Goal: Task Accomplishment & Management: Manage account settings

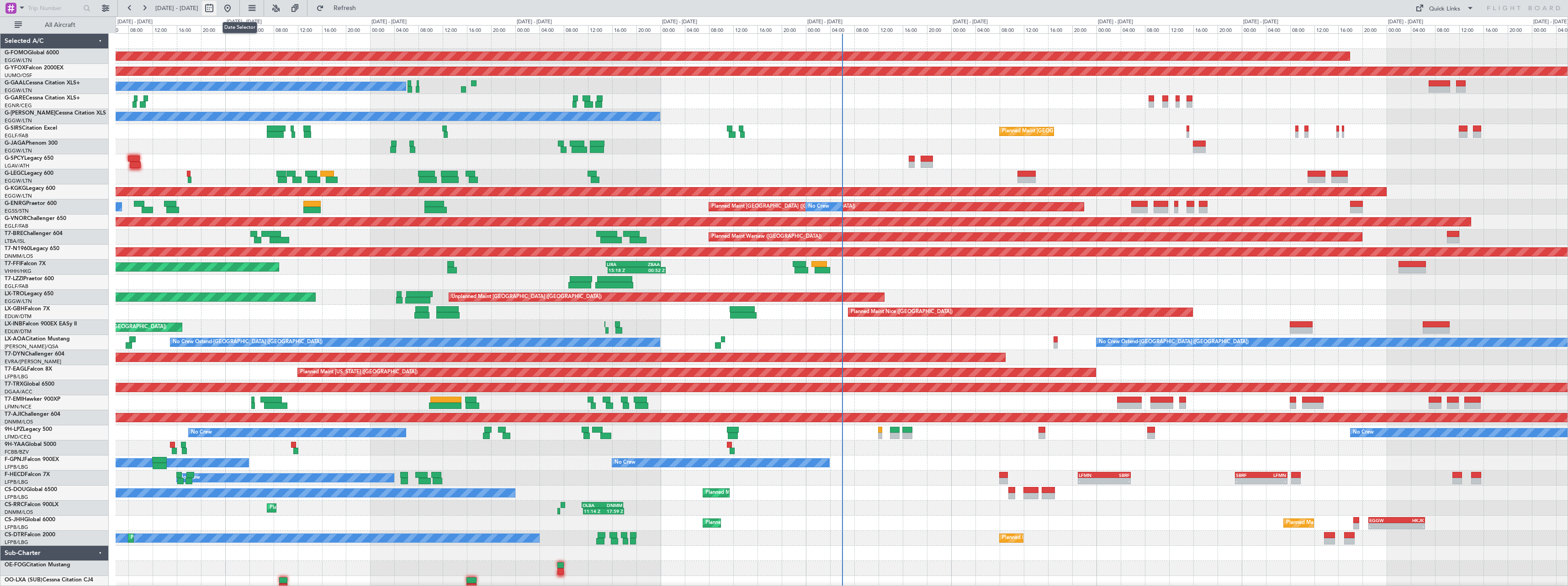
click at [216, 8] on button at bounding box center [210, 8] width 15 height 15
select select "8"
select select "2025"
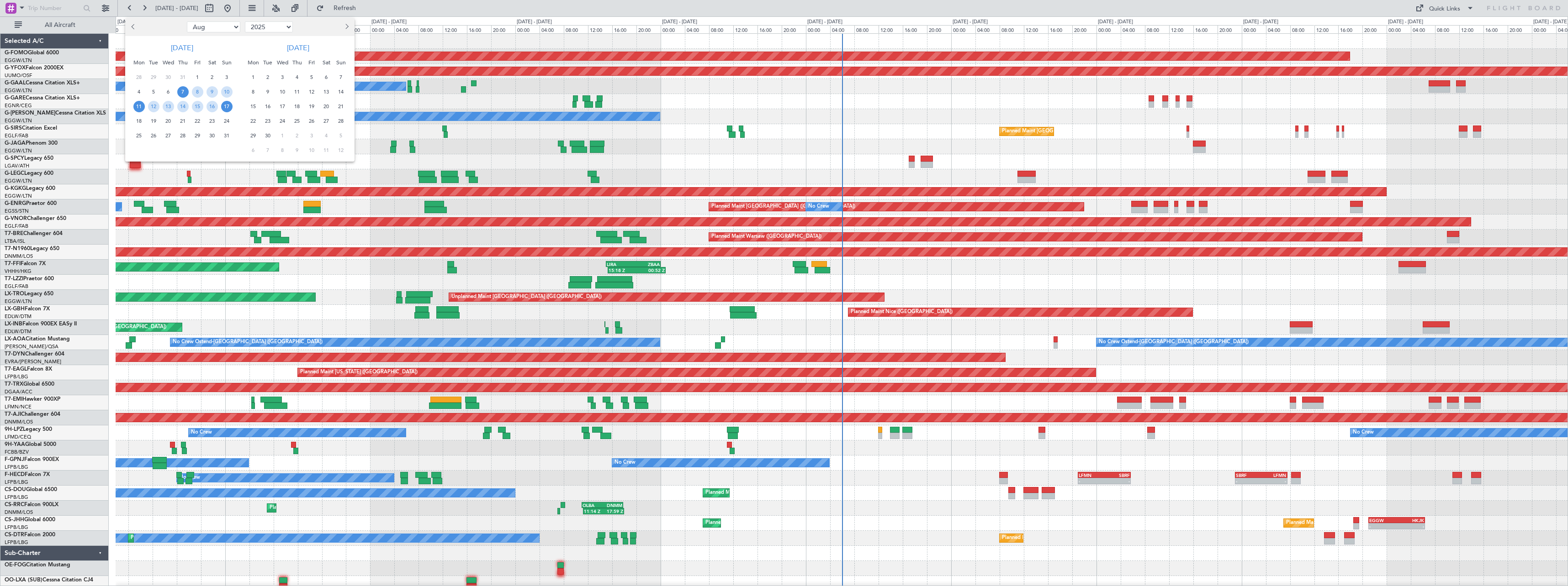
click at [142, 107] on span "11" at bounding box center [139, 106] width 11 height 11
click at [139, 136] on span "25" at bounding box center [139, 135] width 11 height 11
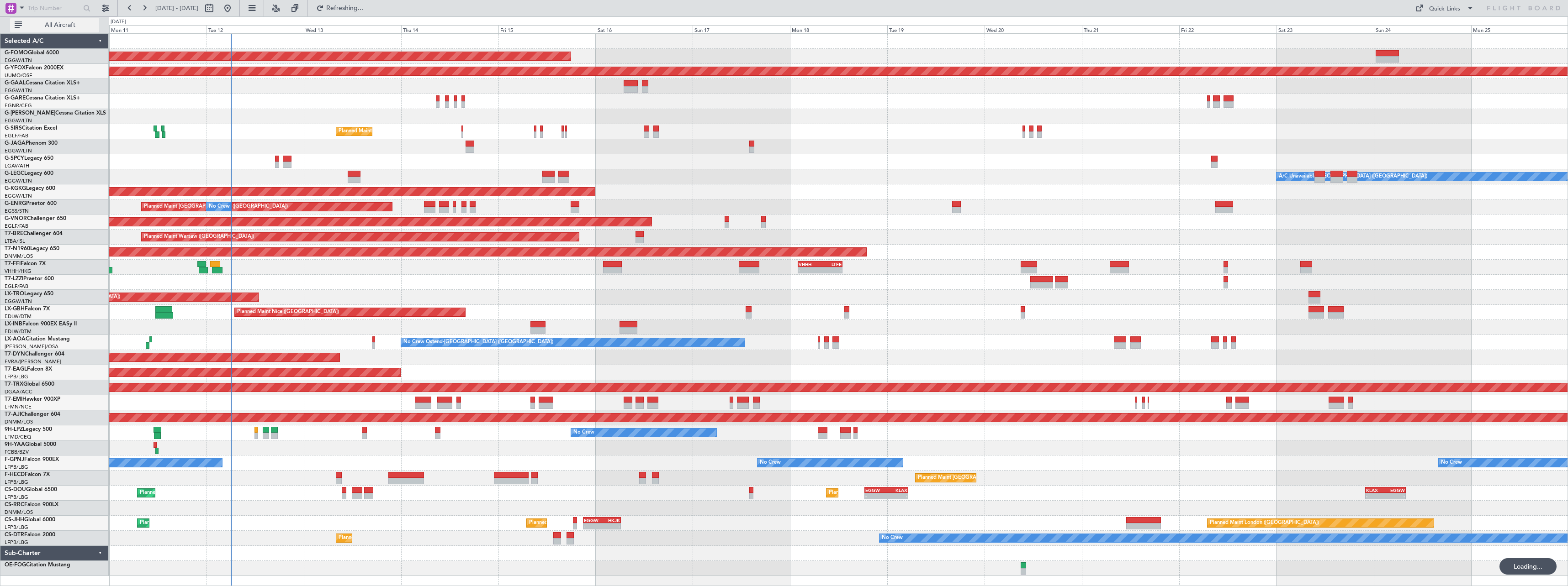
click at [58, 22] on span "All Aircraft" at bounding box center [60, 25] width 72 height 7
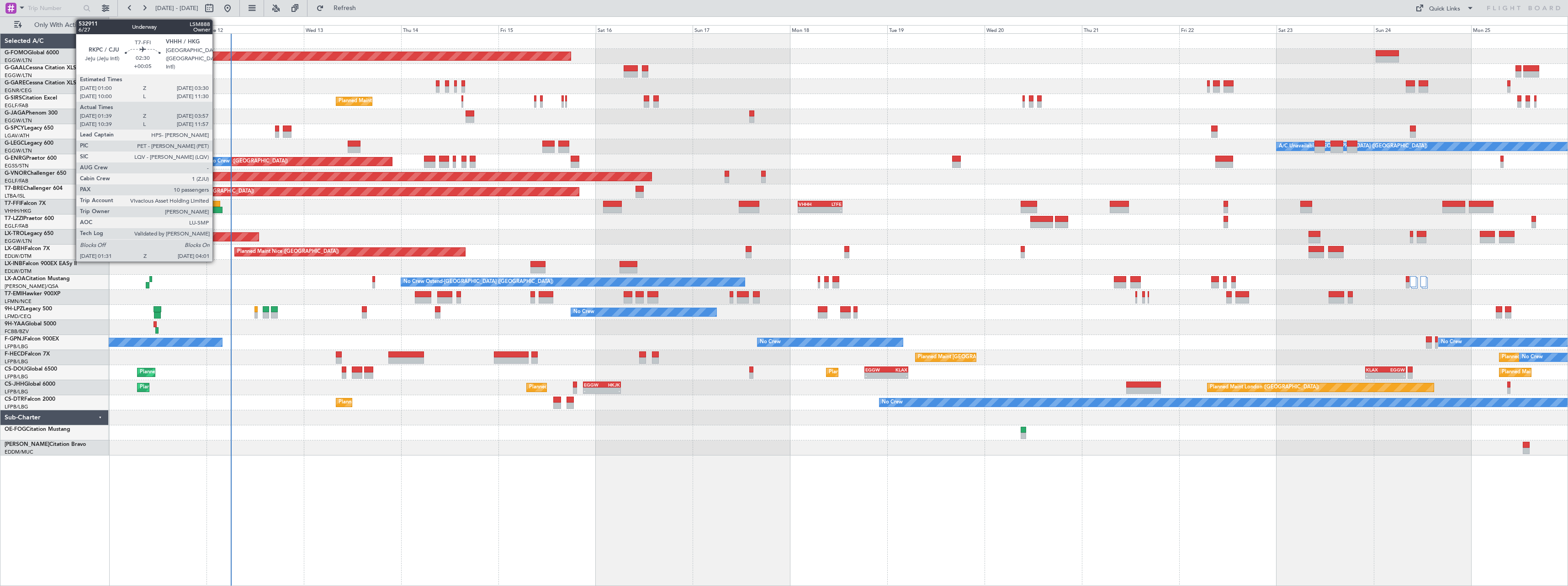
click at [216, 202] on div at bounding box center [216, 204] width 11 height 7
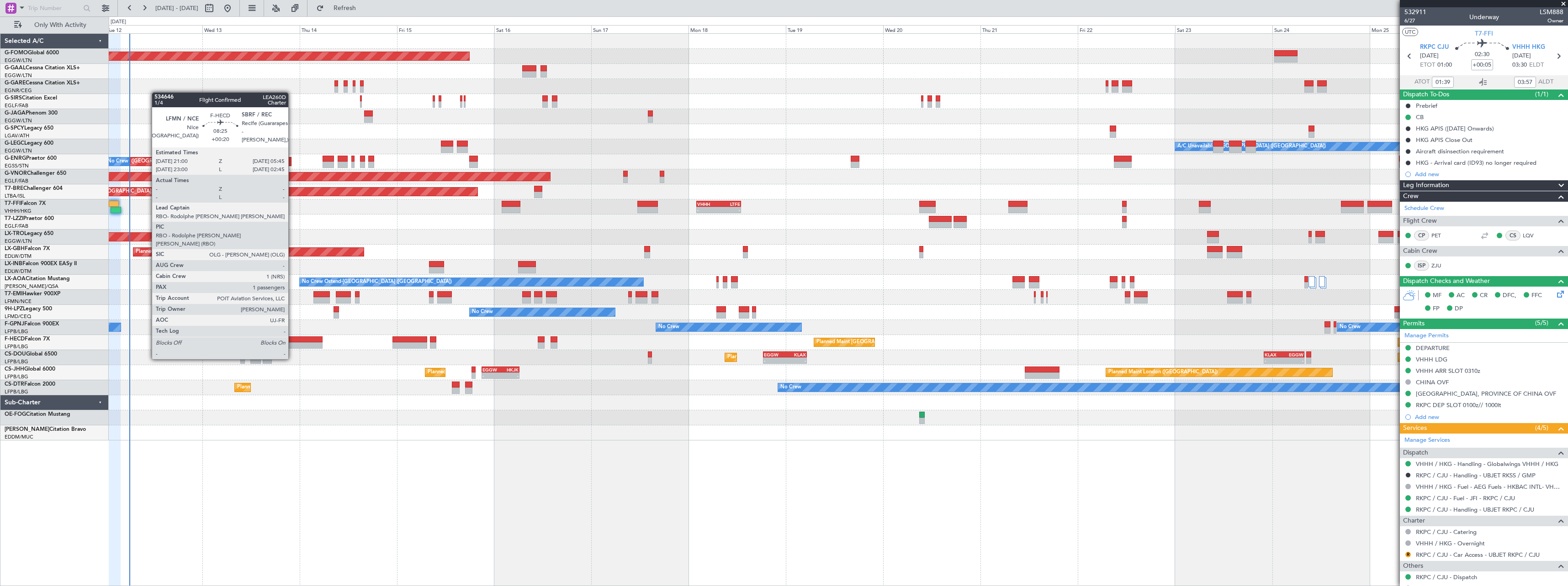
click at [293, 342] on div at bounding box center [304, 340] width 35 height 7
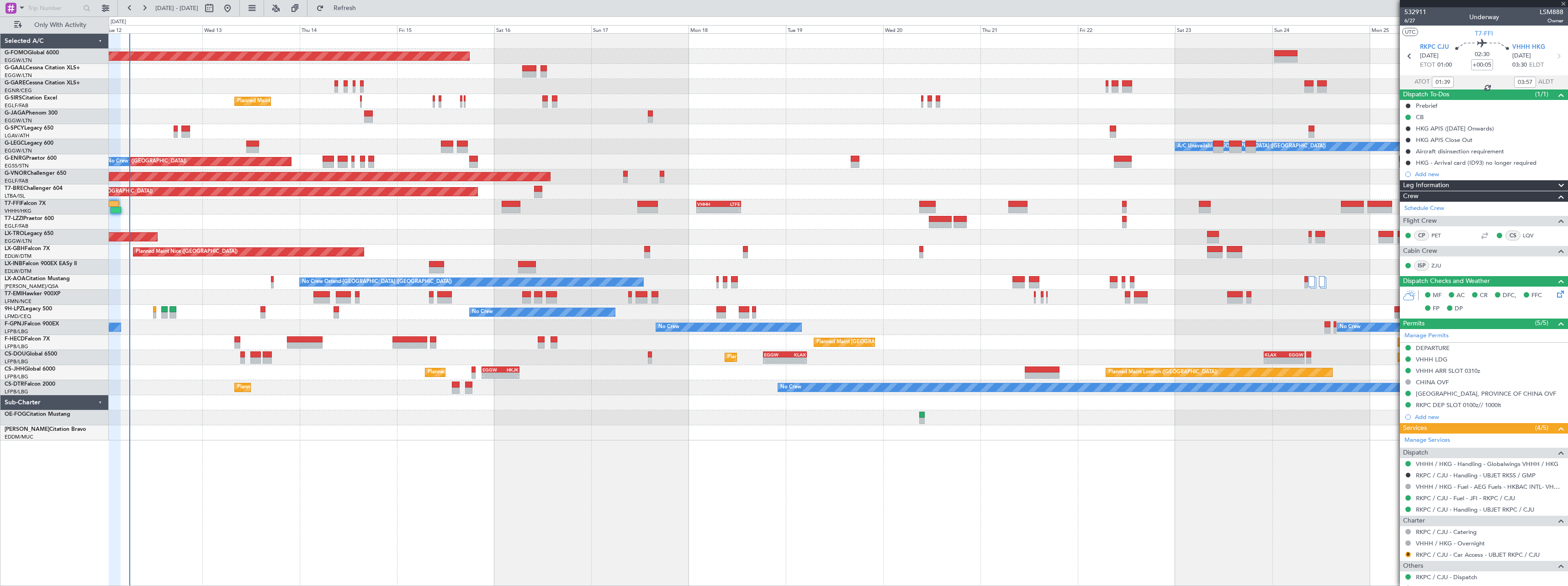
type input "+00:20"
type input "1"
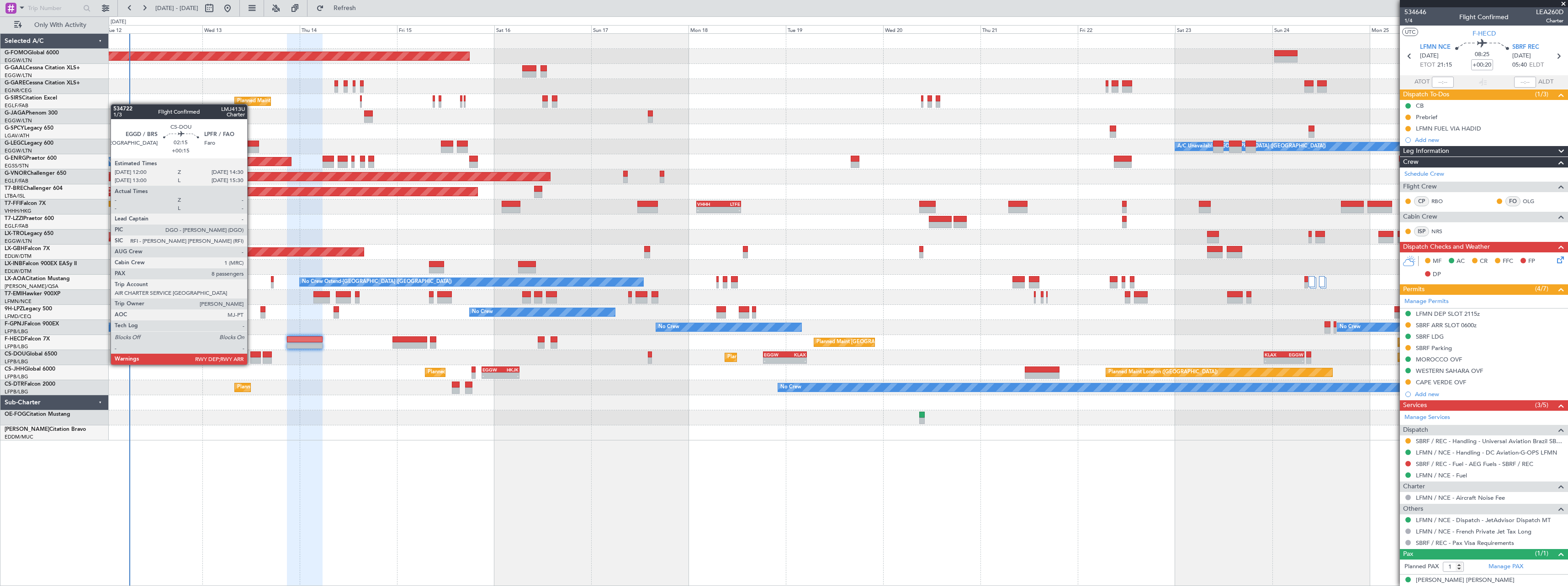
click at [251, 355] on div at bounding box center [256, 355] width 11 height 7
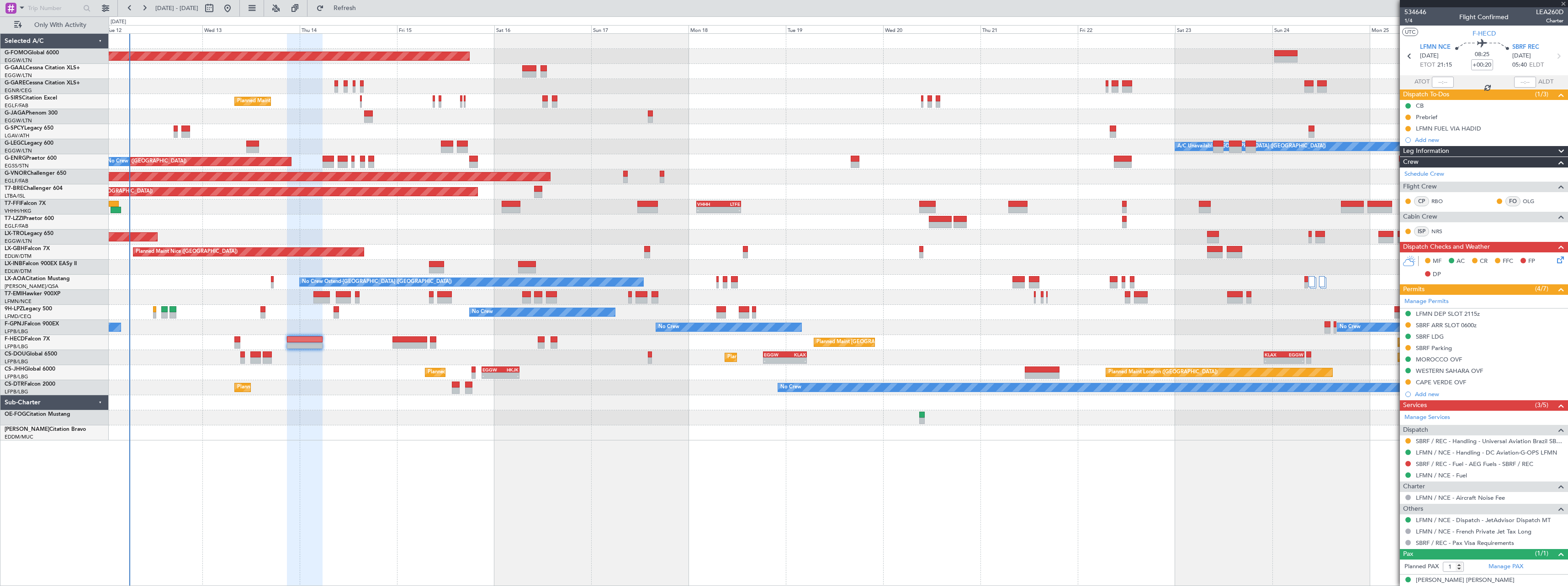
type input "+00:15"
type input "8"
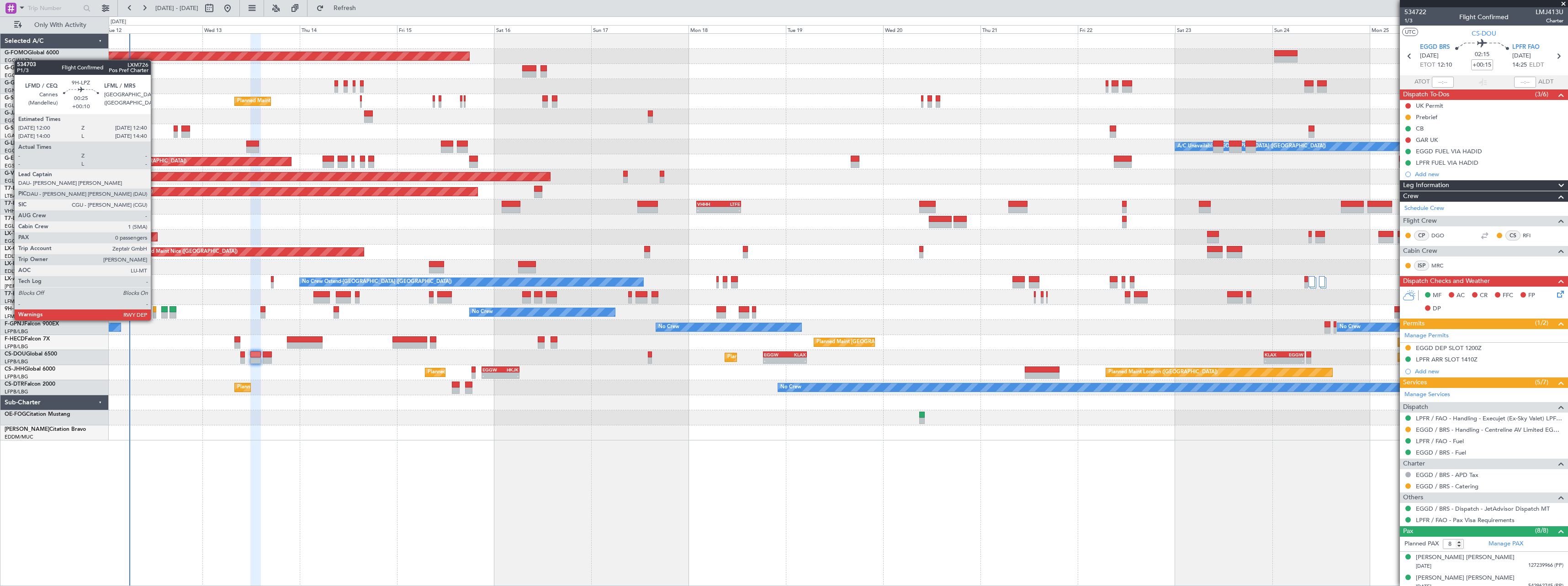
click at [155, 311] on div at bounding box center [155, 310] width 3 height 7
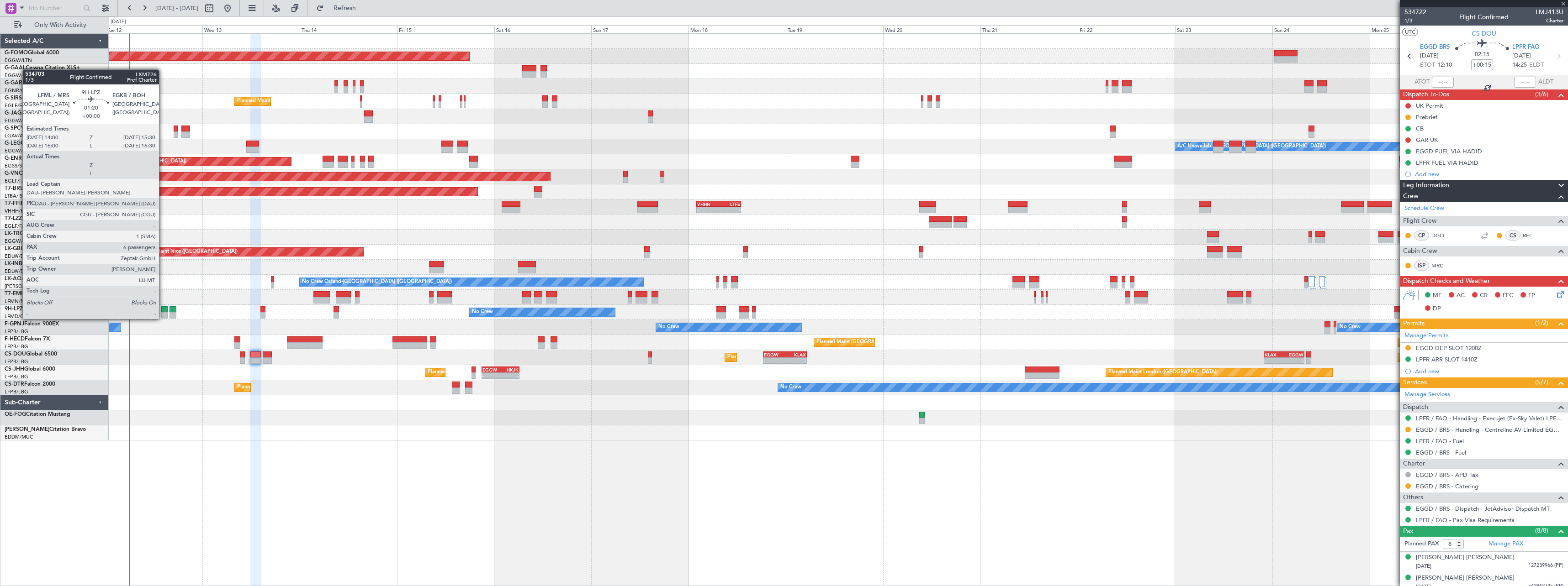
type input "+00:10"
type input "0"
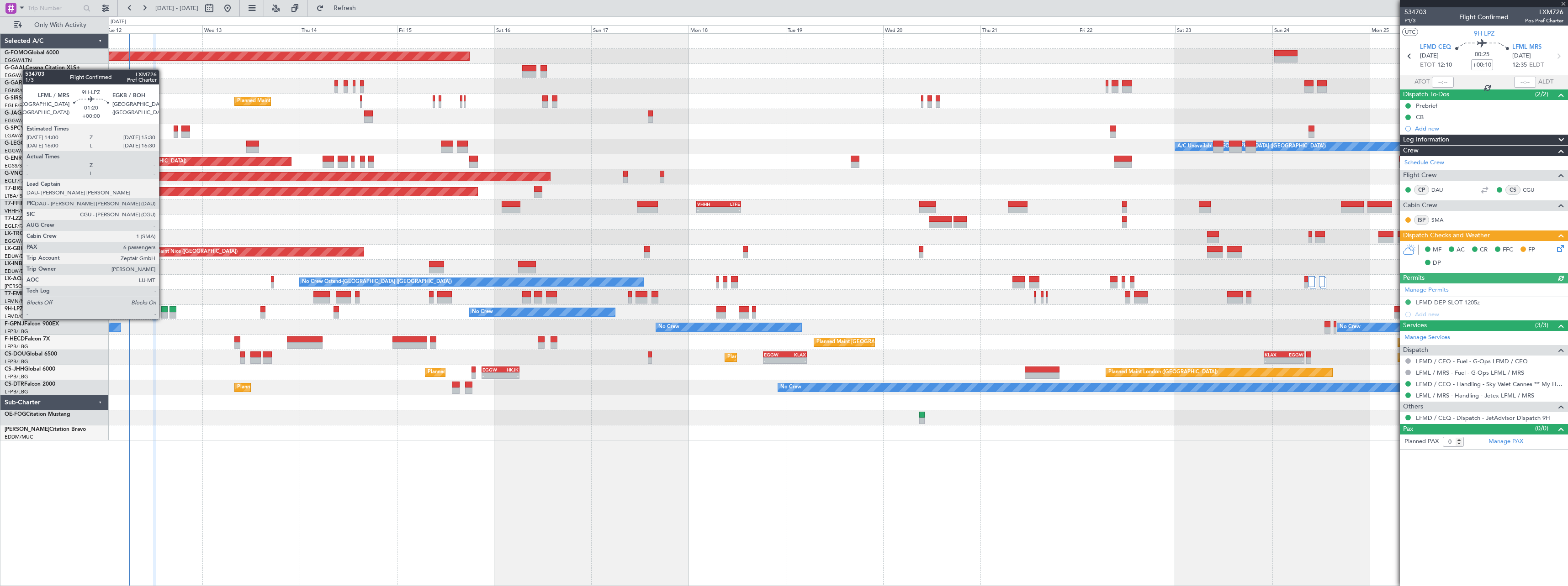
click at [163, 310] on div at bounding box center [165, 310] width 7 height 7
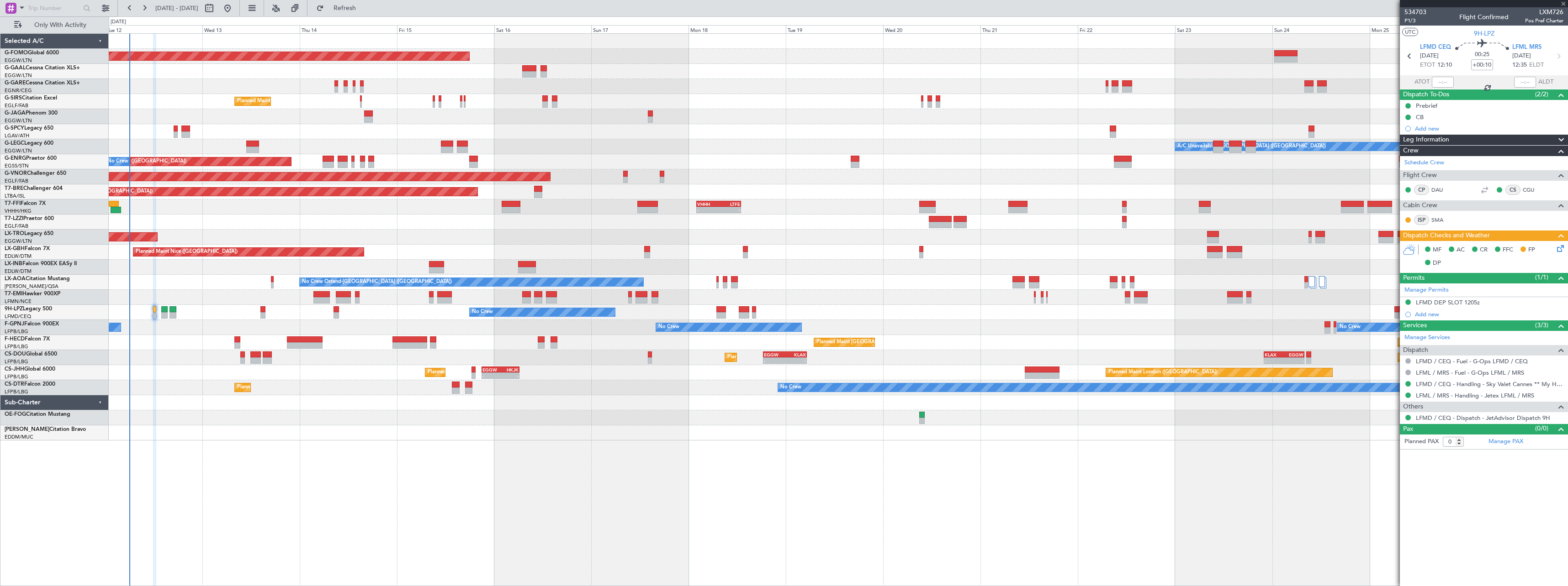
type input "6"
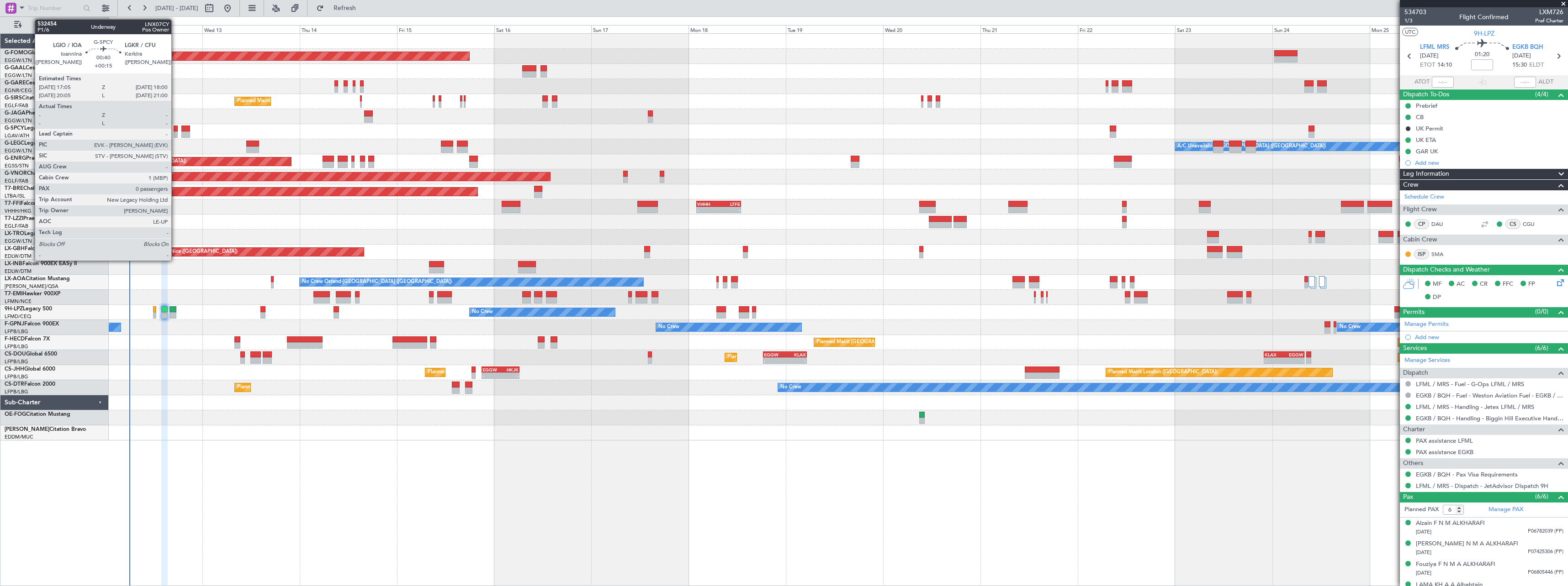
click at [175, 127] on div at bounding box center [175, 129] width 4 height 7
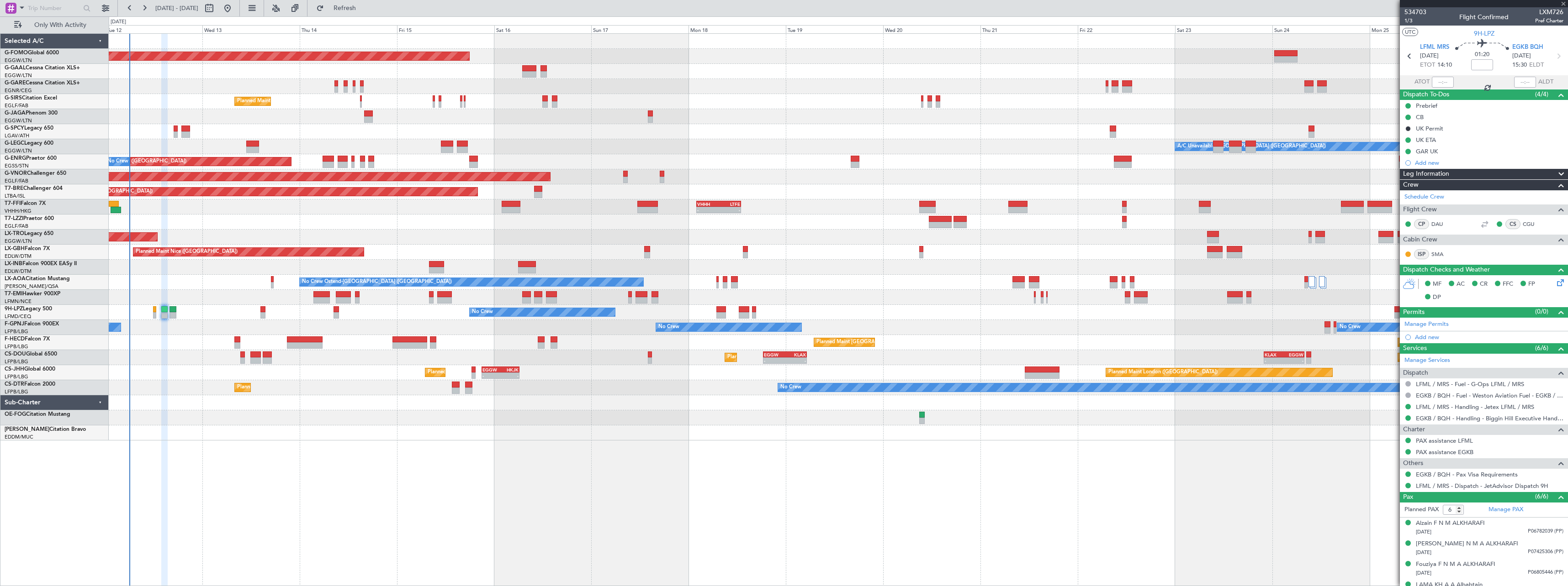
type input "+00:15"
type input "0"
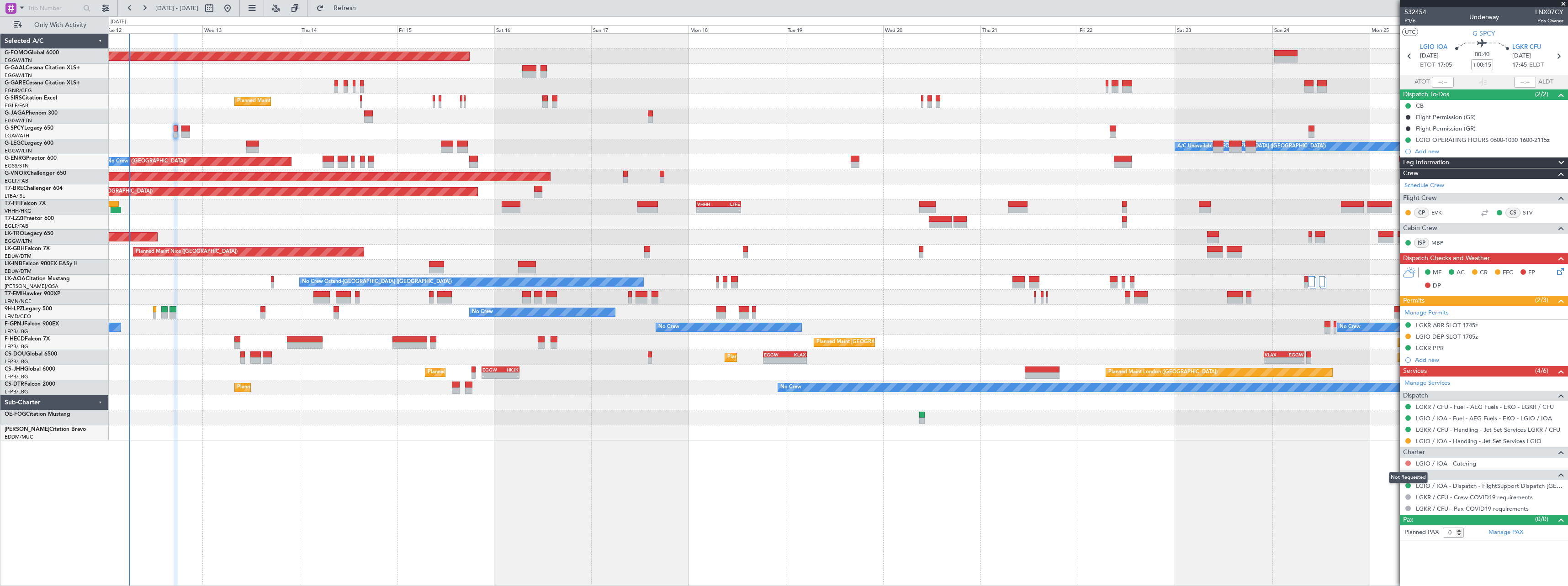
click at [1407, 465] on button at bounding box center [1408, 463] width 5 height 5
click at [1394, 476] on span "Not Required" at bounding box center [1386, 476] width 37 height 9
click at [1559, 271] on icon at bounding box center [1558, 270] width 7 height 7
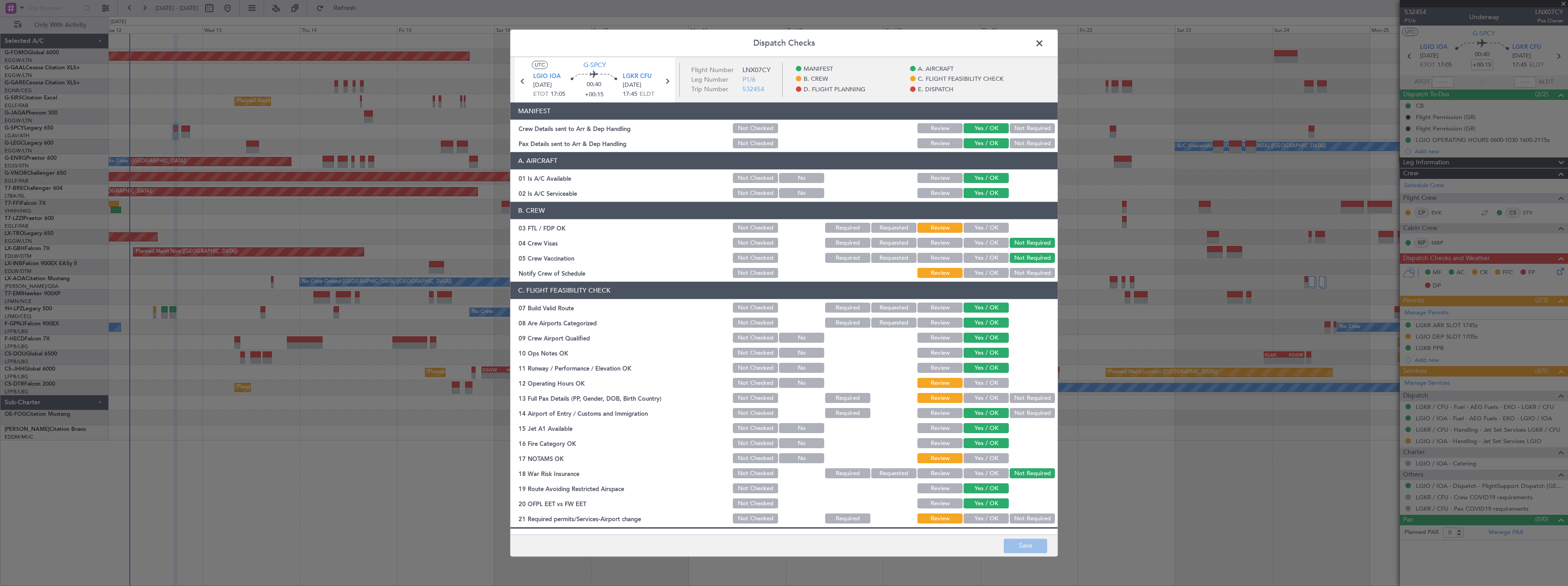
click at [1015, 399] on button "Not Required" at bounding box center [1032, 398] width 46 height 10
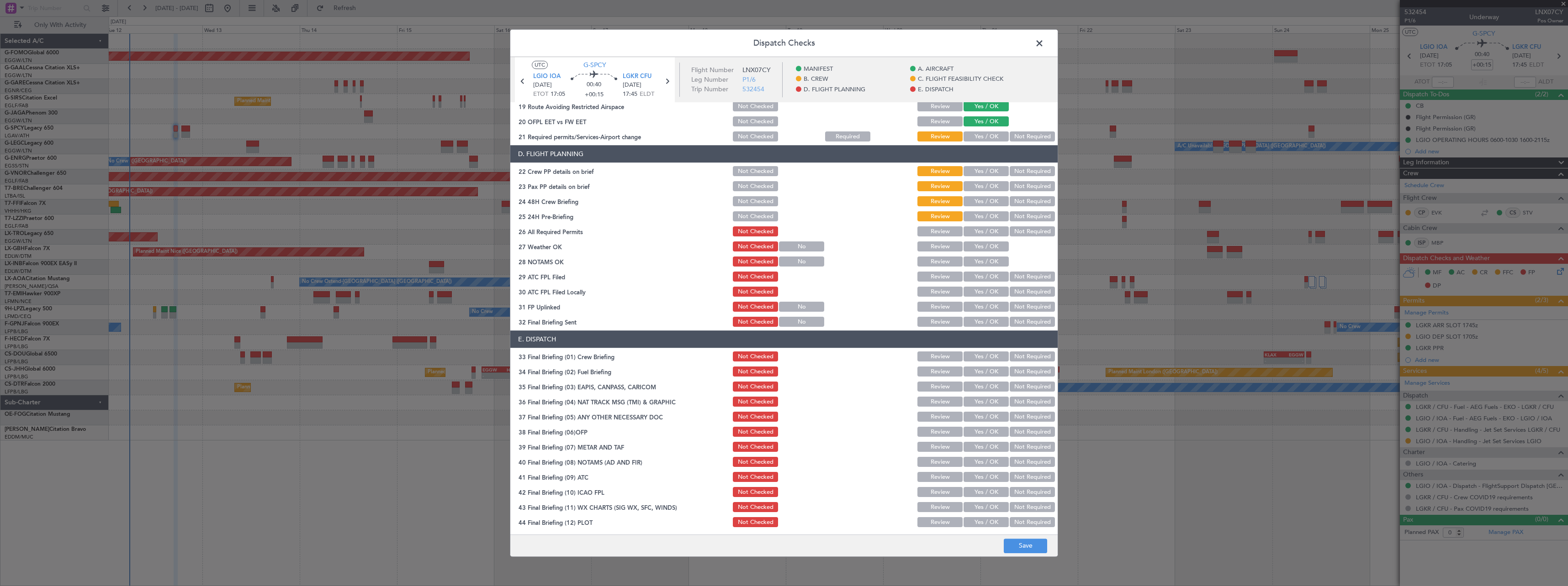
scroll to position [384, 0]
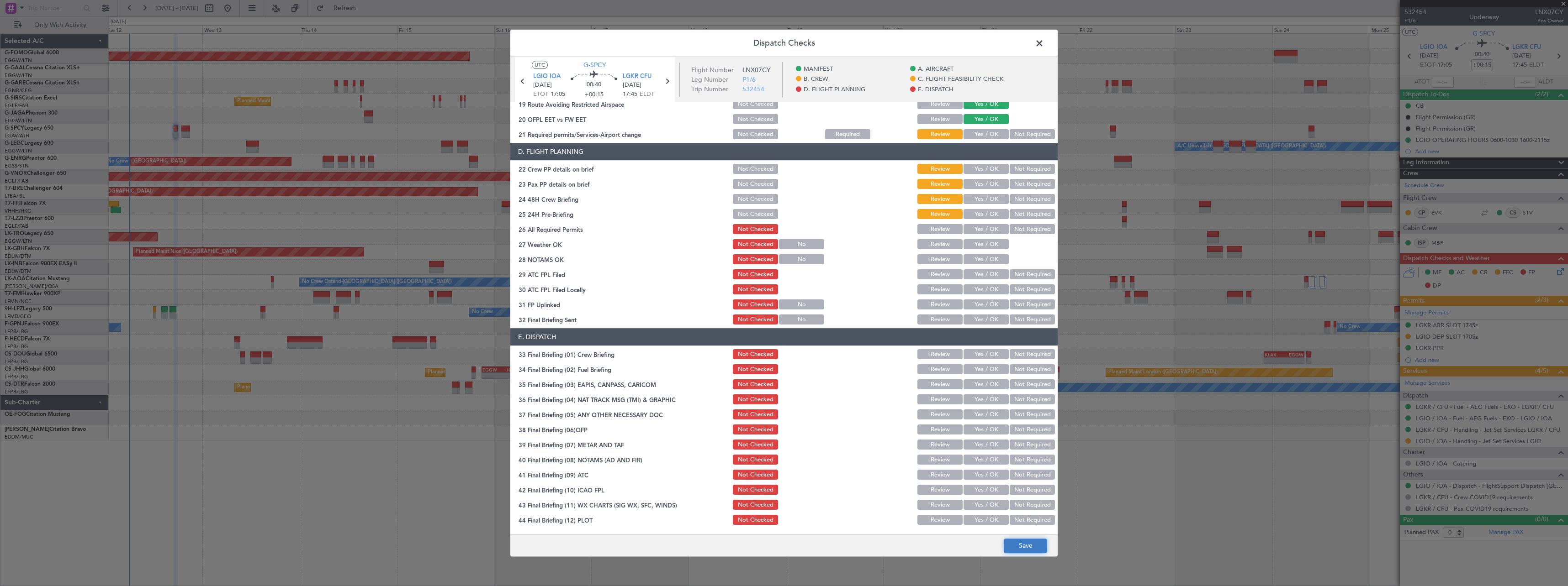
click at [1026, 551] on button "Save" at bounding box center [1025, 546] width 44 height 15
click at [1044, 42] on span at bounding box center [1044, 45] width 0 height 18
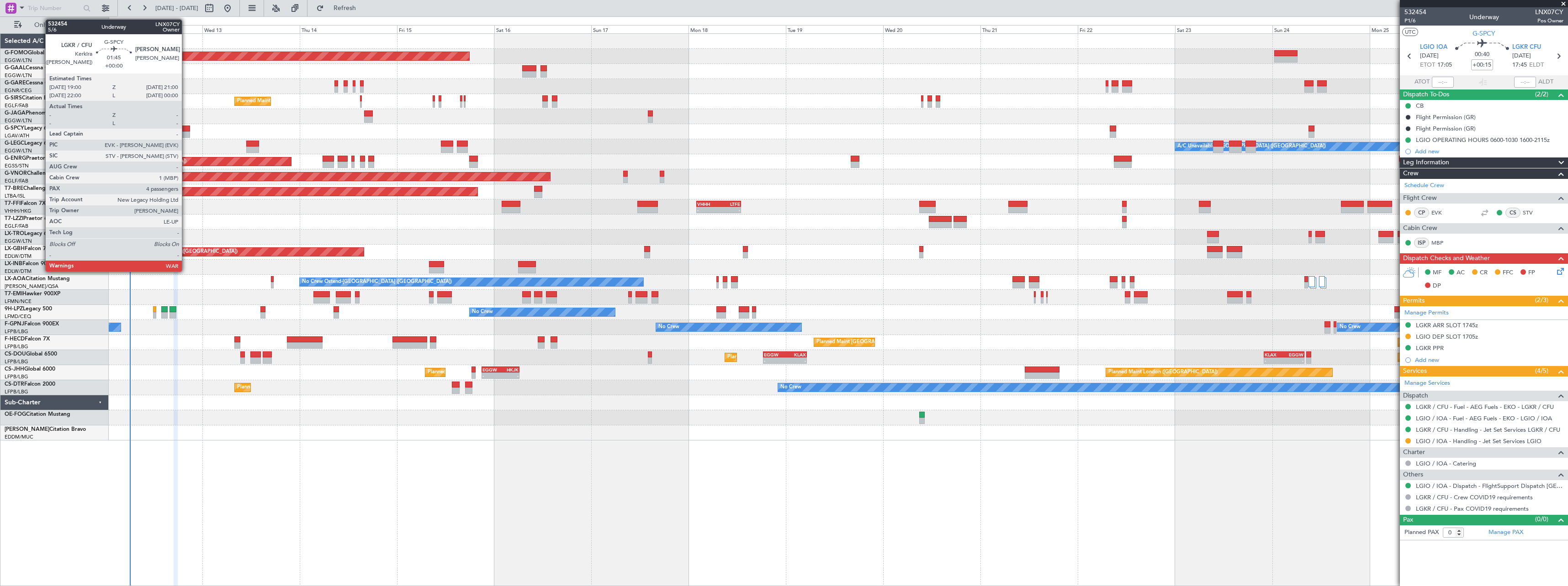
click at [186, 129] on div at bounding box center [185, 129] width 8 height 7
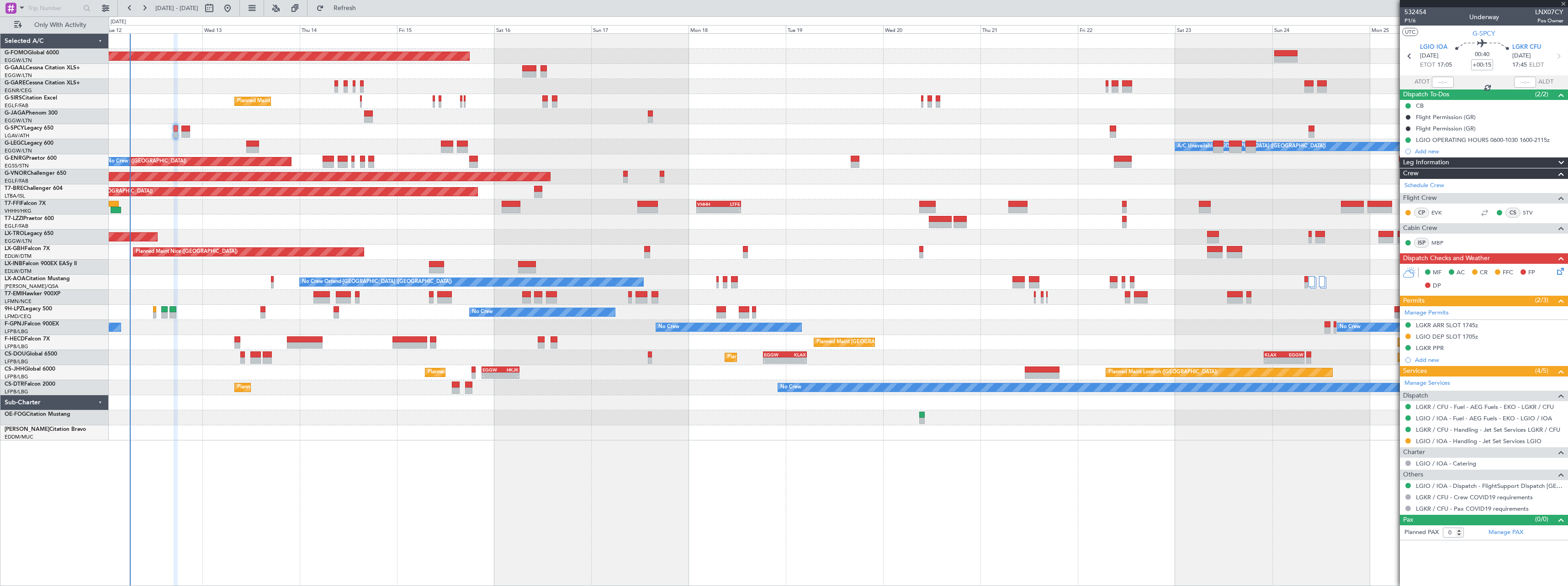
type input "4"
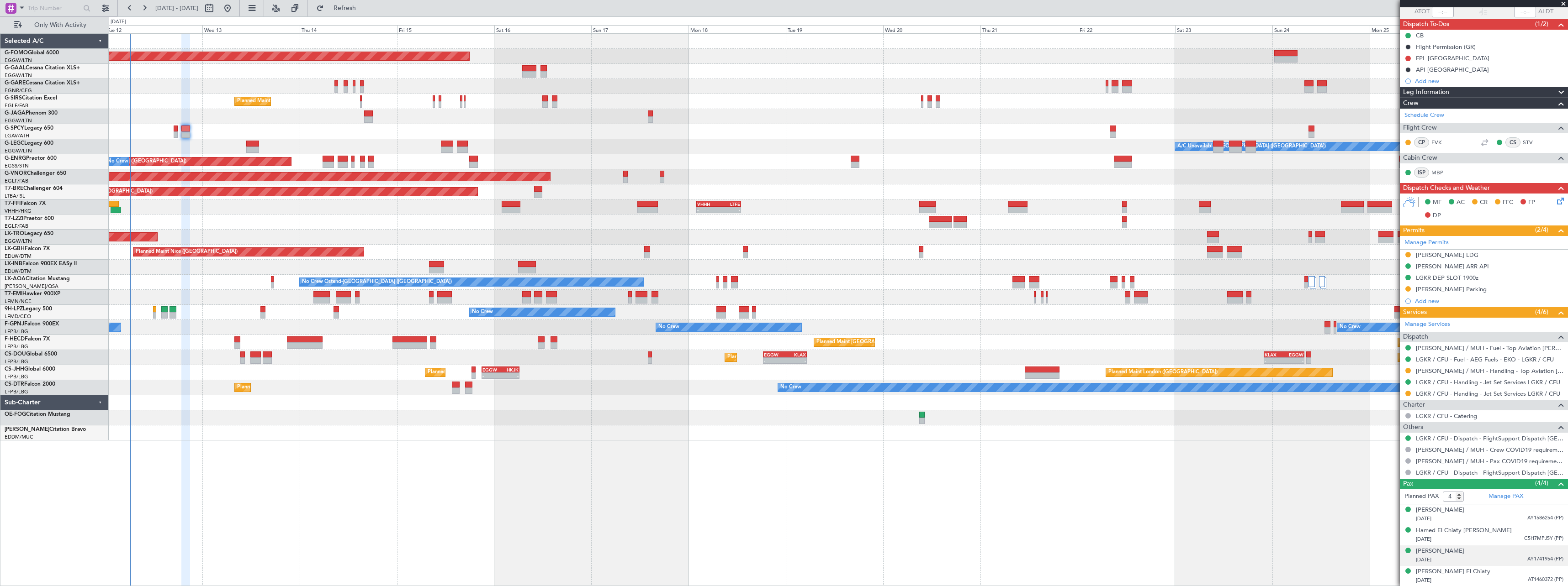
scroll to position [0, 0]
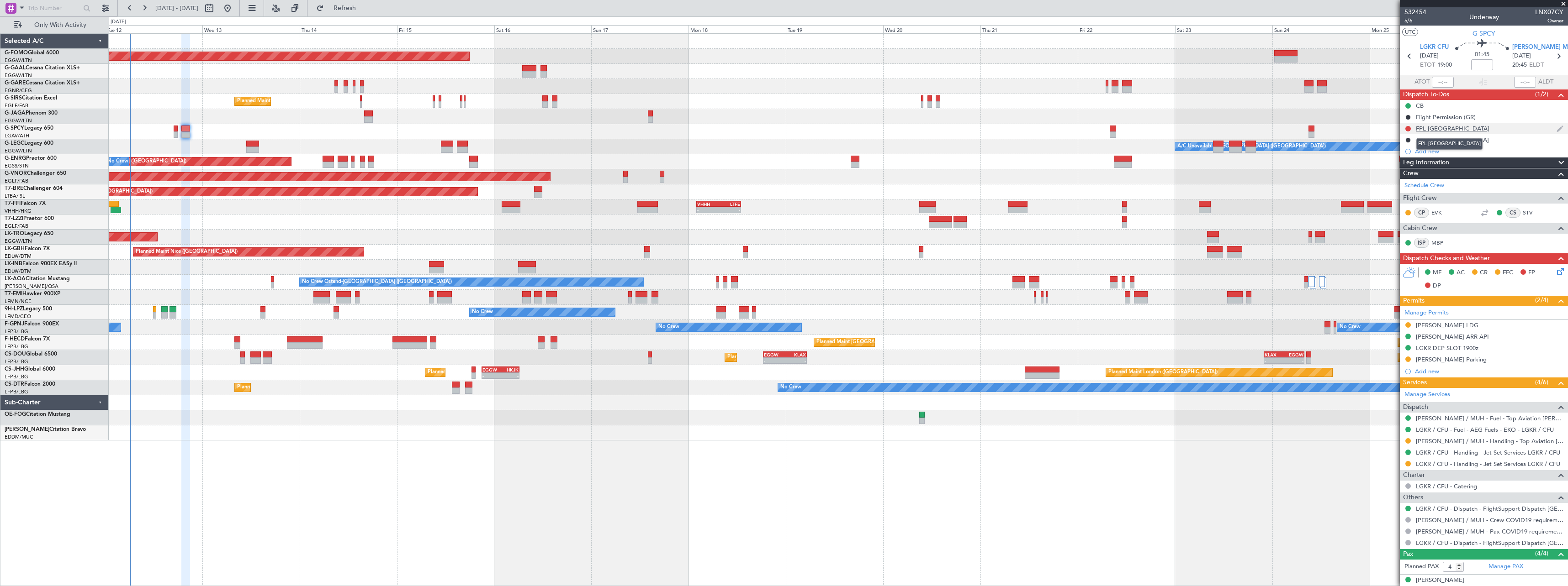
click at [1431, 127] on div "FPL [GEOGRAPHIC_DATA]" at bounding box center [1452, 128] width 74 height 8
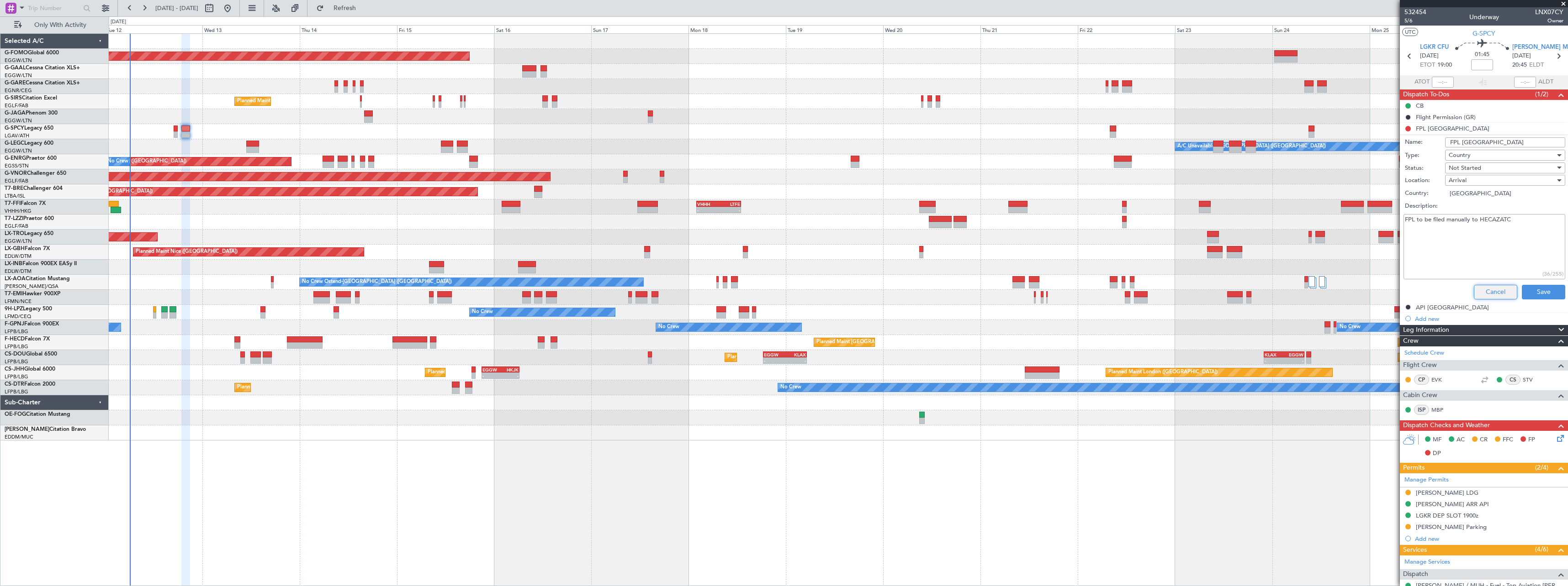
click at [1483, 288] on button "Cancel" at bounding box center [1495, 292] width 44 height 15
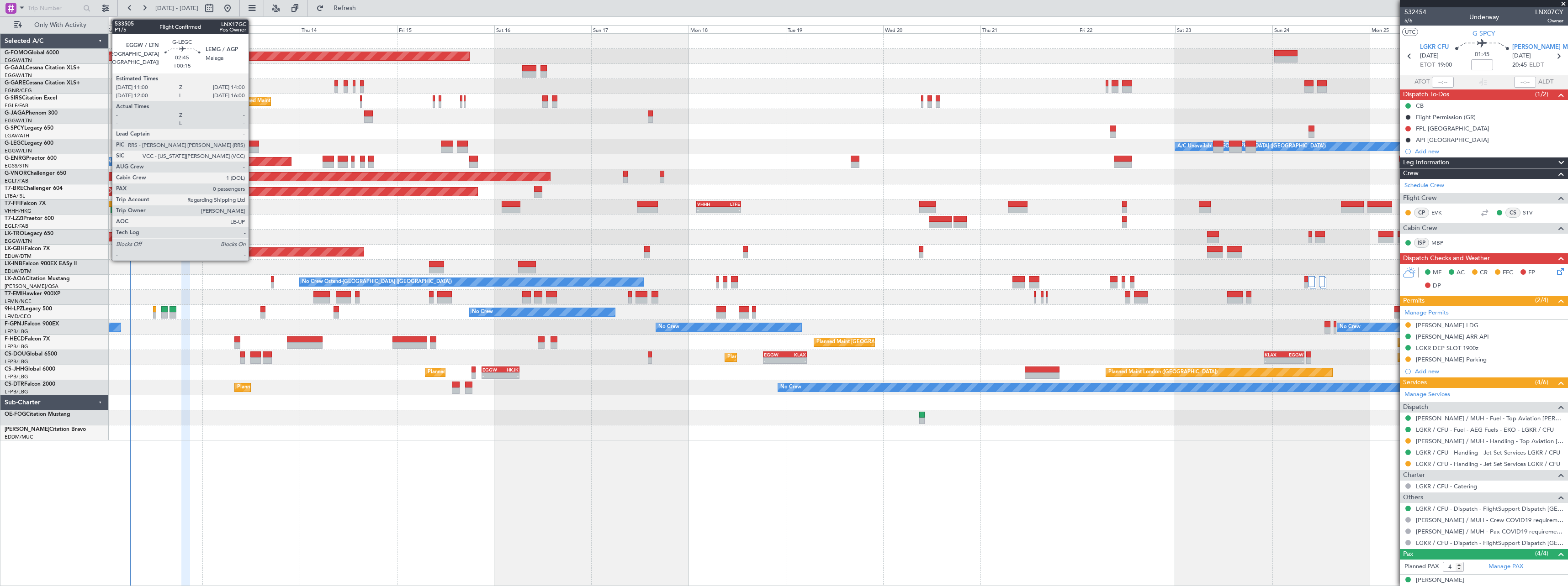
click at [252, 143] on div at bounding box center [252, 144] width 12 height 7
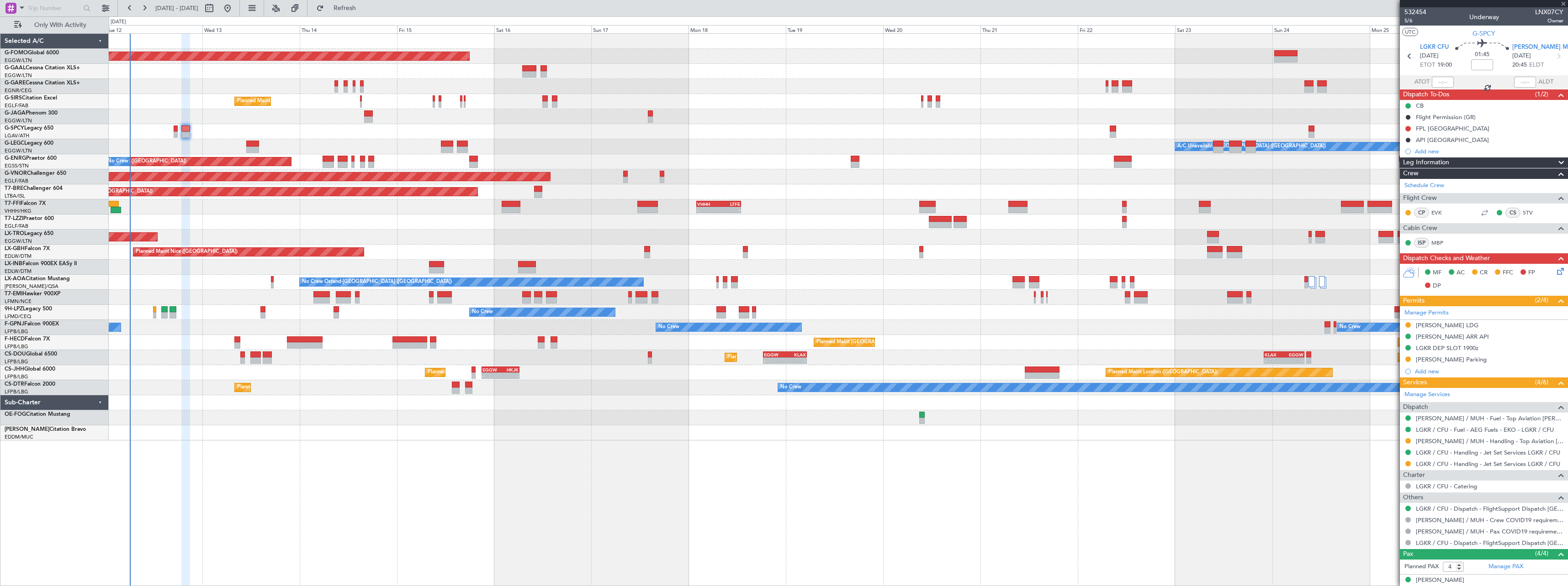
type input "+00:15"
type input "0"
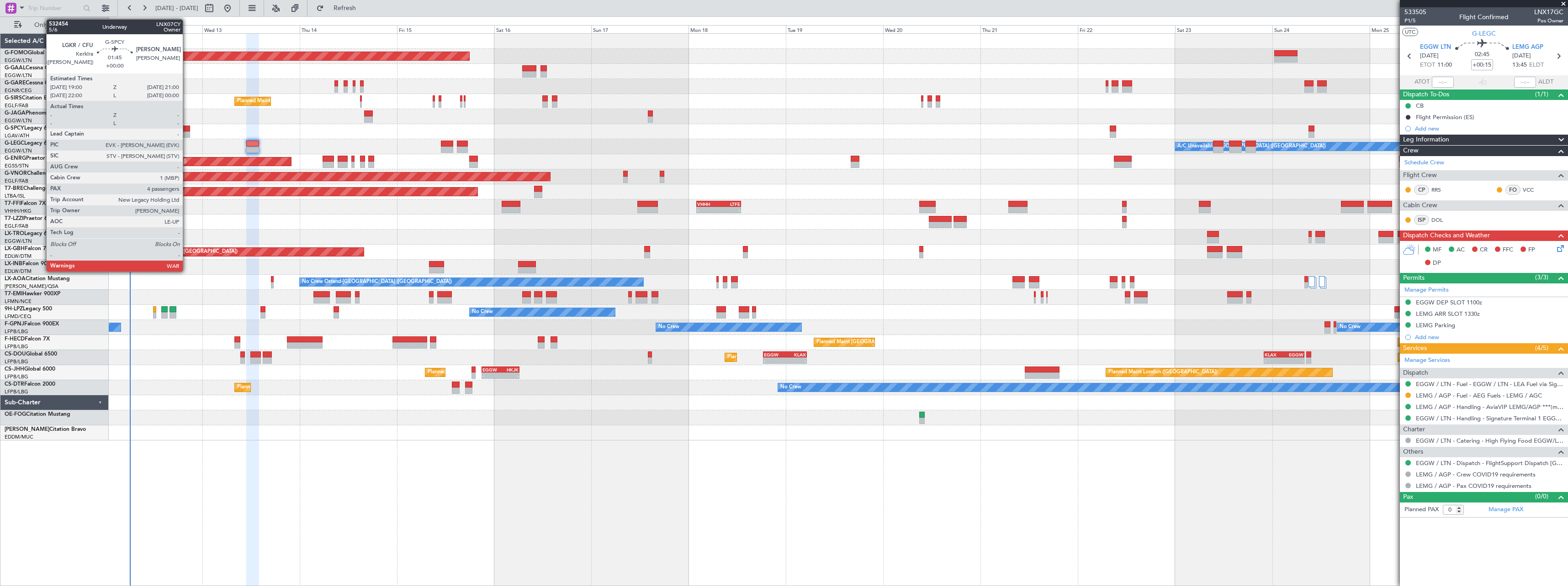
click at [187, 127] on div at bounding box center [185, 129] width 8 height 7
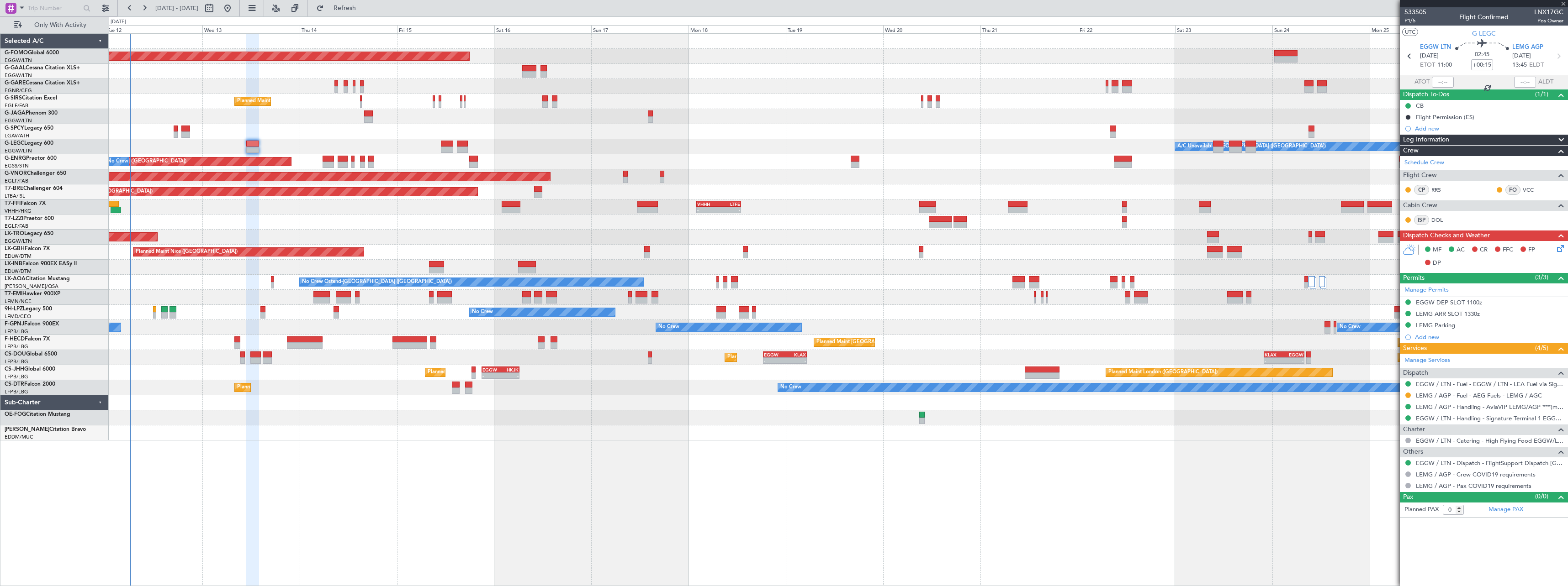
type input "4"
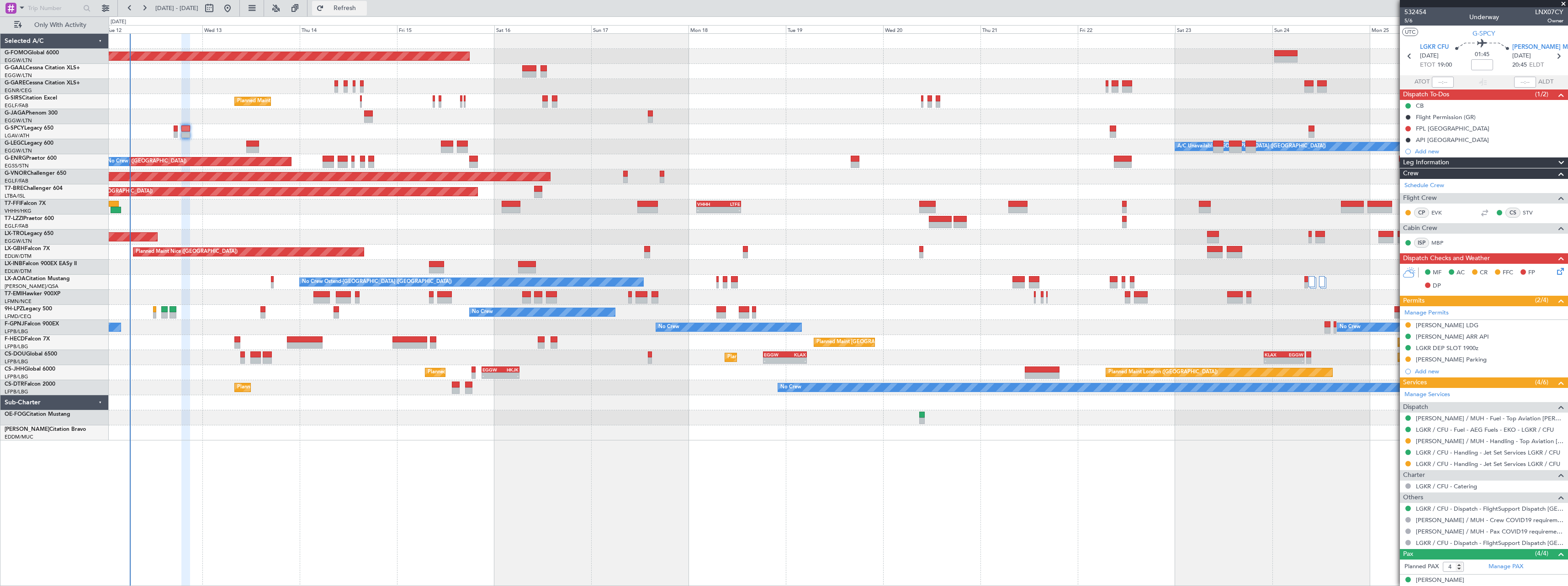
click at [364, 8] on span "Refresh" at bounding box center [344, 9] width 38 height 7
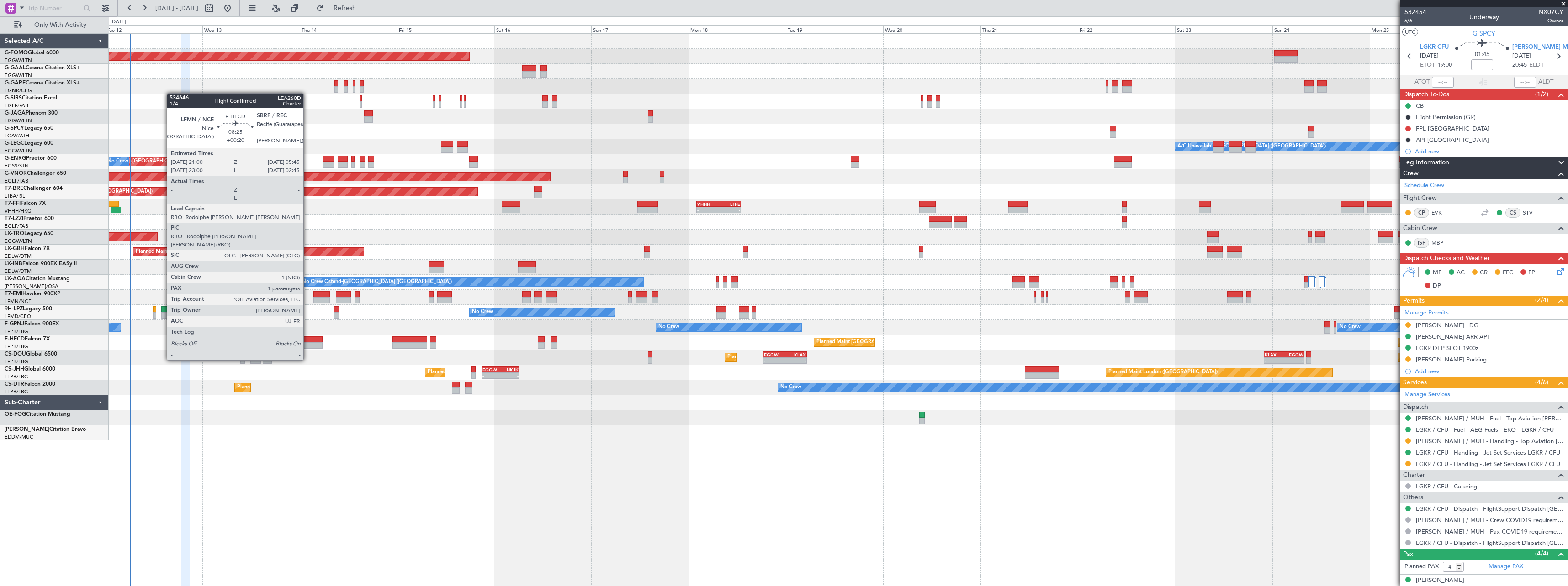
click at [307, 343] on div at bounding box center [304, 346] width 35 height 7
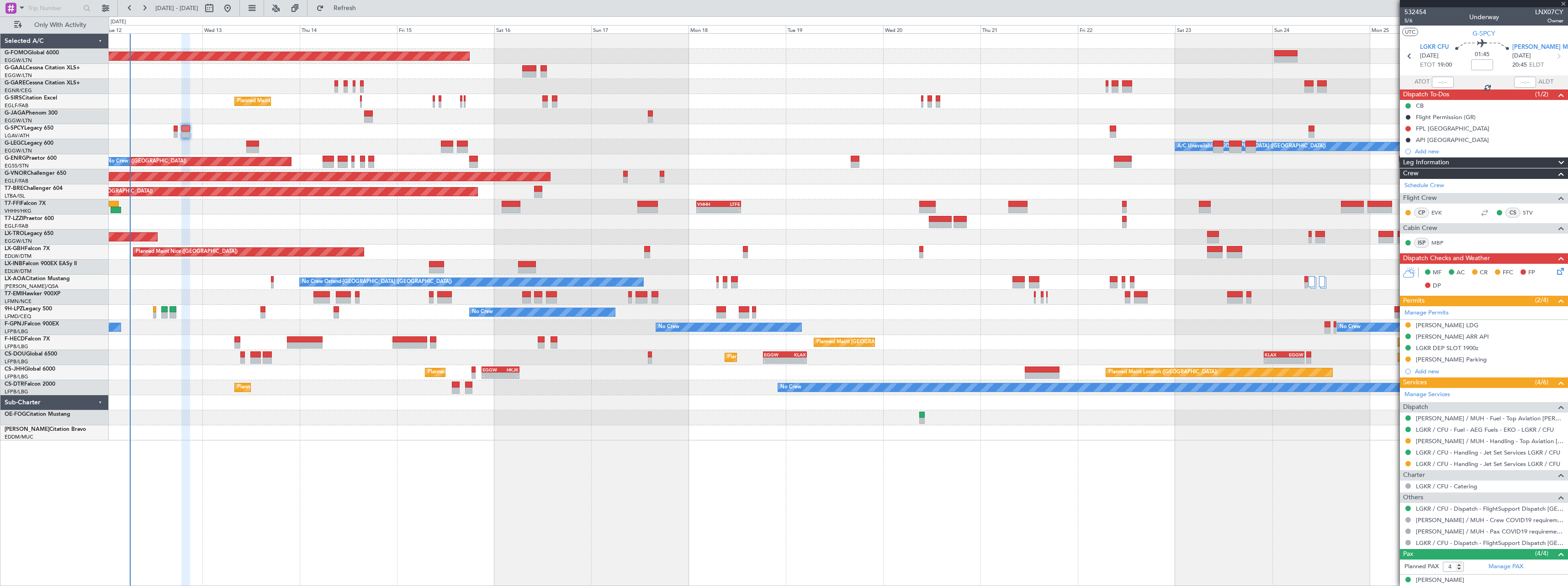
type input "+00:20"
type input "1"
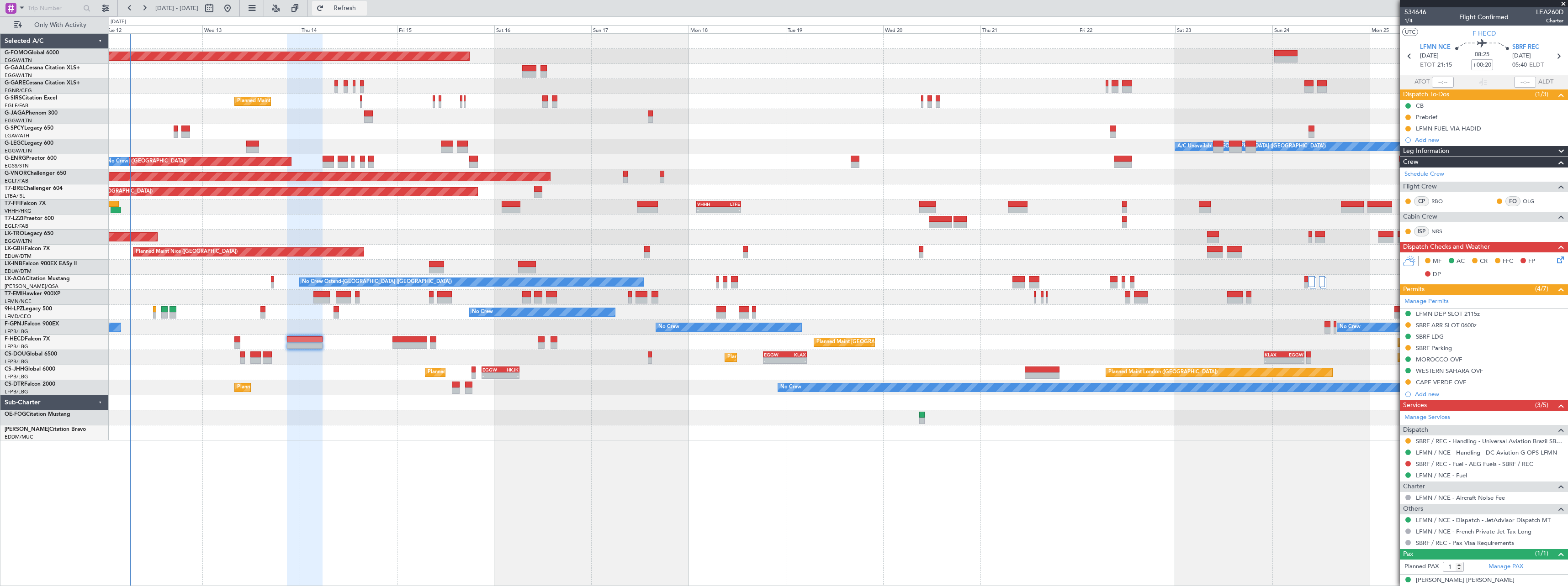
click at [364, 5] on span "Refresh" at bounding box center [344, 9] width 38 height 7
click at [364, 9] on span "Refresh" at bounding box center [344, 9] width 38 height 7
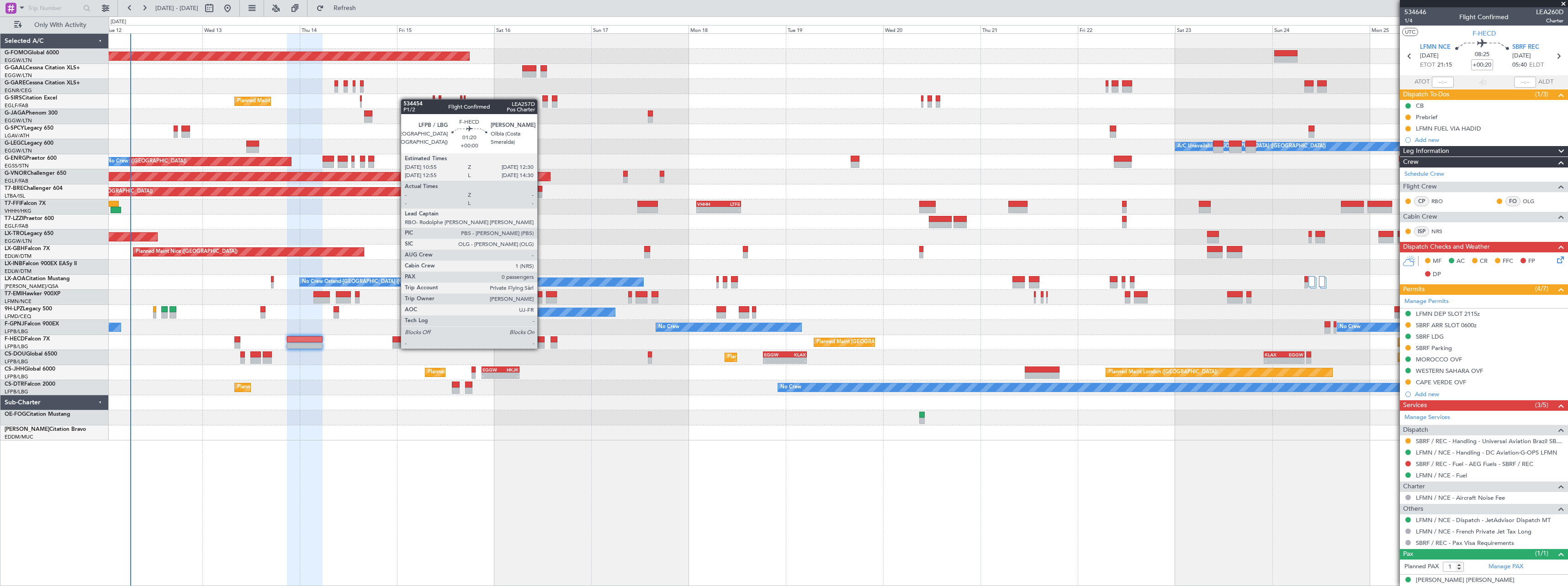
click at [541, 340] on div at bounding box center [541, 340] width 7 height 7
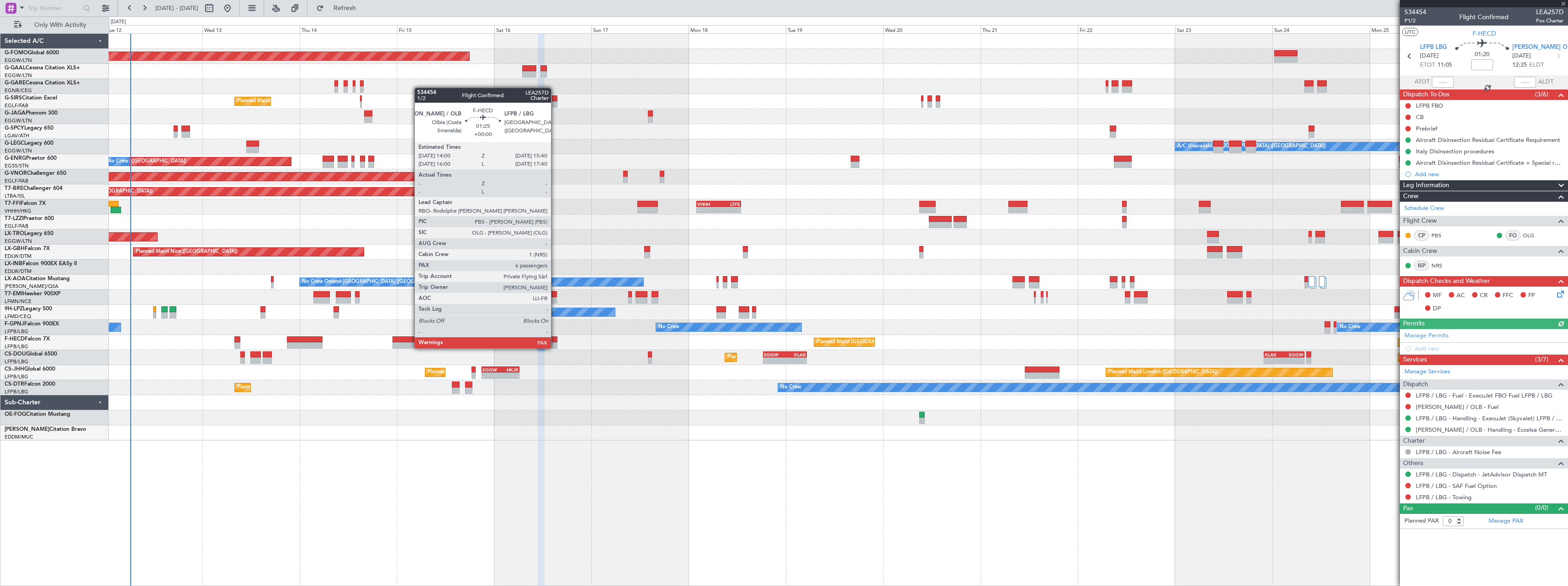
click at [555, 339] on div at bounding box center [554, 340] width 7 height 7
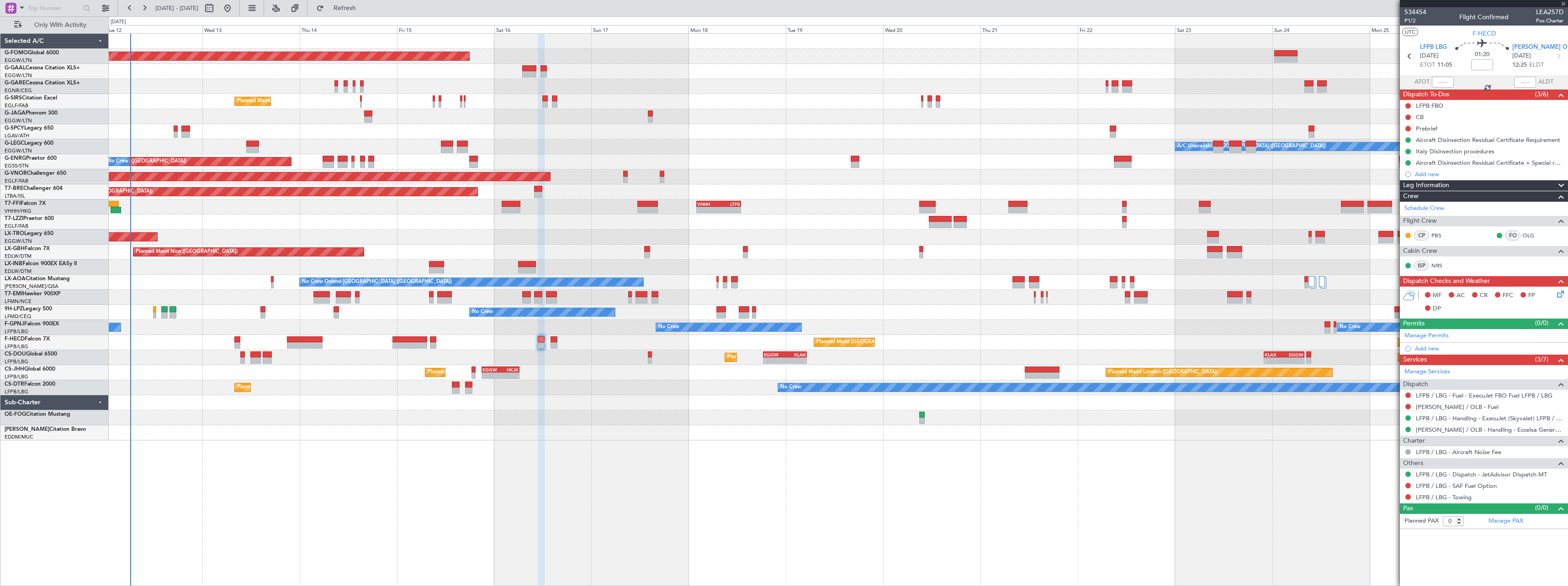
type input "6"
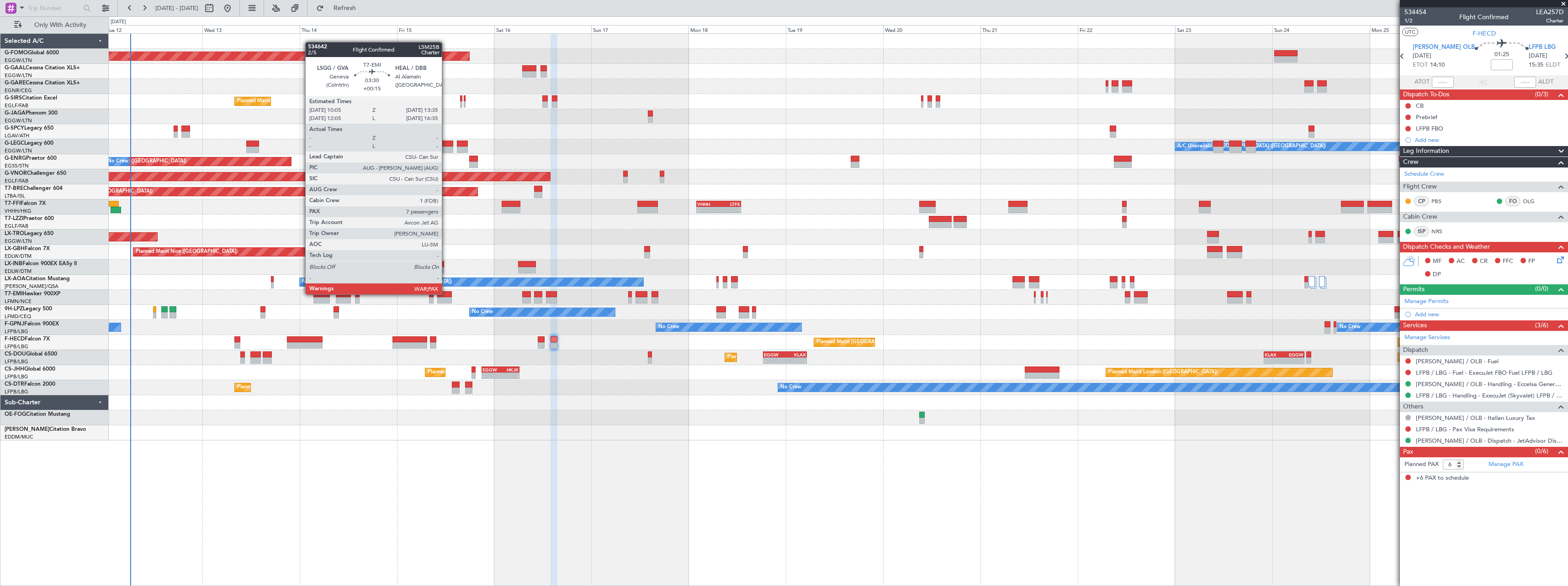
click at [446, 294] on div at bounding box center [445, 294] width 15 height 7
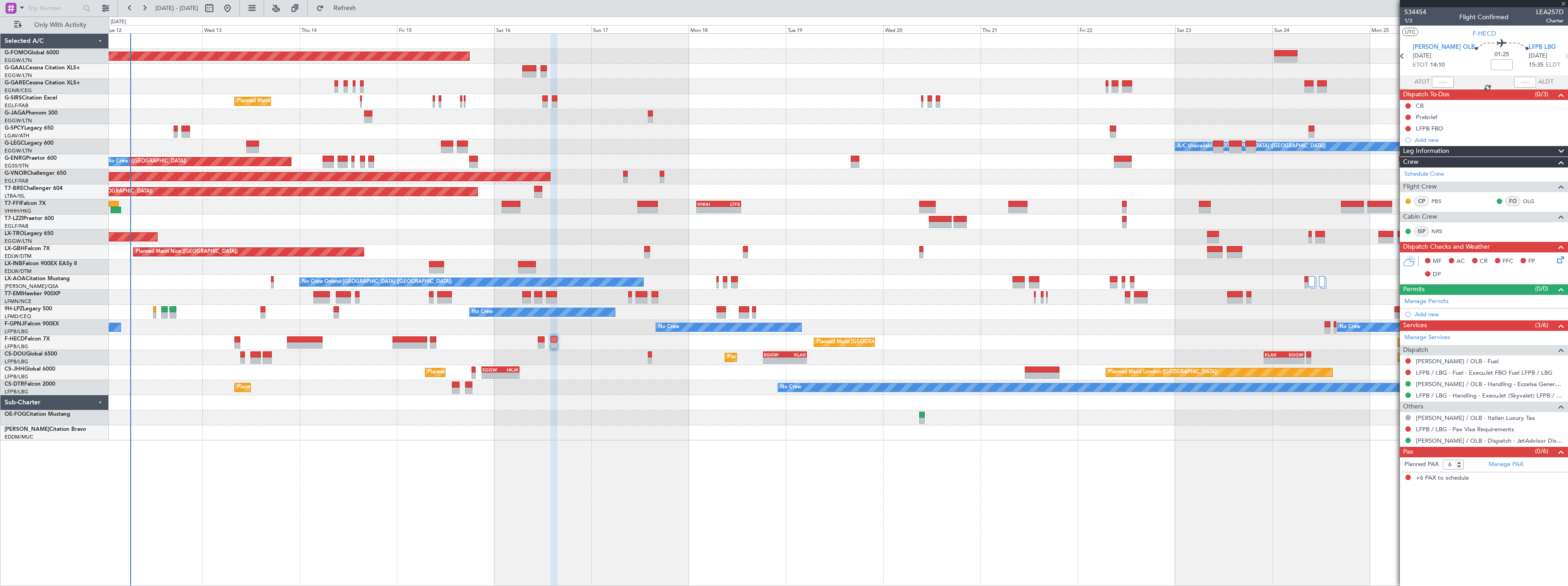
type input "+00:15"
type input "7"
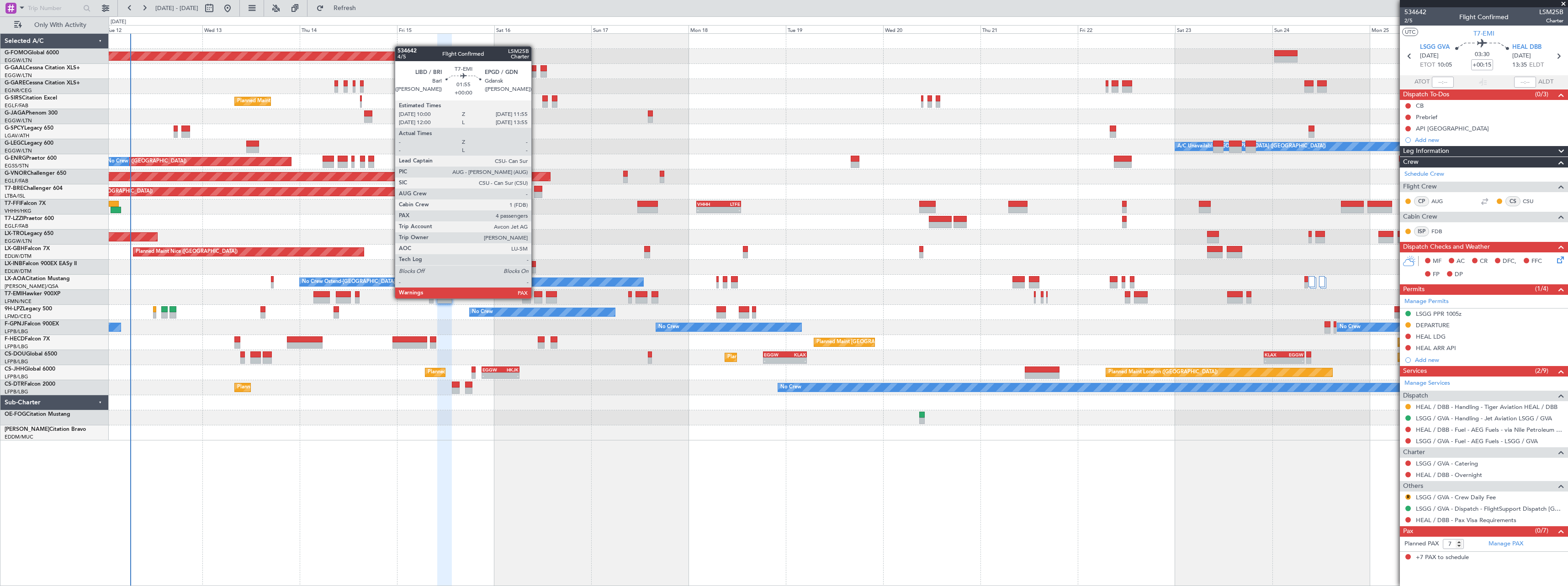
click at [536, 298] on div at bounding box center [538, 300] width 8 height 7
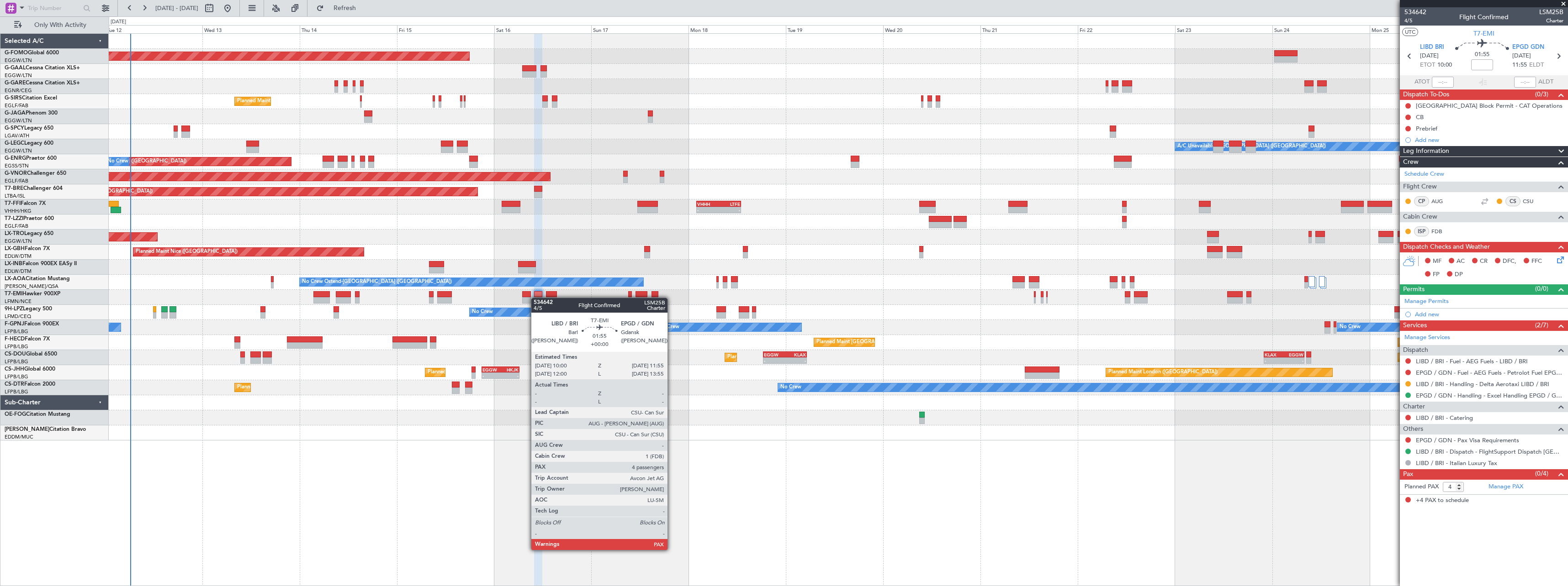
click at [501, 344] on div "Planned Maint [GEOGRAPHIC_DATA] ([GEOGRAPHIC_DATA]) No Crew Planned Maint [GEOG…" at bounding box center [838, 343] width 1458 height 15
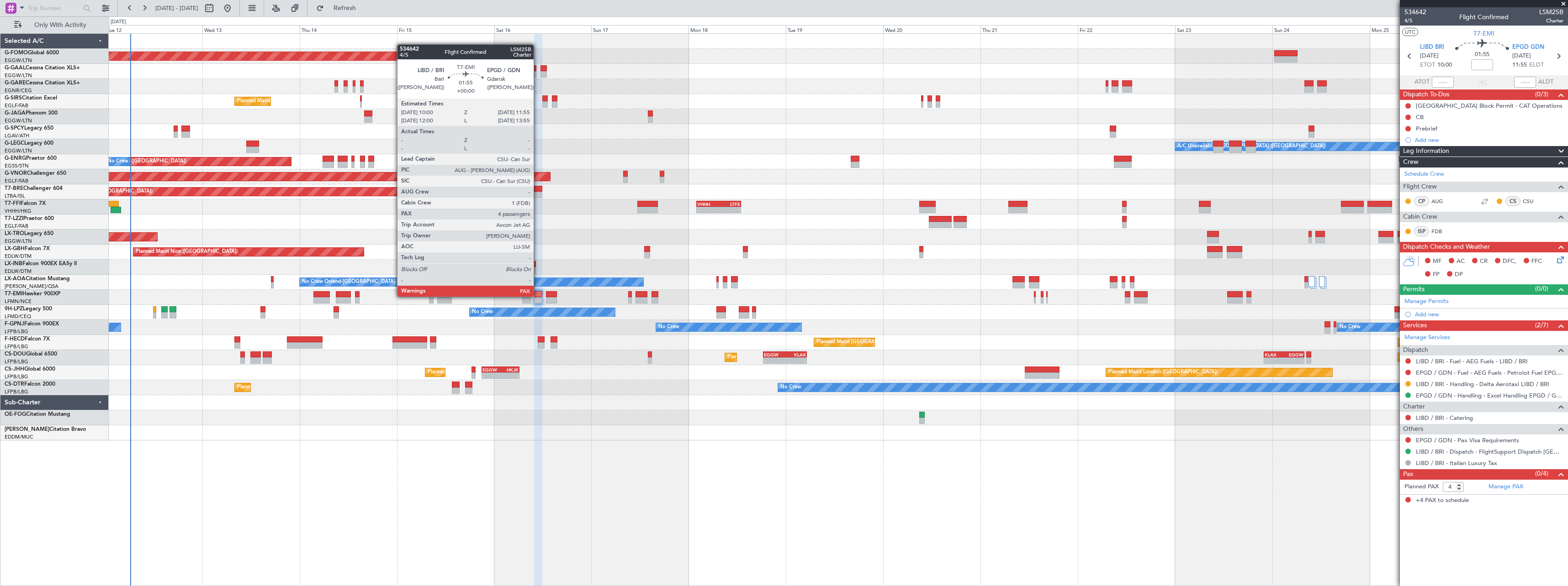
click at [538, 296] on div at bounding box center [538, 294] width 8 height 7
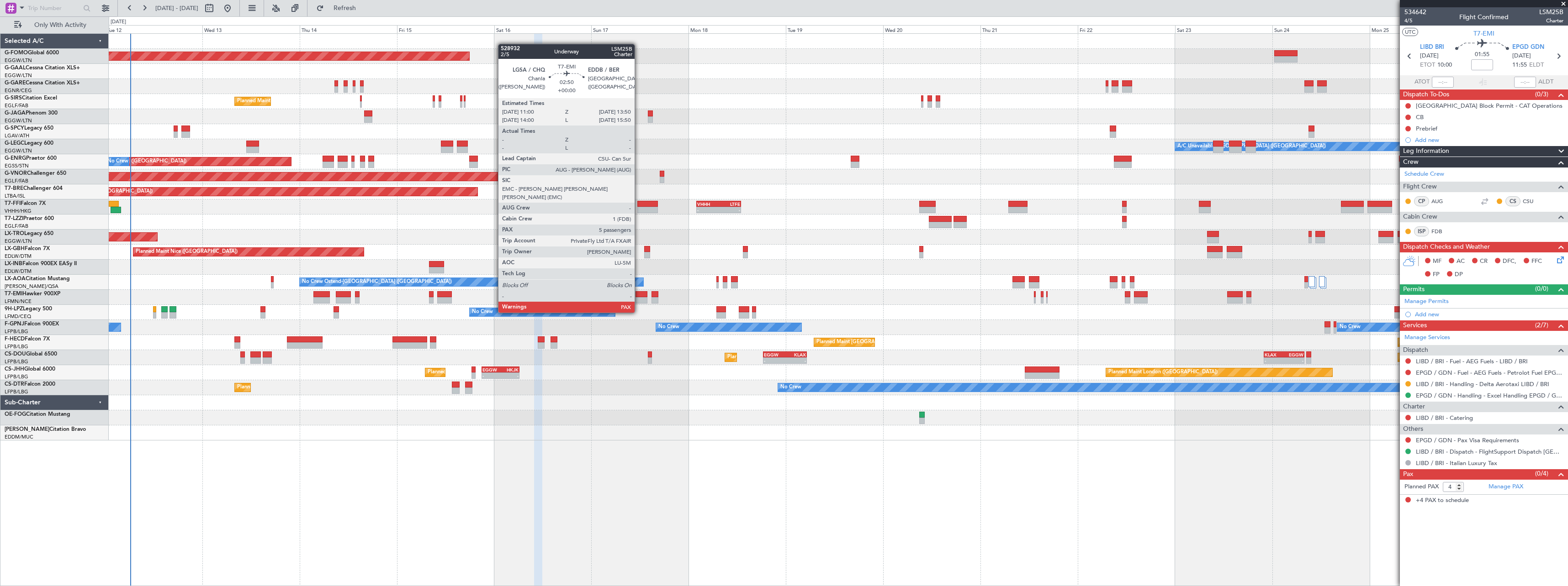
click at [639, 295] on div at bounding box center [641, 294] width 12 height 7
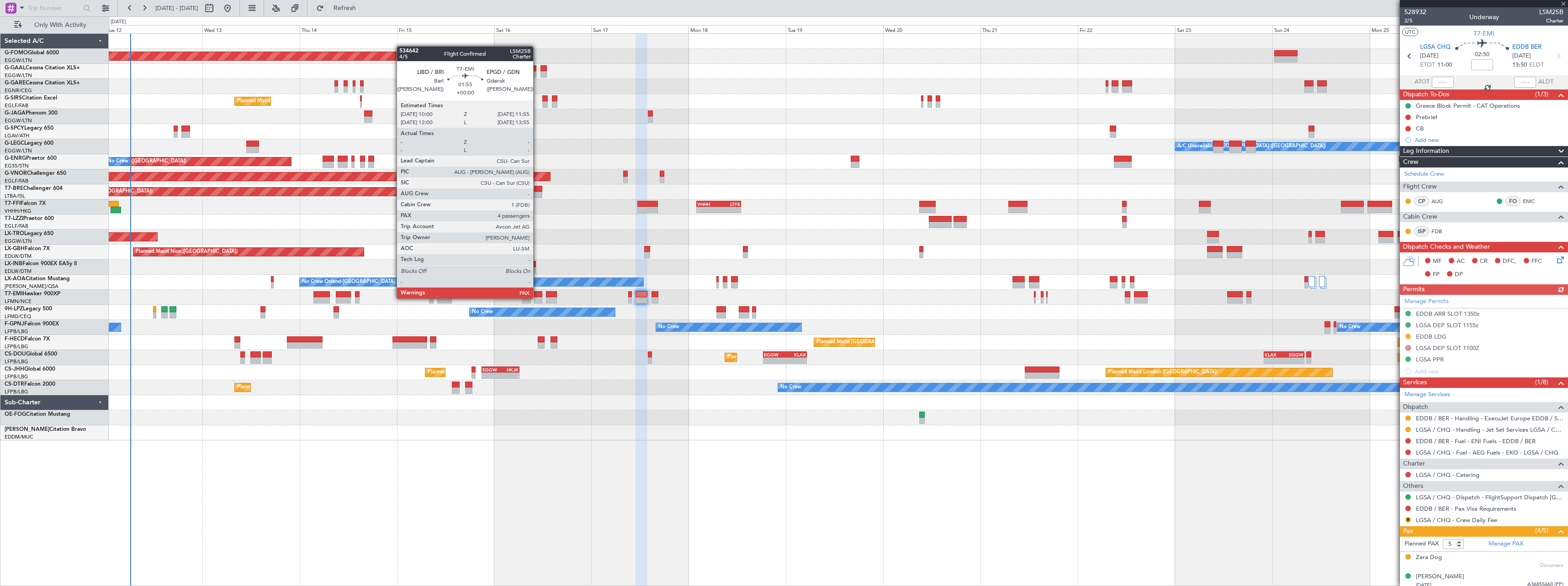
click at [537, 298] on div at bounding box center [538, 300] width 8 height 7
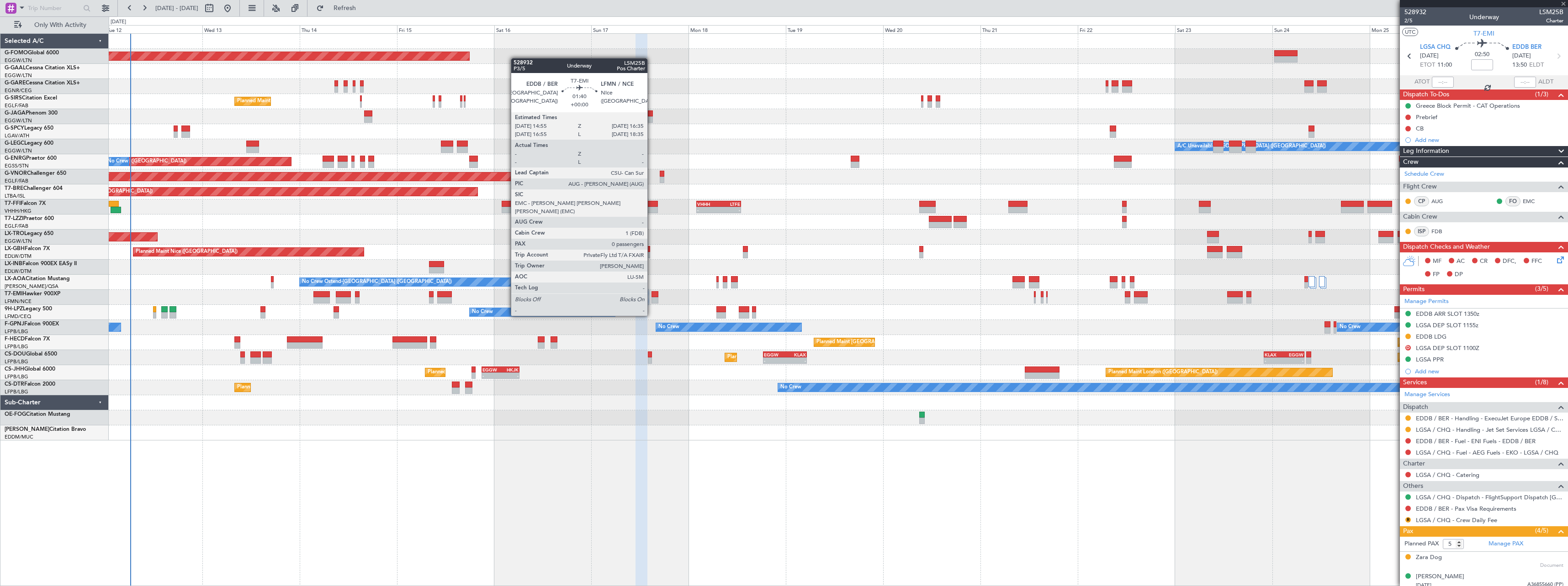
type input "4"
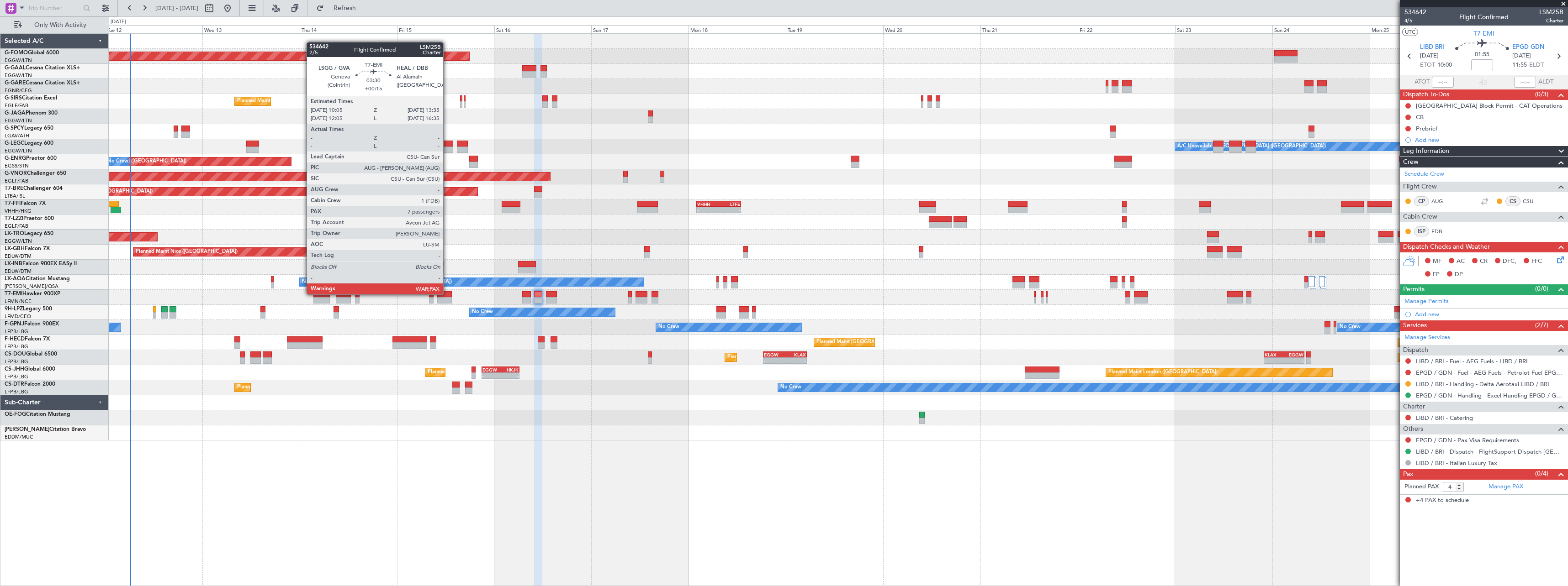
click at [447, 294] on div at bounding box center [445, 294] width 15 height 7
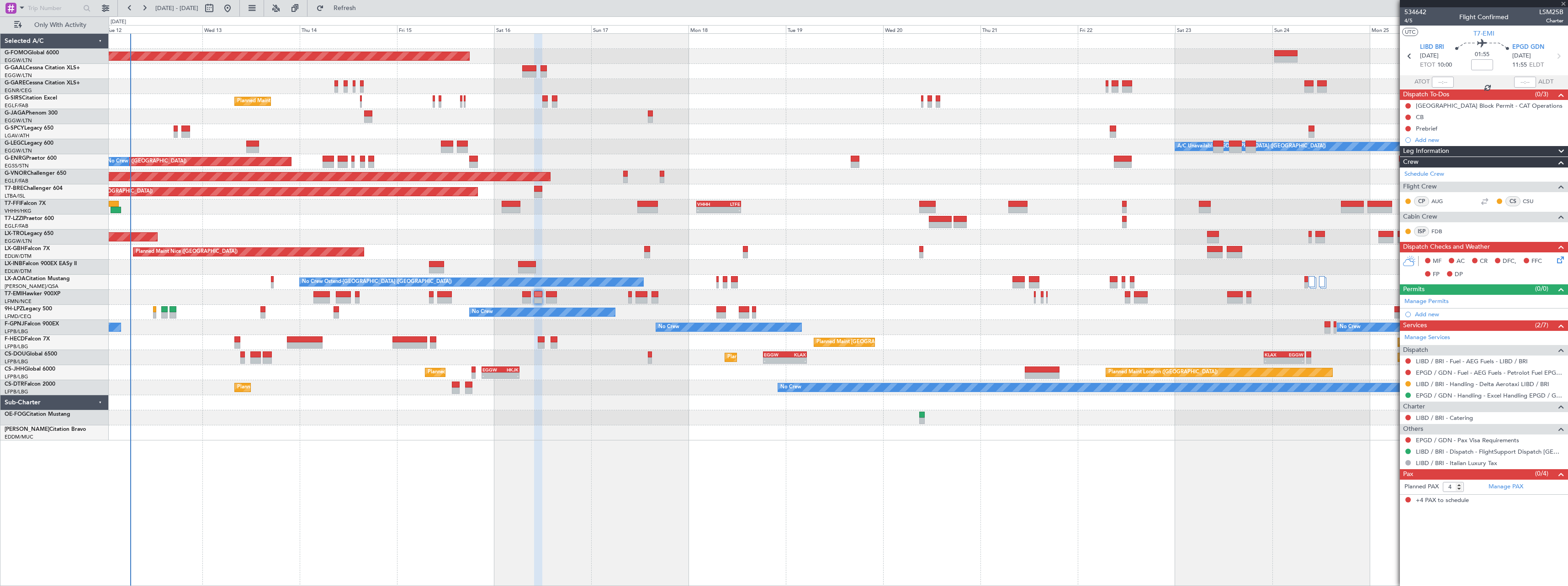
type input "+00:15"
type input "7"
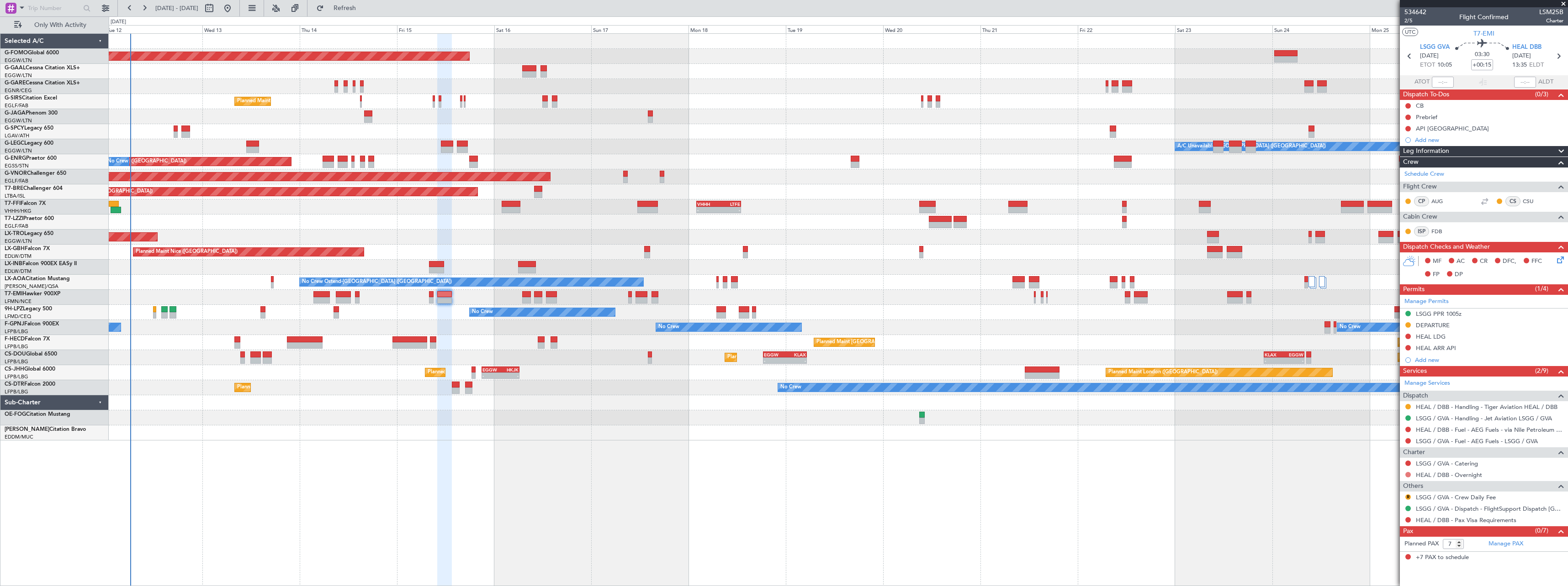
click at [1408, 476] on button at bounding box center [1408, 474] width 5 height 5
click at [1379, 404] on span "Requested" at bounding box center [1382, 406] width 29 height 9
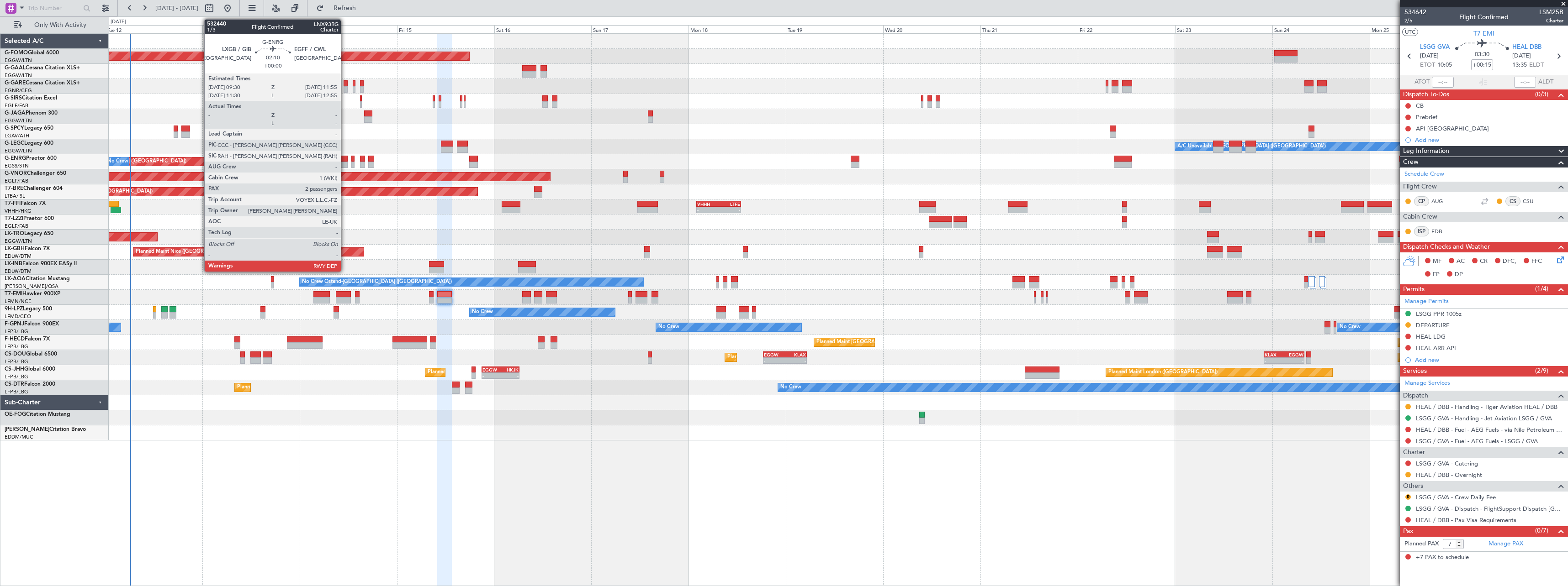
click at [345, 160] on div at bounding box center [342, 159] width 10 height 7
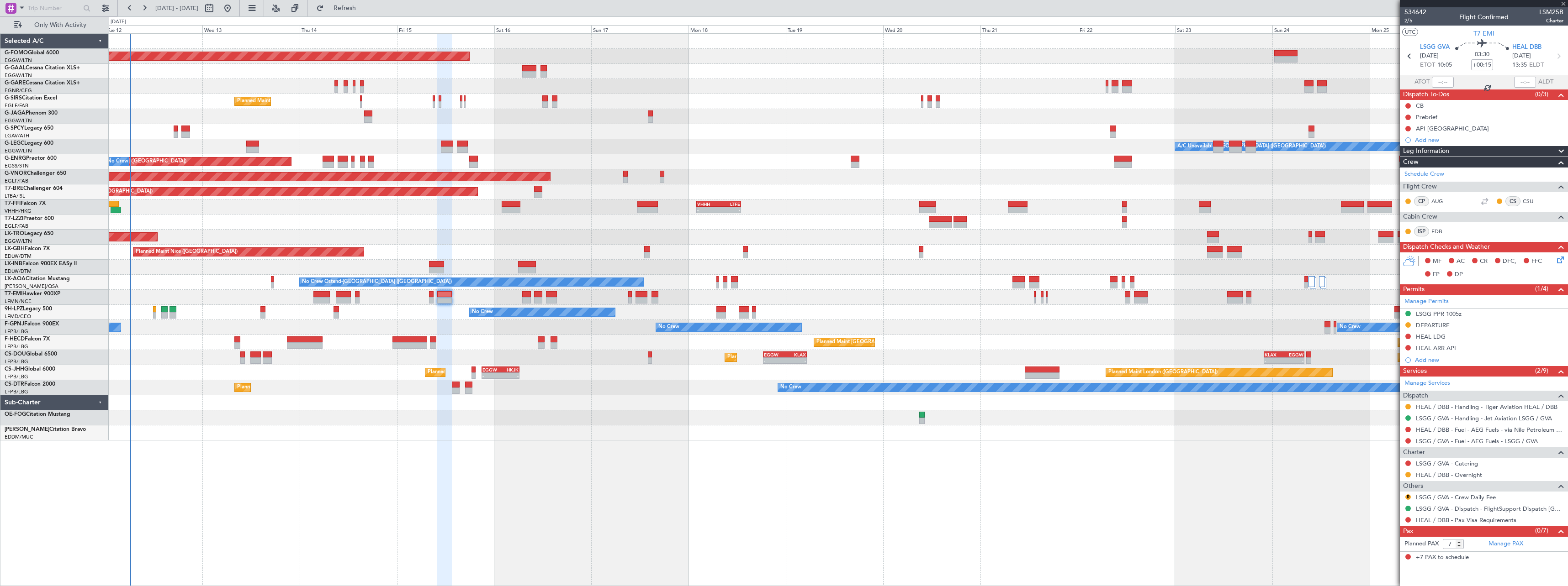
type input "2"
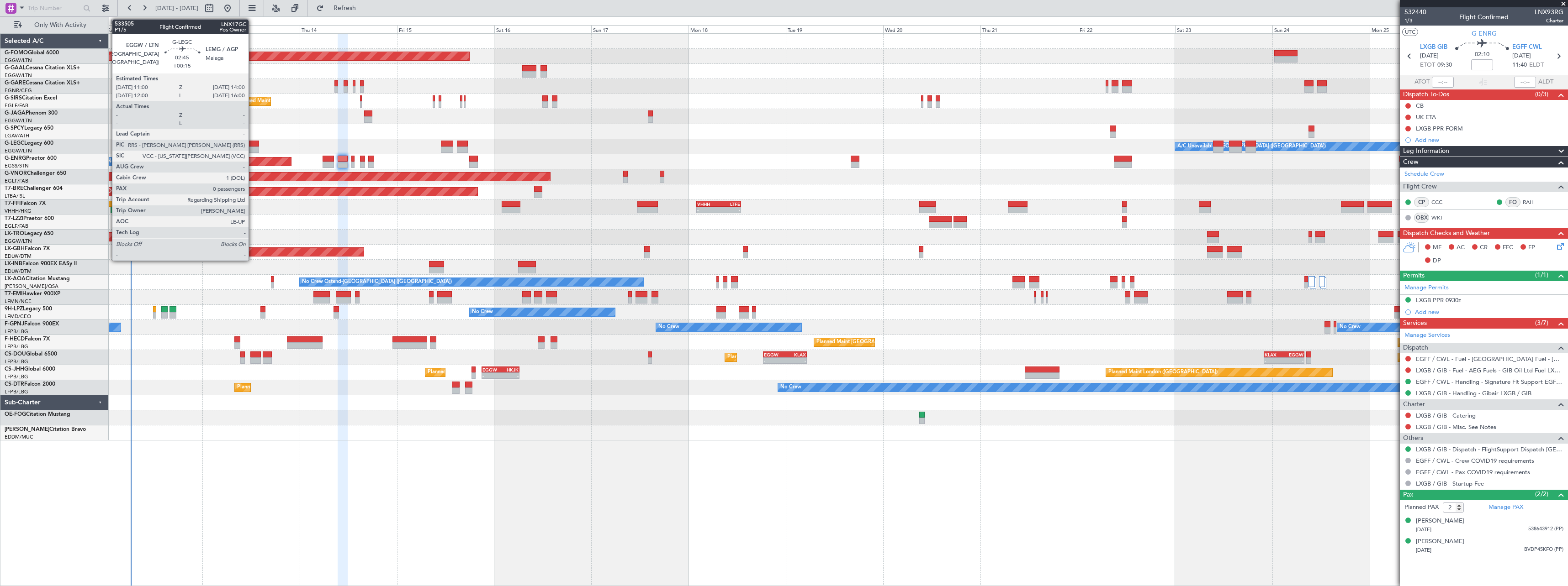
click at [252, 141] on div at bounding box center [252, 144] width 12 height 7
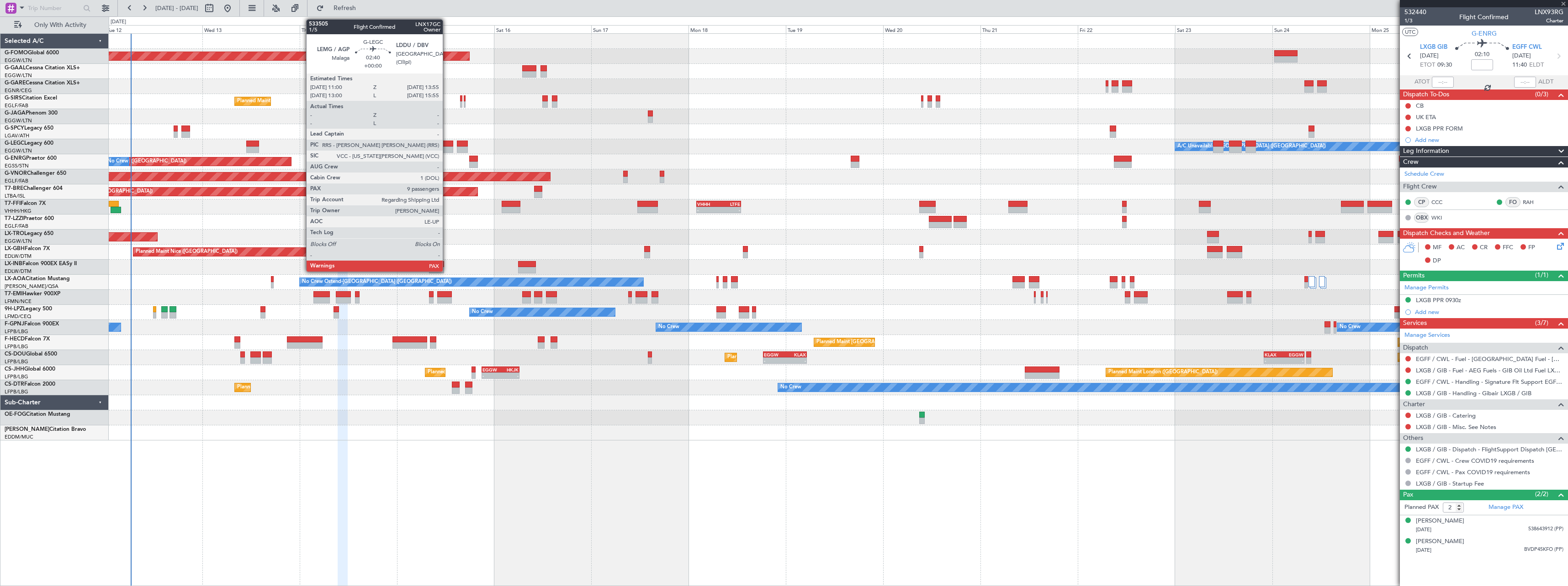
type input "+00:15"
type input "0"
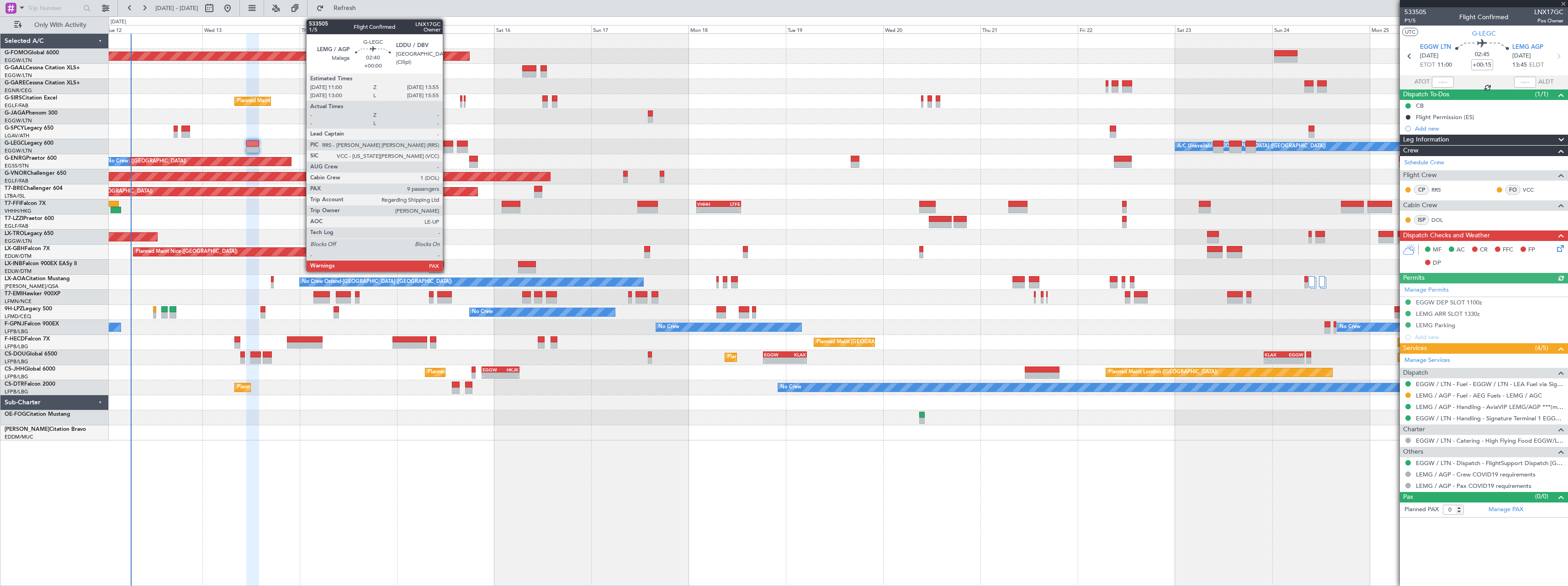
click at [447, 144] on div at bounding box center [447, 144] width 12 height 7
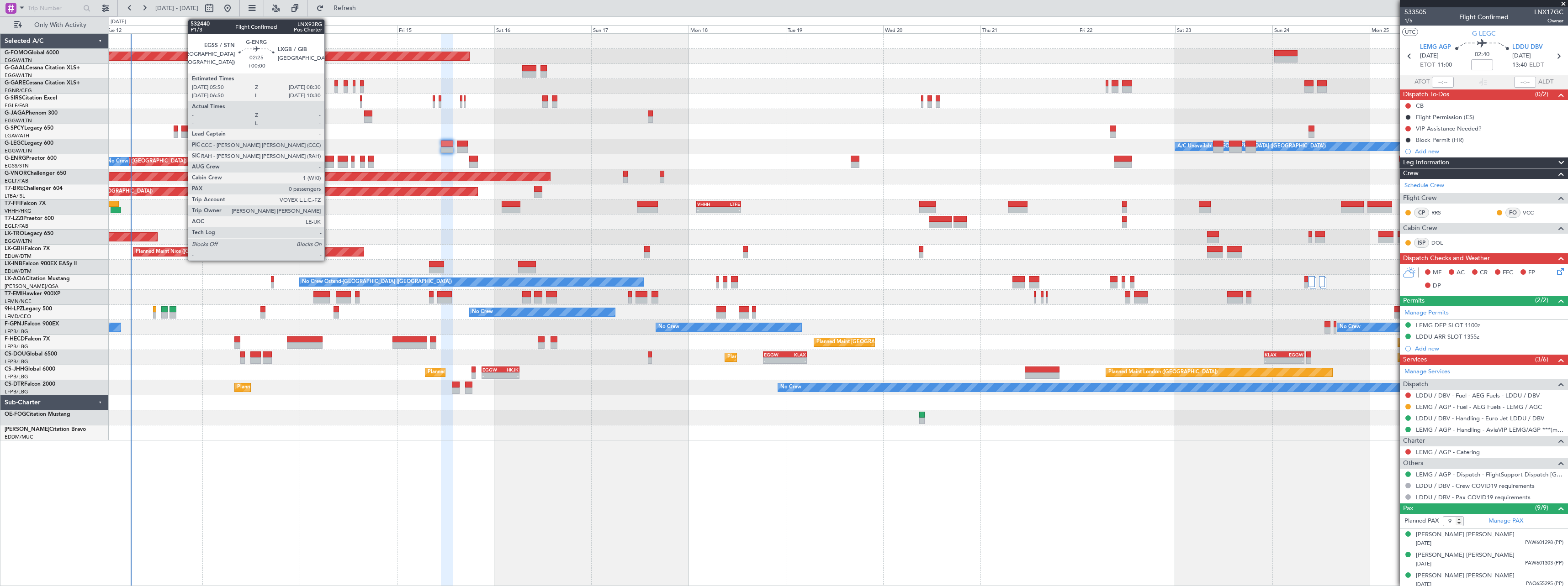
click at [329, 159] on div at bounding box center [328, 159] width 11 height 7
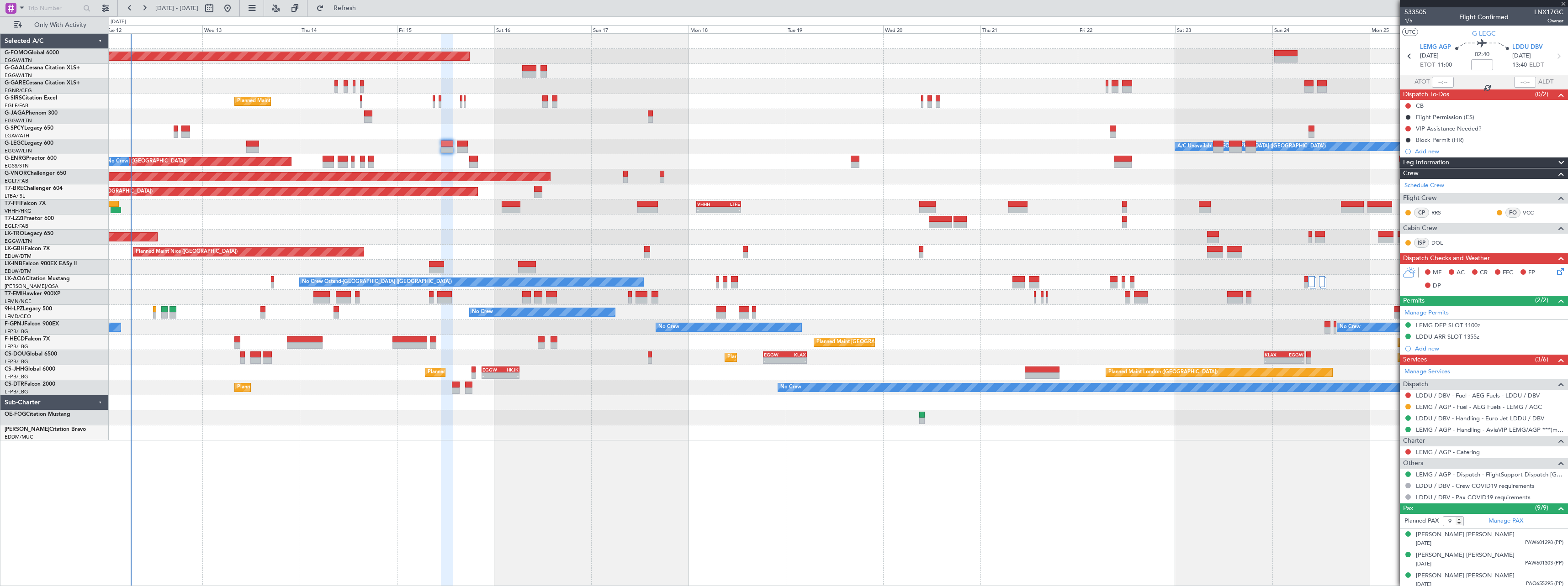
type input "0"
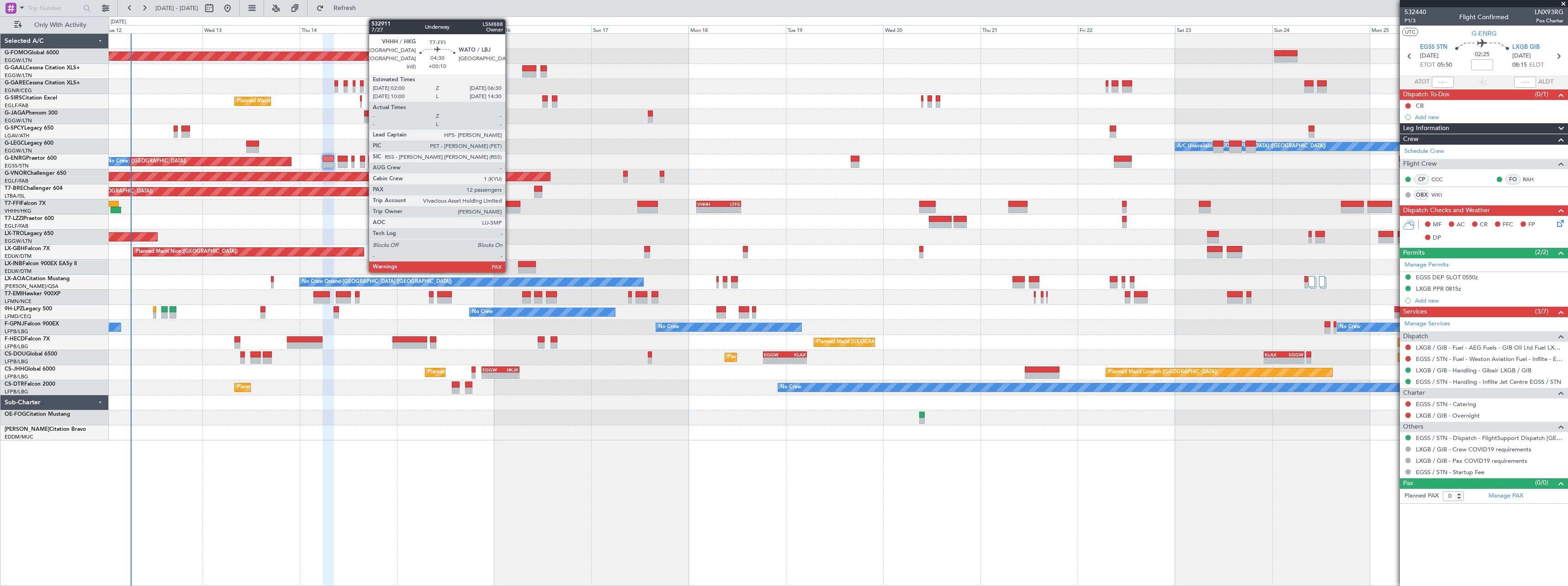
click at [509, 205] on div at bounding box center [510, 204] width 18 height 7
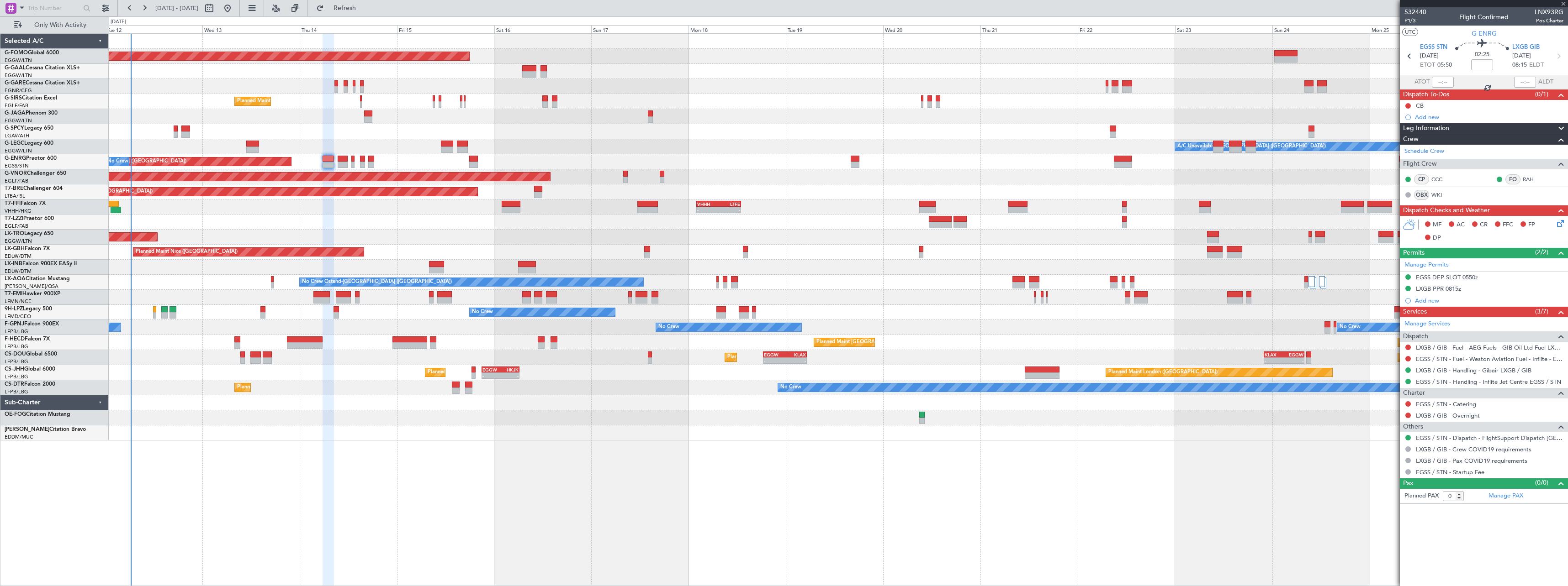
type input "+00:10"
type input "14"
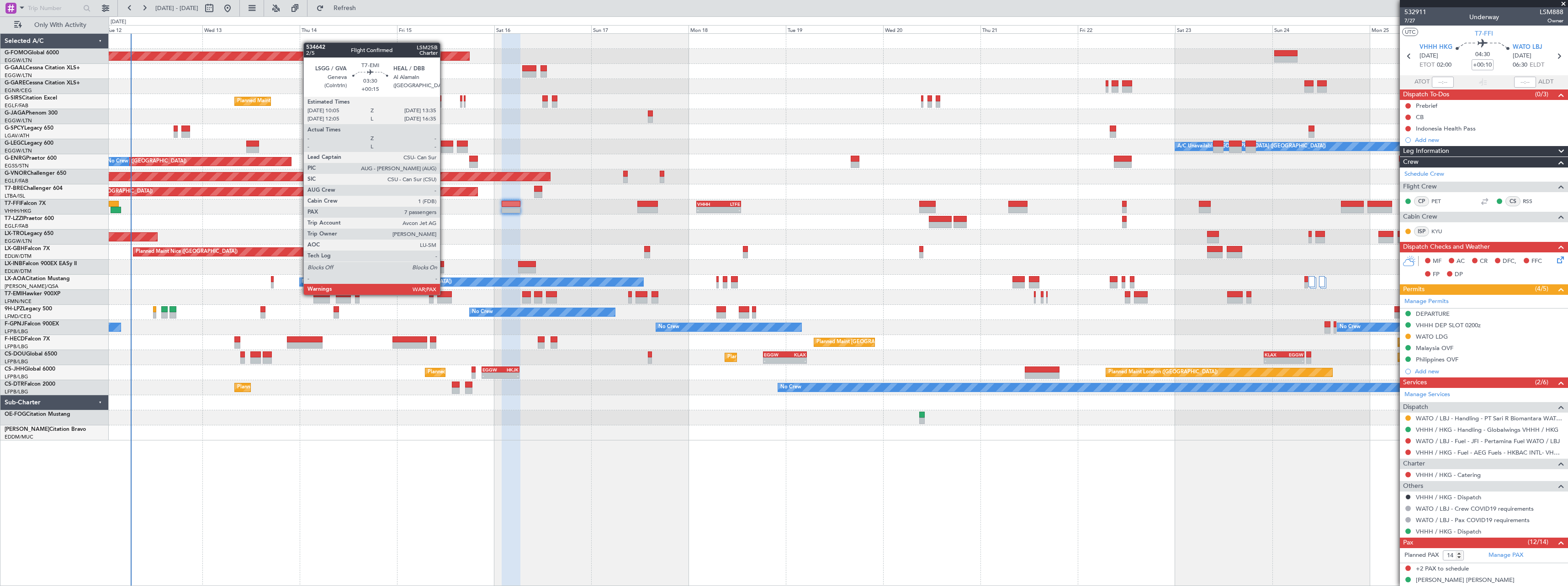
click at [444, 294] on div at bounding box center [445, 294] width 15 height 7
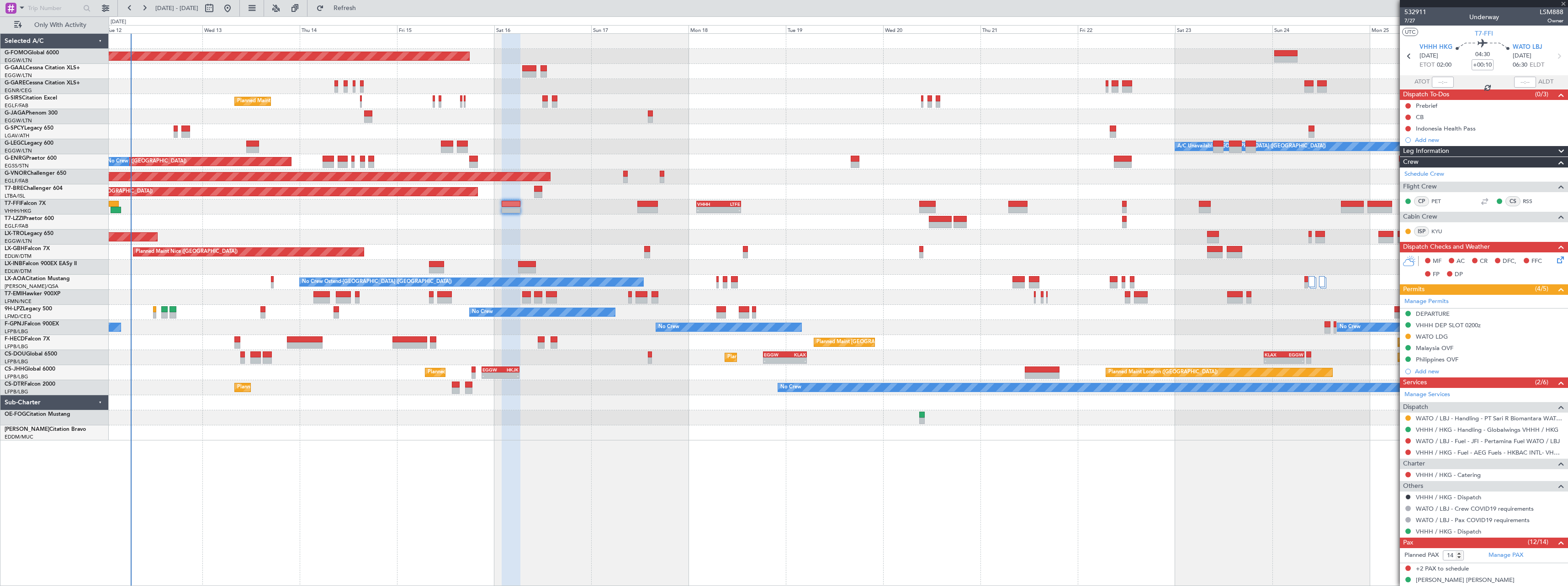
type input "+00:15"
type input "7"
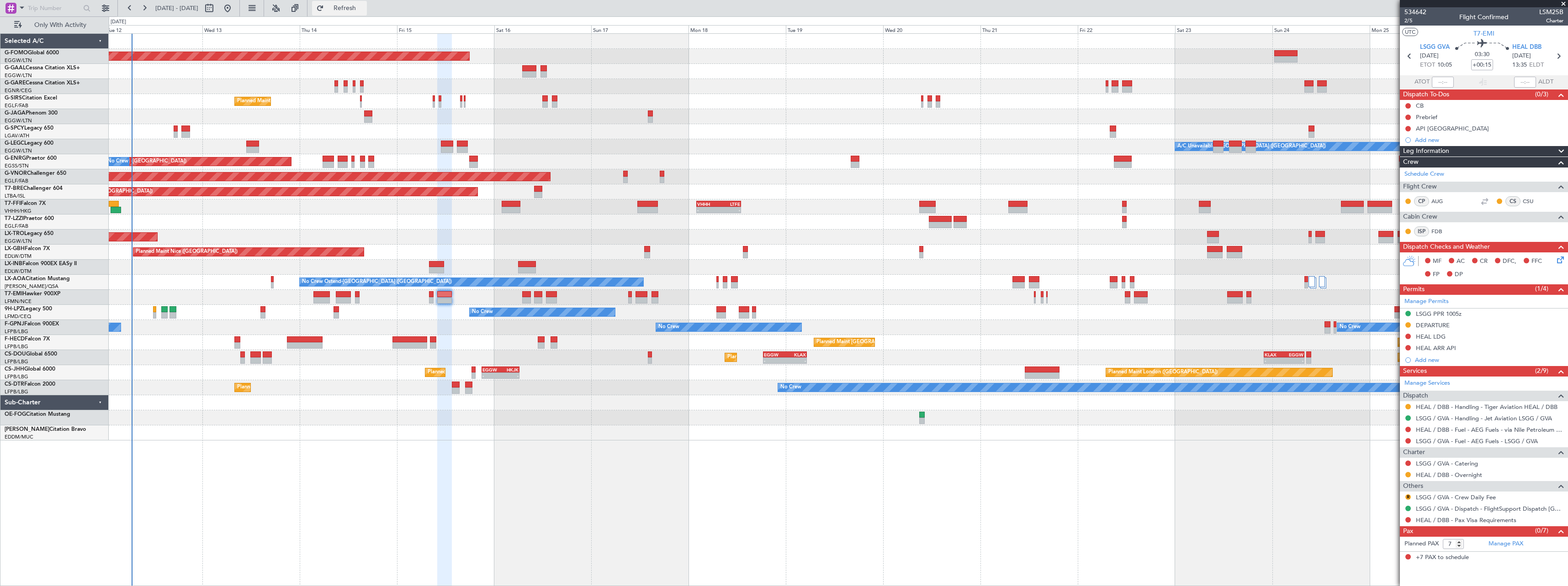
click at [364, 8] on span "Refresh" at bounding box center [344, 9] width 38 height 7
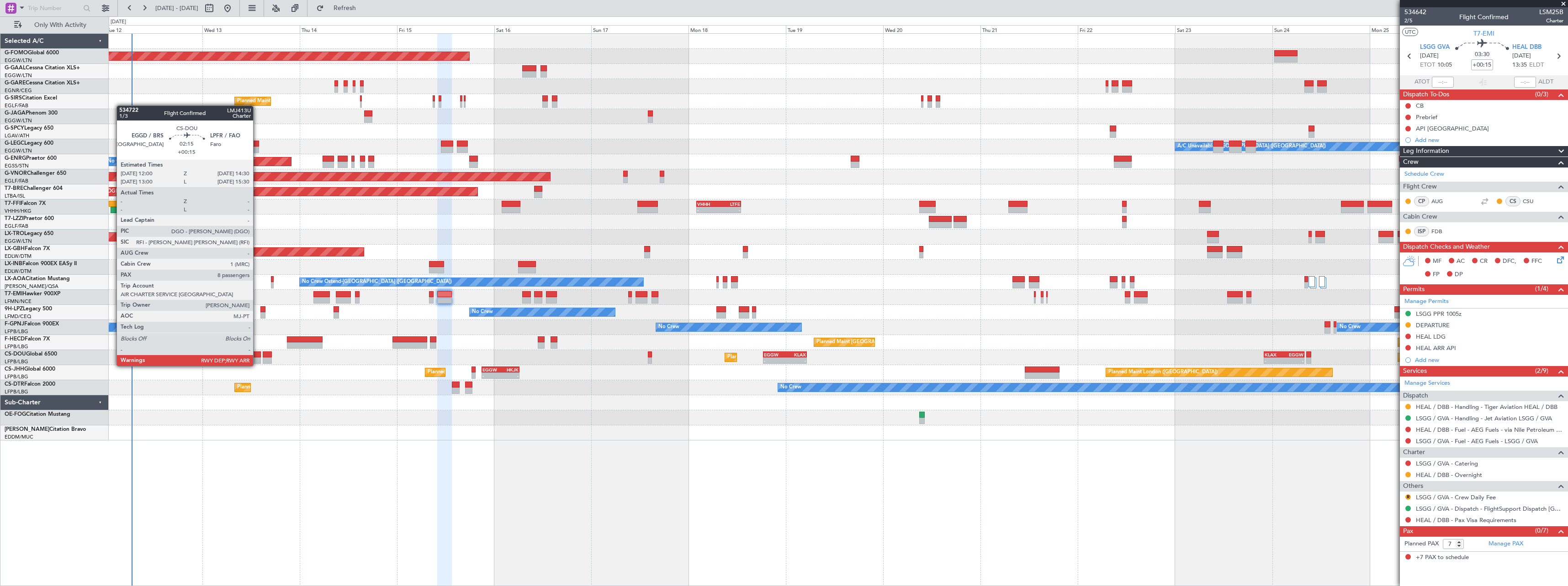
click at [257, 357] on div at bounding box center [256, 355] width 11 height 7
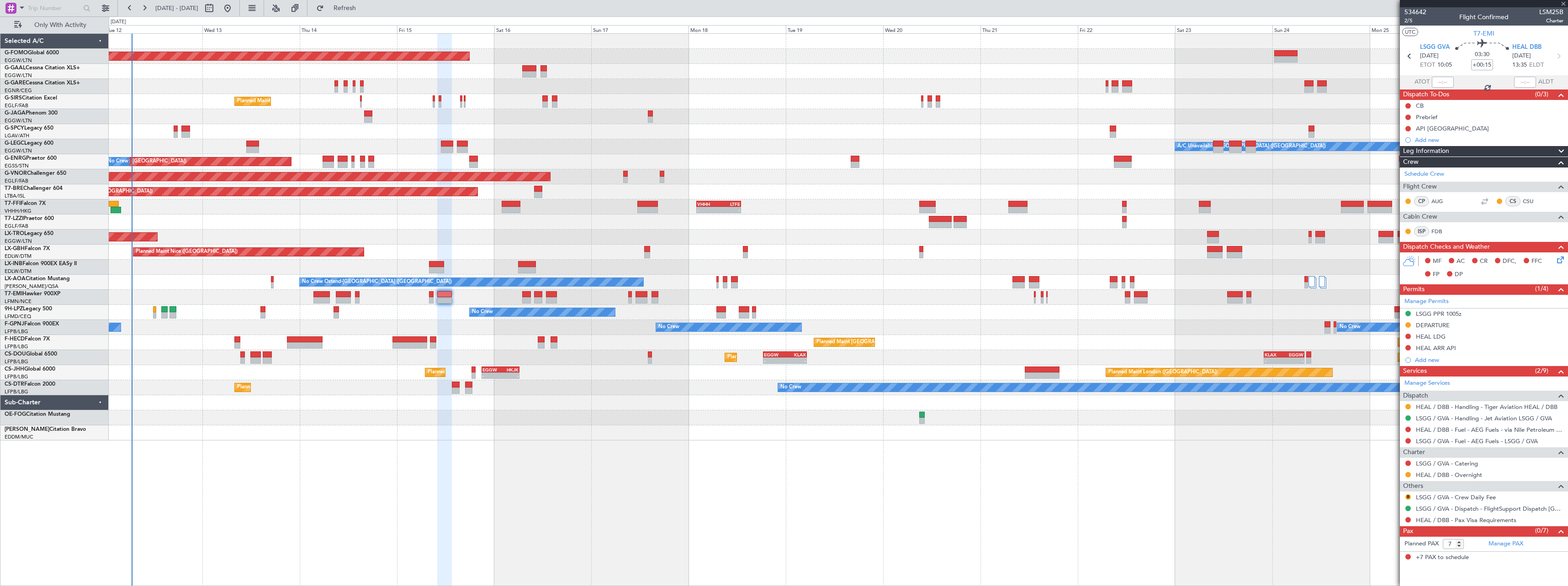
type input "8"
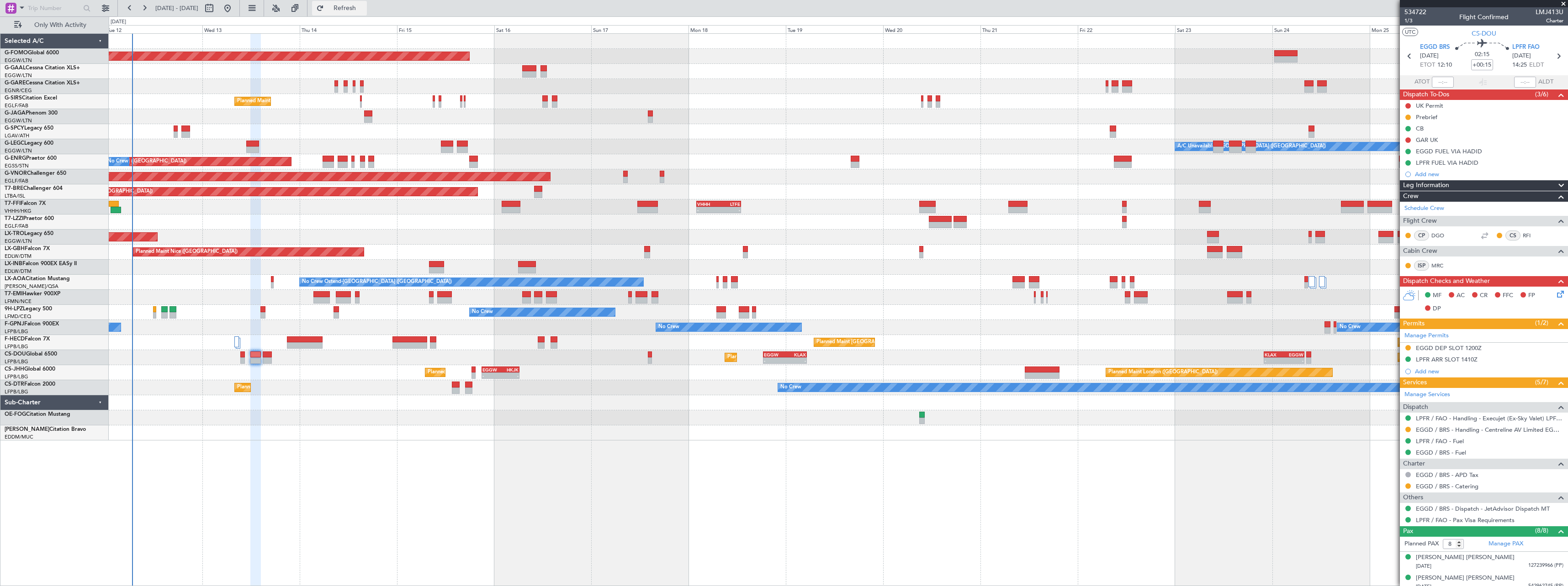
click at [364, 7] on span "Refresh" at bounding box center [344, 9] width 38 height 7
click at [303, 7] on button at bounding box center [295, 8] width 15 height 15
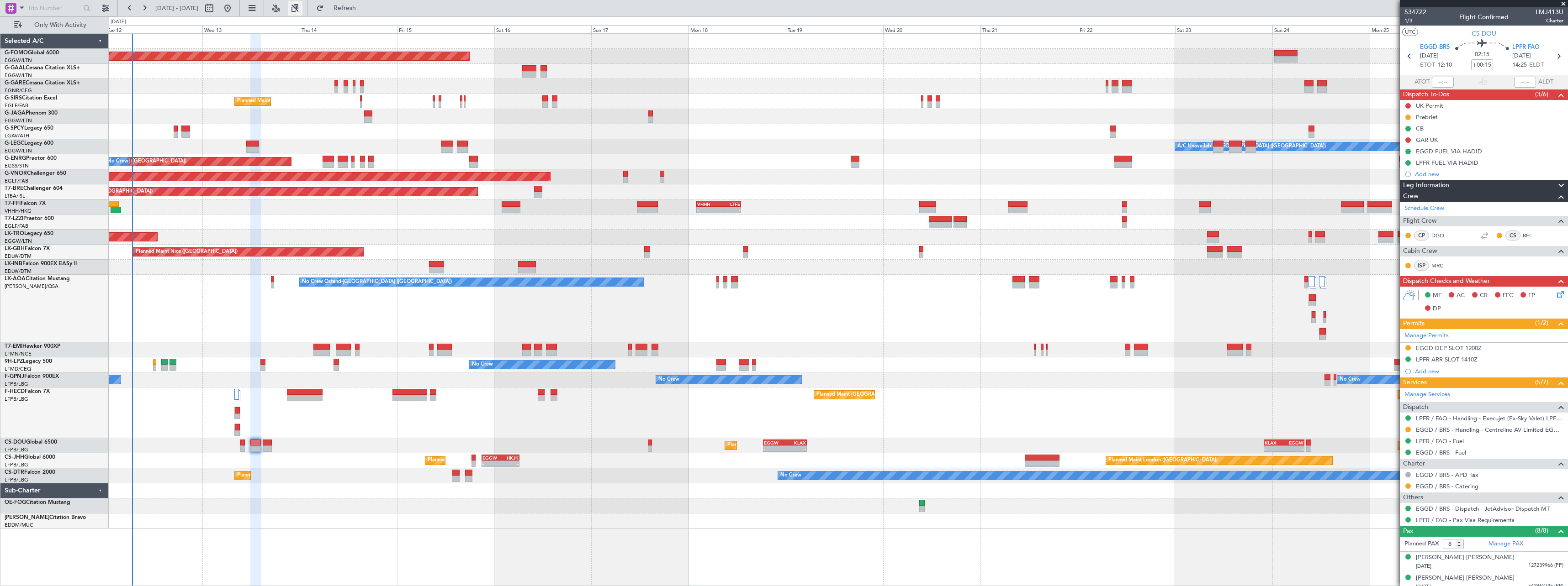
click at [303, 8] on button at bounding box center [295, 8] width 15 height 15
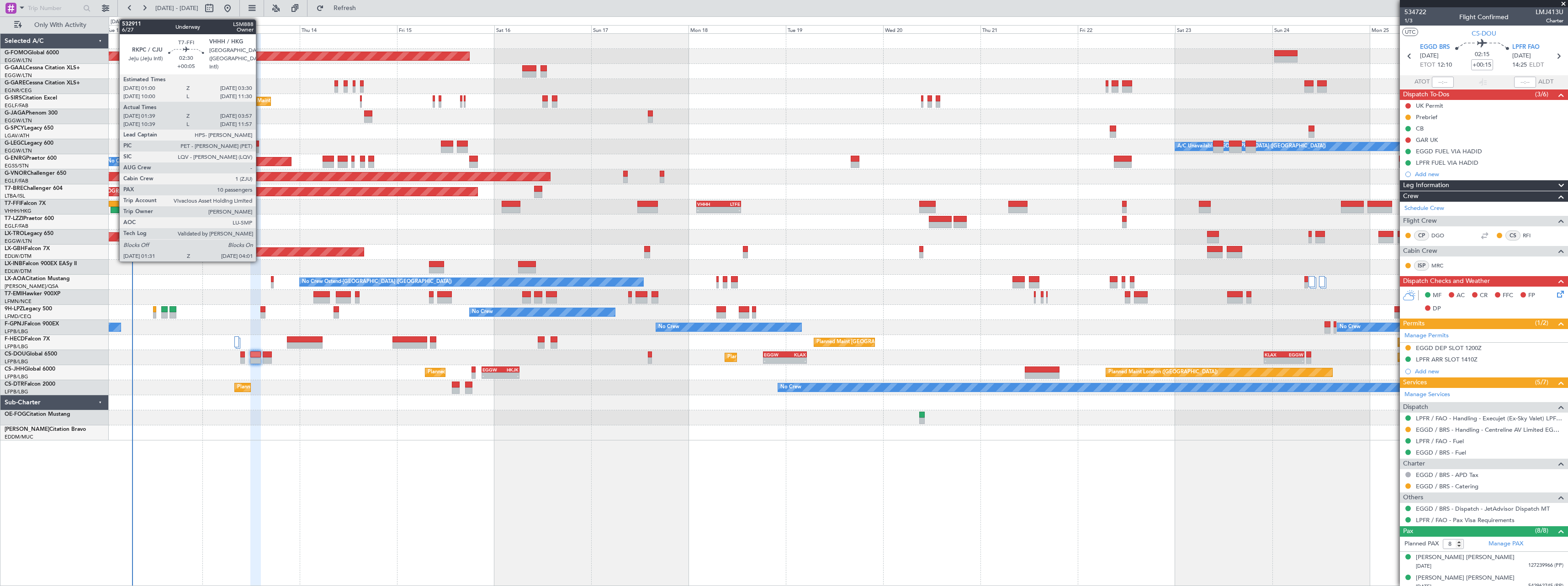
click at [114, 202] on div at bounding box center [114, 204] width 11 height 7
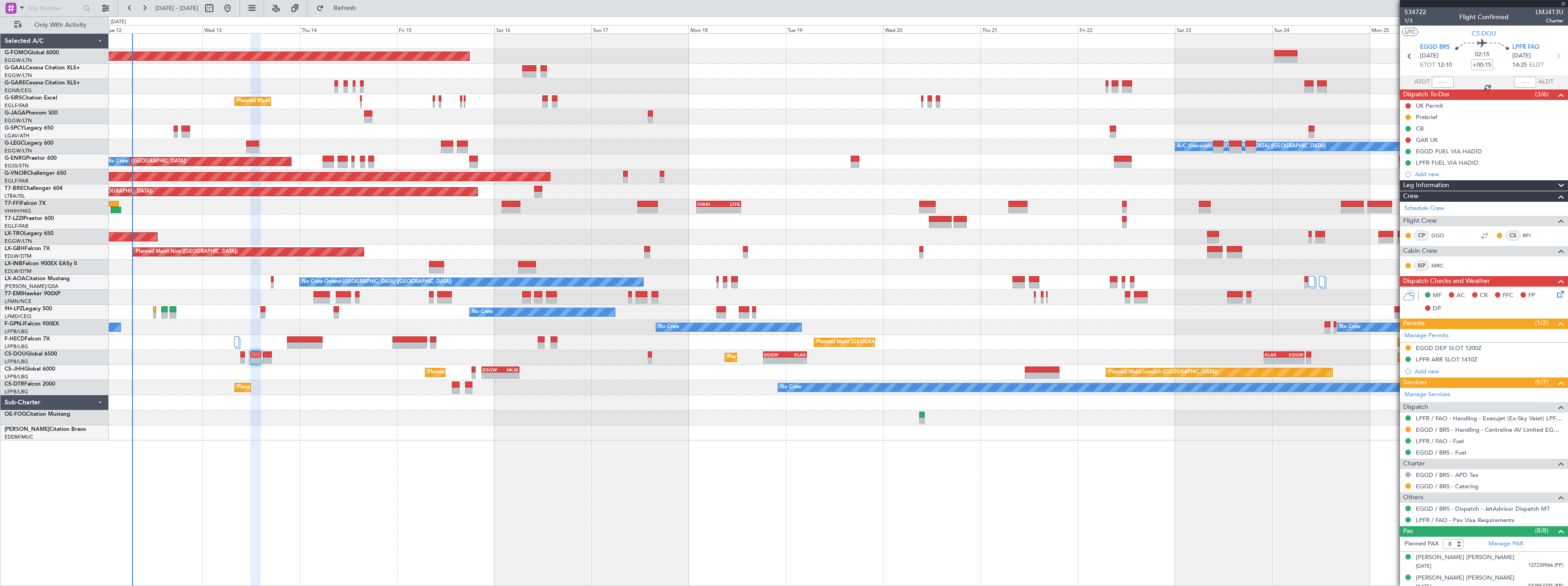
type input "+00:05"
type input "01:39"
type input "03:57"
type input "10"
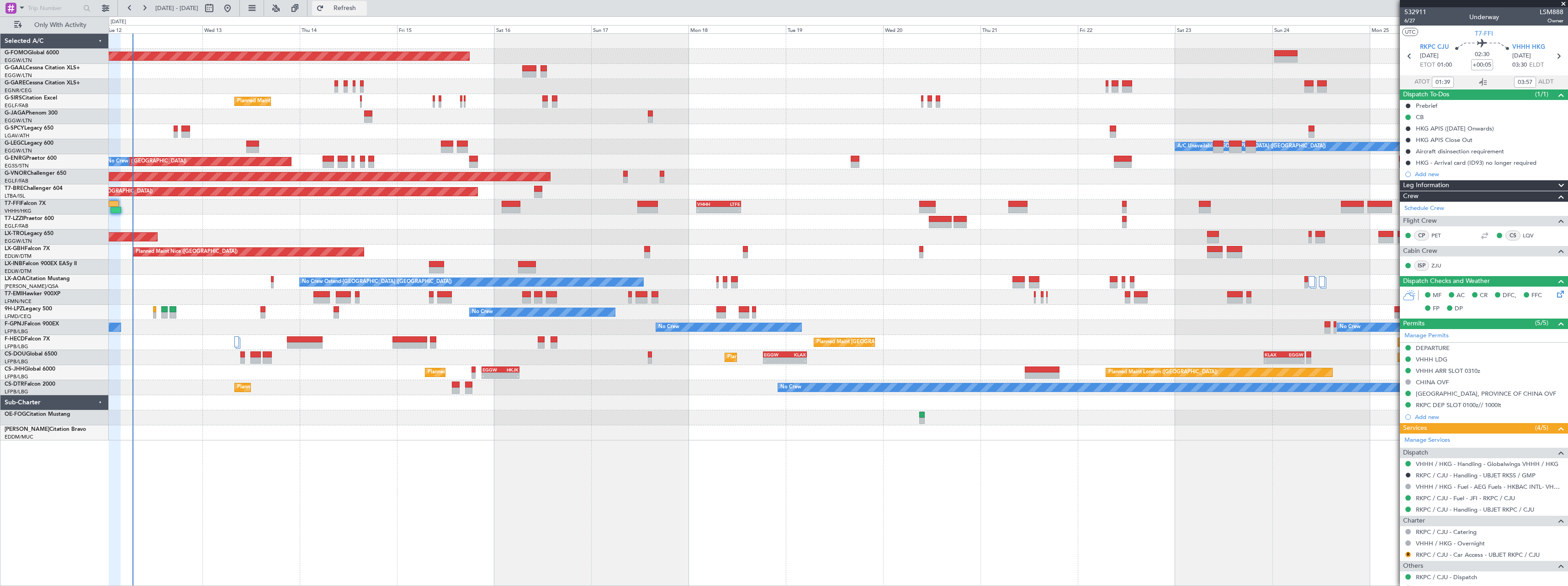
click at [364, 7] on span "Refresh" at bounding box center [344, 9] width 38 height 7
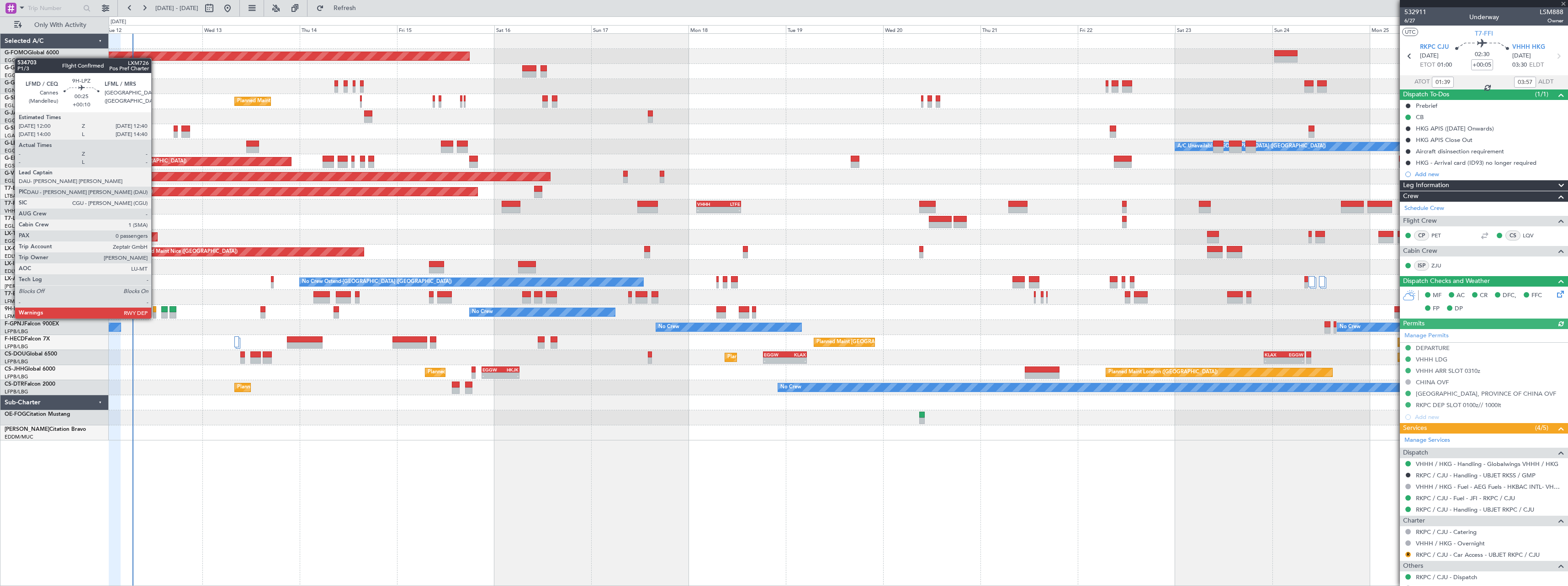
click at [155, 310] on div at bounding box center [155, 310] width 3 height 7
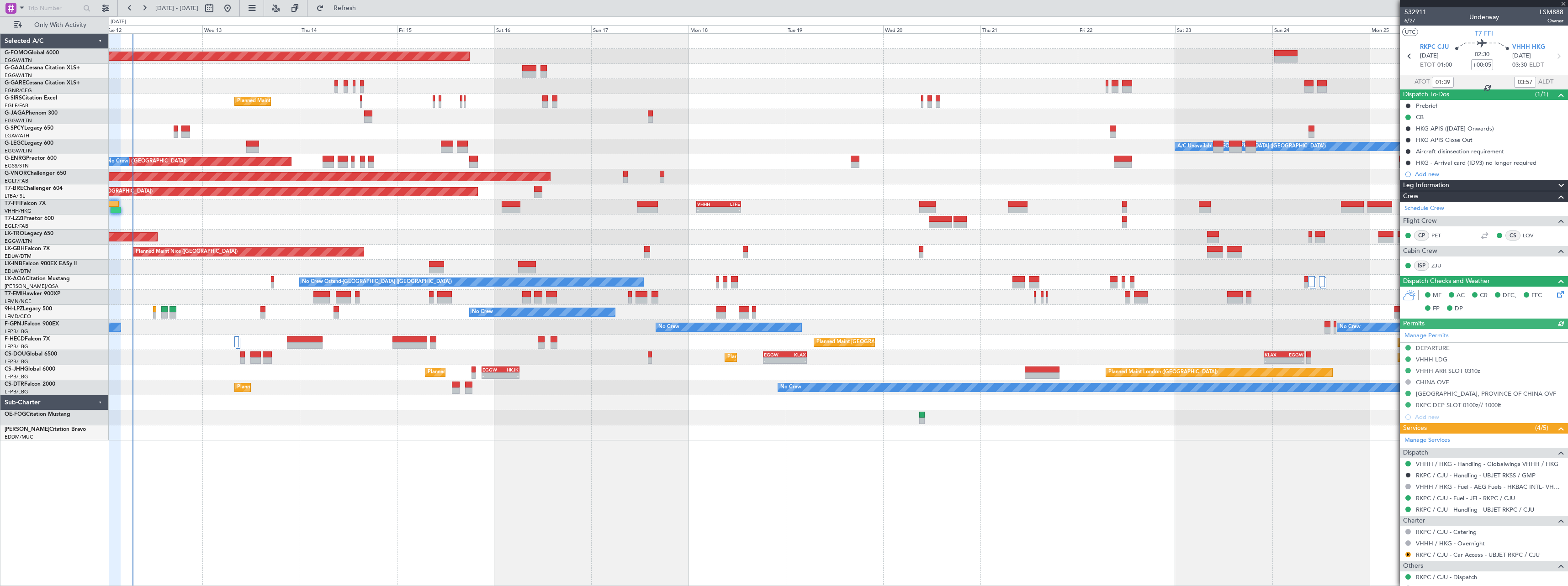
type input "+00:10"
type input "0"
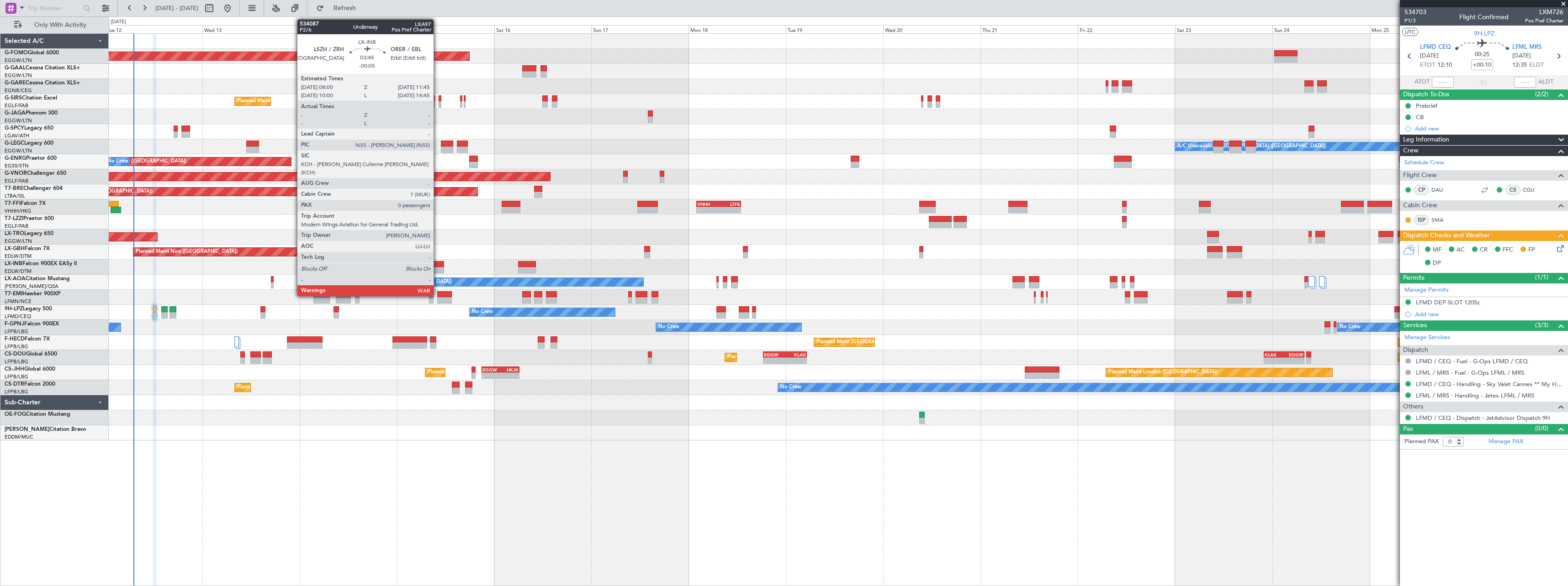
click at [438, 264] on div at bounding box center [437, 264] width 15 height 7
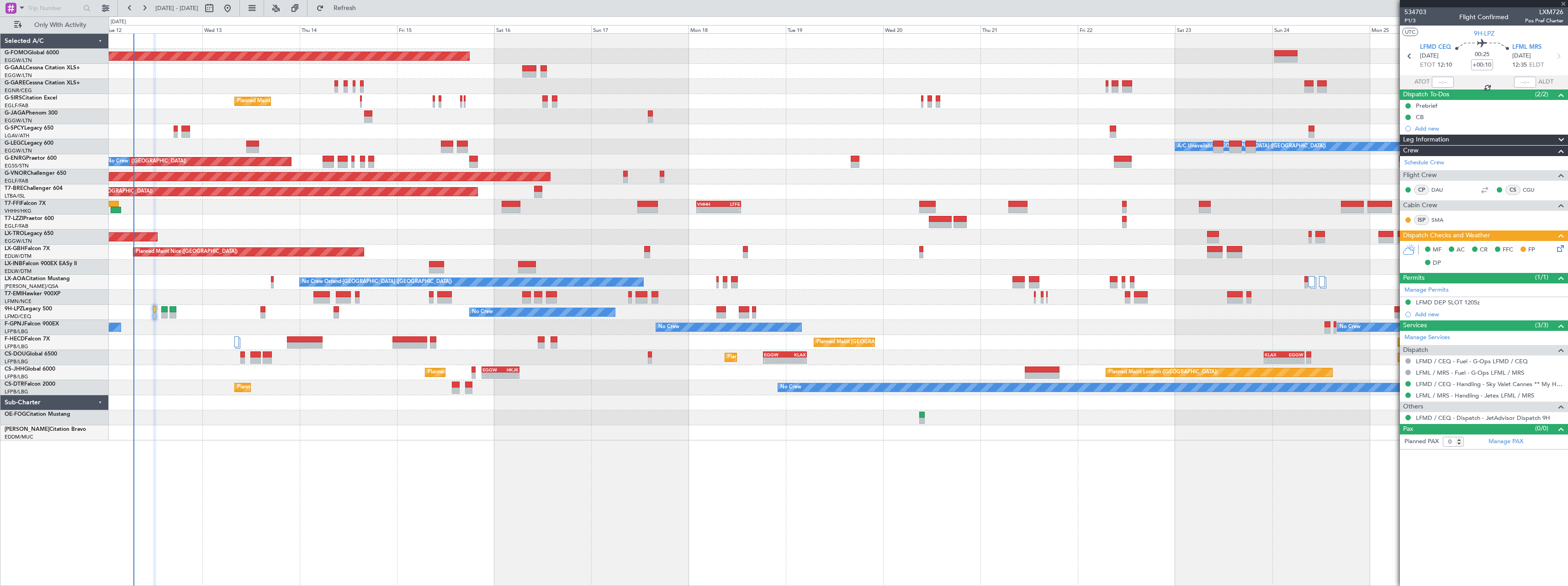
type input "-00:05"
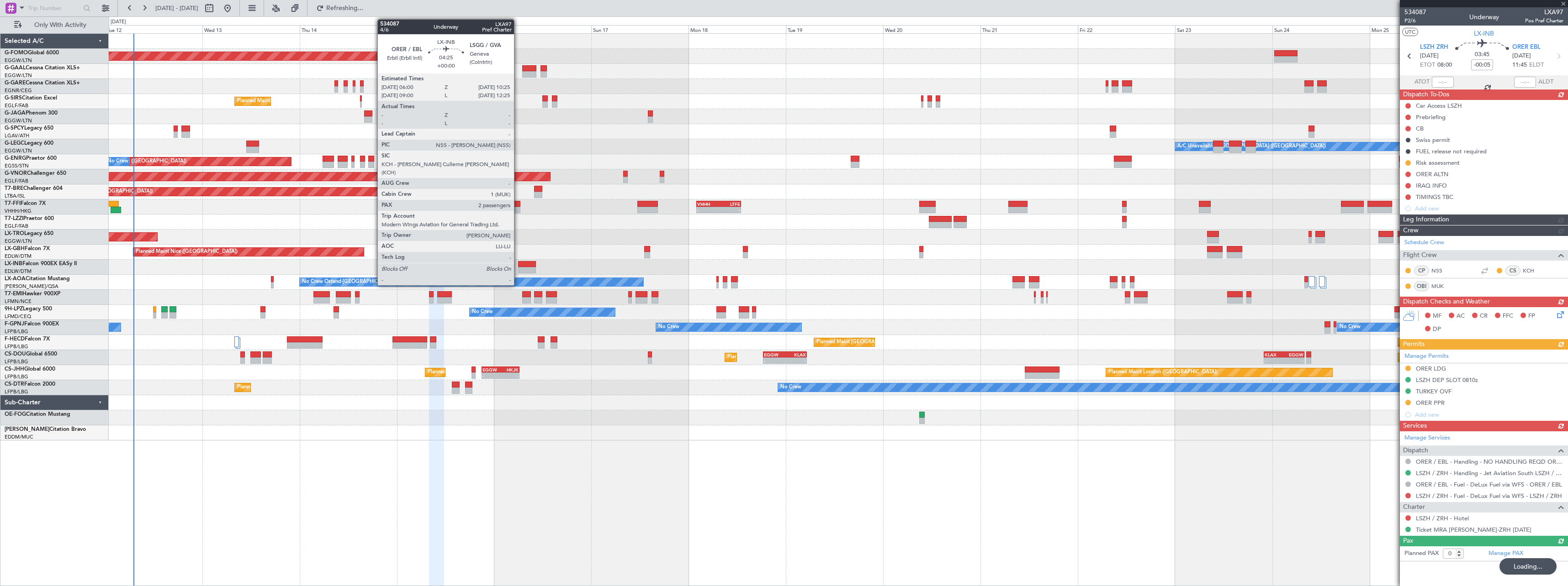
click at [530, 271] on div at bounding box center [838, 267] width 1458 height 15
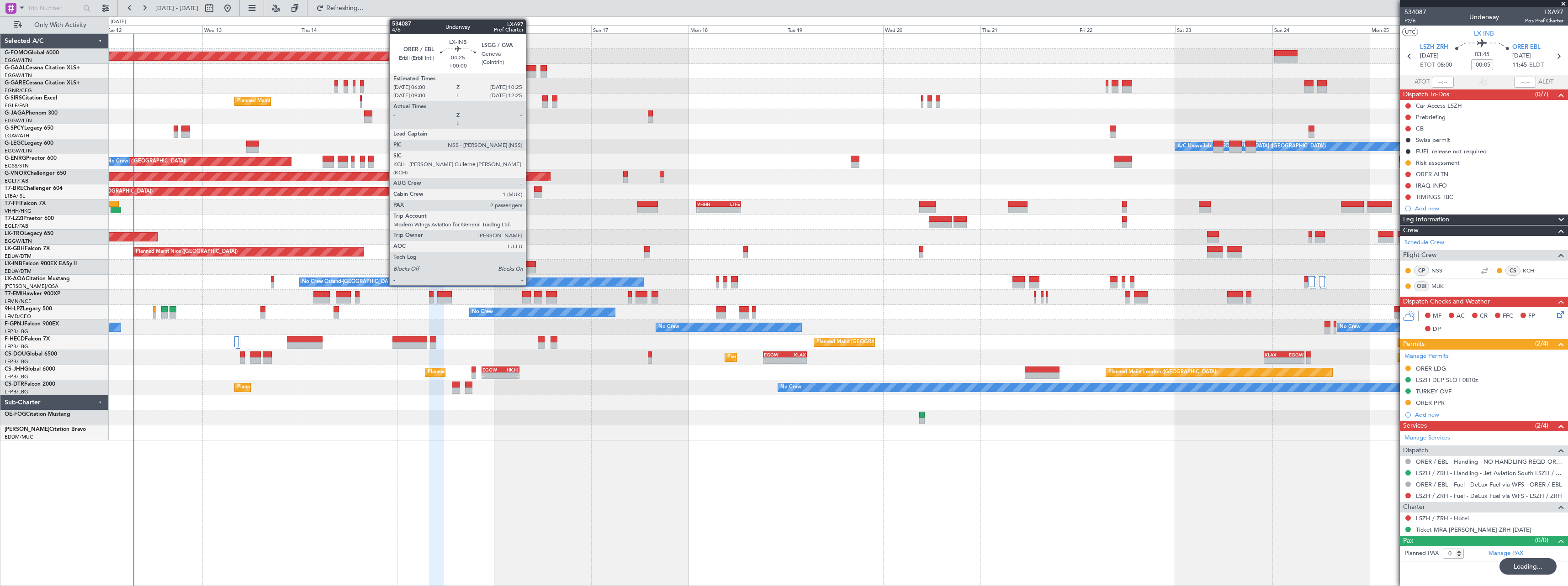
click at [528, 266] on div at bounding box center [527, 264] width 18 height 7
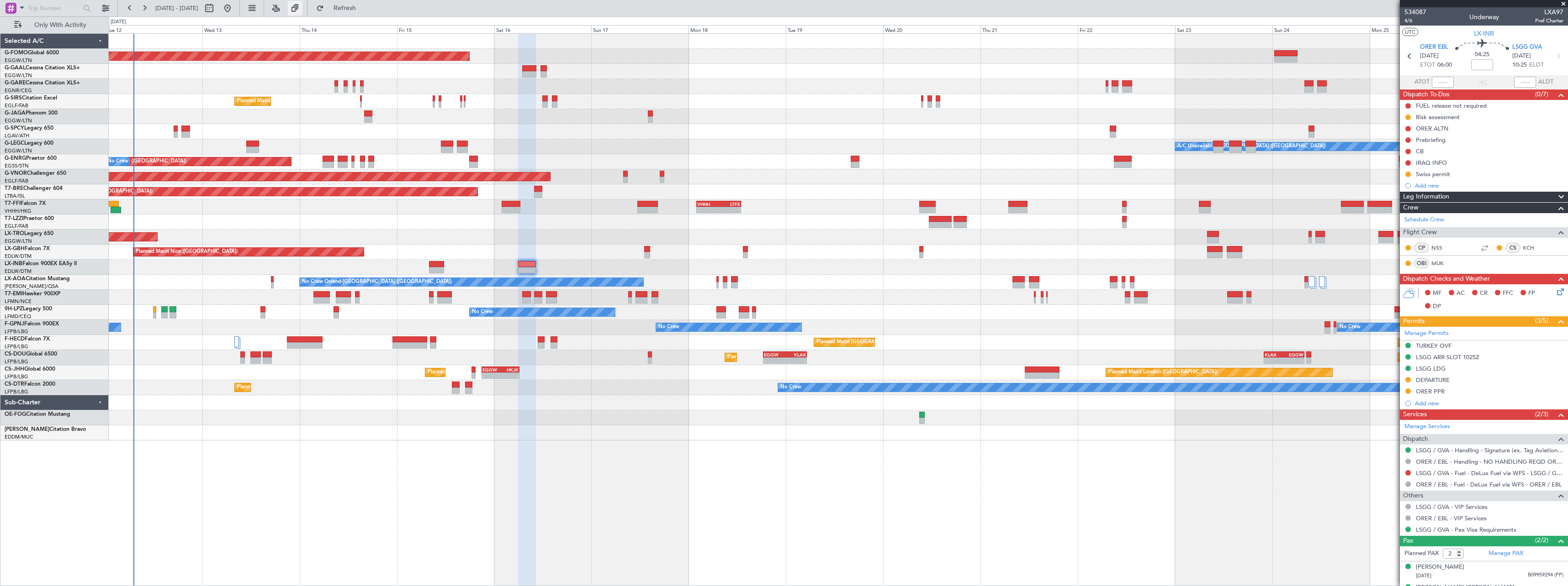
click at [303, 5] on button at bounding box center [295, 8] width 15 height 15
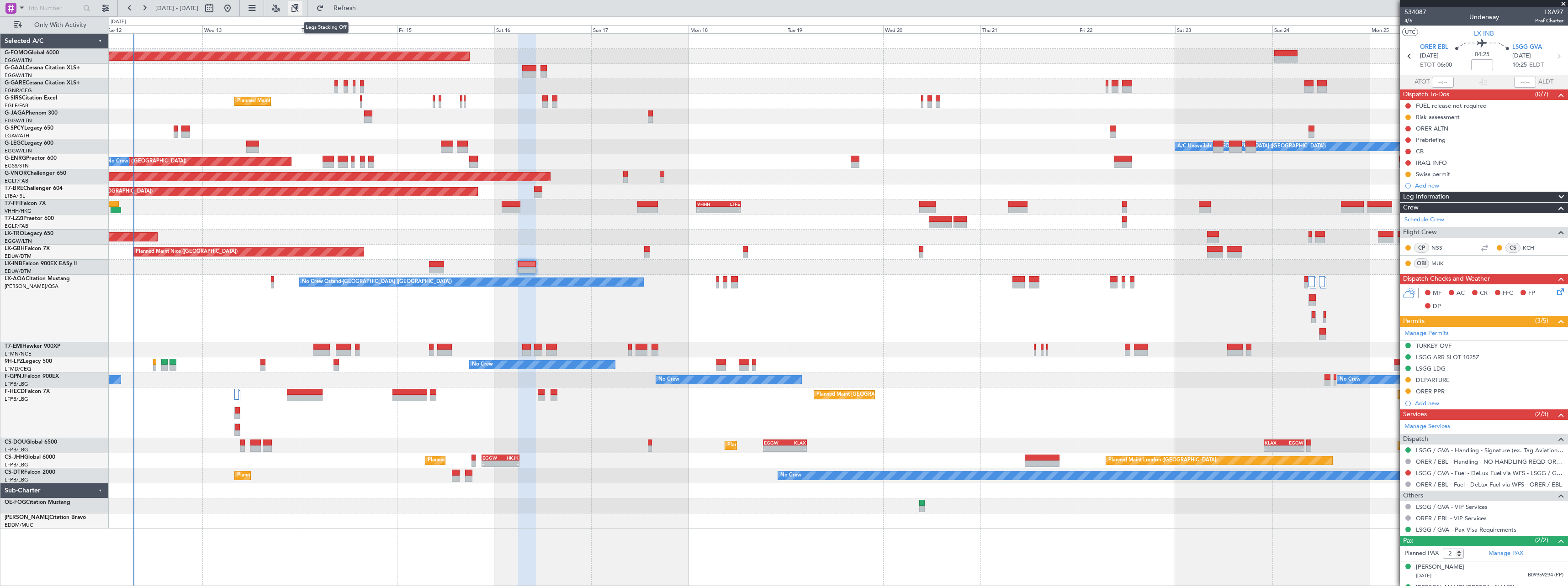
click at [303, 5] on button at bounding box center [295, 8] width 15 height 15
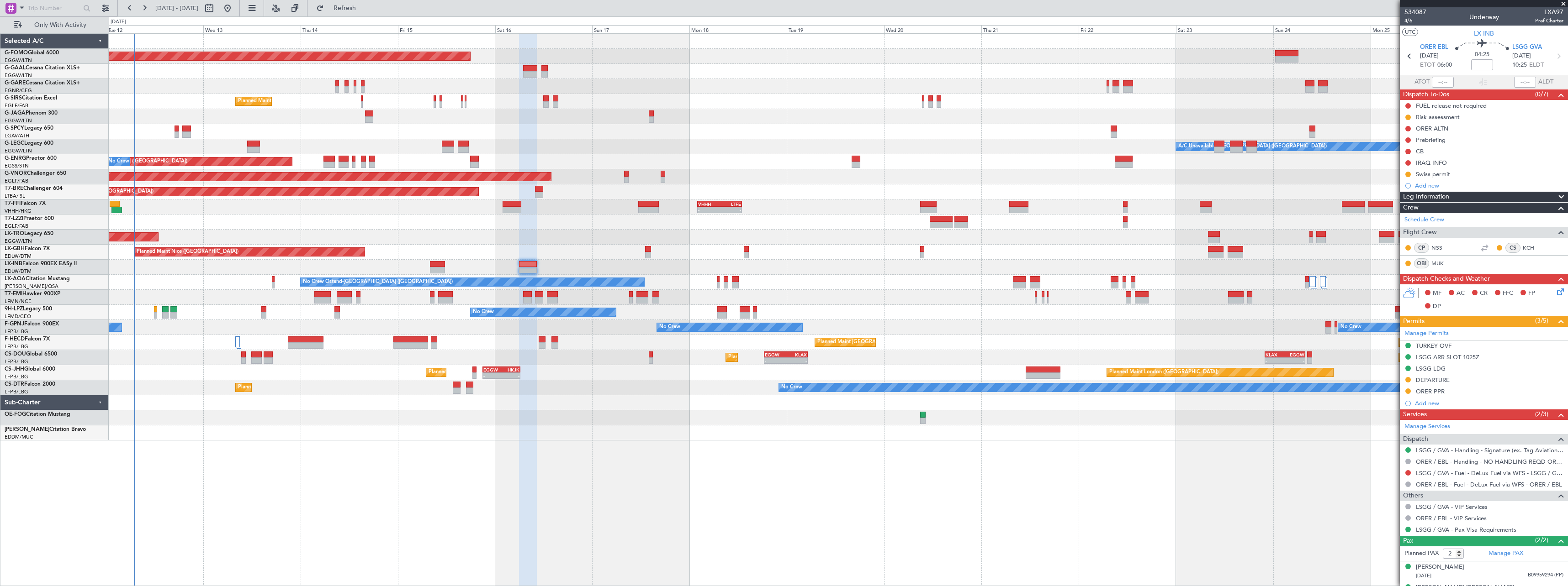
click at [249, 315] on div "Planned Maint Windsor Locks (Bradley Intl) Planned Maint Dusseldorf No Crew Pla…" at bounding box center [838, 237] width 1458 height 407
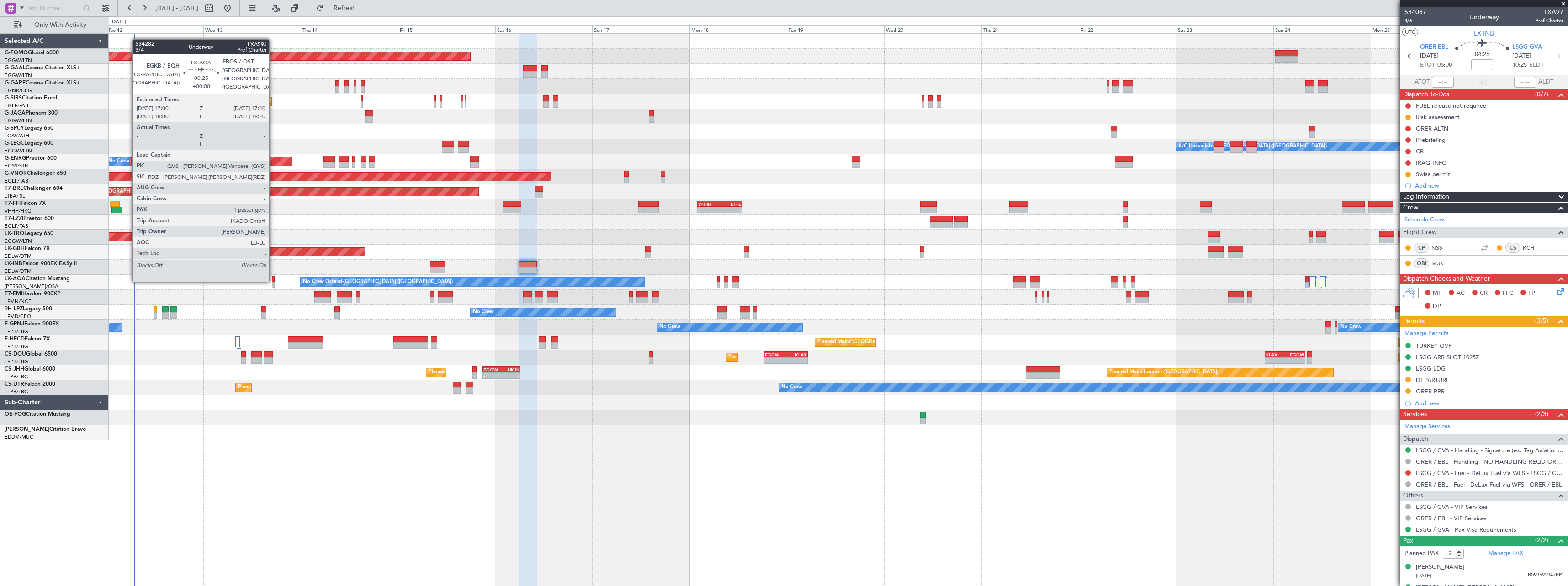
click at [273, 280] on div at bounding box center [273, 280] width 3 height 7
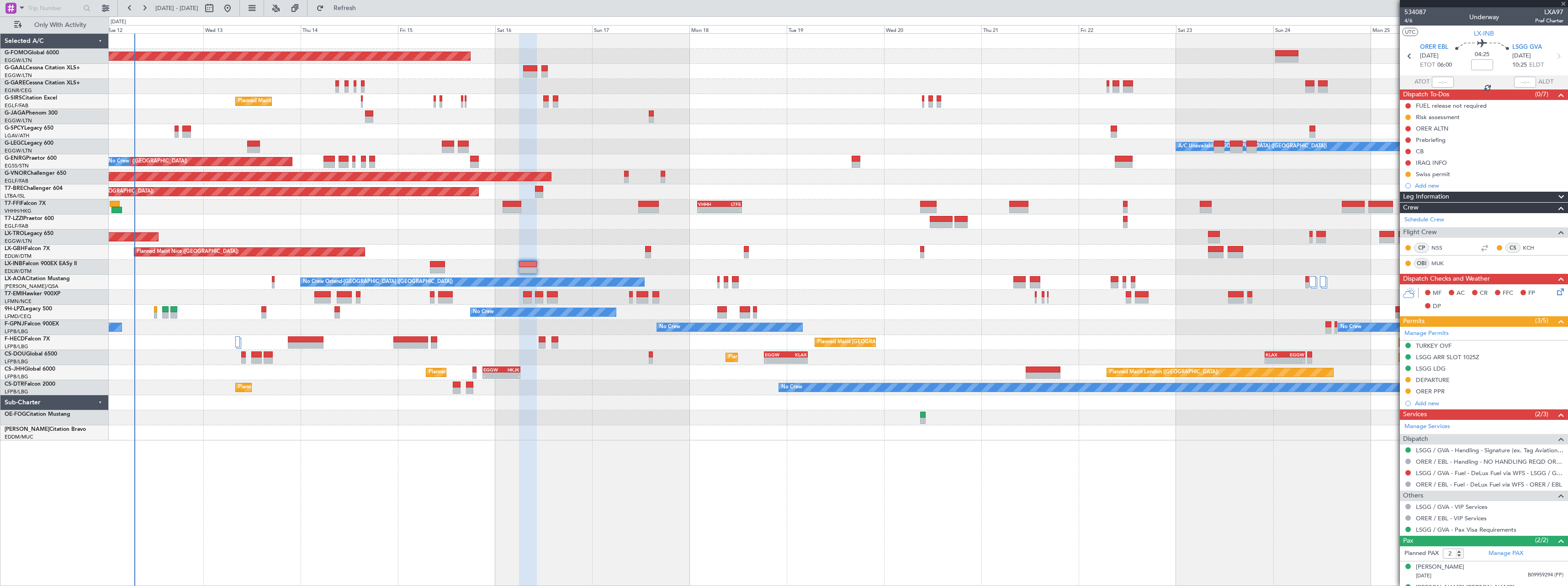
type input "1"
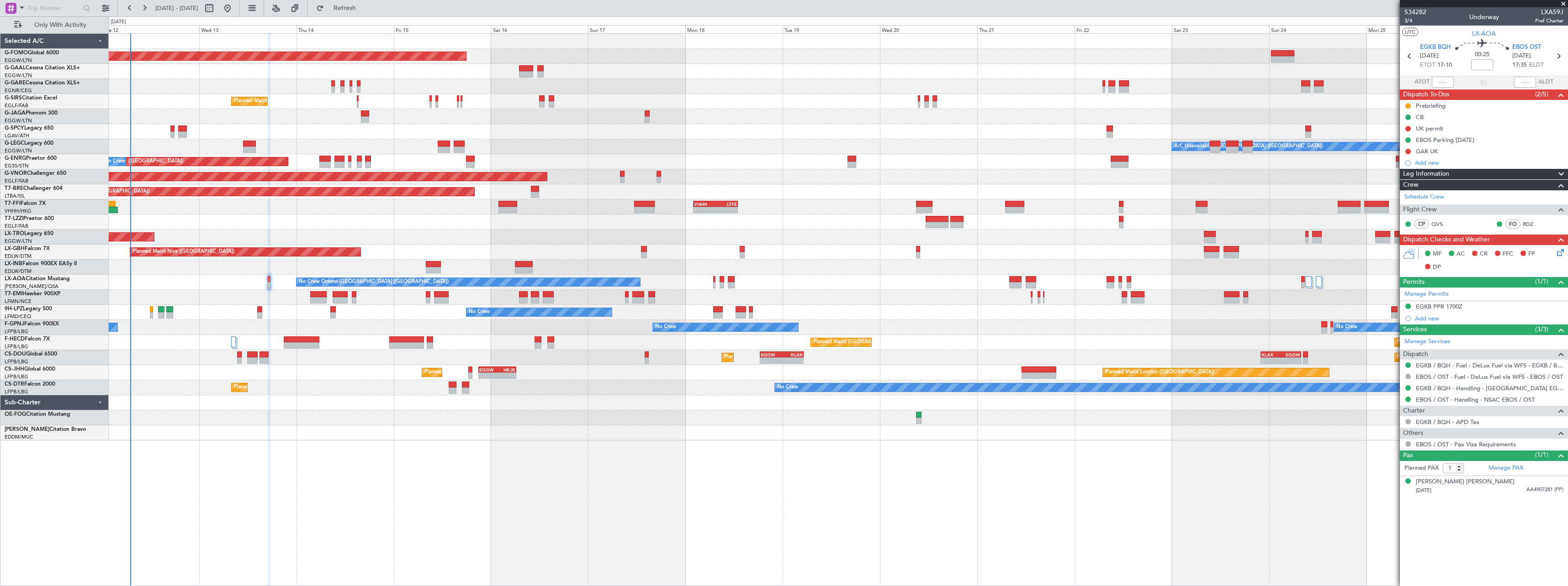
click at [1079, 492] on div "Planned Maint Windsor Locks (Bradley Intl) Planned Maint Dusseldorf No Crew Pla…" at bounding box center [838, 310] width 1459 height 553
click at [366, 15] on button "Refresh" at bounding box center [339, 8] width 55 height 15
click at [303, 9] on button at bounding box center [295, 8] width 15 height 15
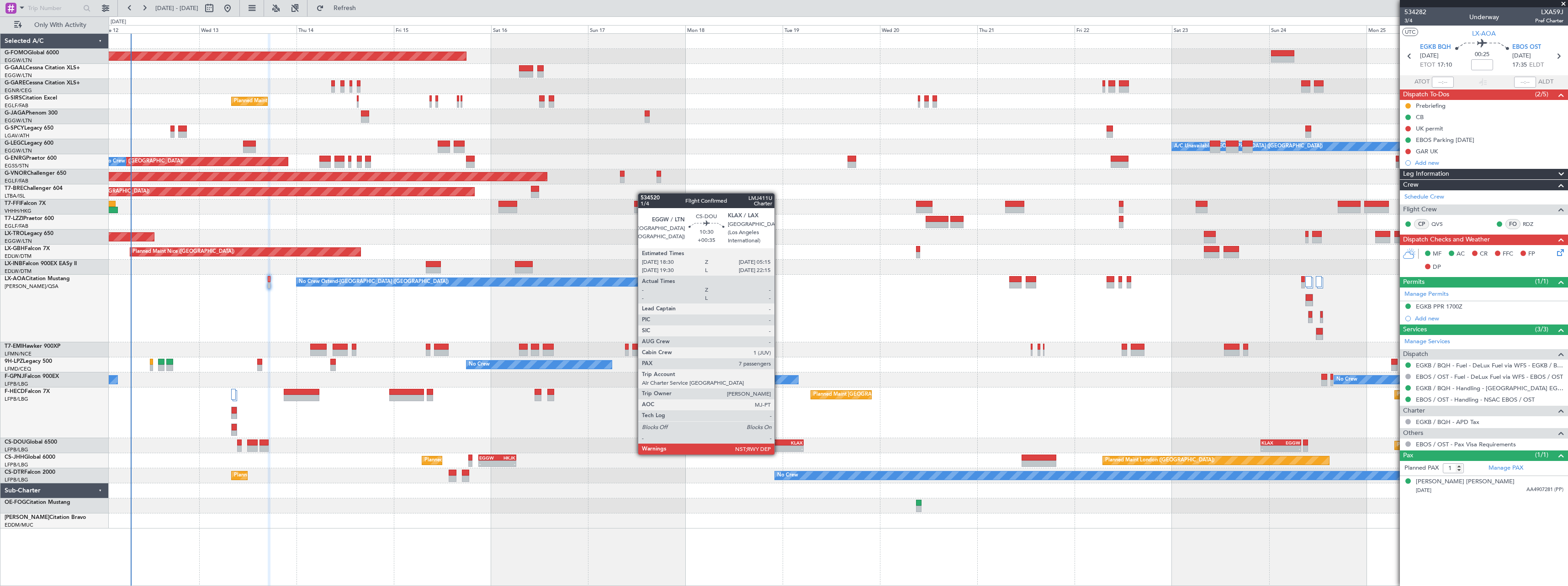
click at [779, 446] on div "- -" at bounding box center [781, 449] width 44 height 7
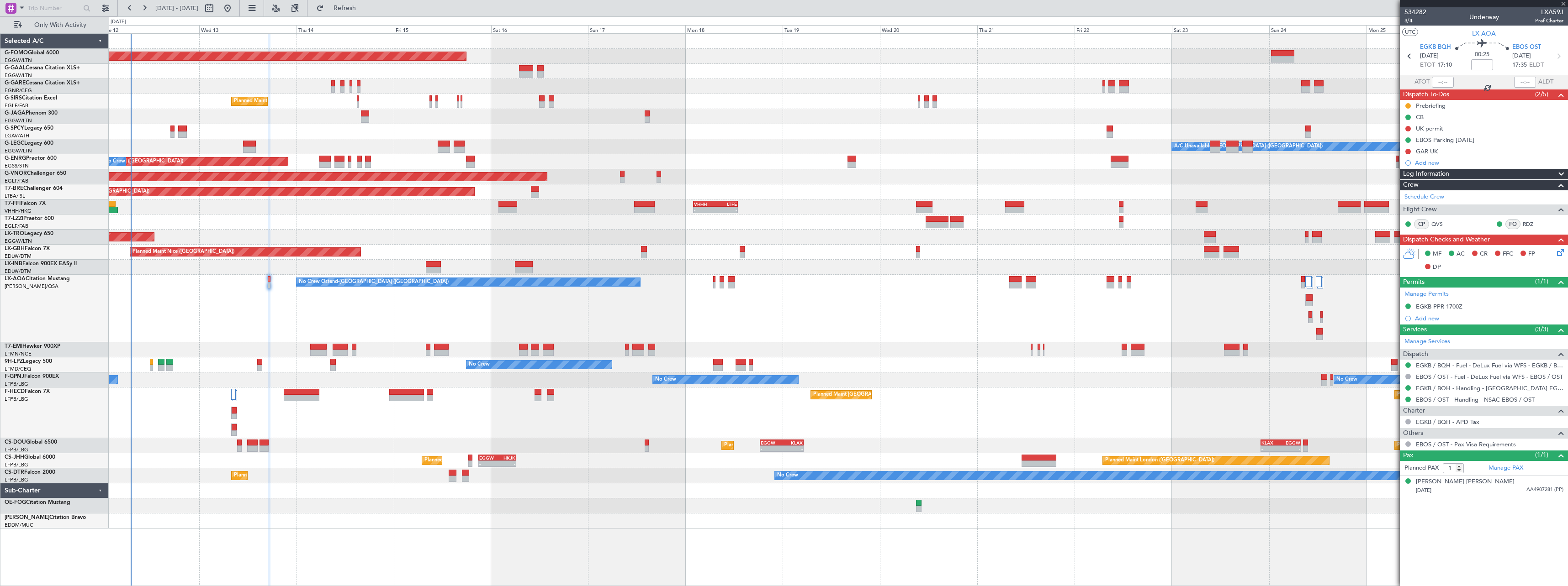
type input "+00:35"
type input "7"
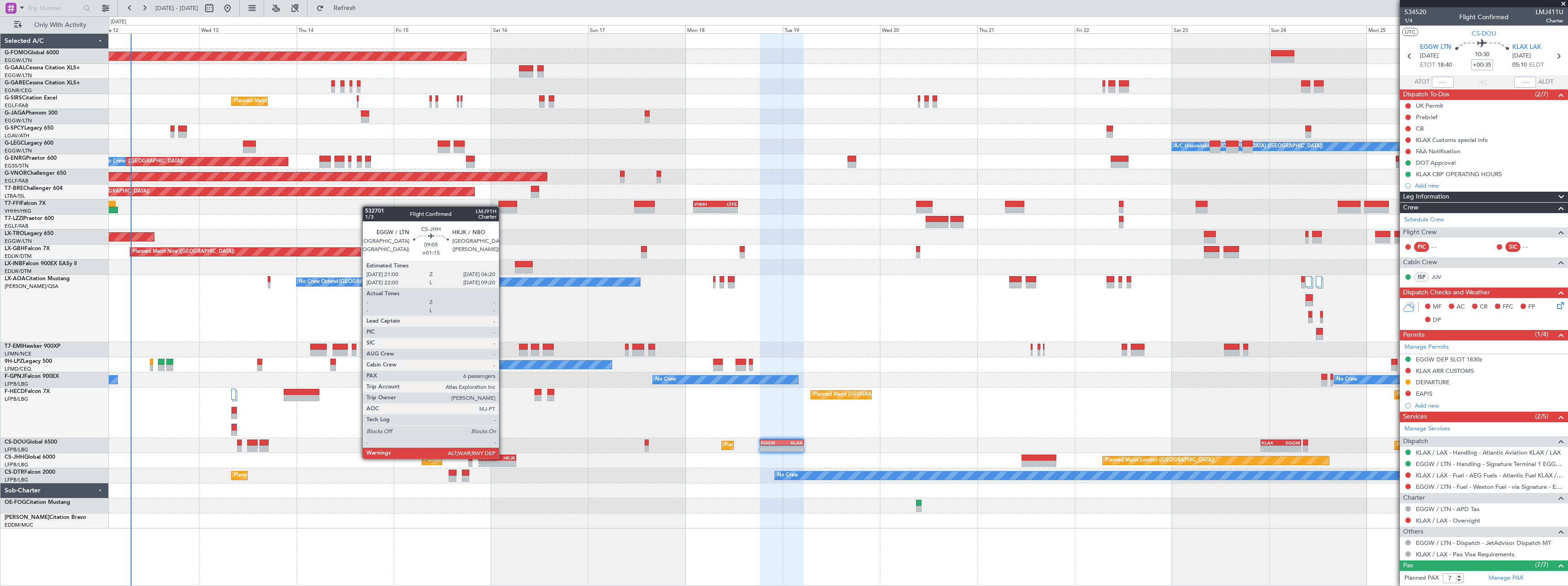
click at [503, 458] on div "HKJK" at bounding box center [506, 458] width 18 height 5
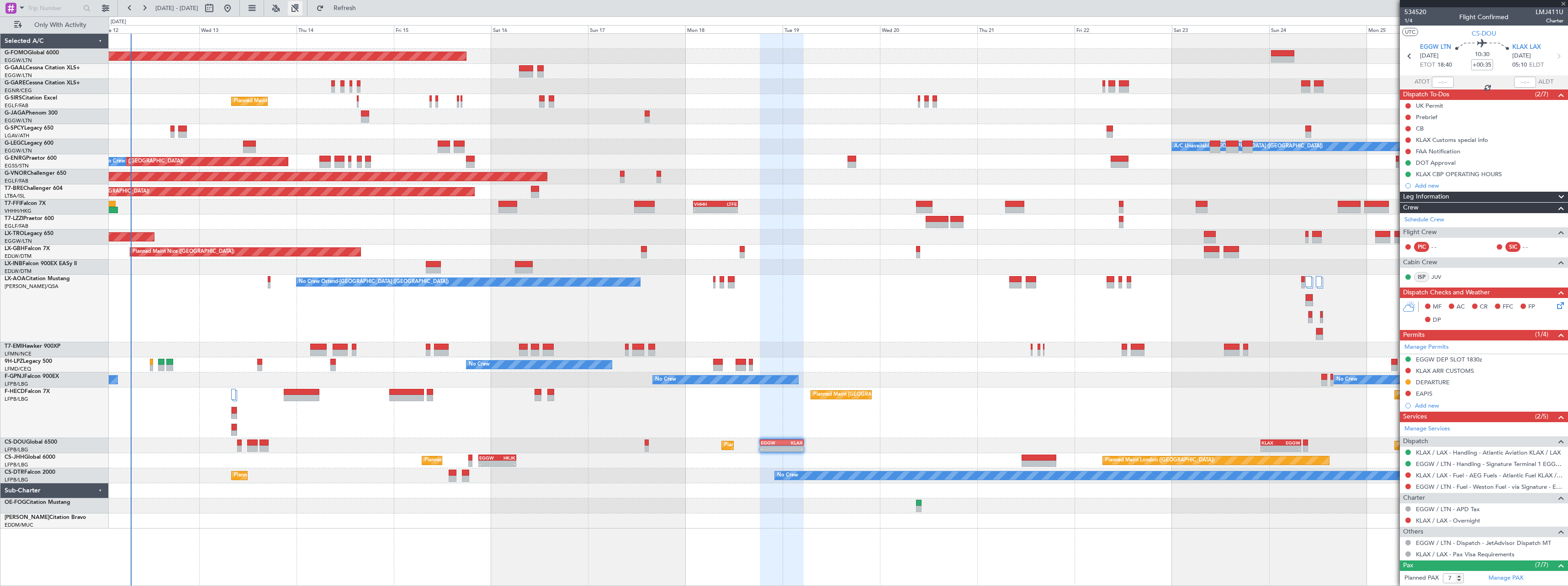
type input "+01:15"
type input "6"
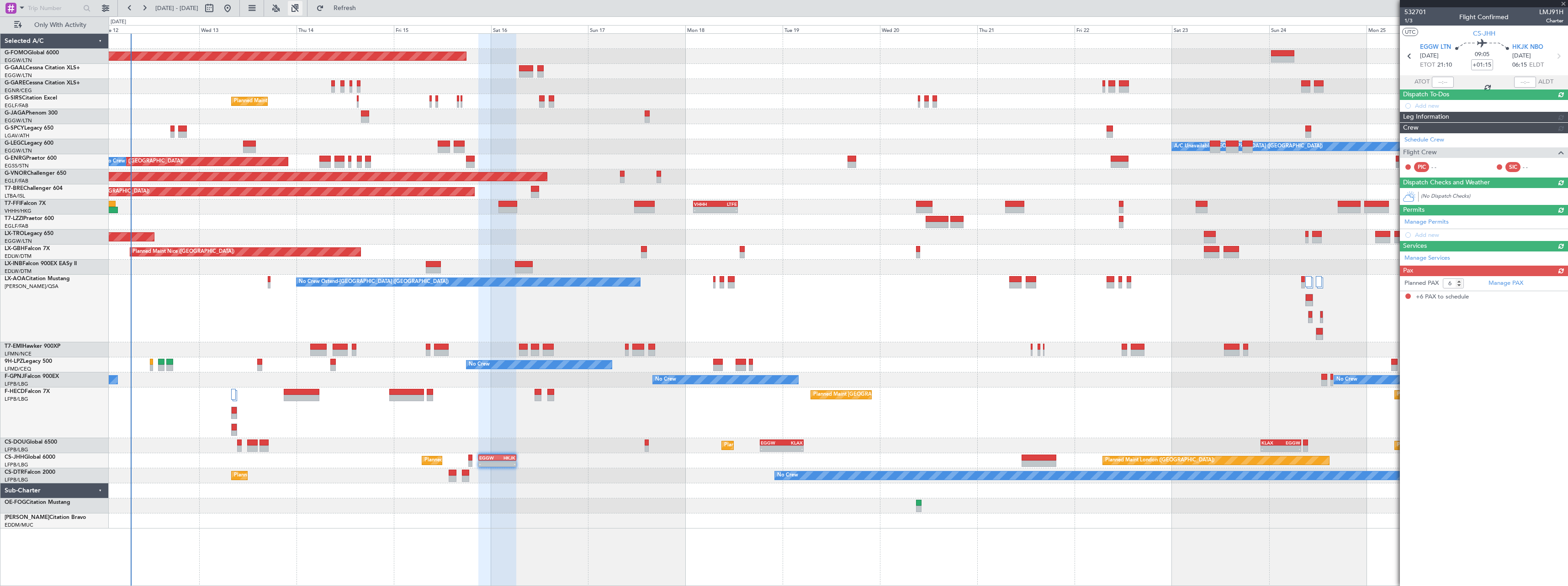
click at [303, 9] on button at bounding box center [295, 8] width 15 height 15
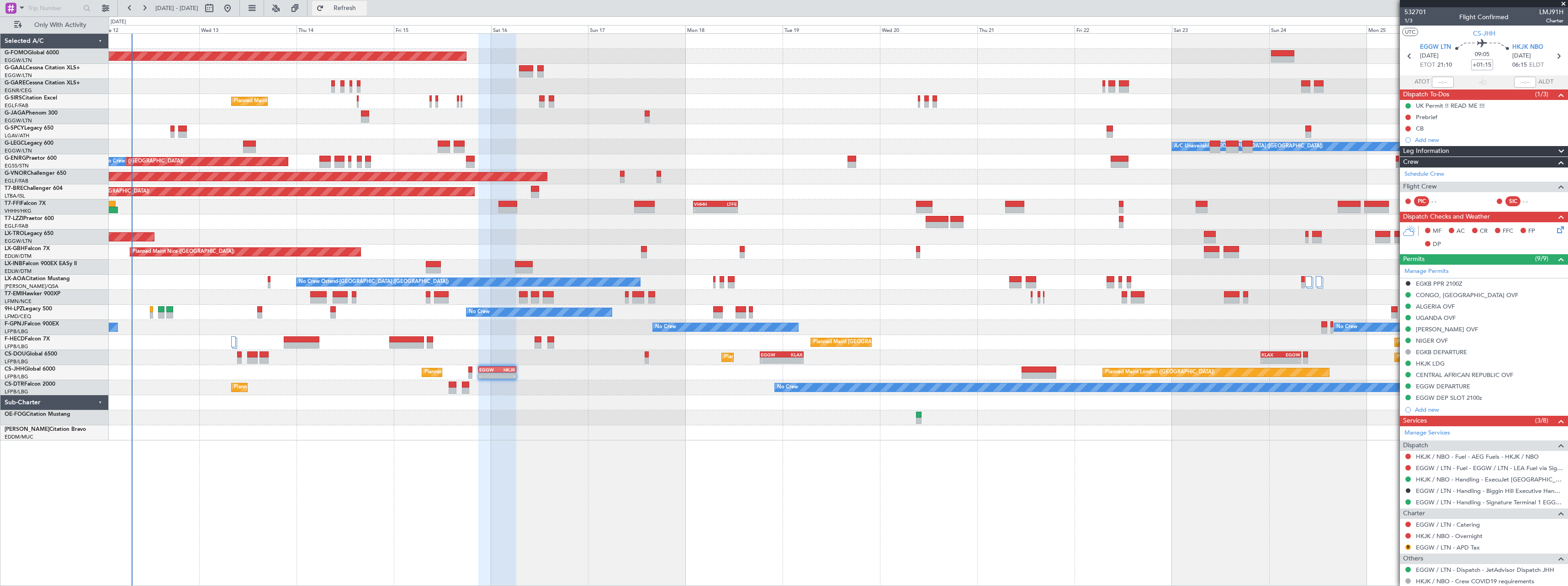
click at [364, 5] on span "Refresh" at bounding box center [344, 9] width 38 height 7
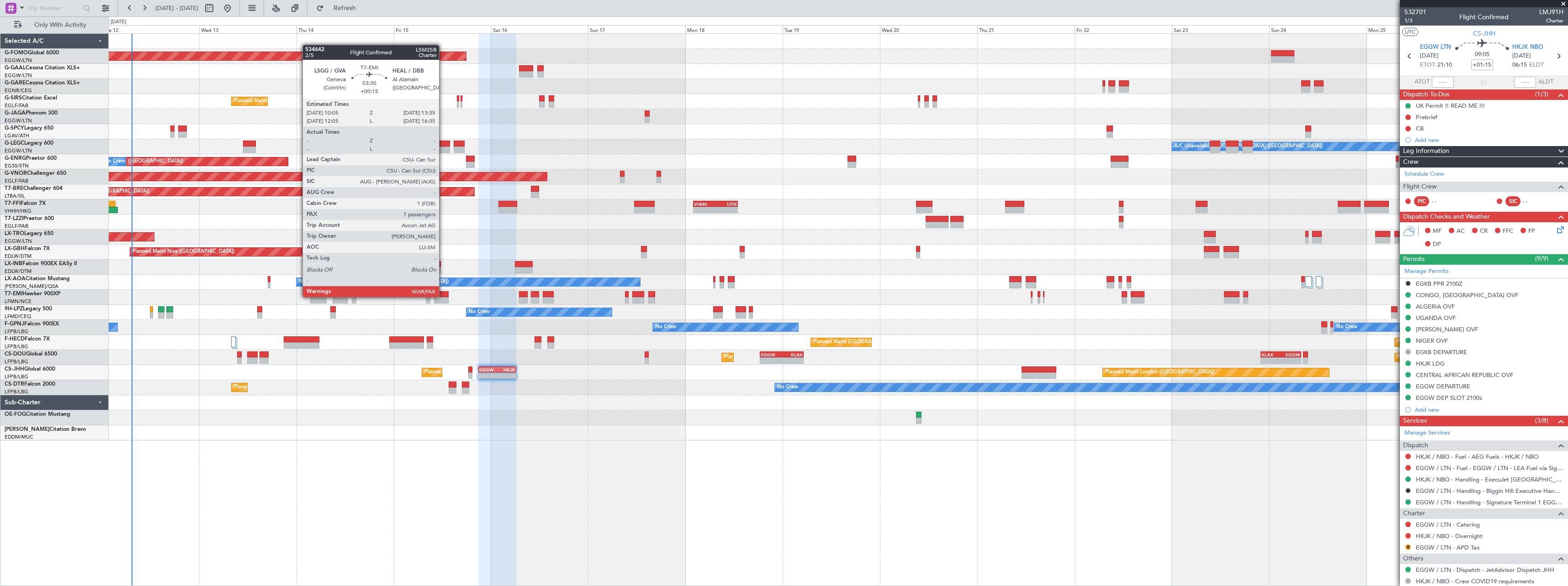
click at [443, 296] on div at bounding box center [441, 294] width 15 height 7
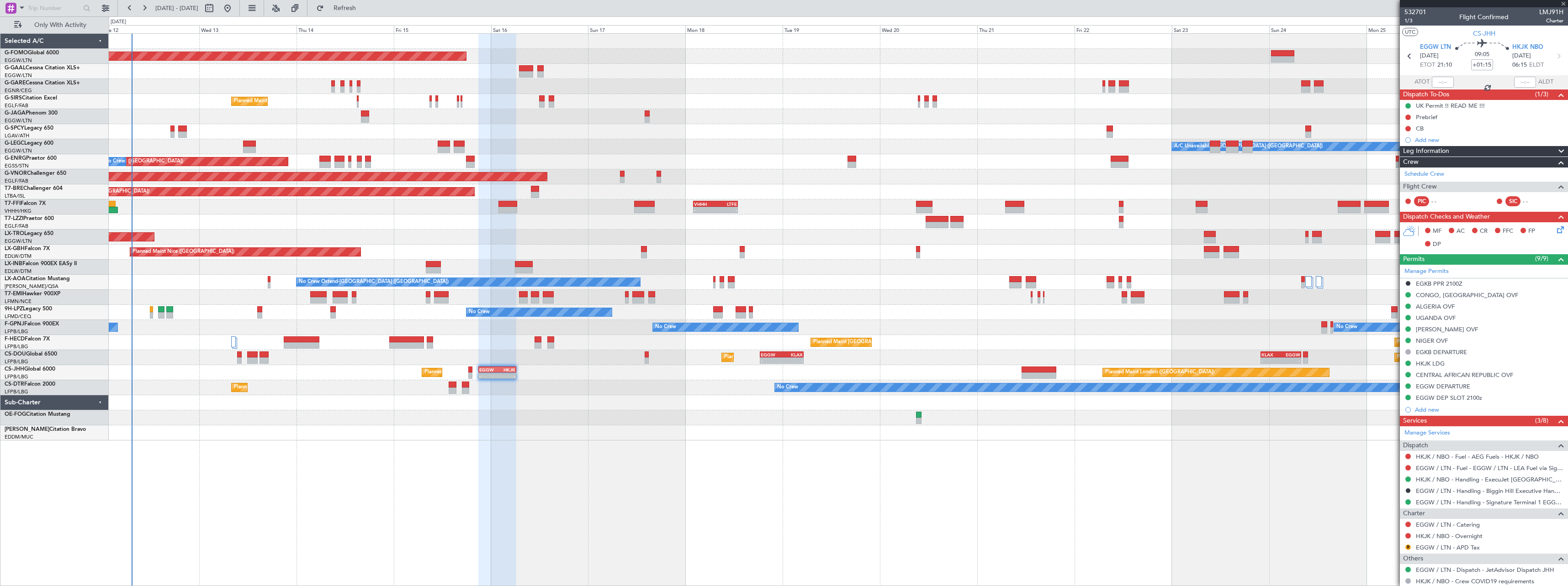
type input "+00:15"
type input "7"
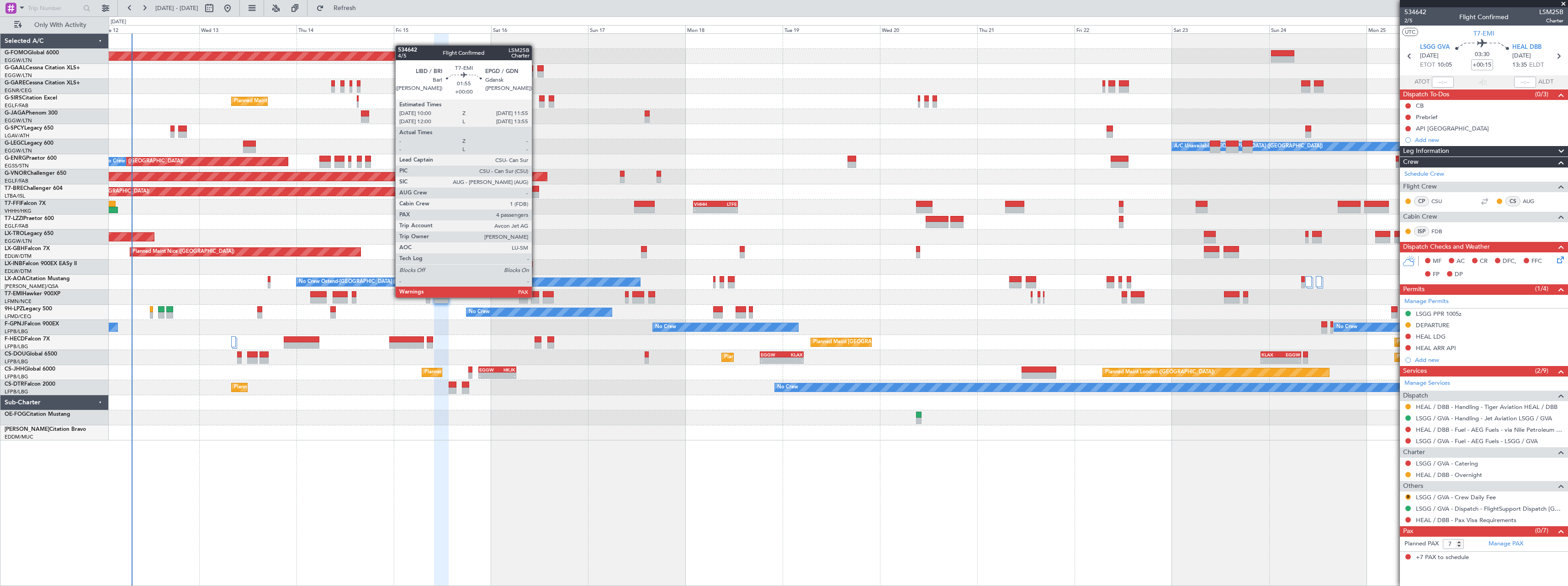
click at [536, 296] on div at bounding box center [535, 294] width 8 height 7
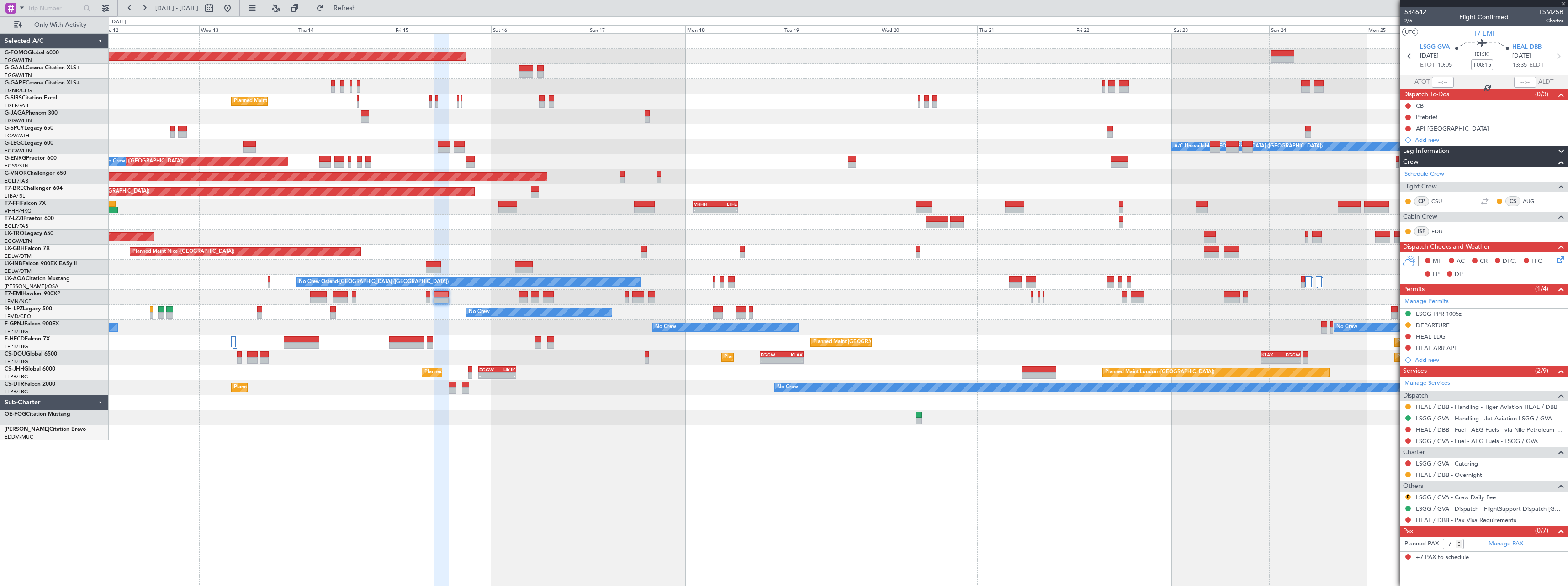
type input "4"
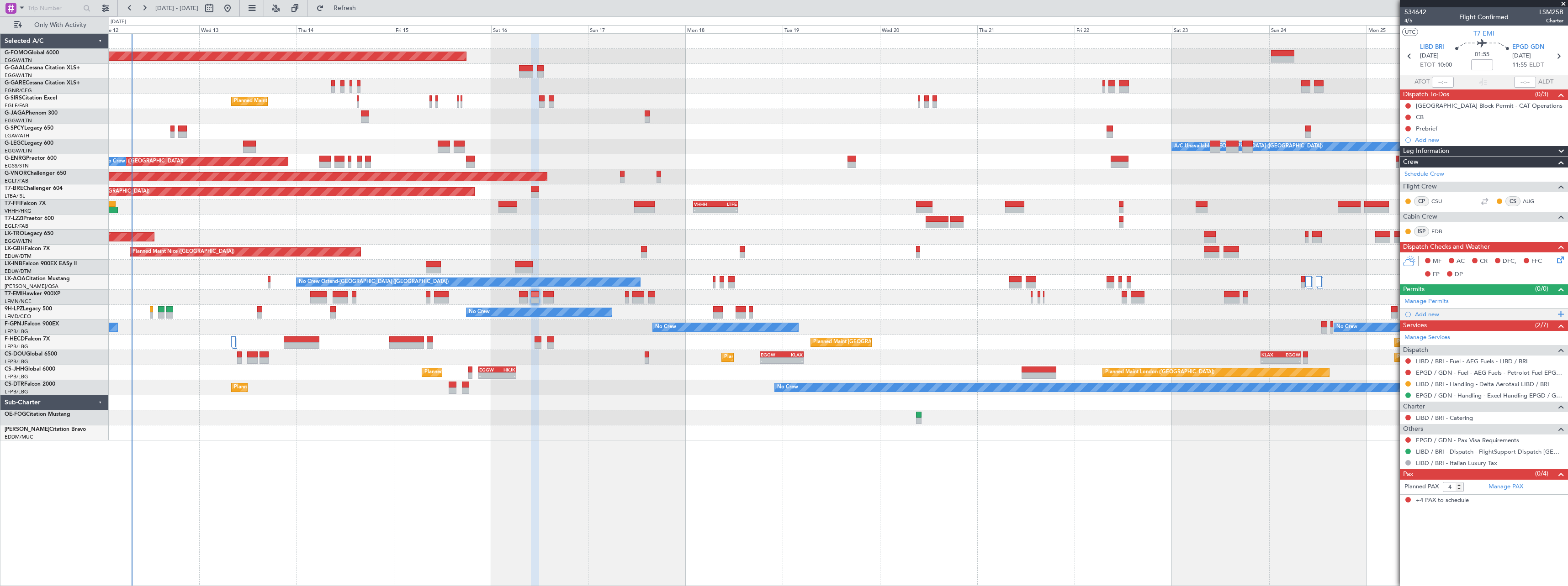
click at [1429, 313] on div "Add new" at bounding box center [1484, 314] width 140 height 8
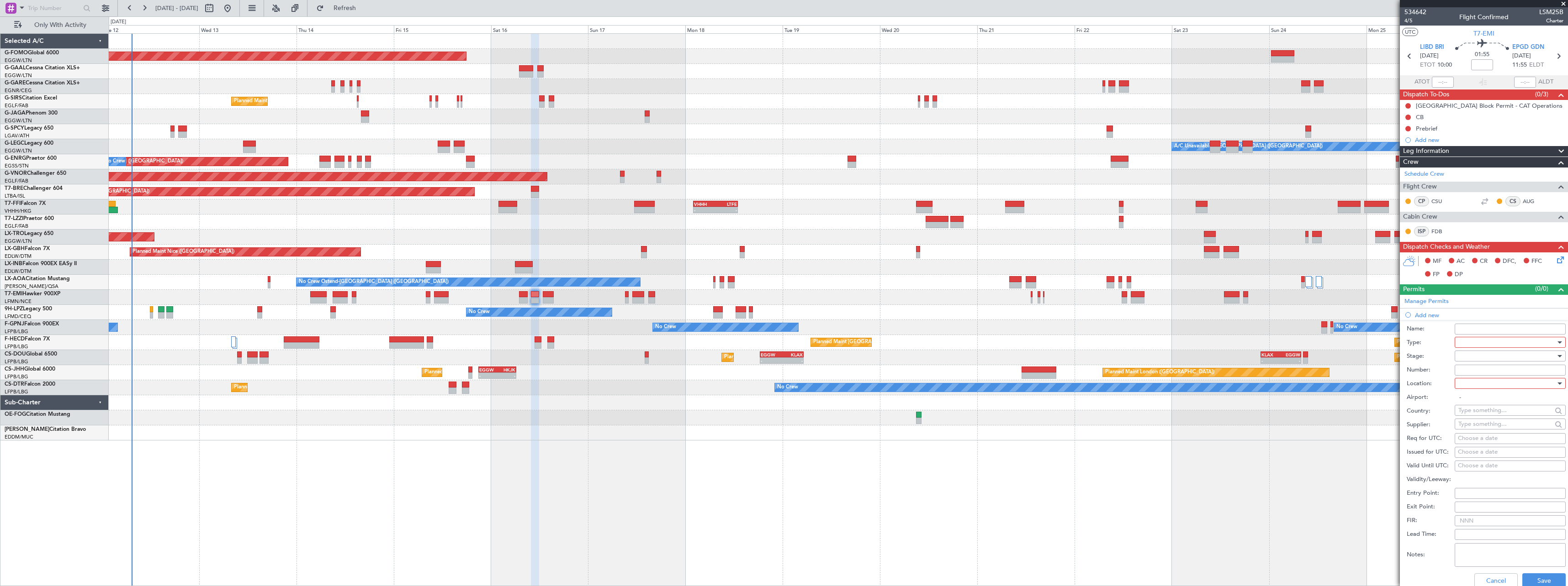
click at [1470, 343] on div at bounding box center [1506, 342] width 97 height 13
click at [1489, 411] on span "Landing" at bounding box center [1506, 411] width 96 height 13
click at [1470, 357] on div at bounding box center [1506, 356] width 97 height 13
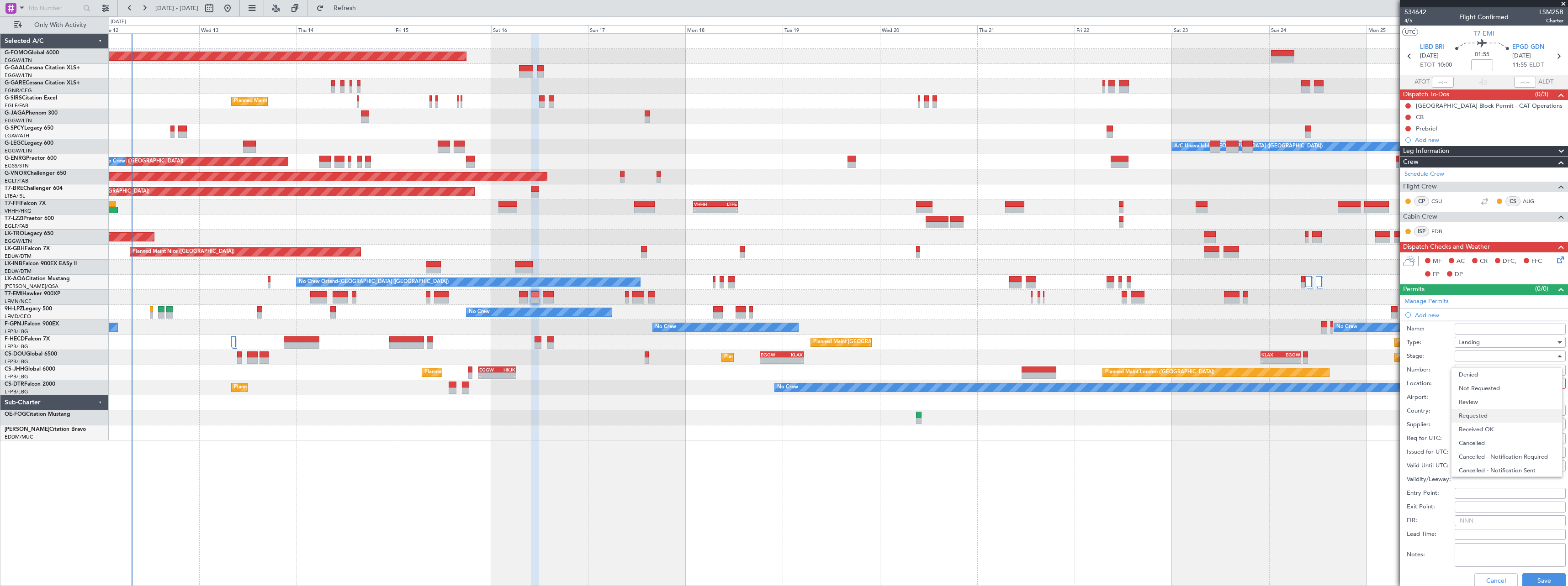
click at [1468, 416] on span "Requested" at bounding box center [1506, 415] width 96 height 13
click at [1474, 387] on div at bounding box center [1506, 383] width 97 height 13
click at [1468, 427] on span "Arrival" at bounding box center [1506, 429] width 96 height 13
type input "EPGD / GDN"
click at [1528, 577] on button "Save" at bounding box center [1543, 581] width 44 height 15
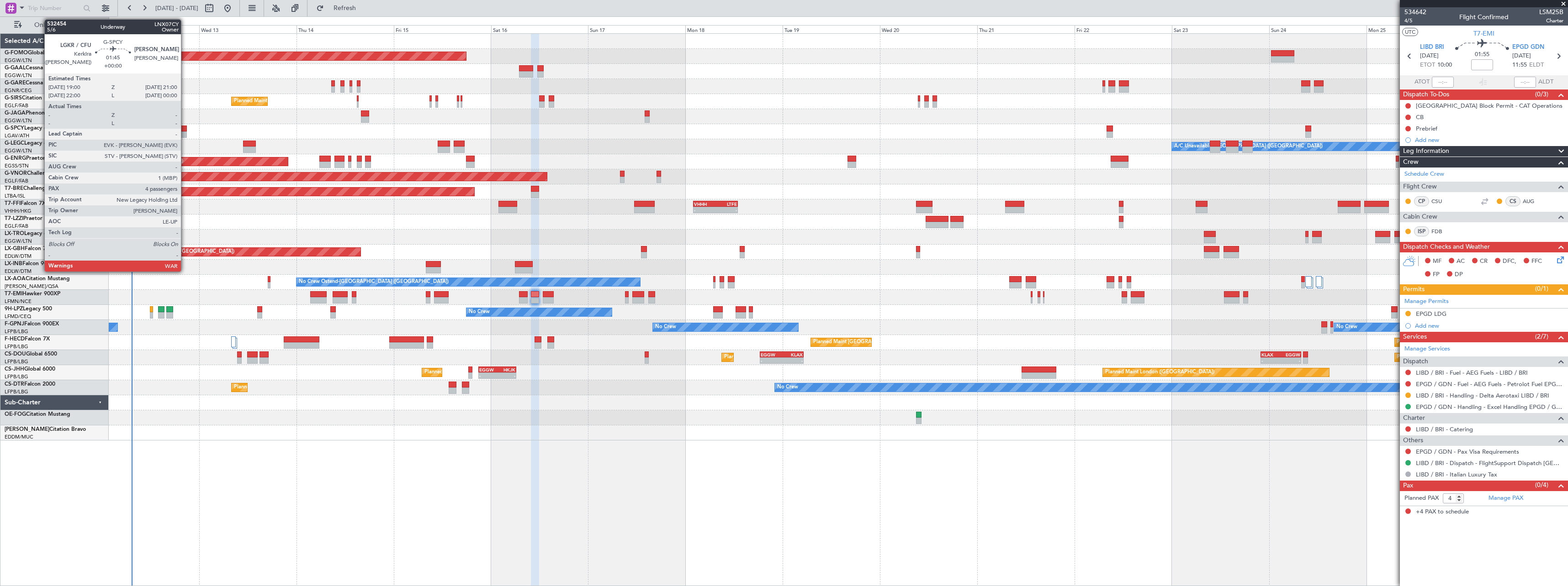
click at [185, 130] on div at bounding box center [182, 129] width 8 height 7
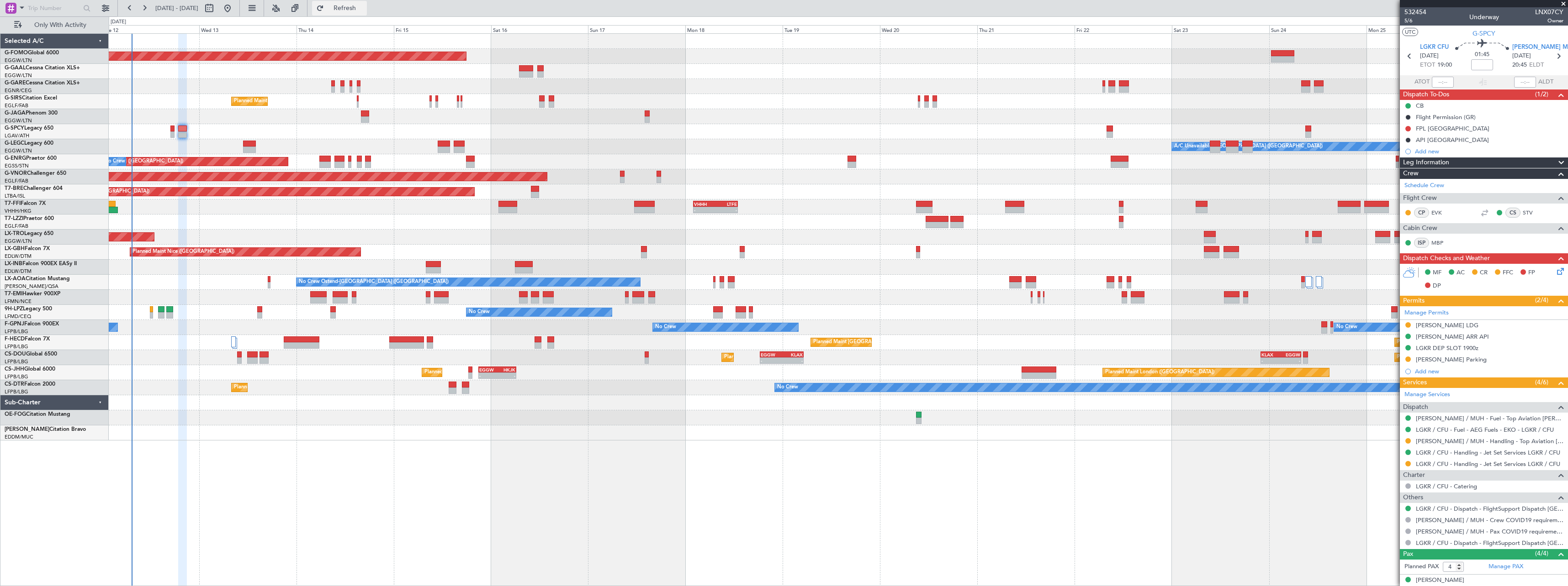
click at [364, 9] on span "Refresh" at bounding box center [344, 9] width 38 height 7
click at [364, 9] on span "Refresh" at bounding box center [344, 9] width 38 height 7
click at [364, 5] on span "Refresh" at bounding box center [344, 9] width 38 height 7
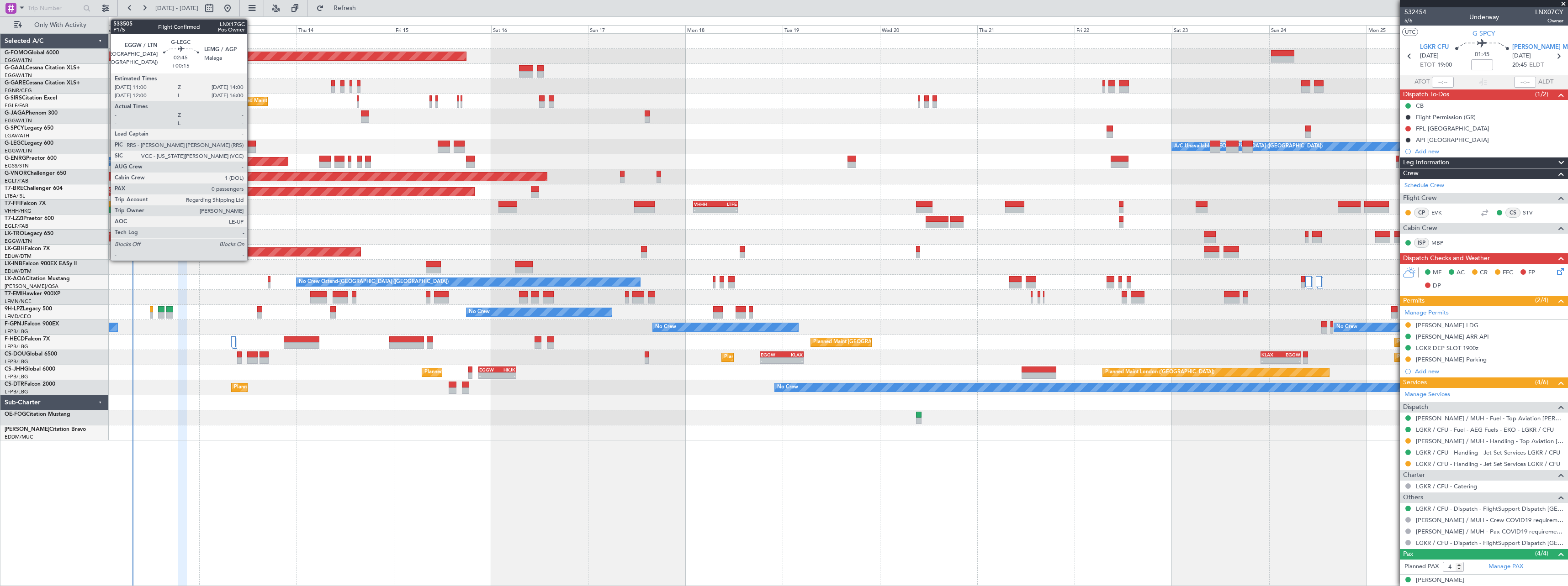
click at [251, 142] on div at bounding box center [249, 144] width 12 height 7
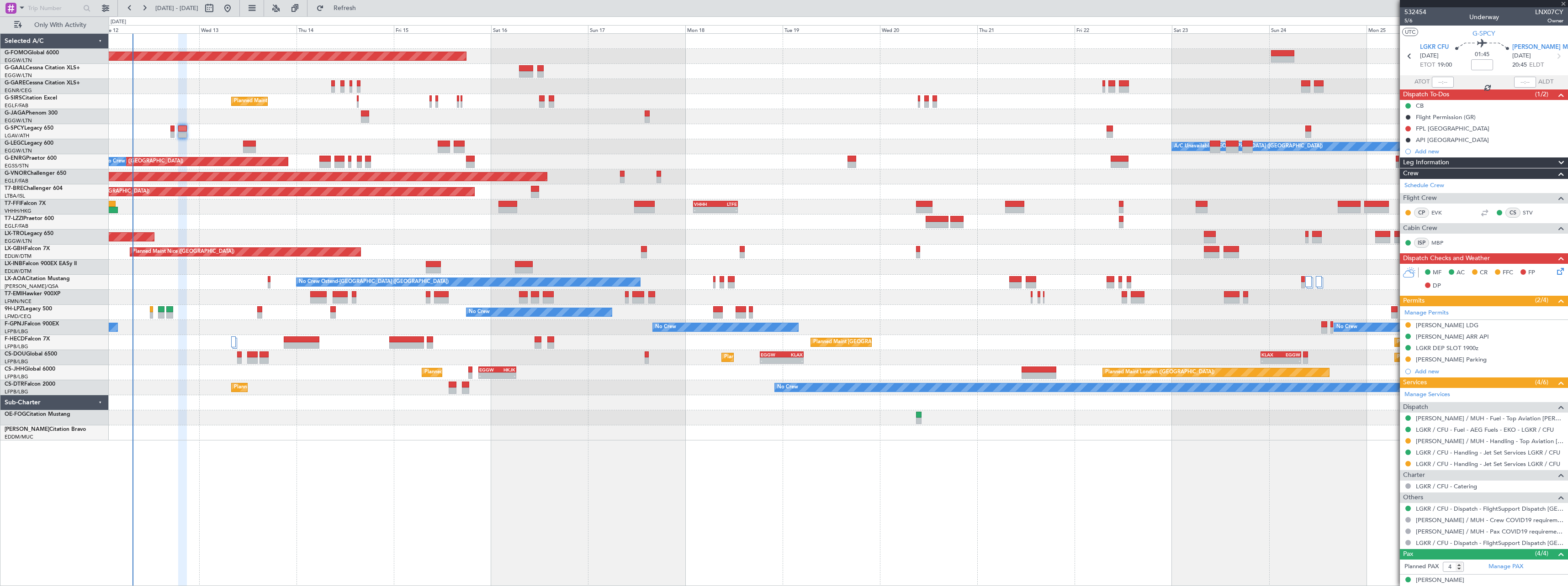
type input "+00:15"
type input "0"
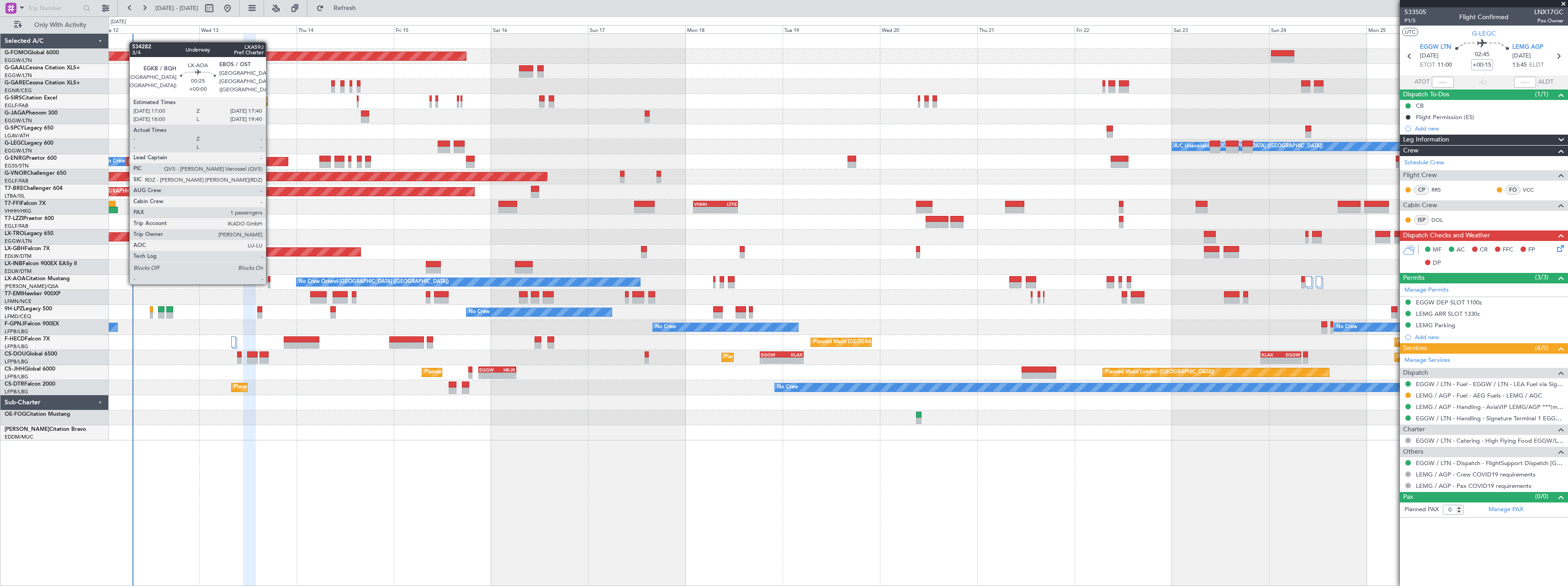
click at [270, 282] on div at bounding box center [269, 286] width 3 height 7
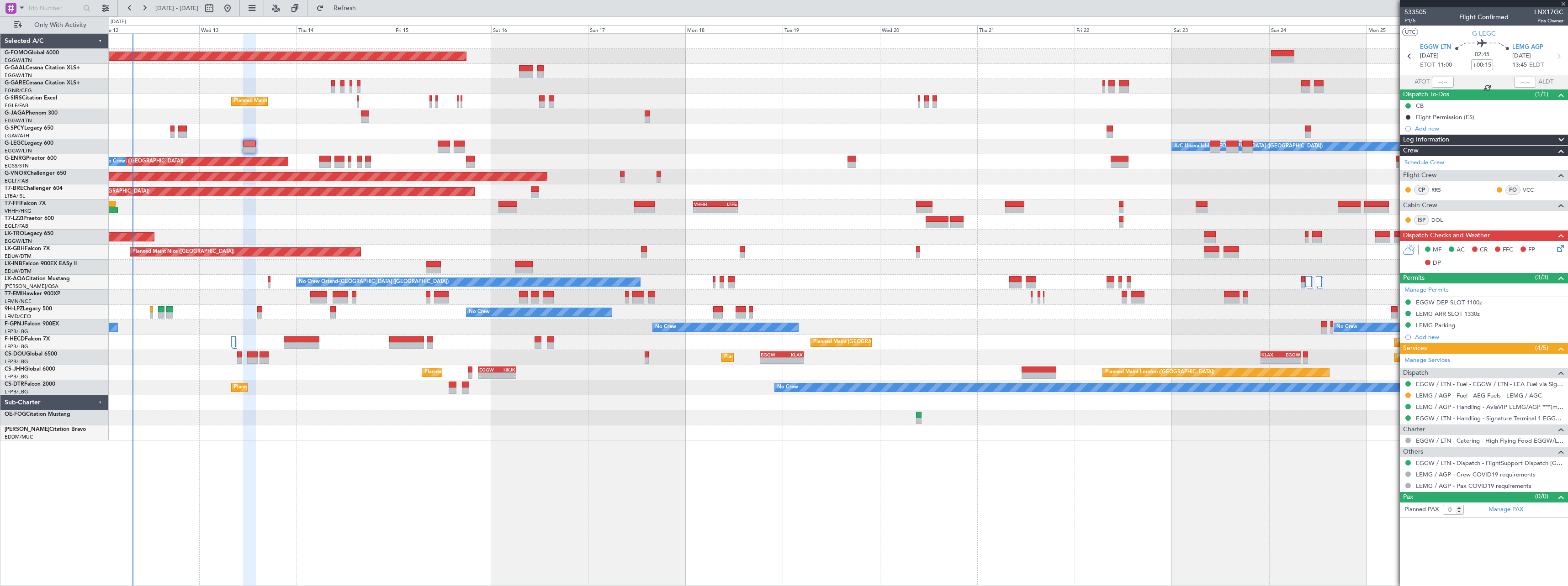
type input "1"
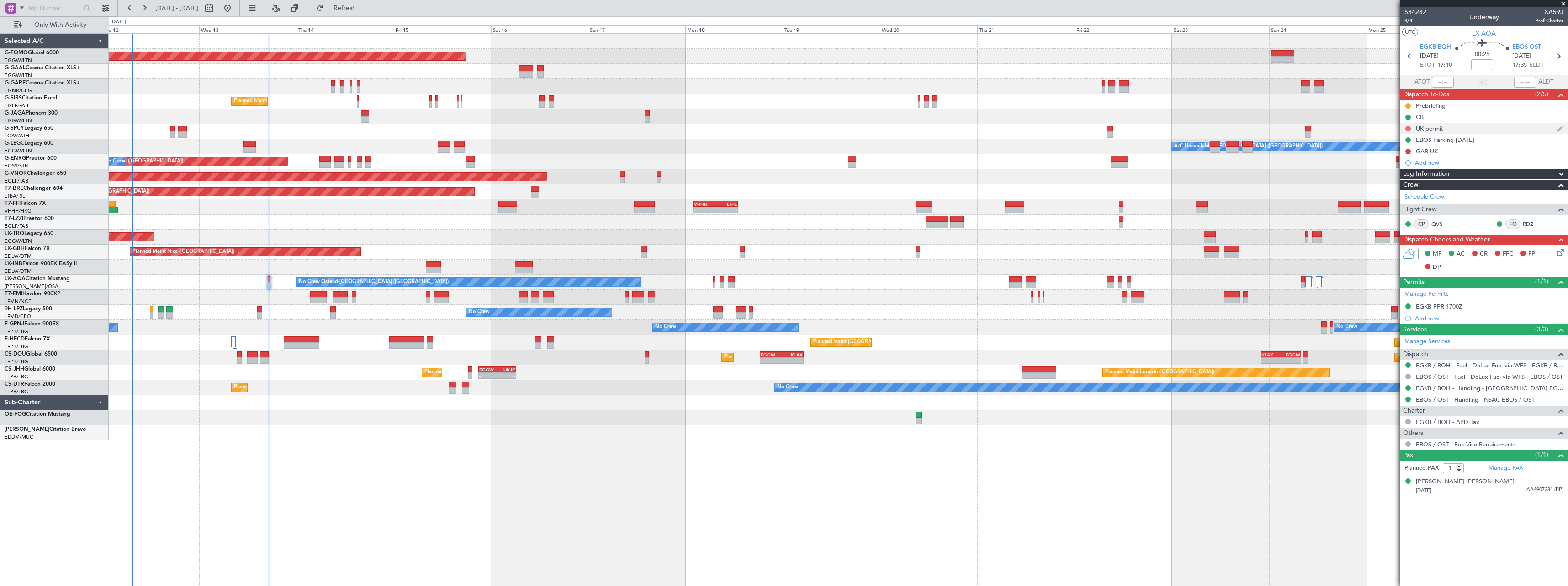
click at [1408, 126] on button at bounding box center [1408, 128] width 5 height 5
click at [1401, 185] on span "Cancelled" at bounding box center [1409, 183] width 26 height 9
click at [1561, 252] on icon at bounding box center [1558, 251] width 7 height 7
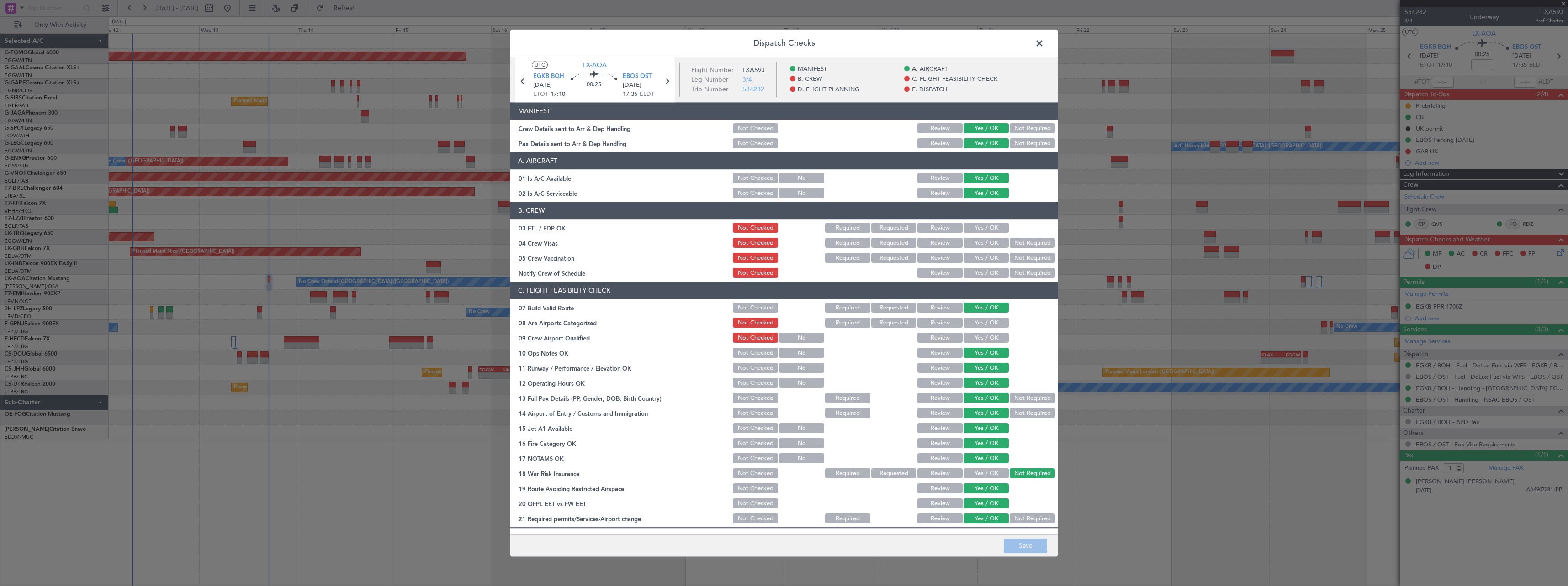
drag, startPoint x: 977, startPoint y: 229, endPoint x: 975, endPoint y: 242, distance: 13.2
click at [977, 229] on button "Yes / OK" at bounding box center [986, 228] width 46 height 10
click at [975, 242] on button "Yes / OK" at bounding box center [986, 243] width 46 height 10
click at [973, 256] on button "Yes / OK" at bounding box center [986, 258] width 46 height 10
click at [972, 270] on button "Yes / OK" at bounding box center [986, 273] width 46 height 10
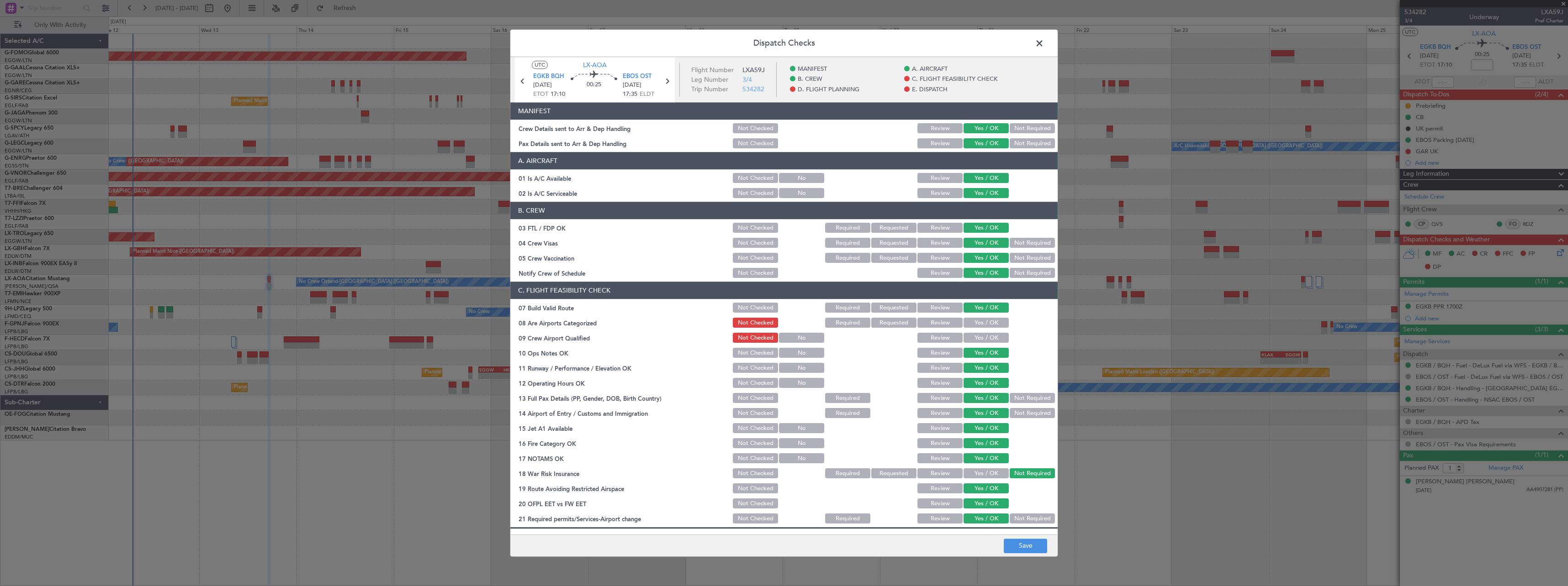
click at [1010, 261] on button "Not Required" at bounding box center [1032, 258] width 46 height 10
click at [1016, 242] on button "Not Required" at bounding box center [1032, 243] width 46 height 10
click at [974, 320] on button "Yes / OK" at bounding box center [986, 323] width 46 height 10
click at [974, 337] on button "Yes / OK" at bounding box center [986, 338] width 46 height 10
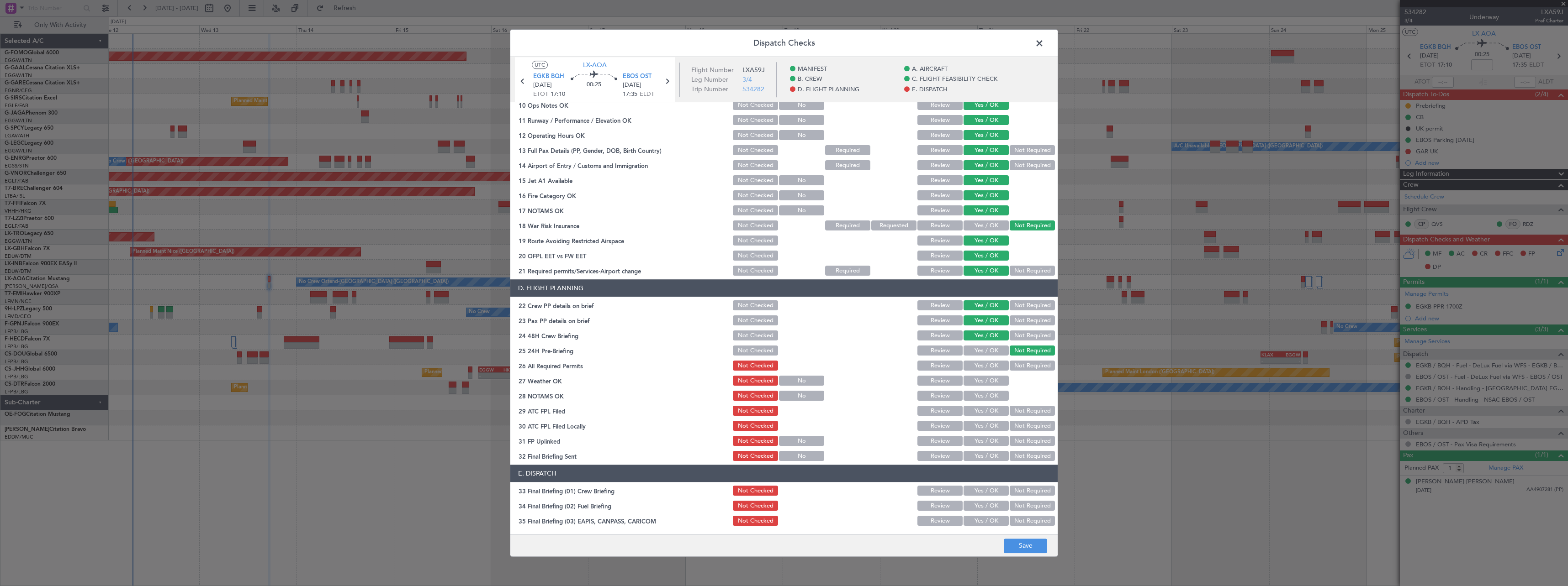
scroll to position [365, 0]
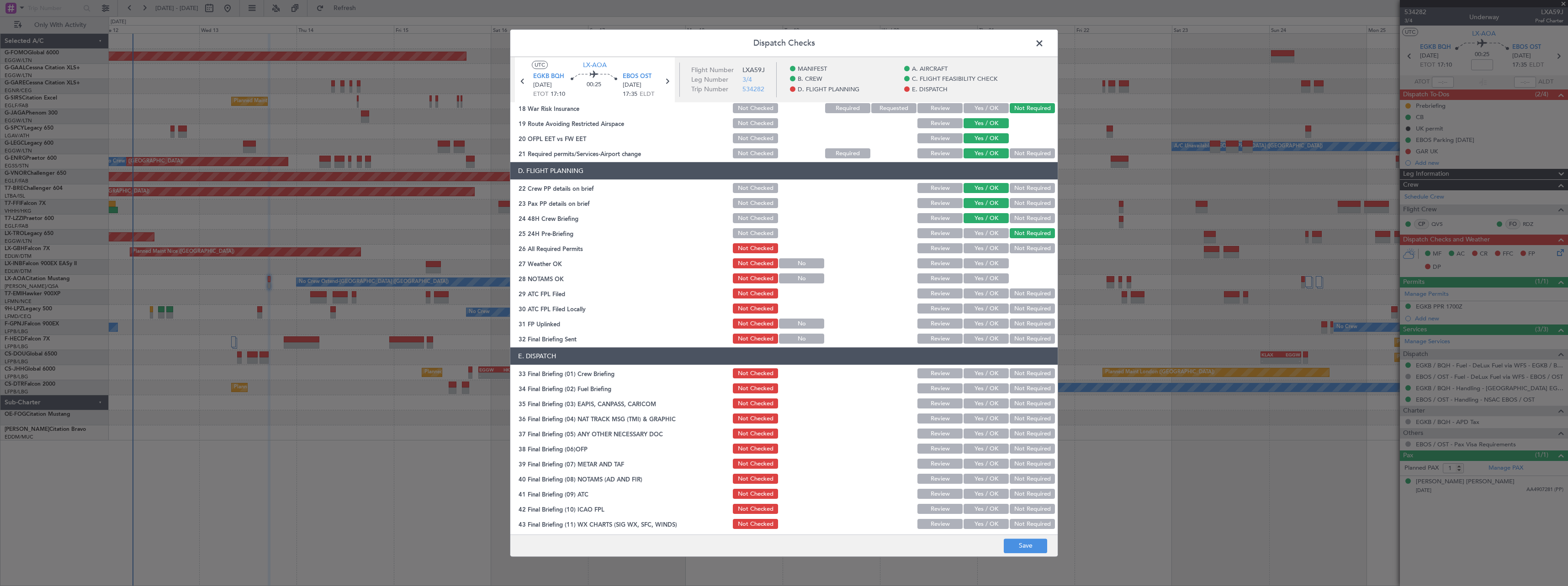
click at [973, 249] on button "Yes / OK" at bounding box center [986, 248] width 46 height 10
click at [1026, 308] on button "Not Required" at bounding box center [1032, 308] width 46 height 10
click at [1023, 338] on button "Not Required" at bounding box center [1032, 338] width 46 height 10
click at [1027, 548] on button "Save" at bounding box center [1025, 546] width 44 height 15
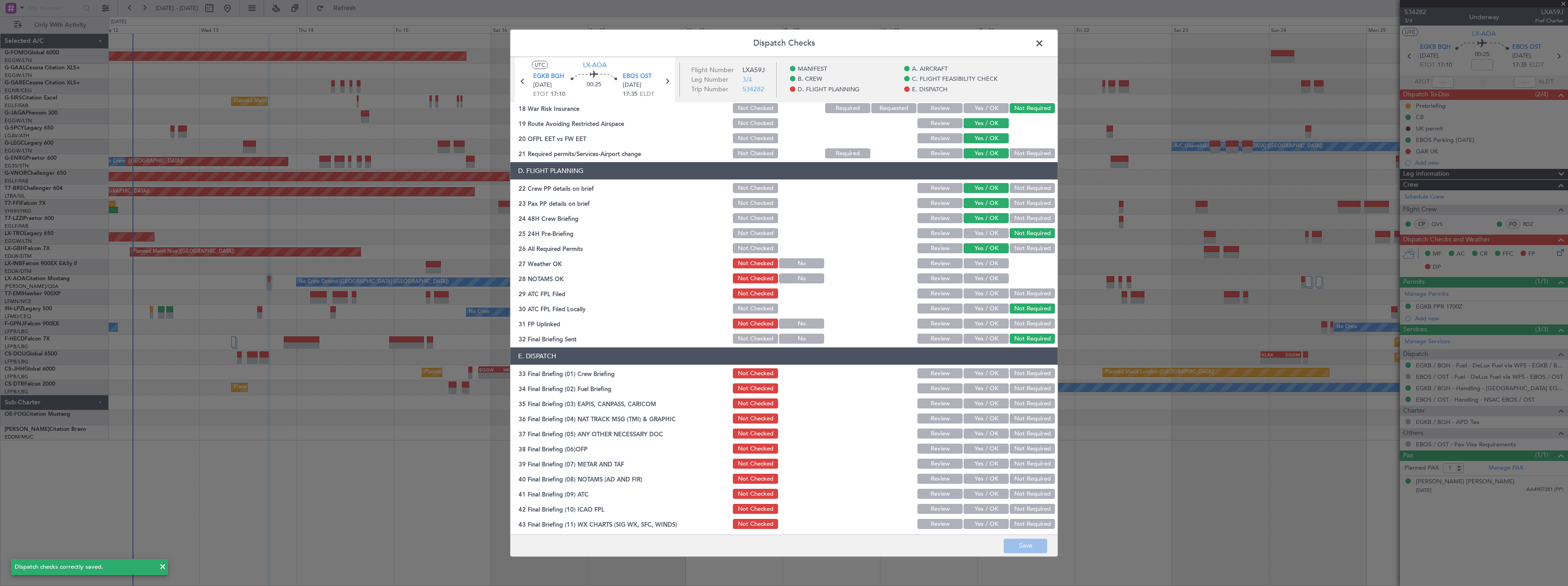
click at [1044, 39] on span at bounding box center [1044, 45] width 0 height 18
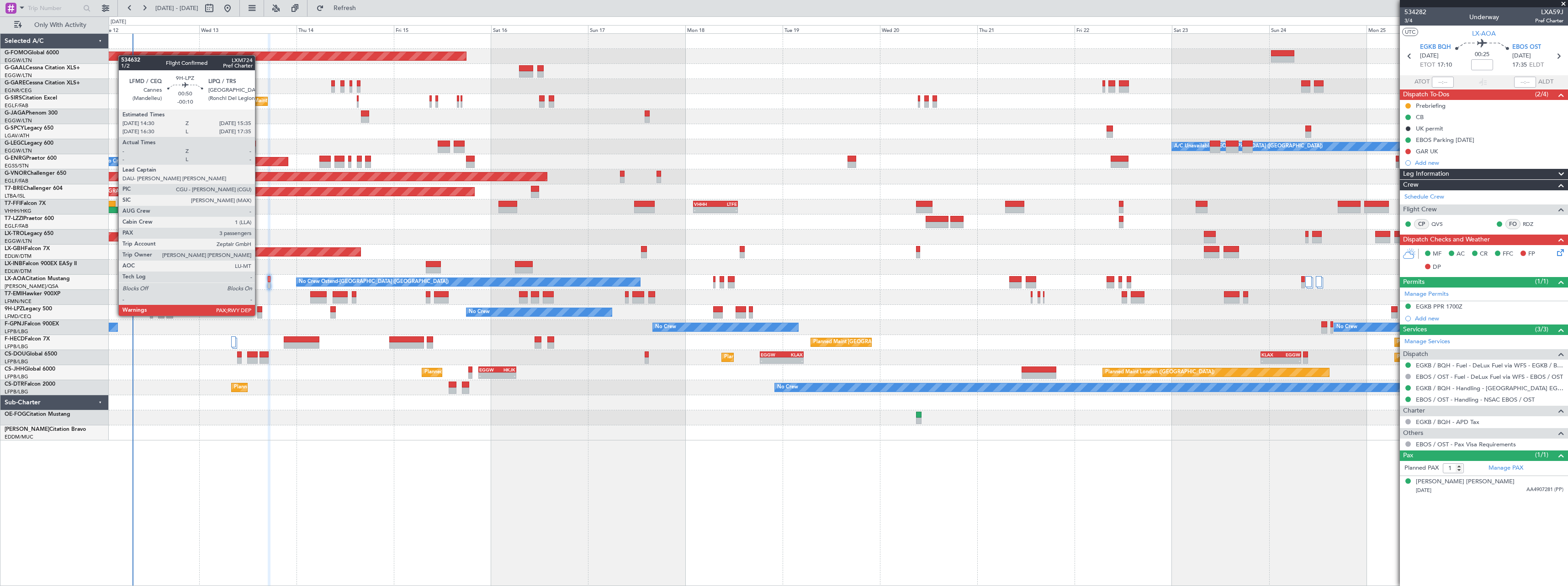
click at [259, 306] on div at bounding box center [259, 310] width 5 height 7
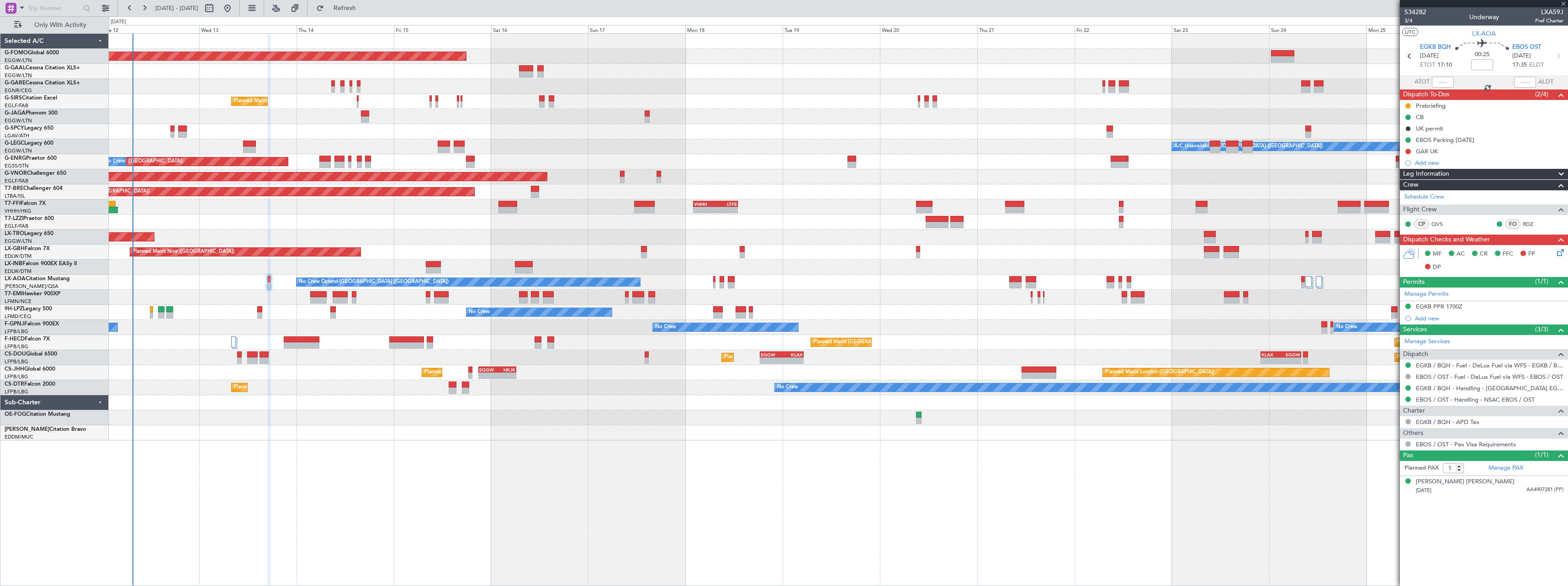
type input "-00:10"
type input "3"
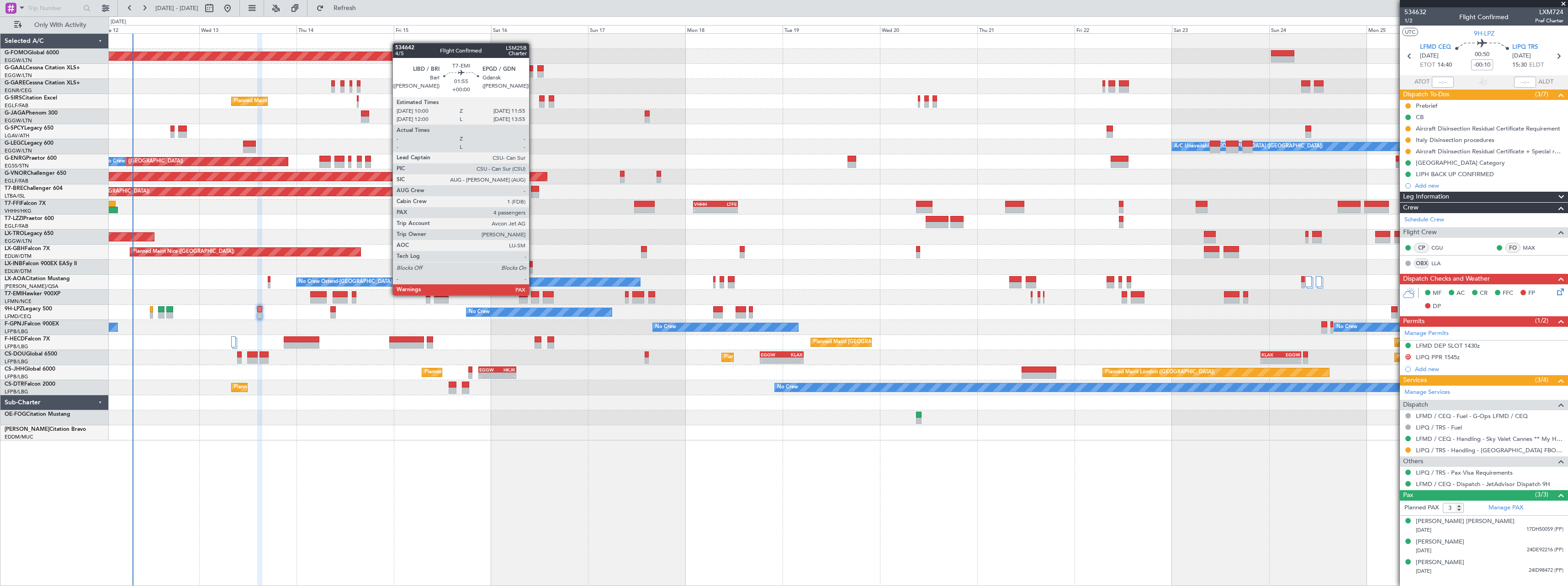
click at [533, 294] on div at bounding box center [535, 294] width 8 height 7
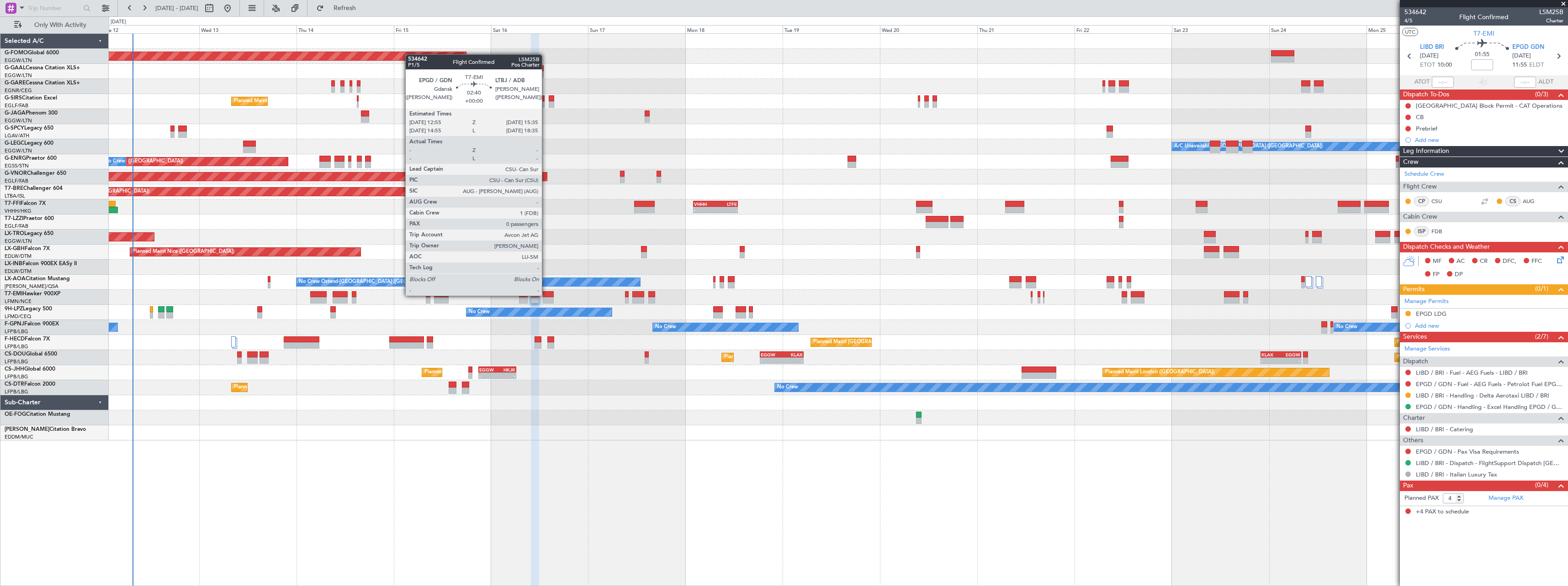
click at [546, 295] on div at bounding box center [548, 294] width 11 height 7
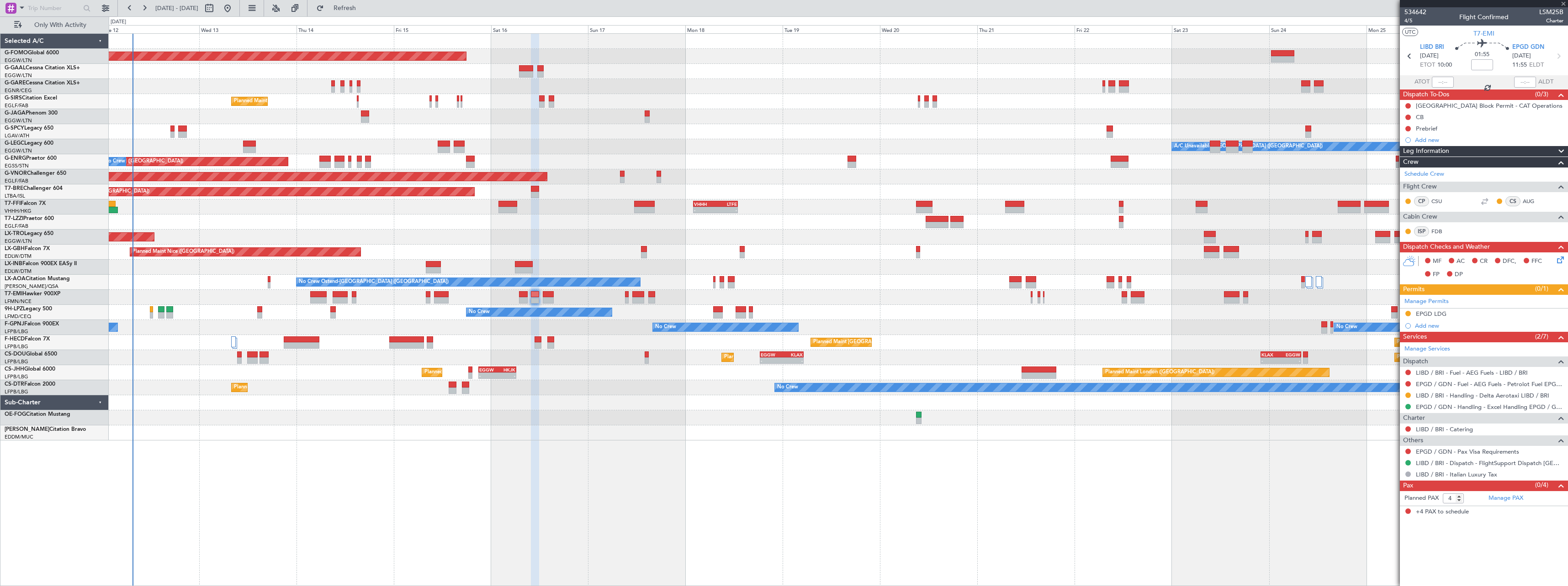
type input "0"
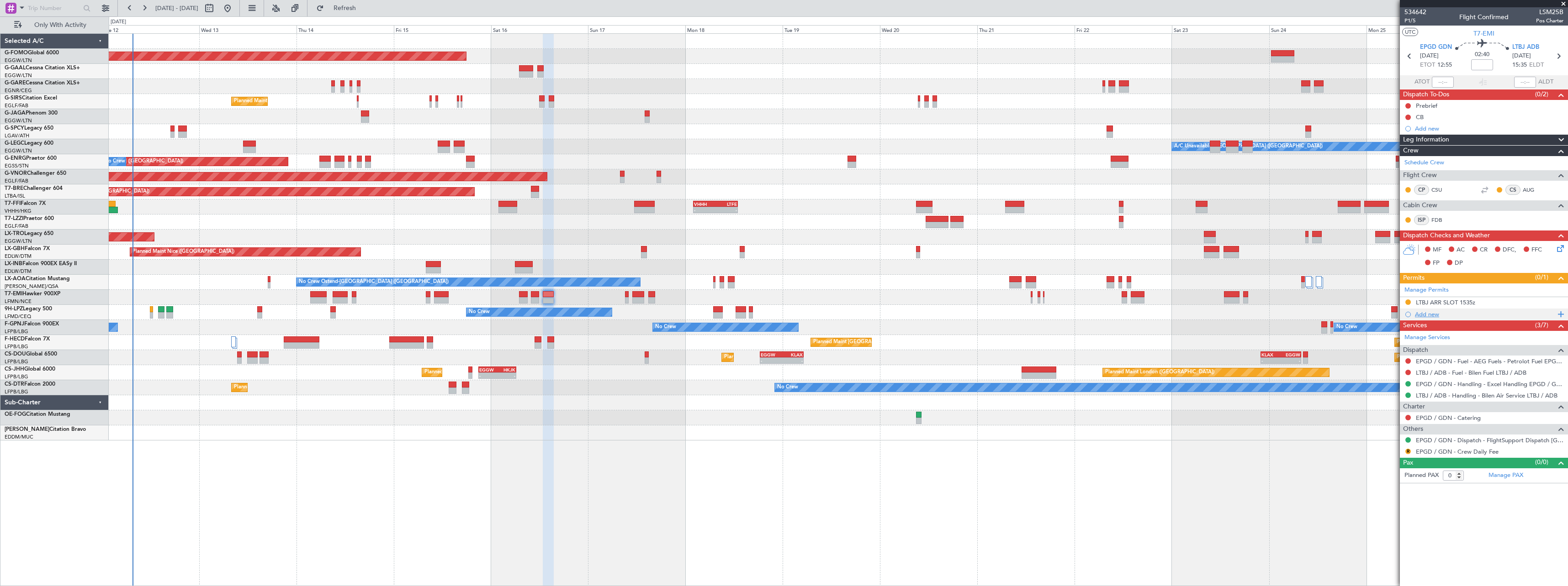
click at [1425, 315] on div "Add new" at bounding box center [1484, 314] width 140 height 8
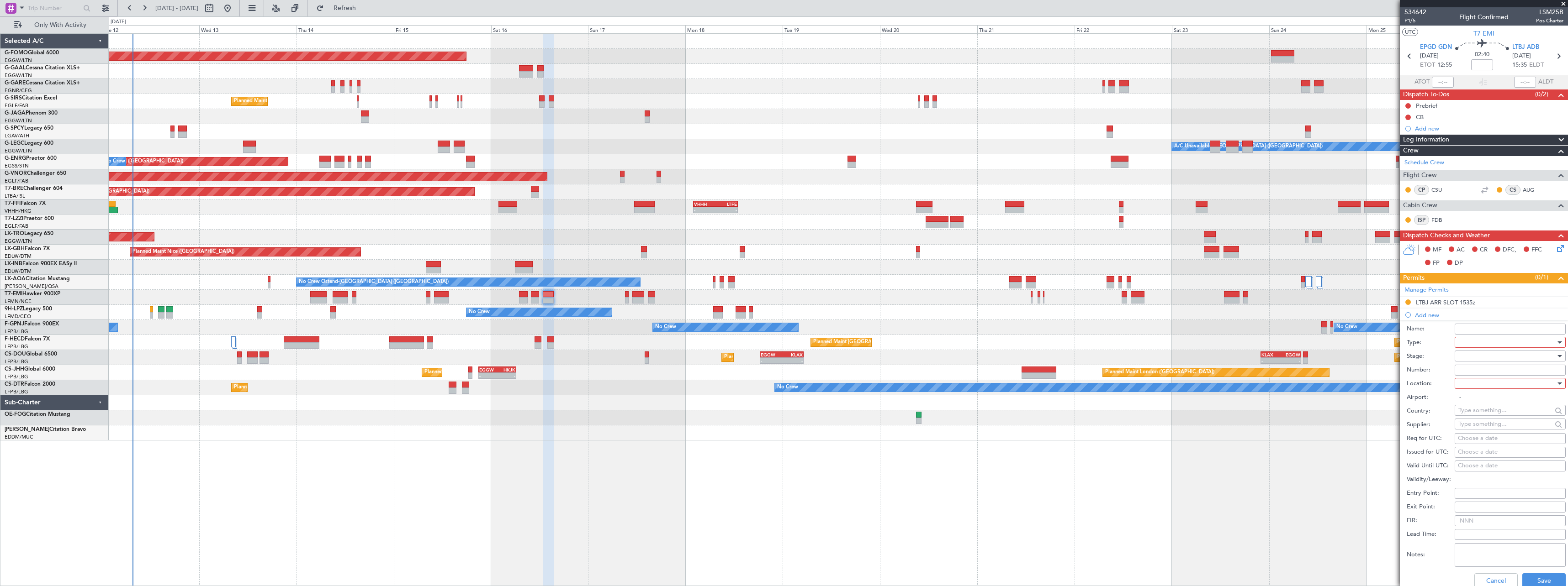
click at [1473, 340] on div at bounding box center [1506, 342] width 97 height 13
click at [1486, 410] on span "Landing" at bounding box center [1506, 409] width 96 height 13
click at [1469, 357] on div at bounding box center [1506, 356] width 97 height 13
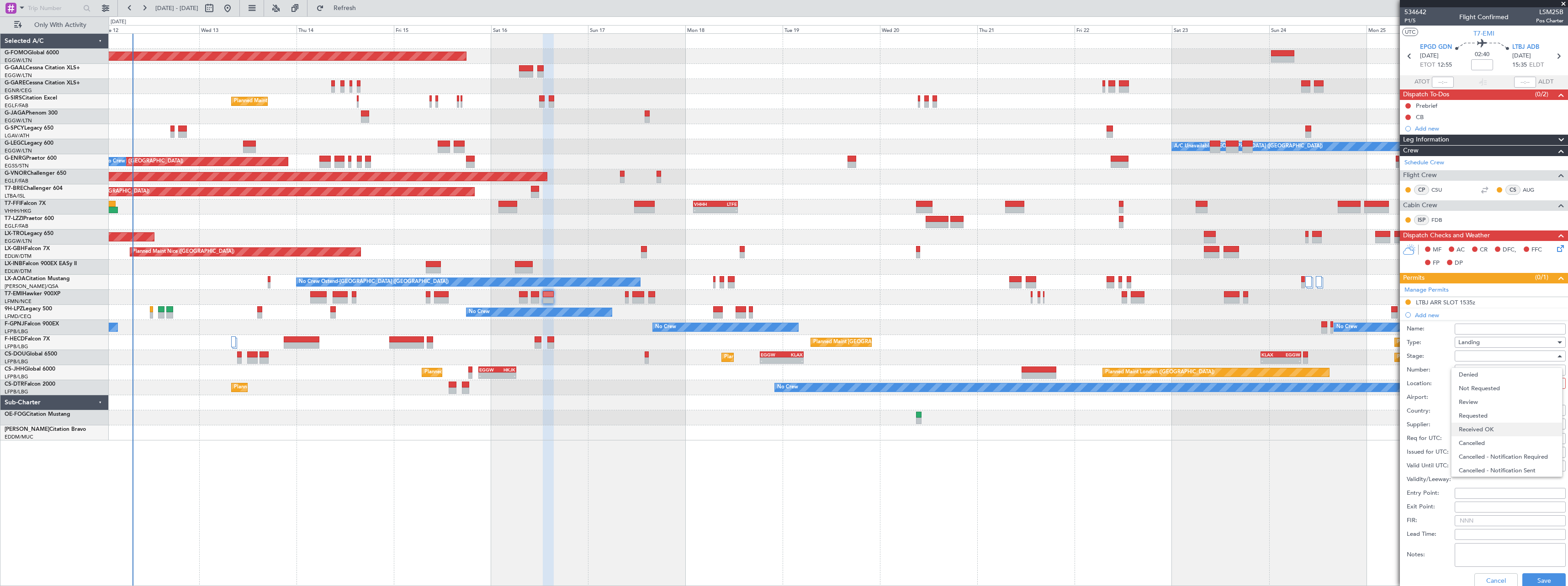
click at [1476, 426] on span "Received OK" at bounding box center [1506, 429] width 96 height 13
click at [1466, 372] on input "Number:" at bounding box center [1510, 370] width 111 height 11
type input "BUSINESS FLT"
click at [1473, 385] on div at bounding box center [1506, 383] width 97 height 13
click at [1468, 428] on span "Arrival" at bounding box center [1506, 429] width 96 height 13
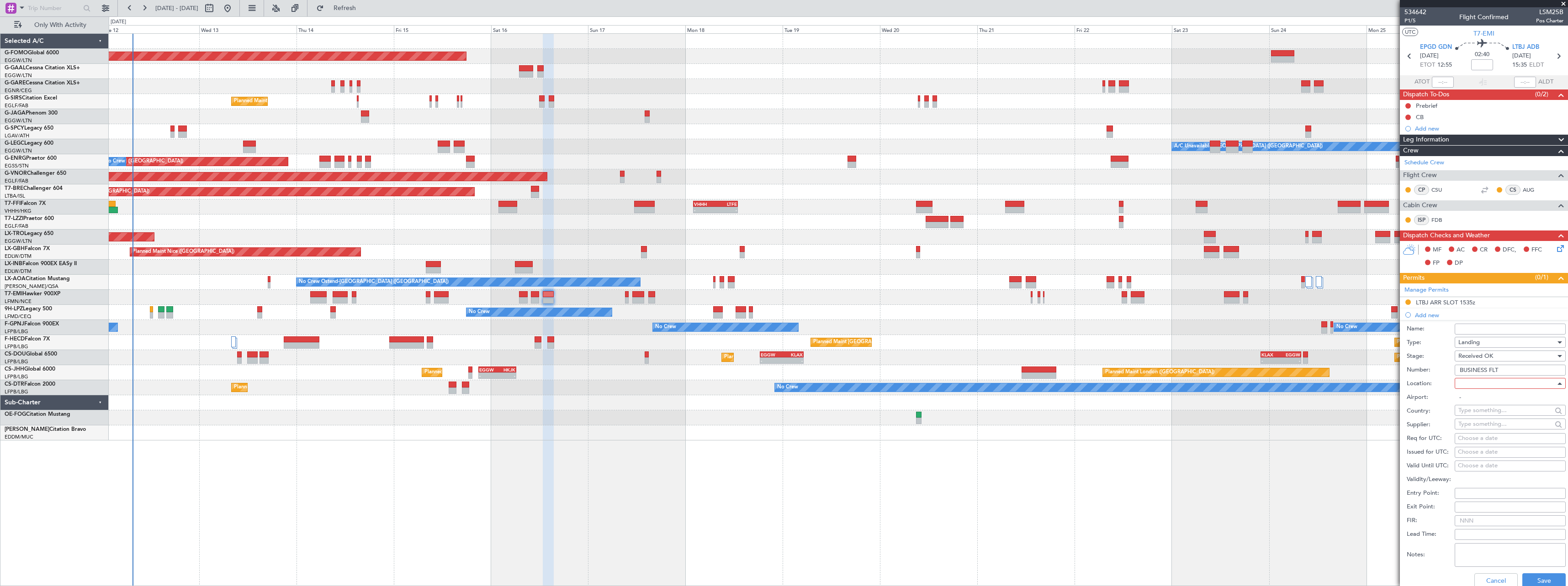
type input "LTBJ / ADB"
click at [1527, 583] on button "Save" at bounding box center [1543, 581] width 44 height 15
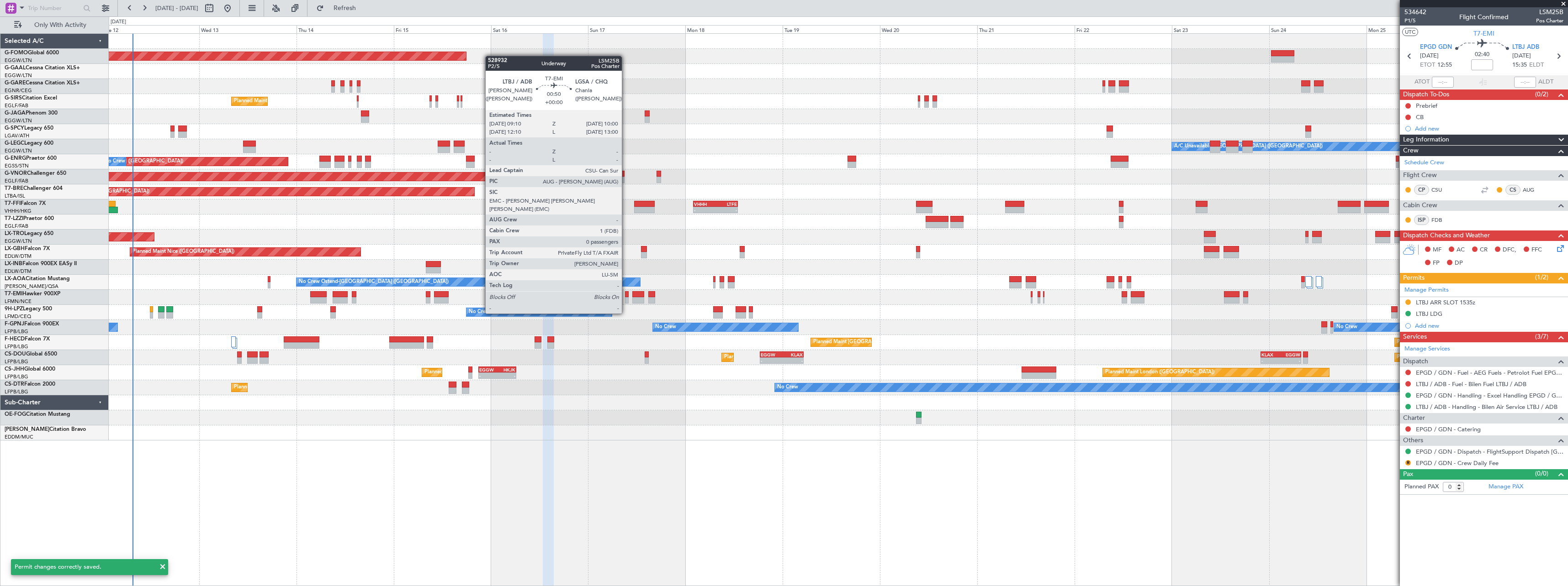
click at [626, 296] on div at bounding box center [626, 294] width 3 height 7
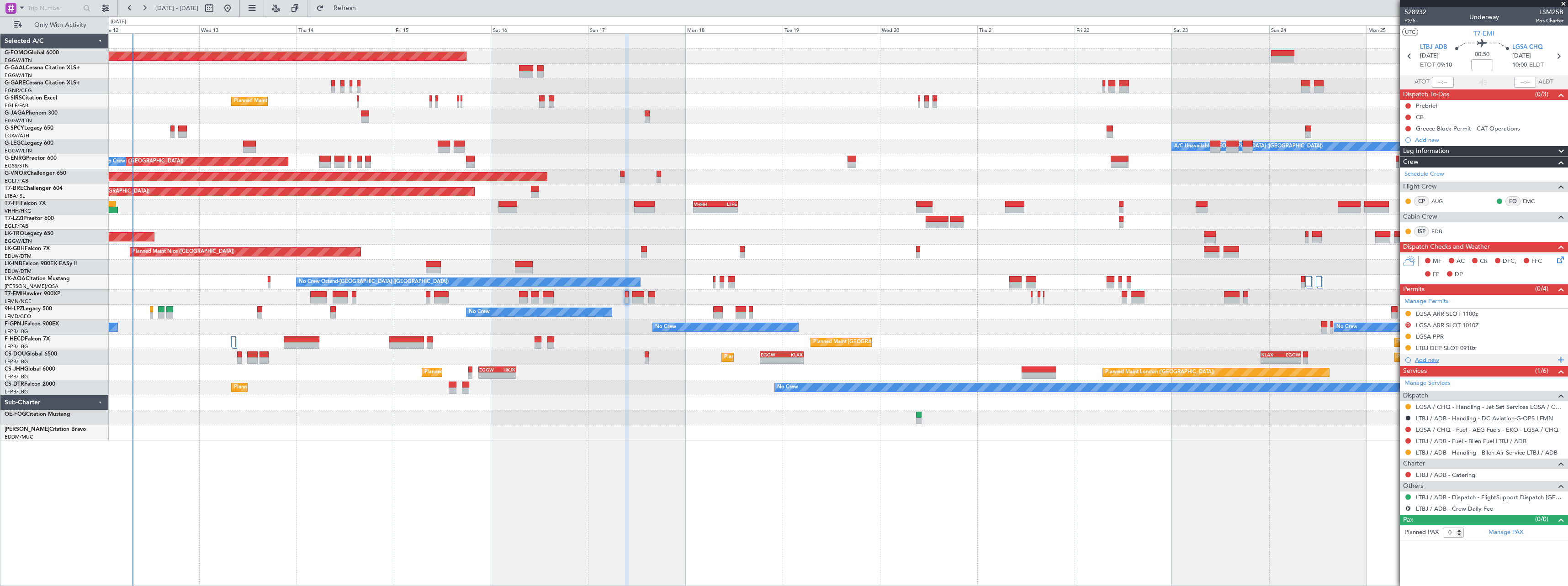
click at [1429, 360] on div "Add new" at bounding box center [1484, 360] width 140 height 8
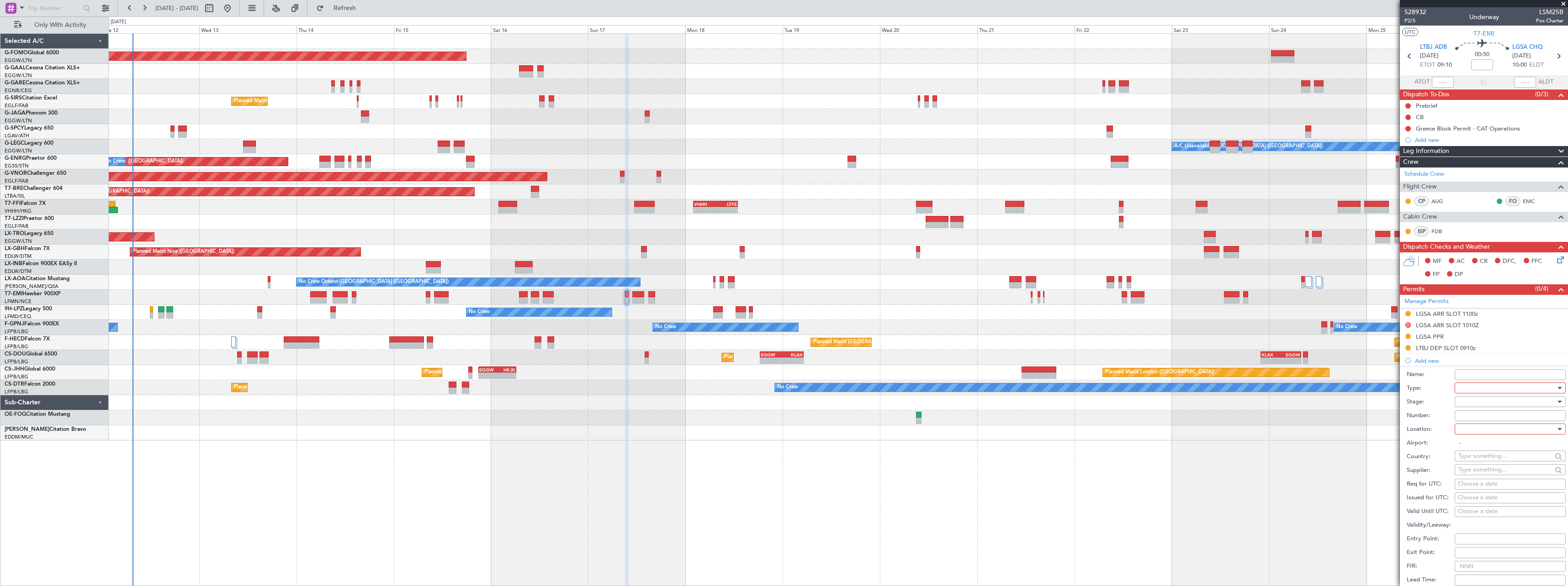
click at [1470, 388] on div at bounding box center [1506, 388] width 97 height 13
click at [1497, 449] on span "Departure" at bounding box center [1506, 454] width 96 height 13
click at [1468, 401] on div at bounding box center [1506, 401] width 97 height 13
click at [1470, 473] on span "Received OK" at bounding box center [1506, 475] width 96 height 13
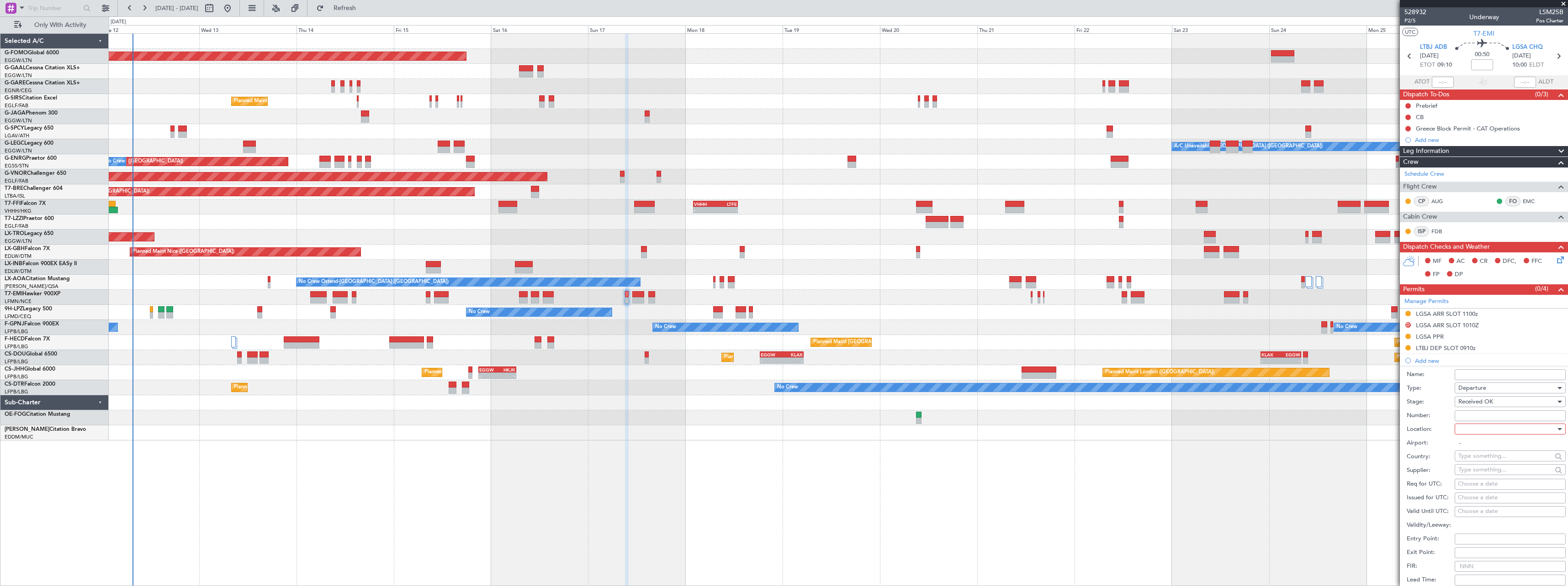
click at [1467, 414] on input "Number:" at bounding box center [1510, 415] width 111 height 11
type input "BUSINESS FLT"
click at [1477, 431] on div at bounding box center [1506, 429] width 97 height 13
click at [1478, 450] on span "Departure" at bounding box center [1506, 448] width 96 height 13
type input "LTBJ / ADB"
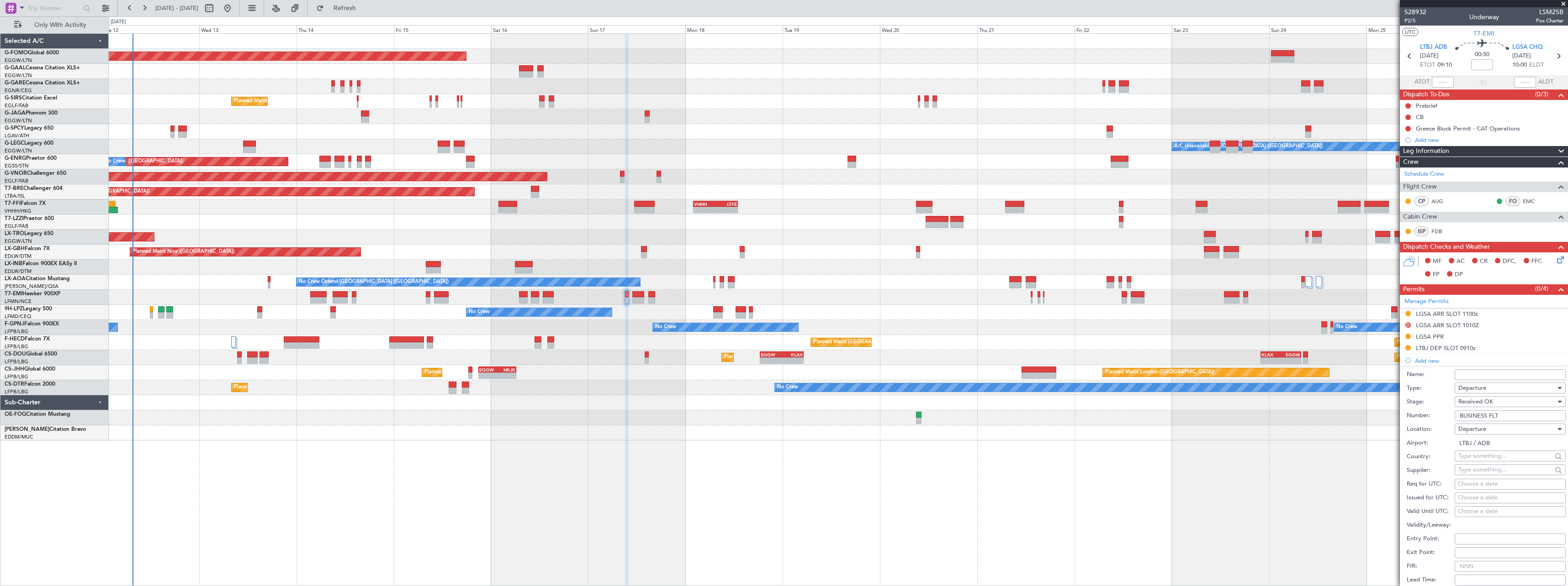
scroll to position [183, 0]
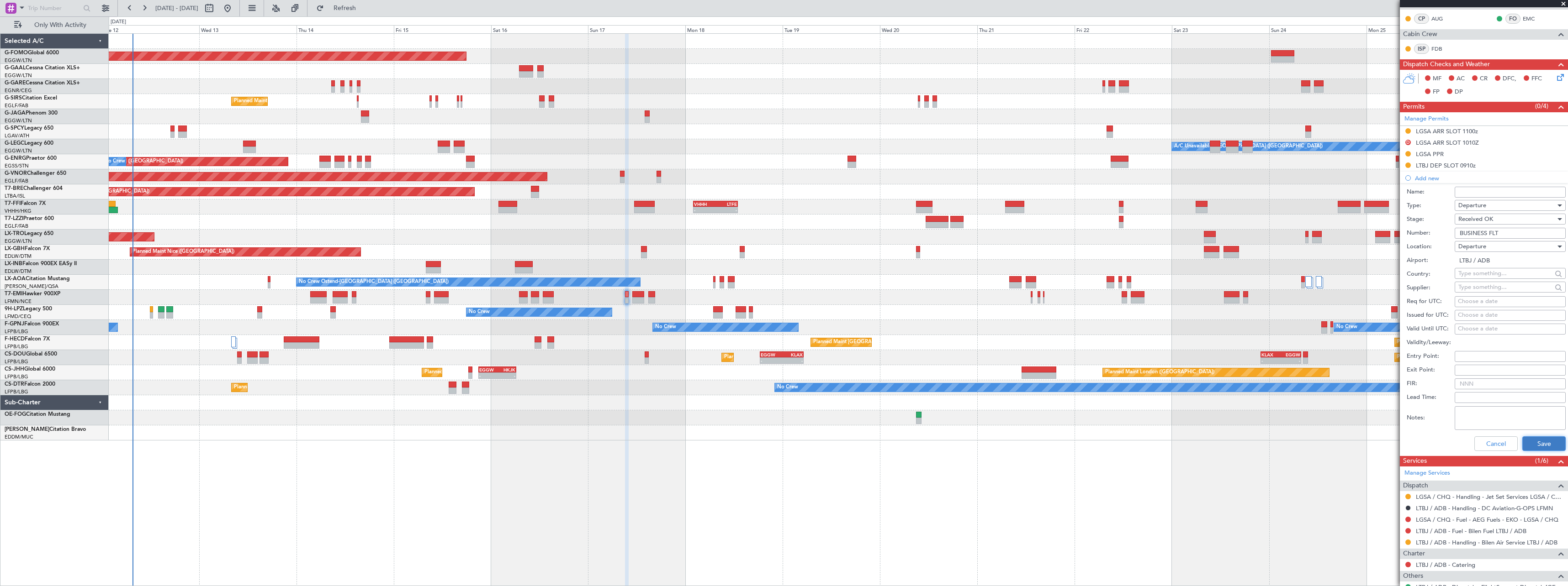
click at [1532, 442] on button "Save" at bounding box center [1543, 444] width 44 height 15
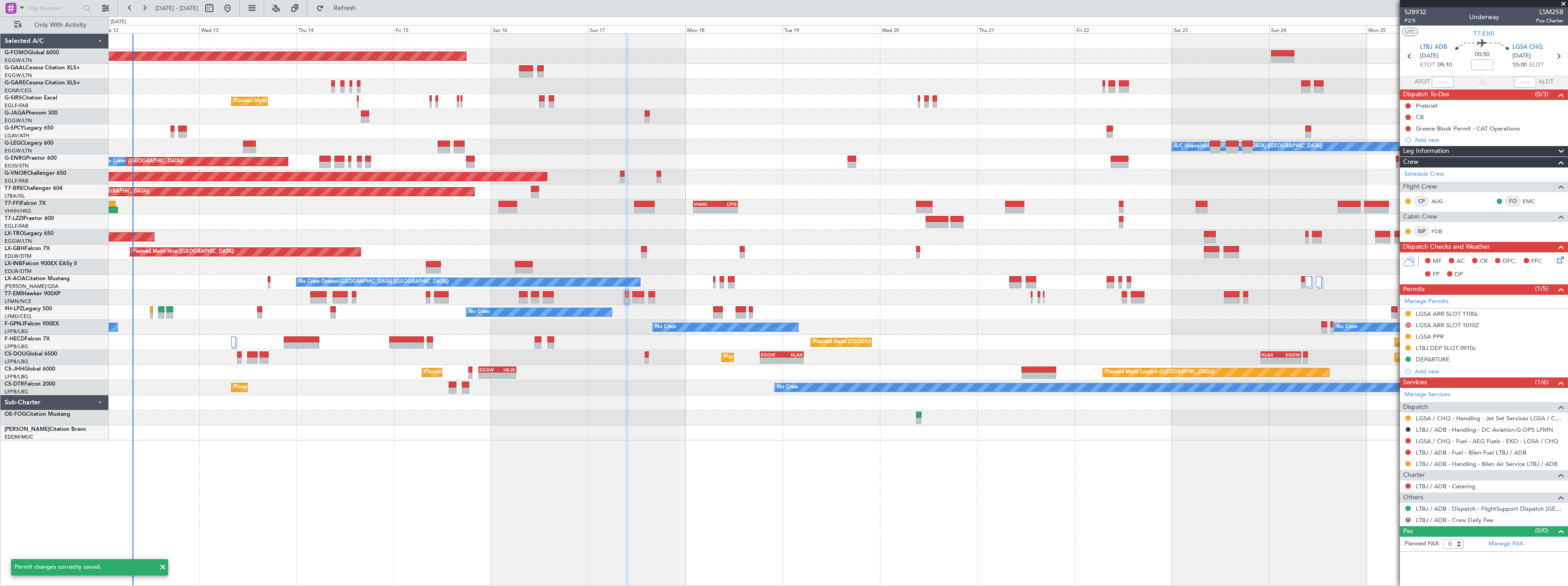
scroll to position [0, 0]
click at [1411, 21] on span "P2/5" at bounding box center [1415, 21] width 22 height 8
click at [364, 8] on span "Refresh" at bounding box center [344, 9] width 38 height 7
click at [1407, 520] on button "R" at bounding box center [1408, 520] width 5 height 5
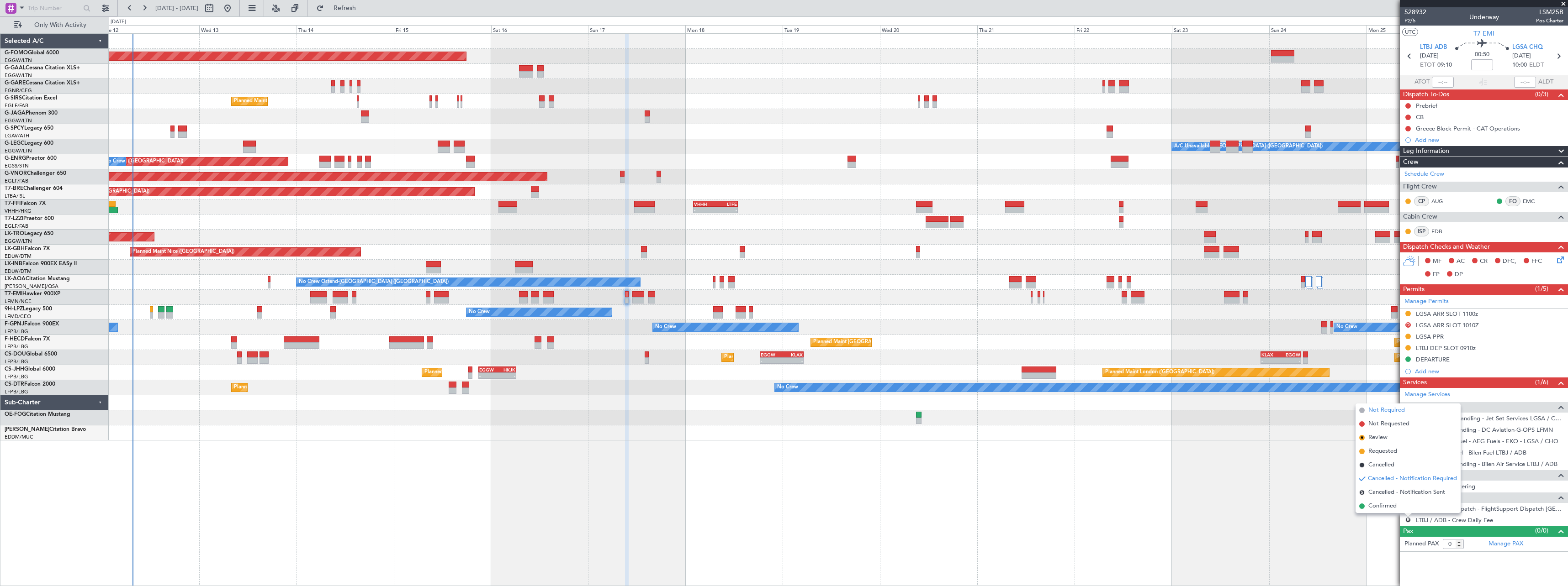
click at [1378, 410] on span "Not Required" at bounding box center [1386, 411] width 37 height 9
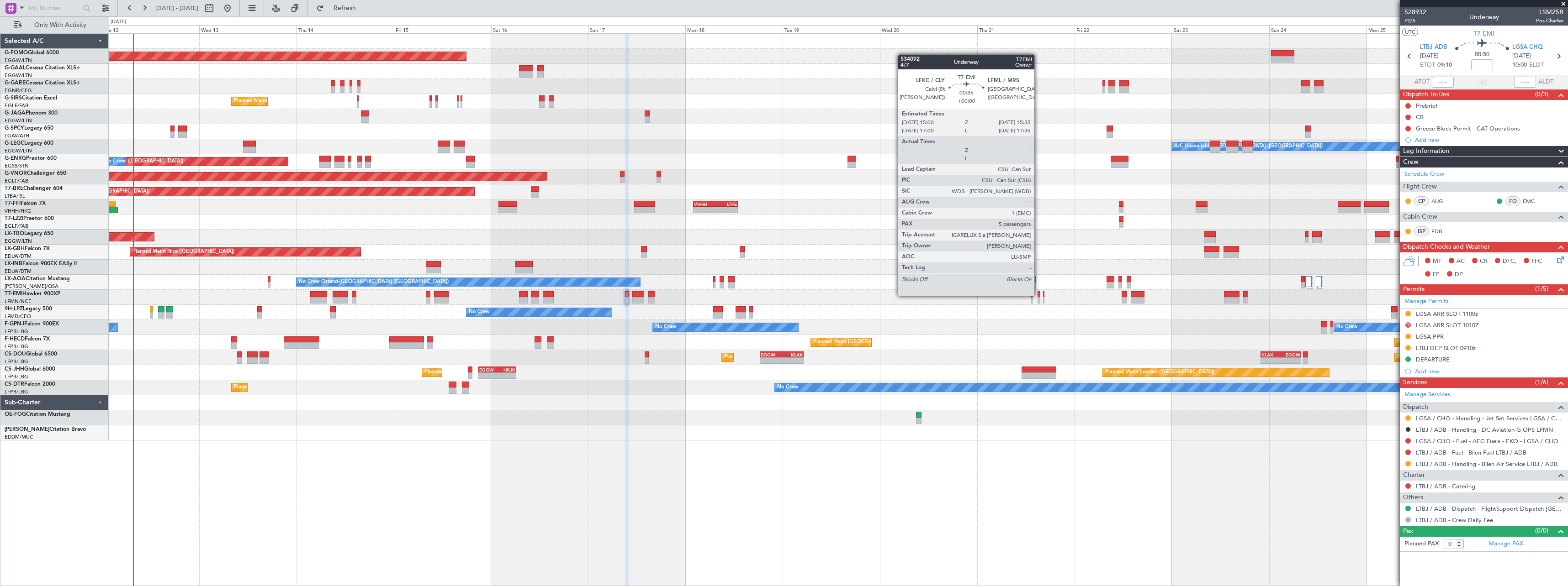
click at [1038, 295] on div at bounding box center [1038, 294] width 3 height 7
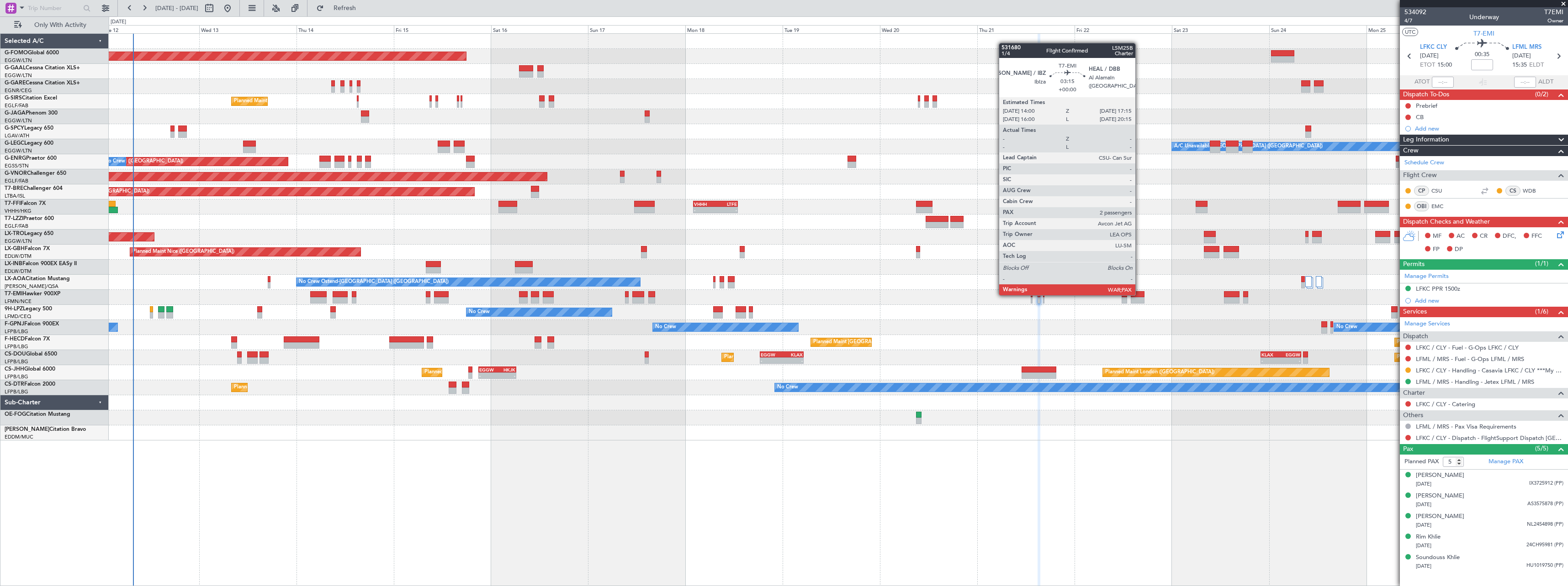
click at [1140, 294] on div at bounding box center [1138, 294] width 13 height 7
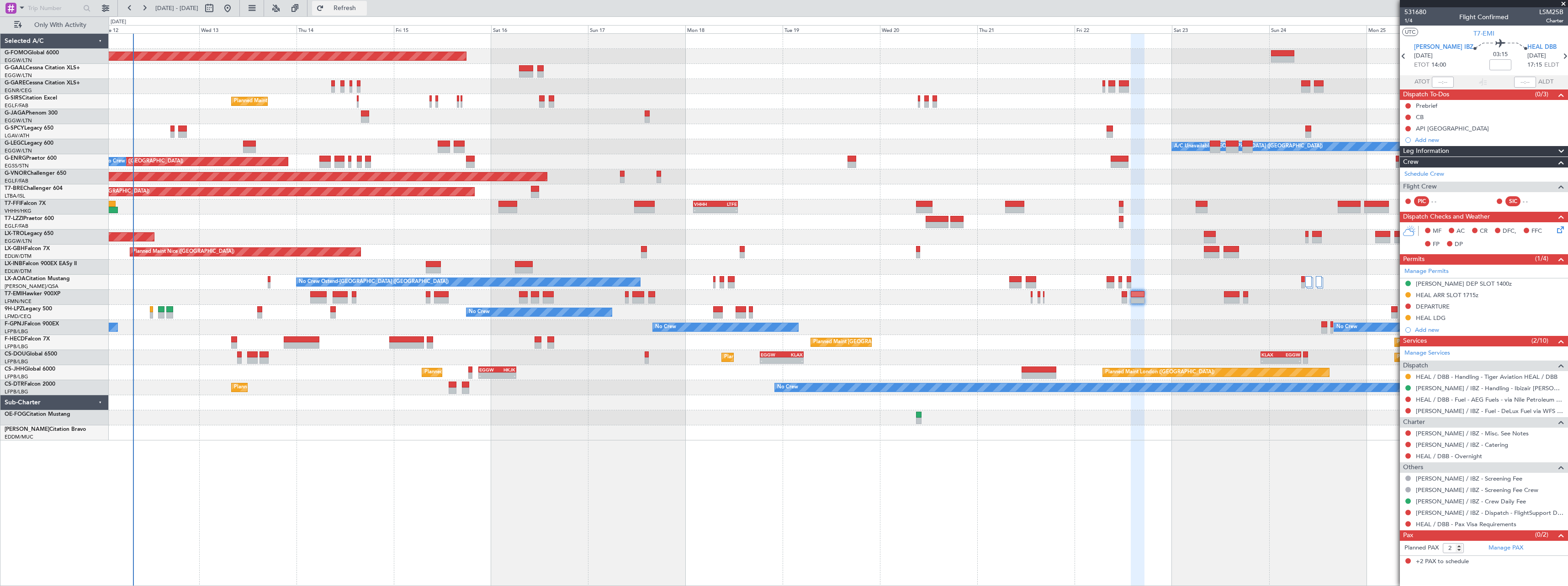
click at [367, 3] on button "Refresh" at bounding box center [339, 8] width 55 height 15
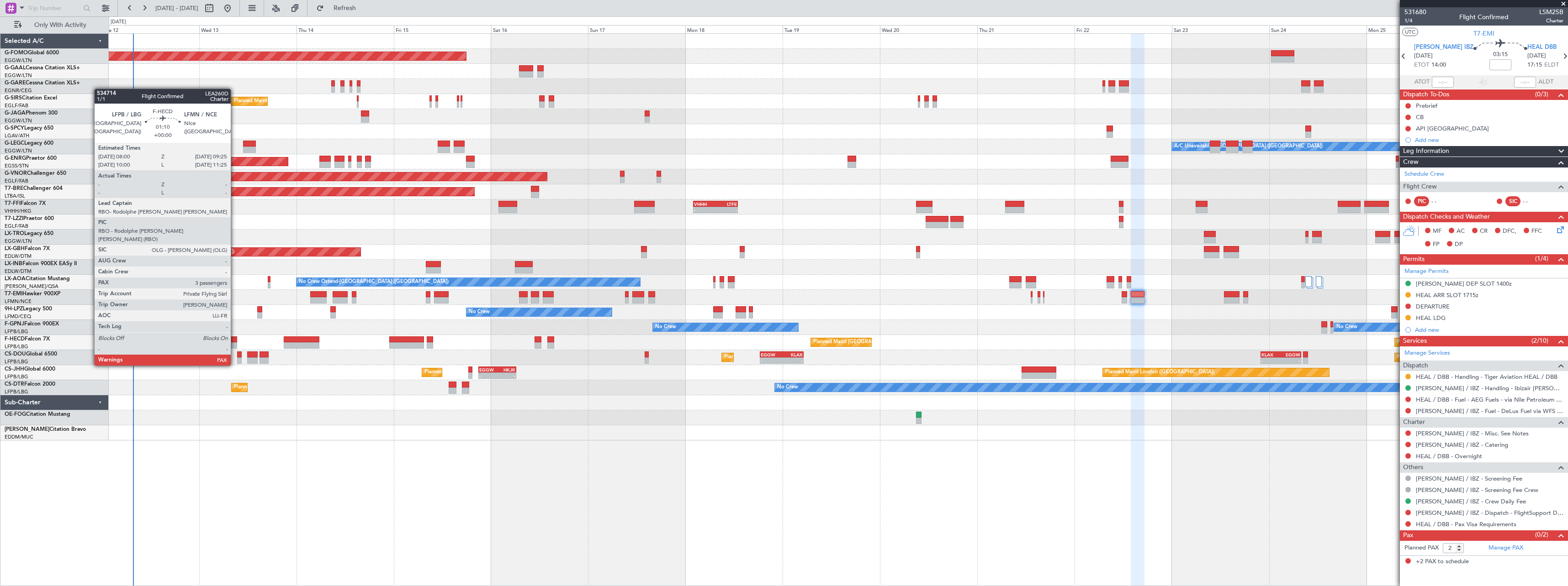
click at [235, 340] on div at bounding box center [234, 340] width 6 height 7
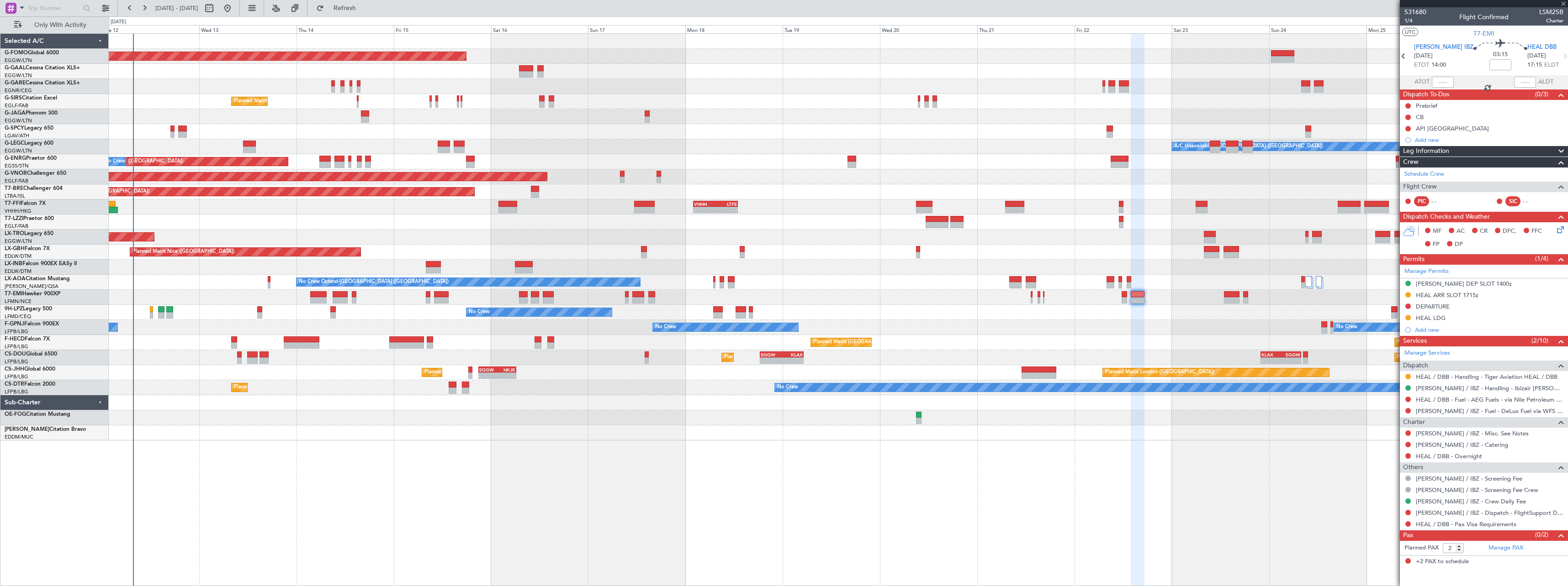
type input "3"
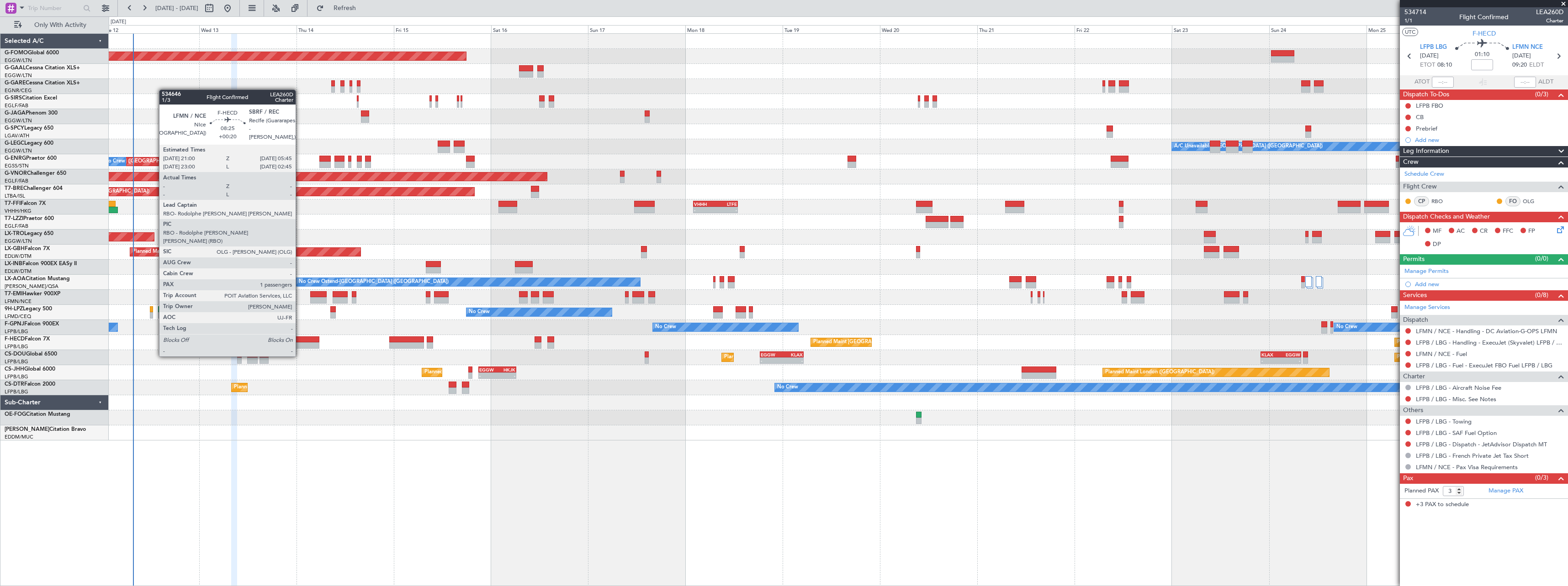
click at [300, 339] on div at bounding box center [301, 340] width 35 height 7
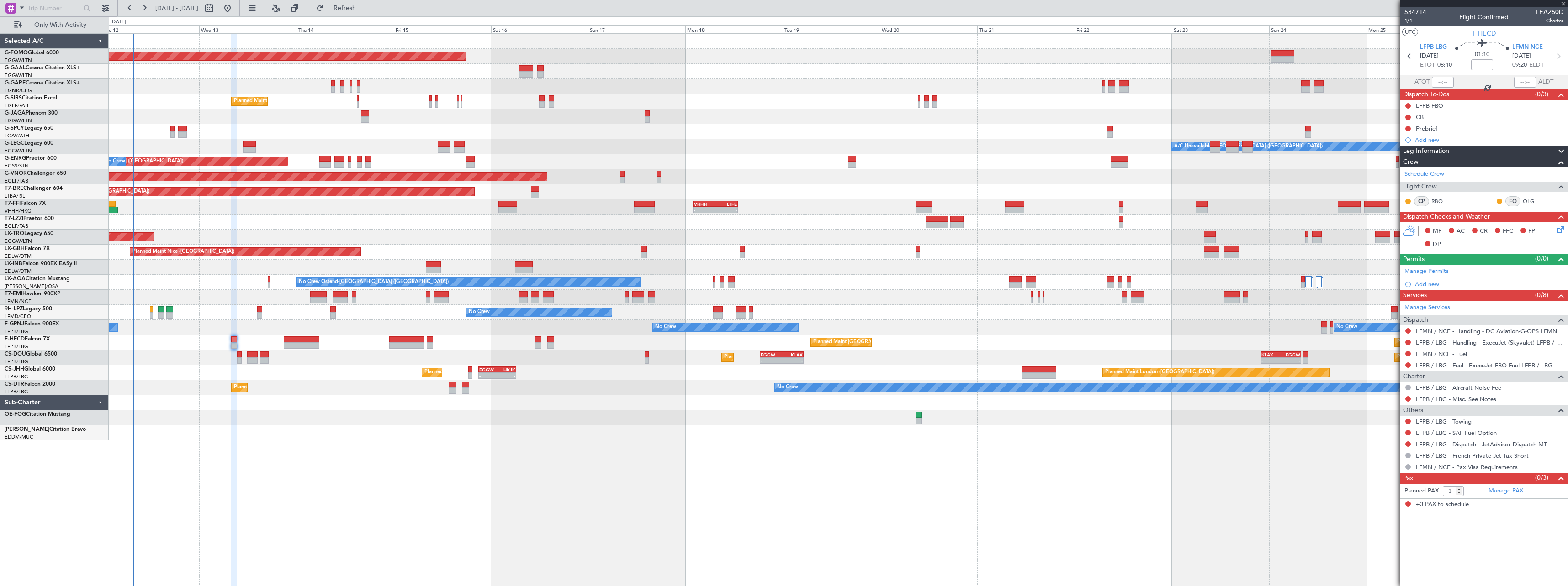
type input "+00:20"
type input "1"
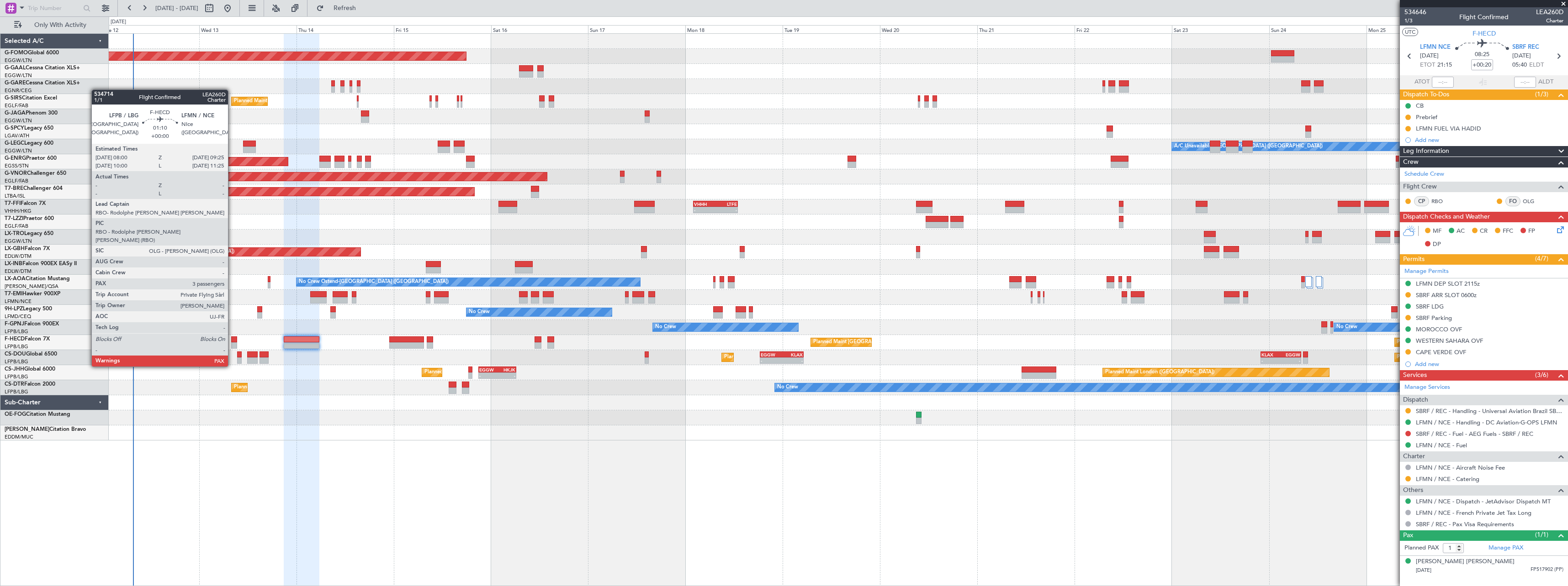
click at [232, 341] on div at bounding box center [234, 340] width 6 height 7
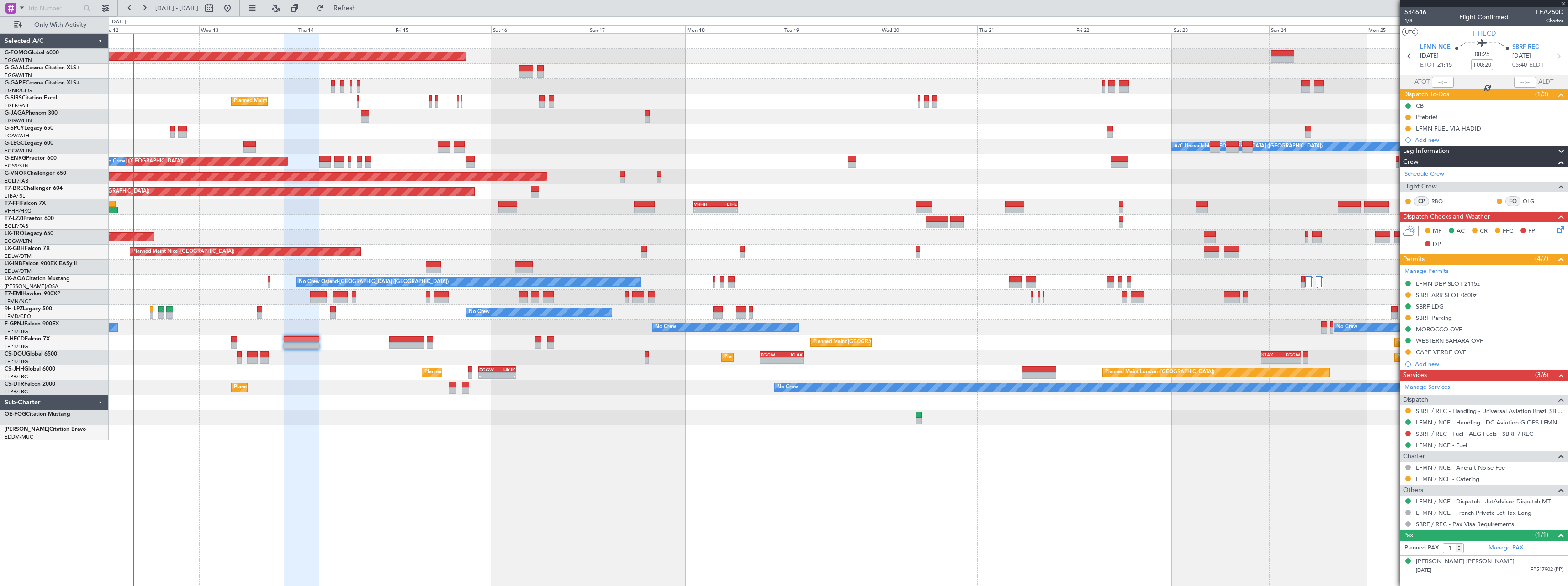
type input "3"
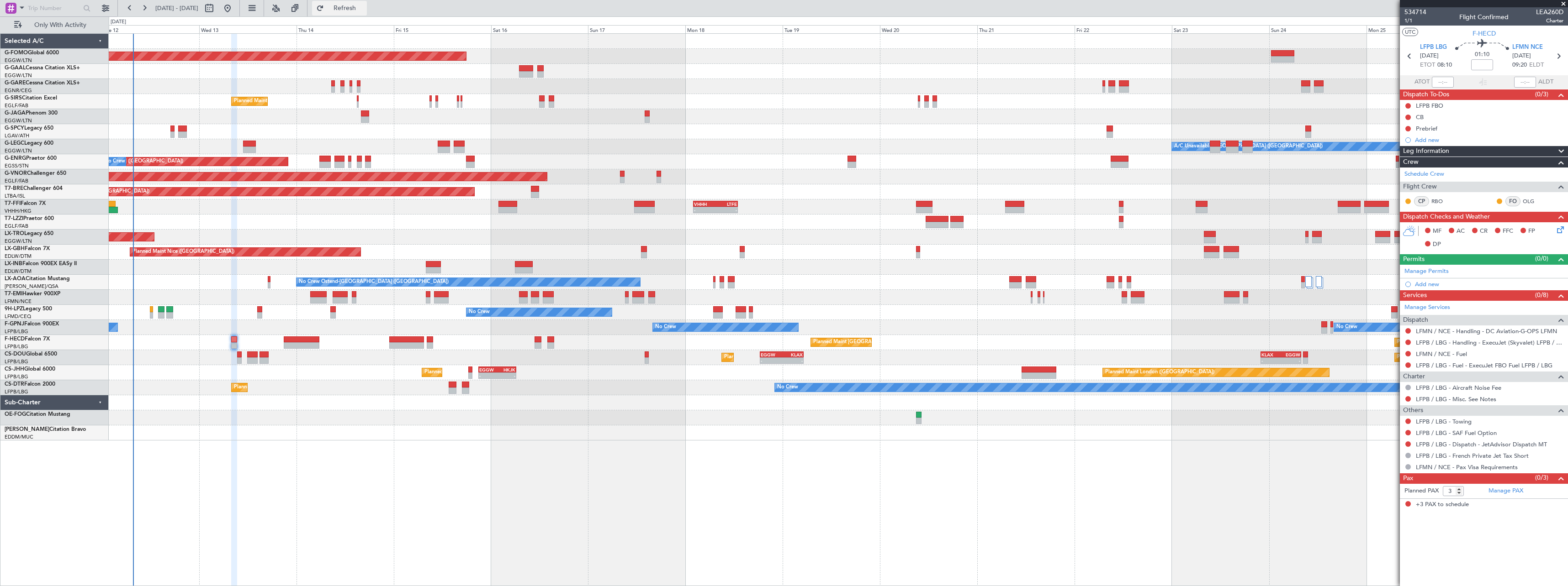
click at [364, 5] on span "Refresh" at bounding box center [344, 9] width 38 height 7
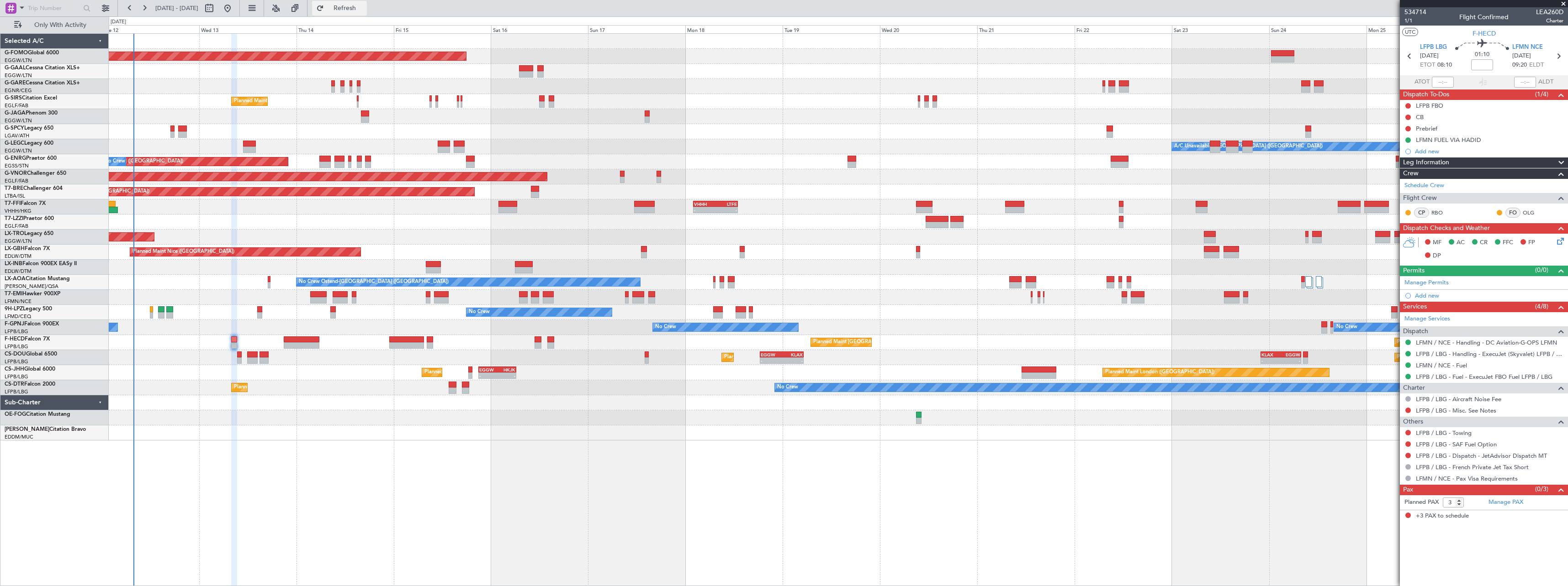
click at [364, 7] on span "Refresh" at bounding box center [344, 9] width 38 height 7
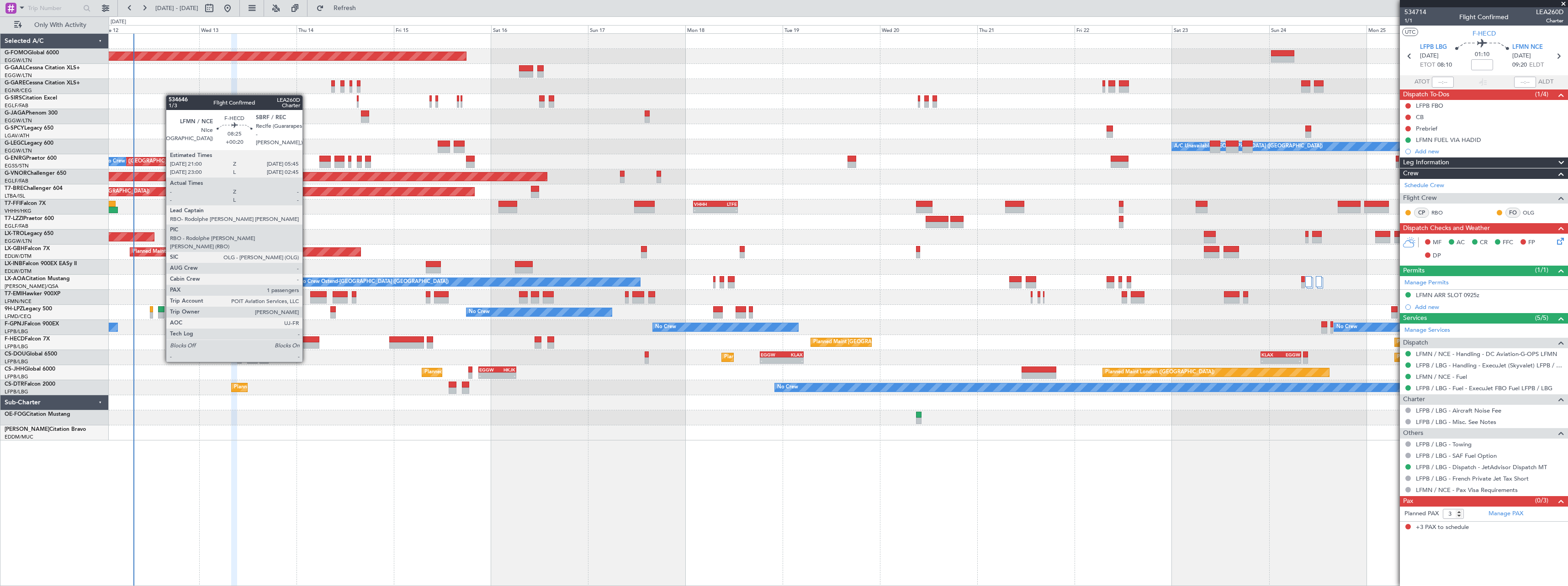
click at [307, 345] on div at bounding box center [301, 346] width 35 height 7
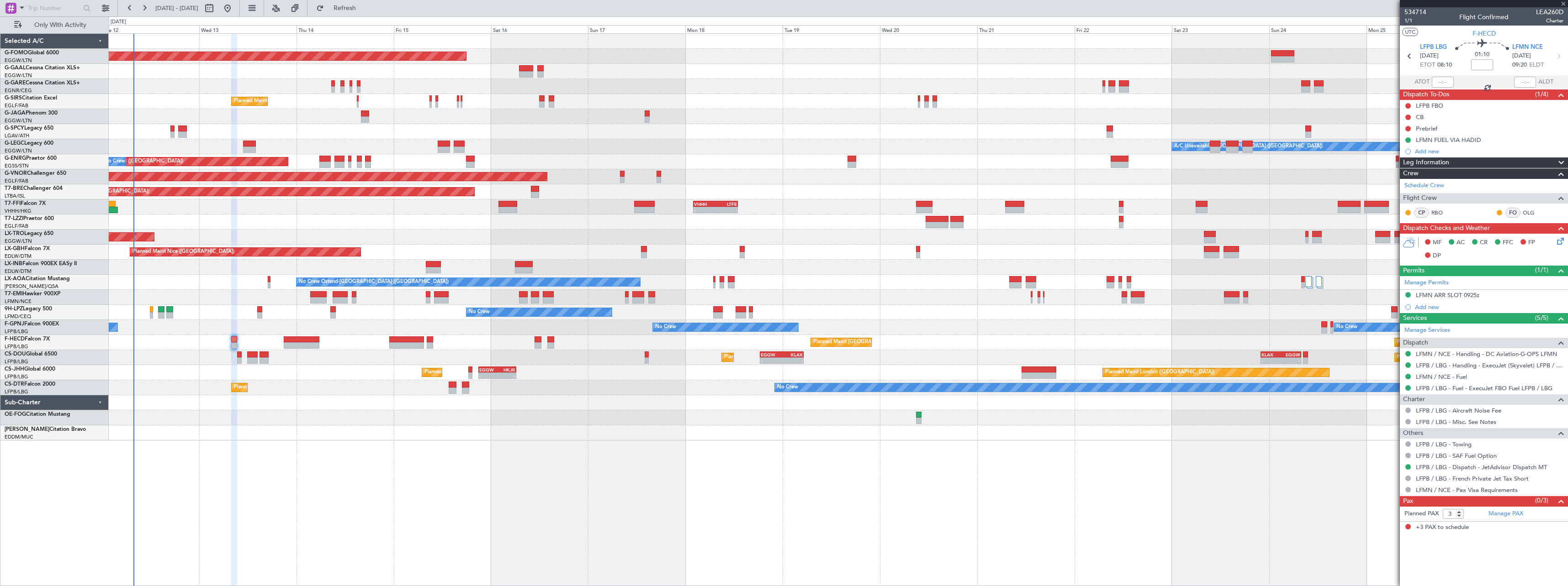
type input "+00:20"
type input "1"
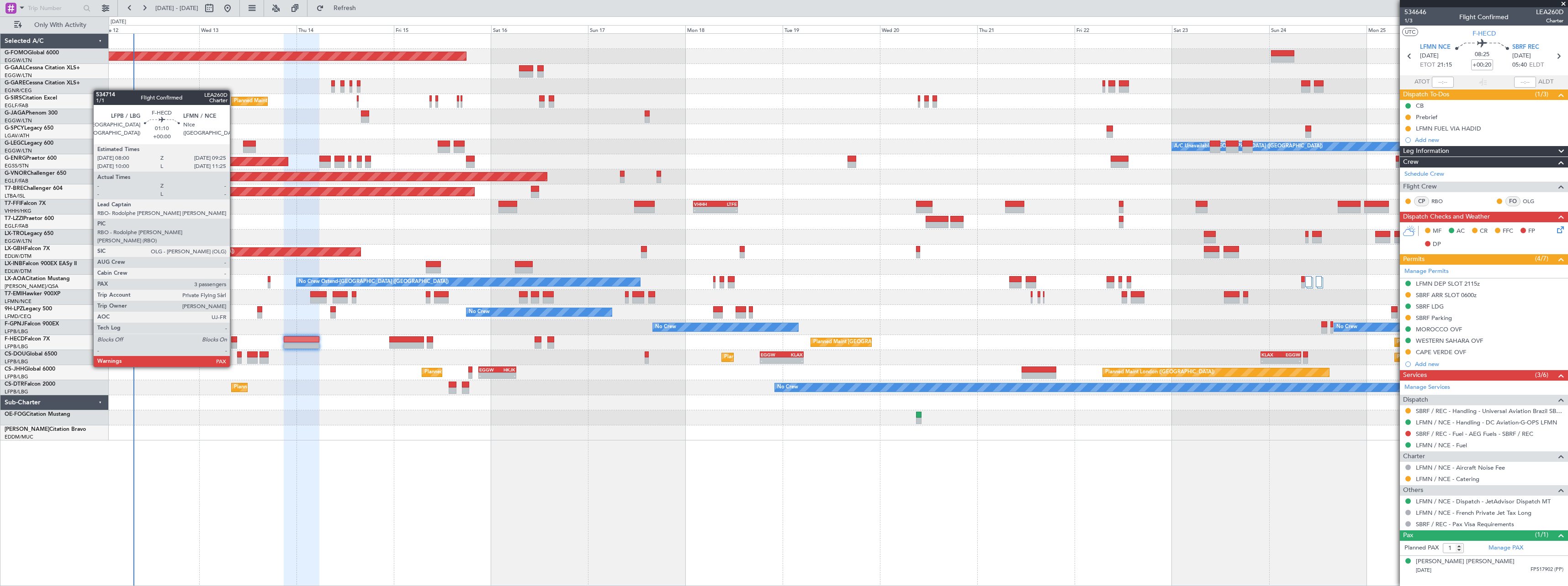
click at [234, 341] on div at bounding box center [234, 340] width 6 height 7
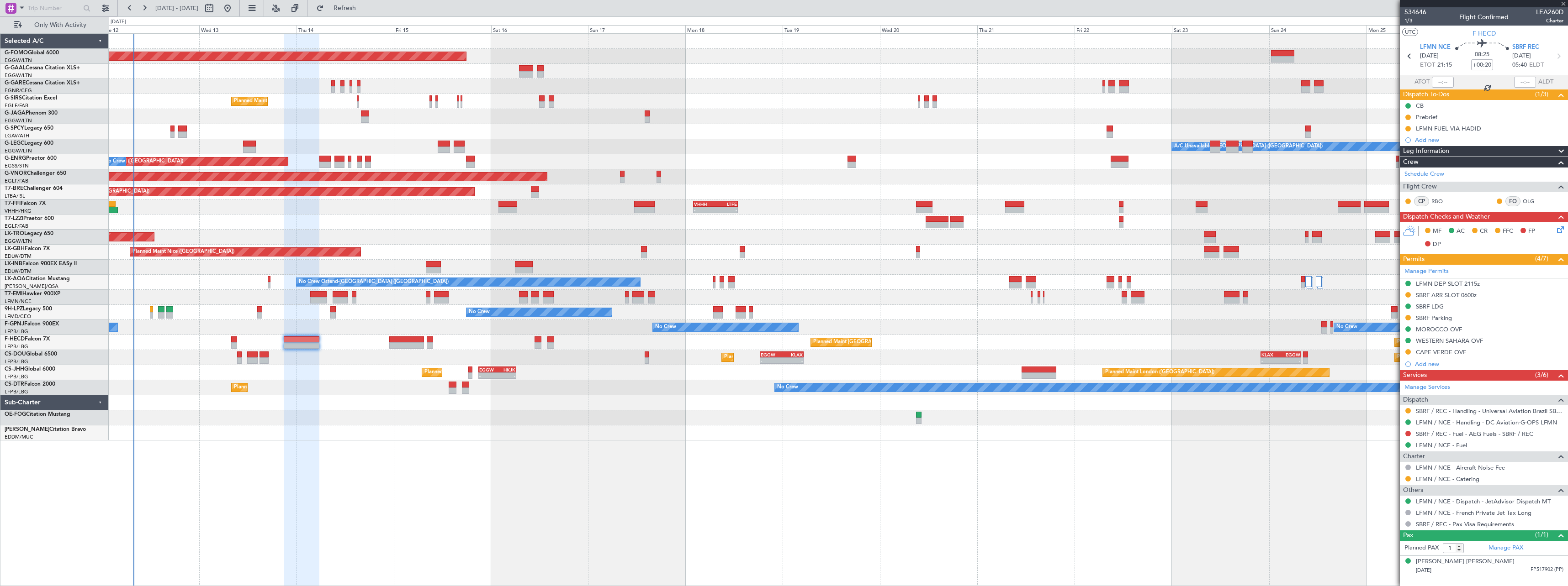
type input "3"
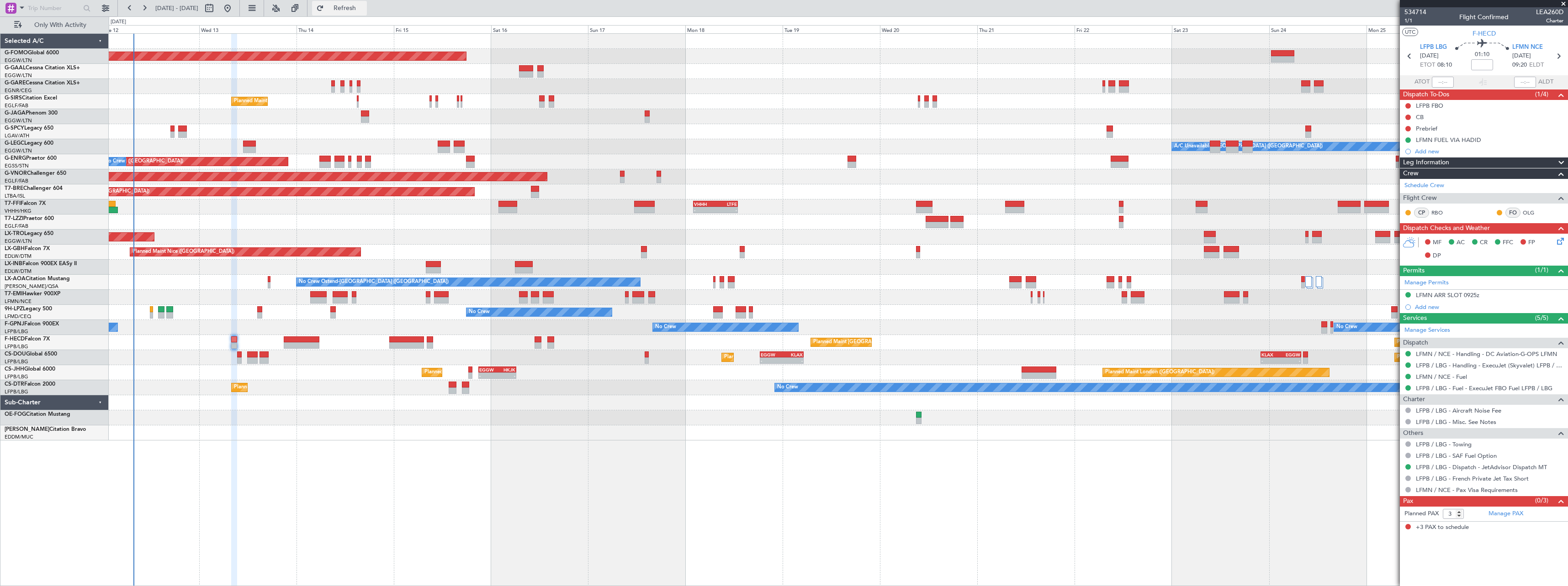
click at [364, 5] on span "Refresh" at bounding box center [344, 9] width 38 height 7
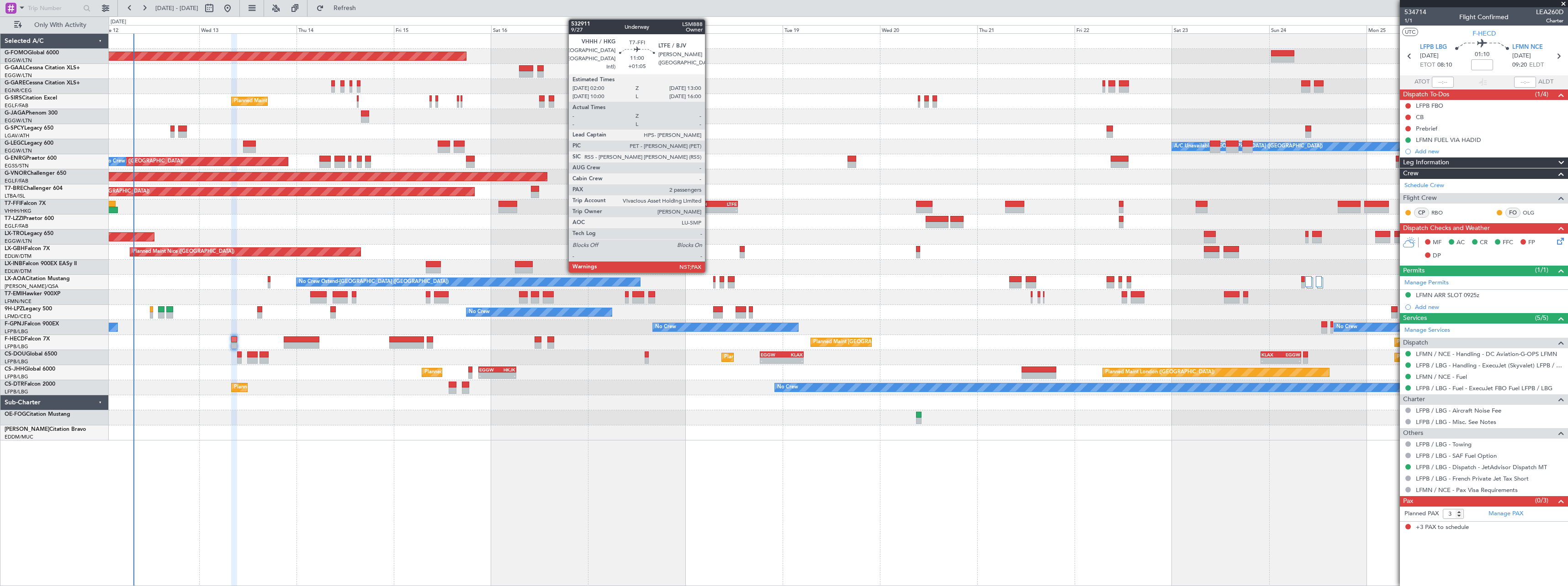
click at [709, 204] on div "VHHH" at bounding box center [704, 204] width 21 height 5
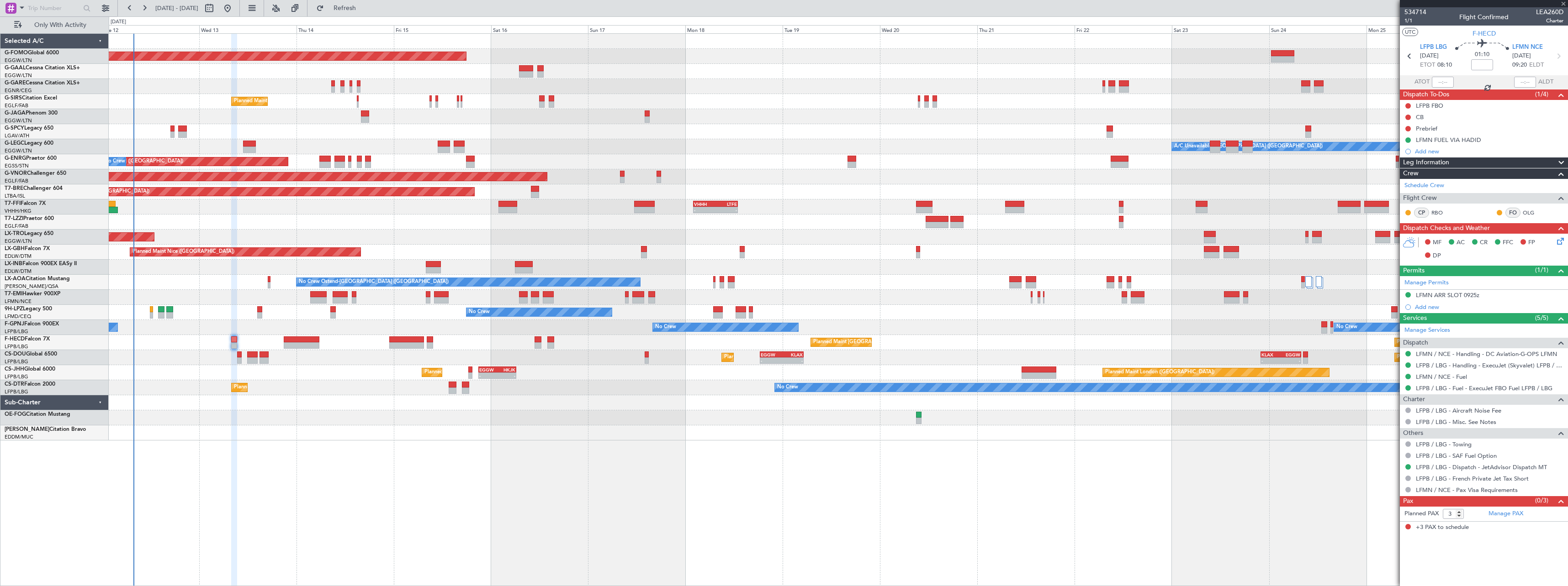
type input "+01:05"
type input "2"
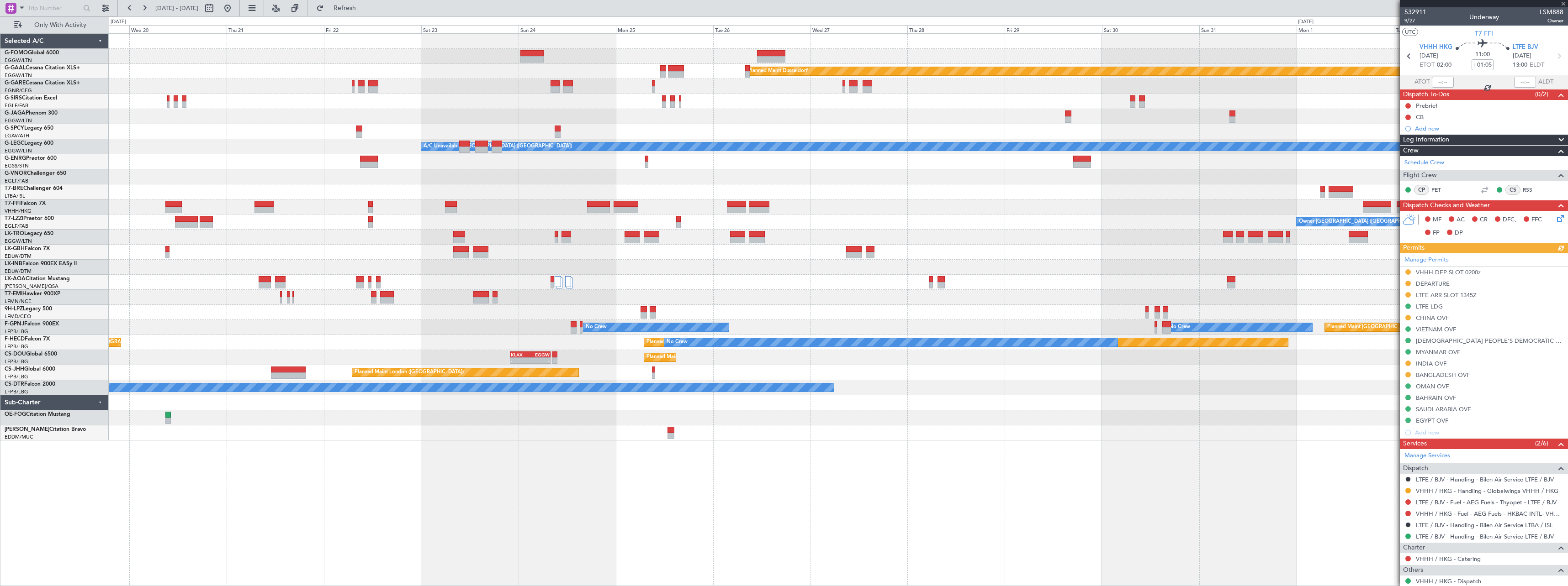
click at [224, 312] on div "Planned Maint Dusseldorf Planned Maint London (Luton) A/C Unavailable London (L…" at bounding box center [838, 237] width 1458 height 407
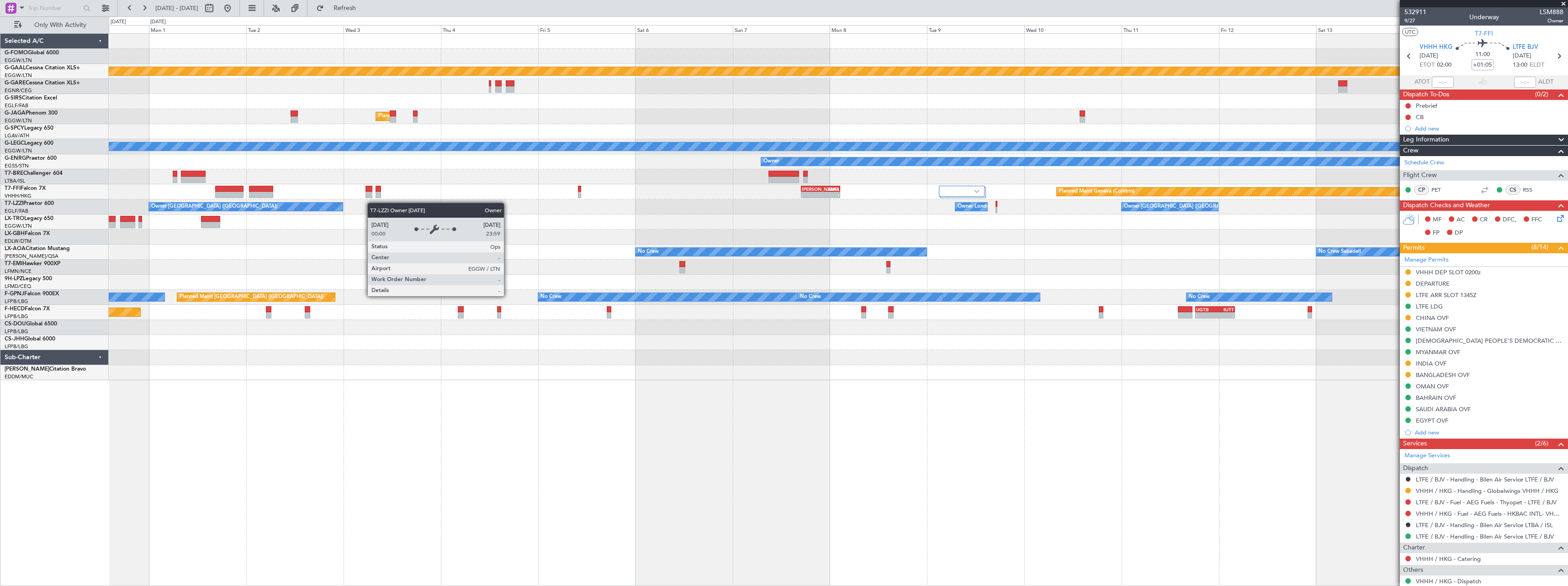
click at [305, 204] on div "Planned Maint Dusseldorf Planned Maint London (Luton) A/C Unavailable London (L…" at bounding box center [838, 207] width 1458 height 347
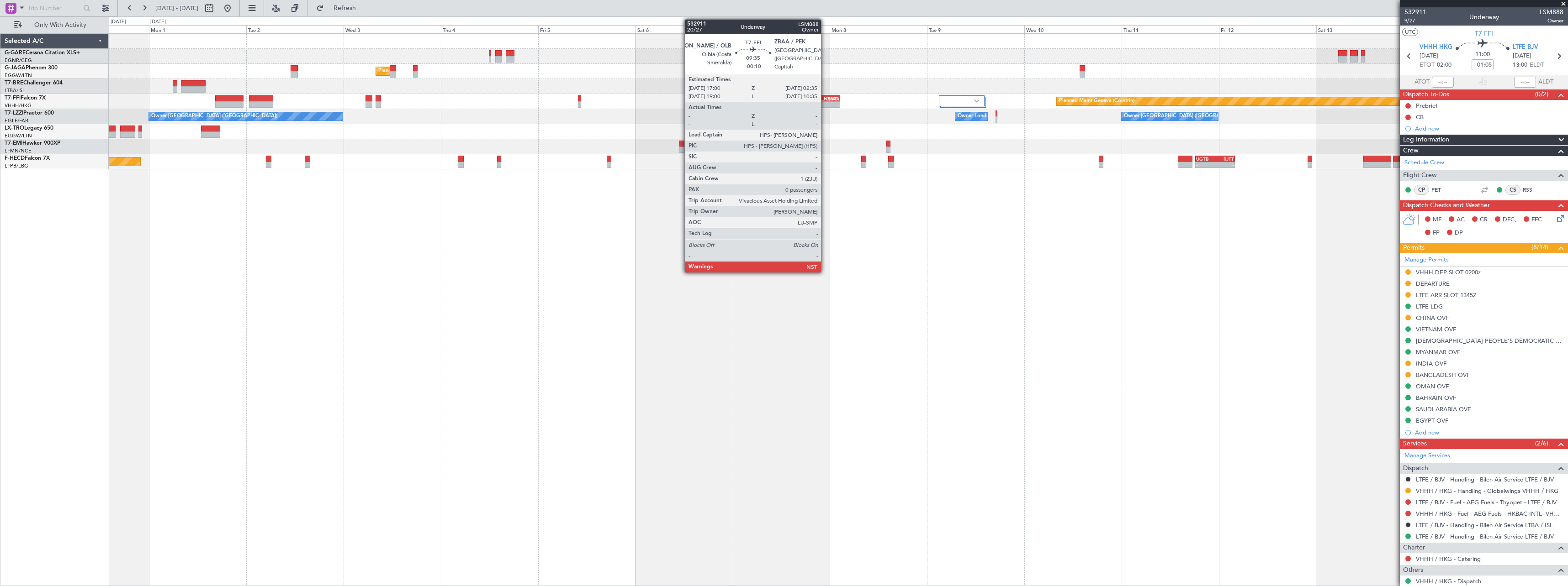
click at [825, 100] on div "ZBAA" at bounding box center [830, 98] width 19 height 5
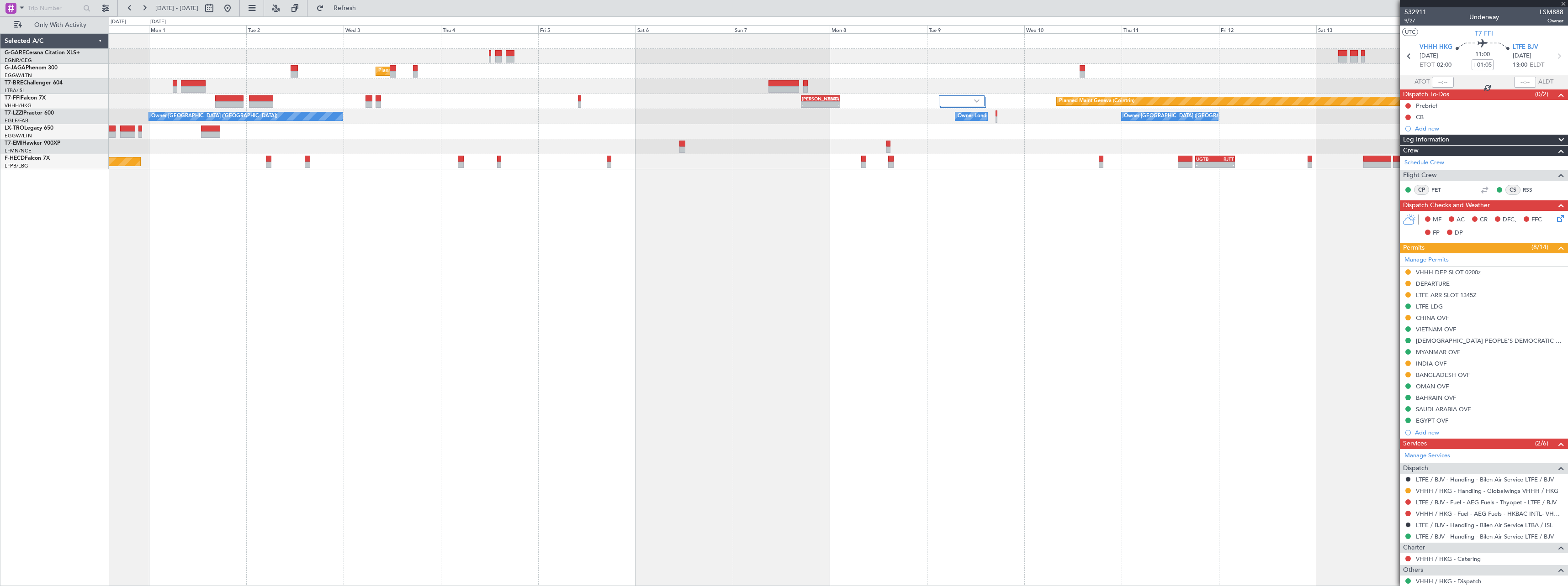
type input "-00:10"
type input "0"
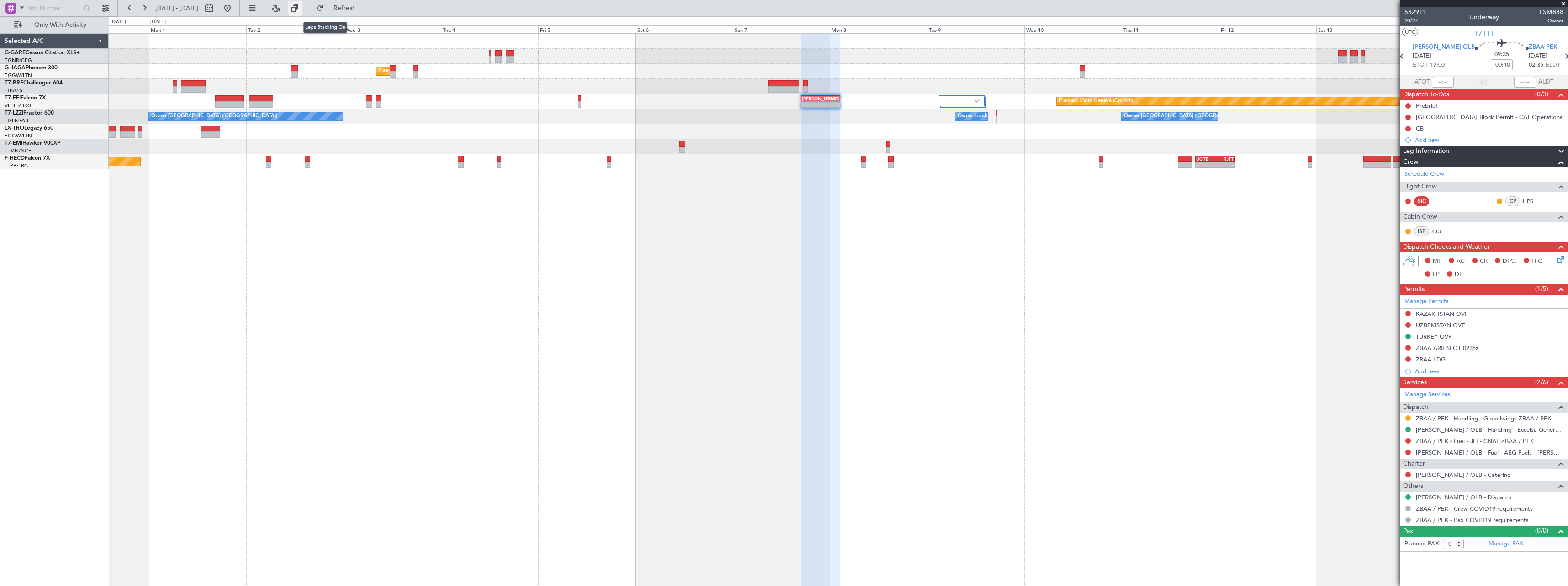
click at [303, 9] on button at bounding box center [295, 8] width 15 height 15
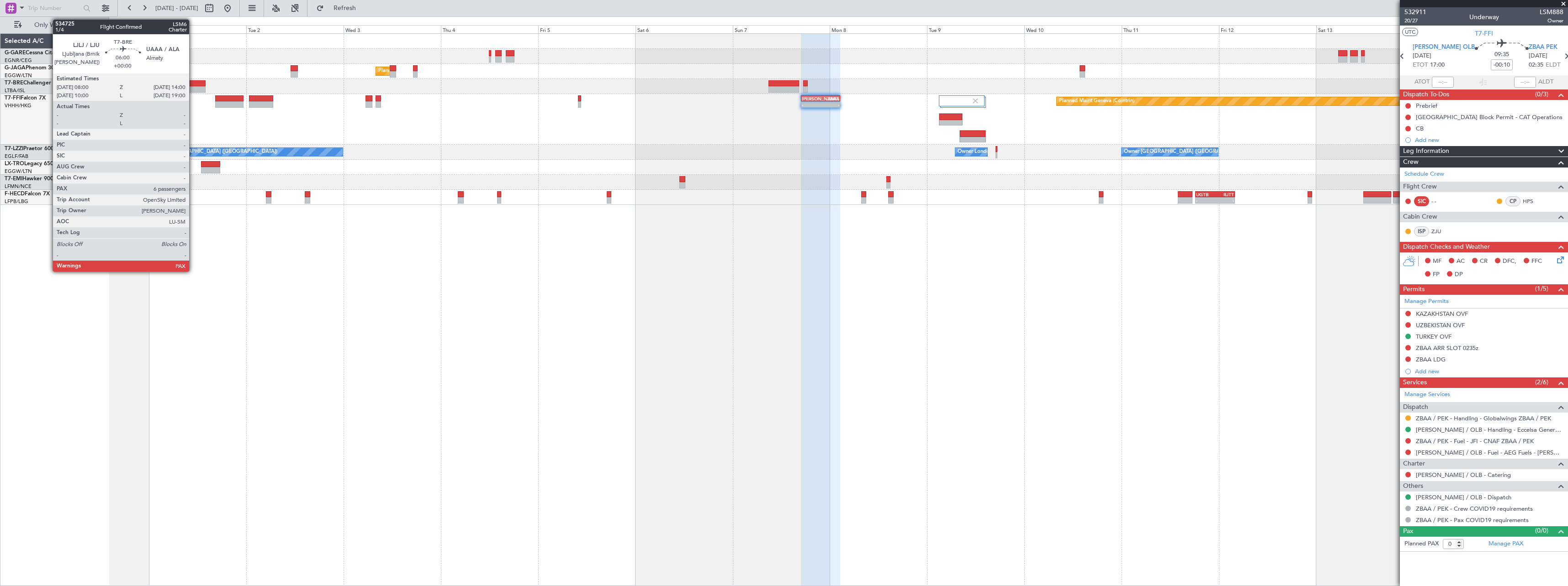
click at [193, 86] on div at bounding box center [193, 84] width 25 height 7
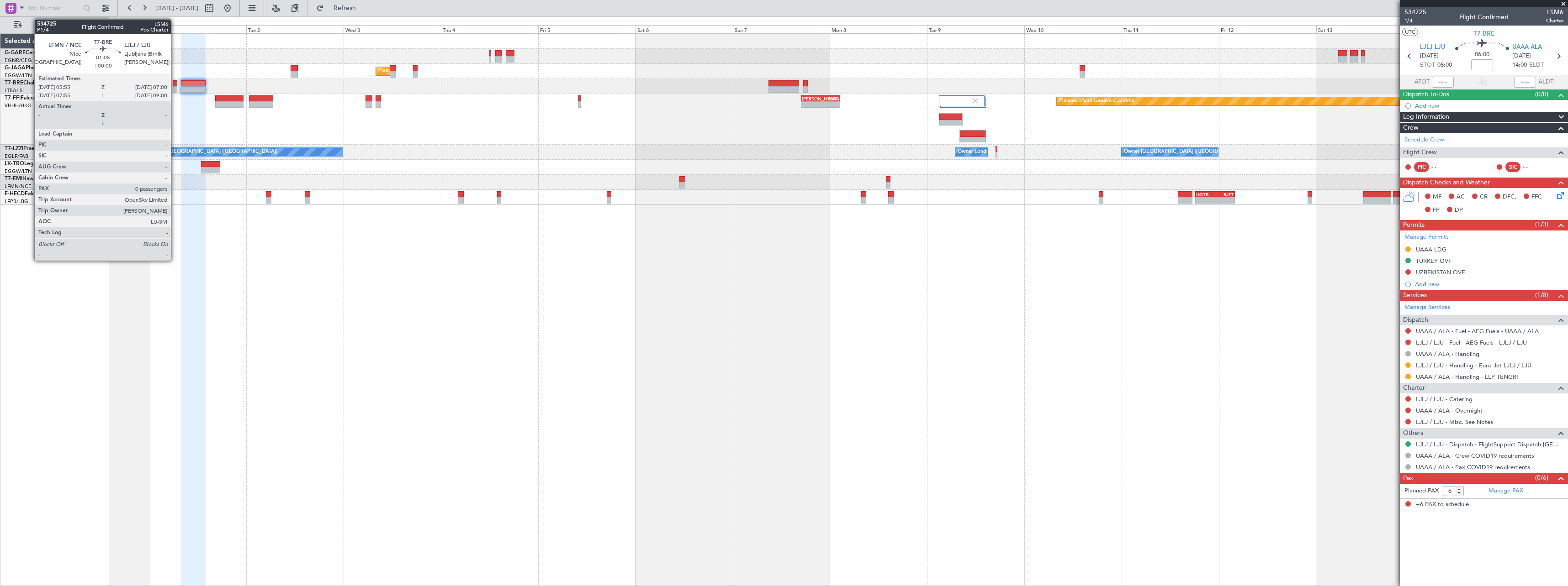
click at [175, 84] on div at bounding box center [175, 84] width 5 height 7
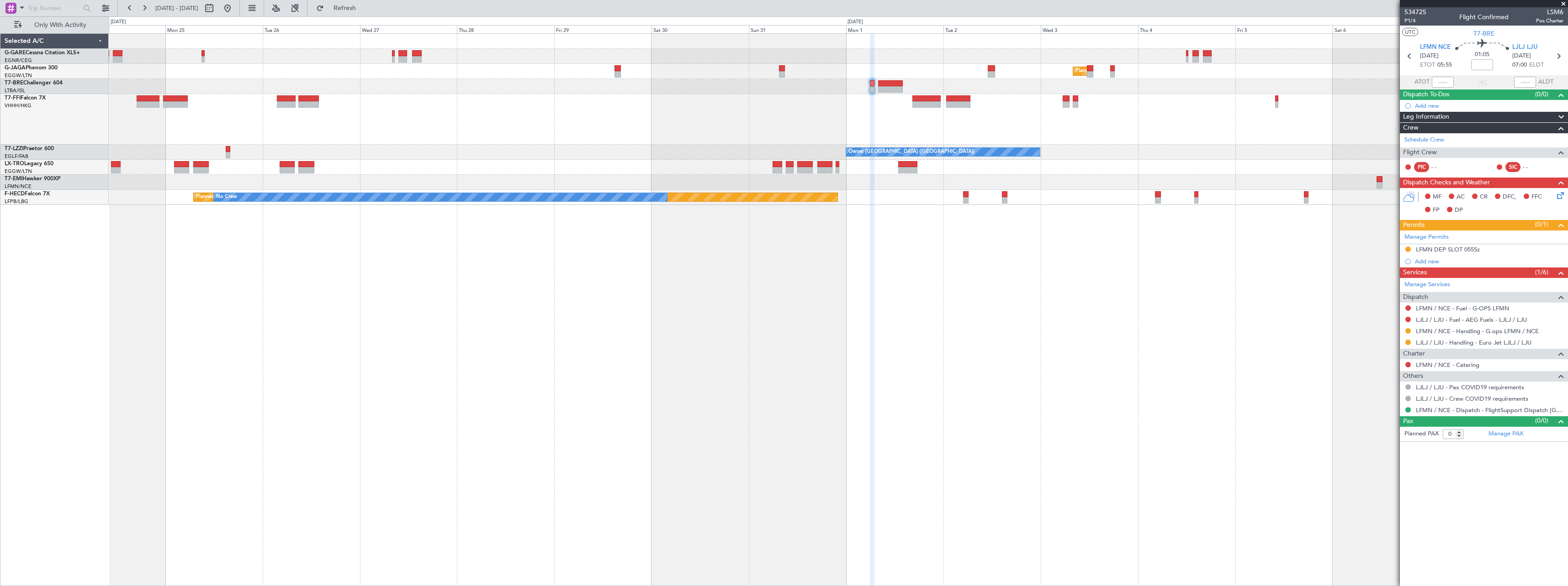
click at [1091, 336] on div "Planned Maint London (Luton) - - LIEO 17:00 Z ZBAA 02:35 Z Planned Maint Geneva…" at bounding box center [838, 310] width 1459 height 553
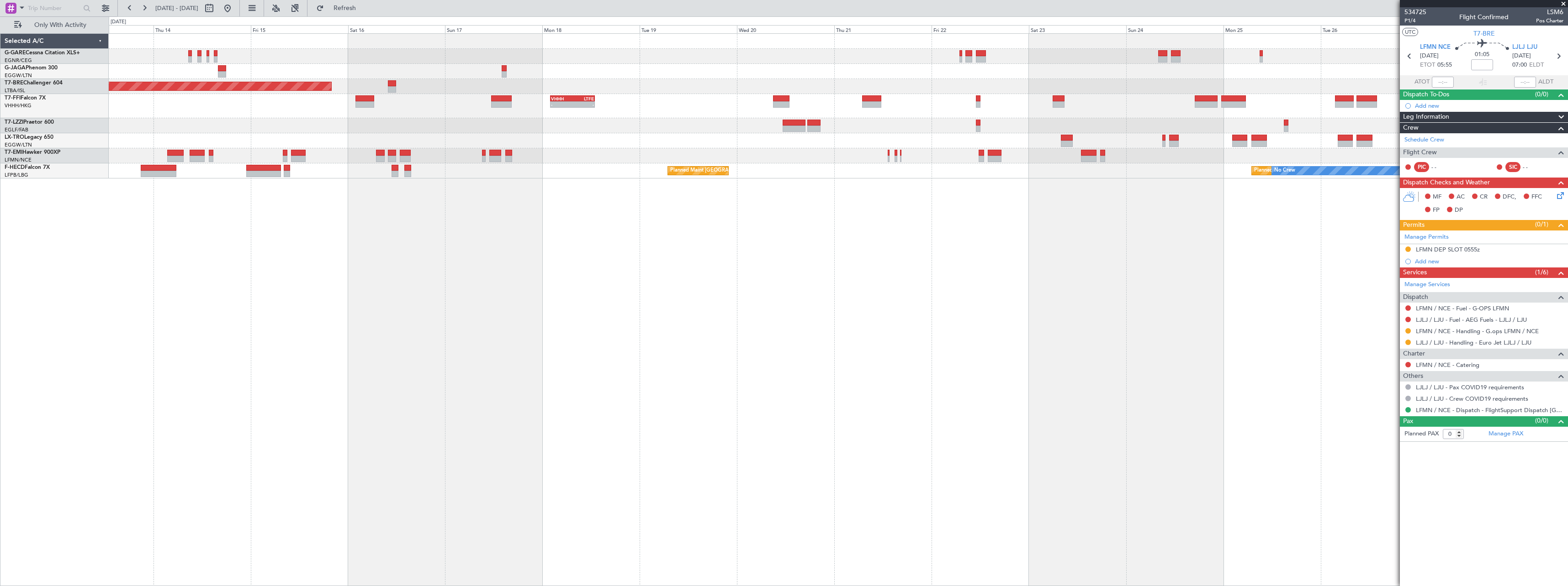
click at [1468, 330] on fb-app "31 Aug 2025 - 15 Sep 2025 Refresh Quick Links Only With Activity Planned Maint …" at bounding box center [784, 296] width 1568 height 579
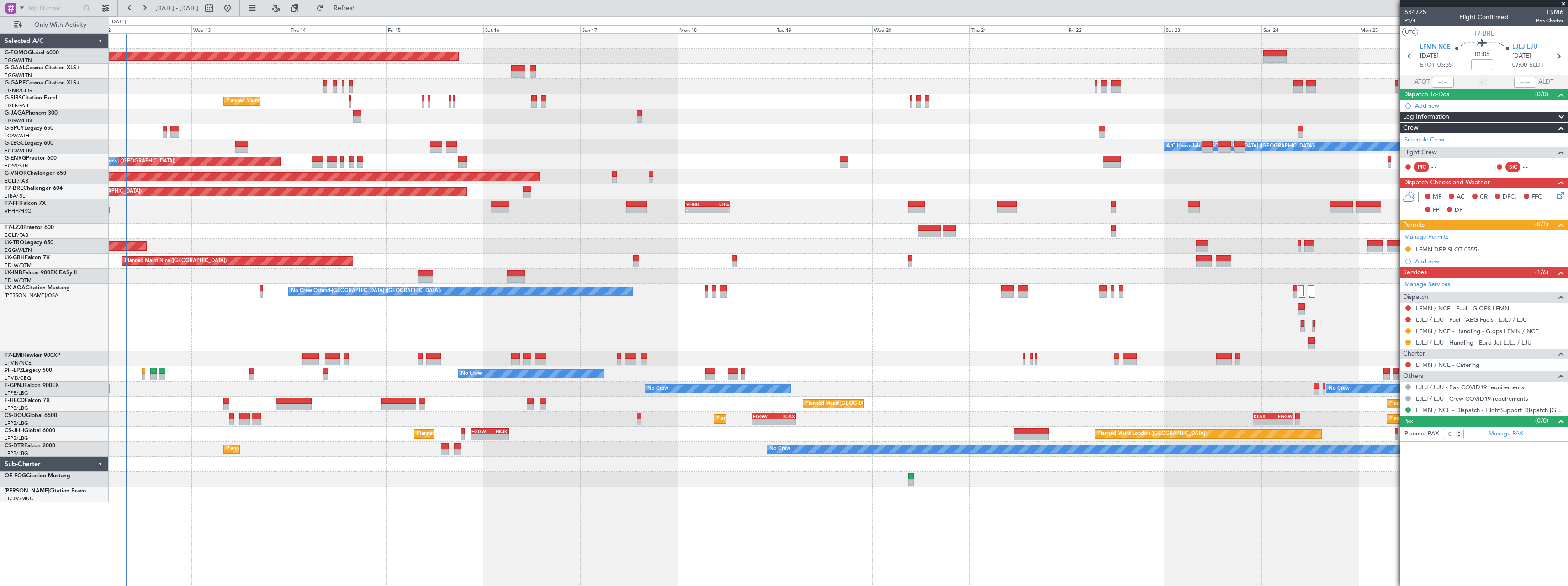
click at [802, 367] on div "Planned Maint Windsor Locks (Bradley Intl) Planned Maint Dusseldorf No Crew Pla…" at bounding box center [838, 310] width 1459 height 553
drag, startPoint x: 324, startPoint y: 9, endPoint x: 340, endPoint y: 27, distance: 24.1
click at [303, 9] on button at bounding box center [295, 8] width 15 height 15
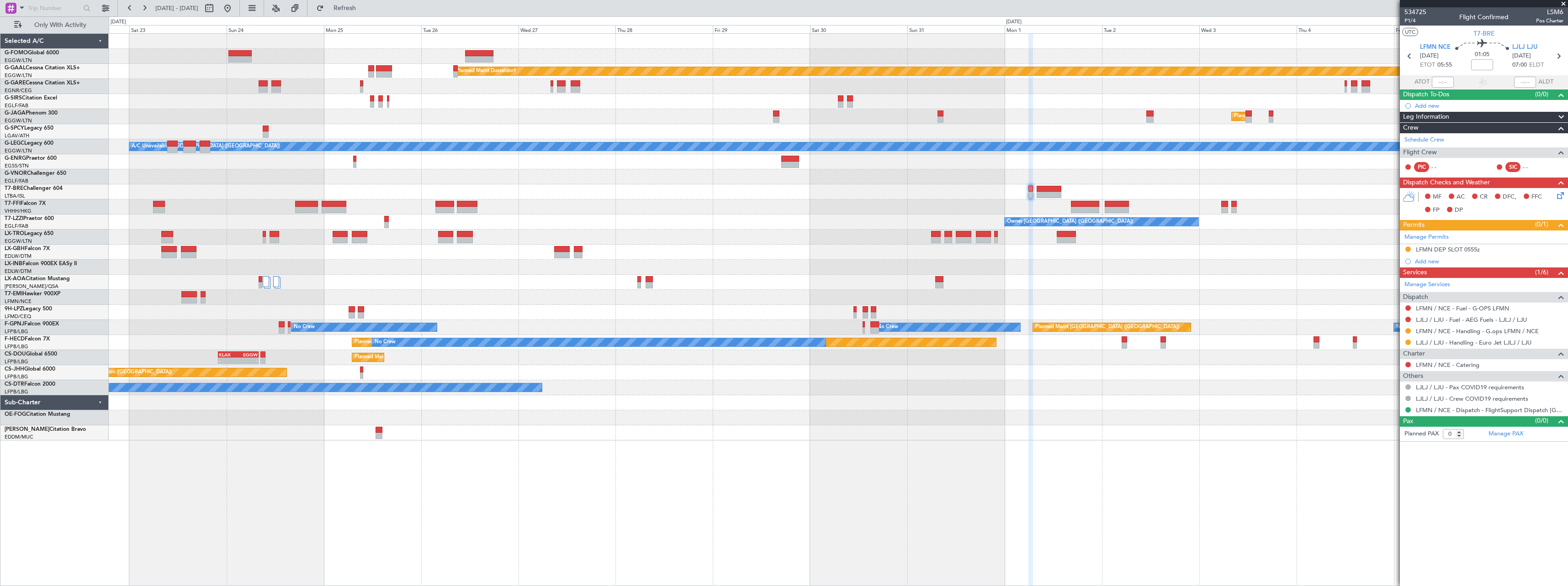
click at [0, 490] on html "12 Aug 2025 - 27 Aug 2025 Refresh Quick Links Only With Activity Planned Maint …" at bounding box center [784, 293] width 1568 height 586
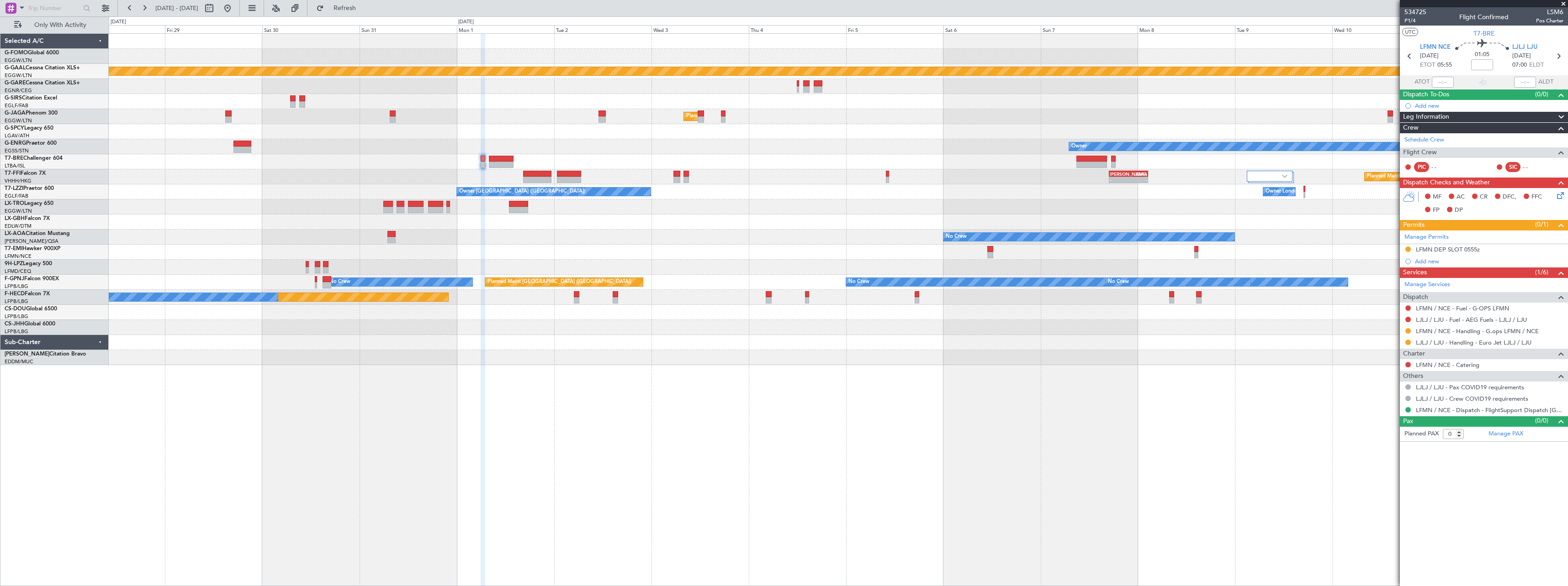
click at [645, 234] on div "Planned Maint Dusseldorf Planned Maint London (Luton) Owner - - LIEO 17:00 Z ZB…" at bounding box center [838, 199] width 1458 height 331
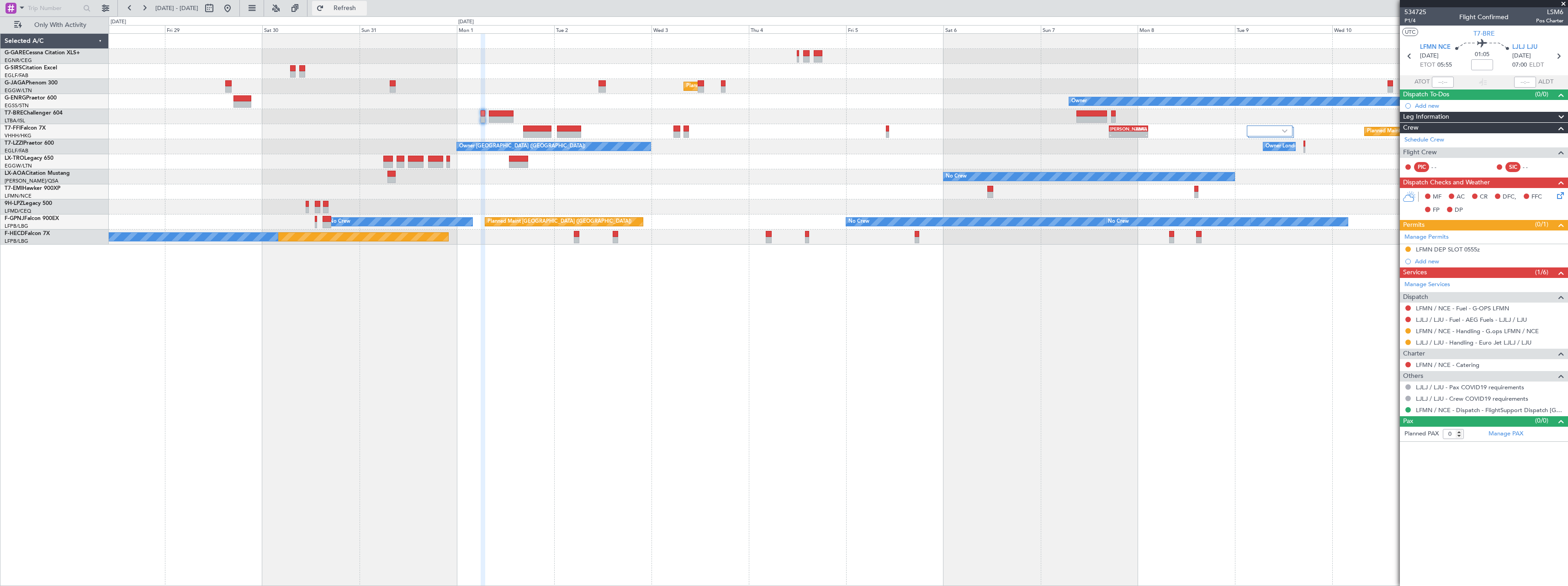
click at [364, 7] on span "Refresh" at bounding box center [344, 9] width 38 height 7
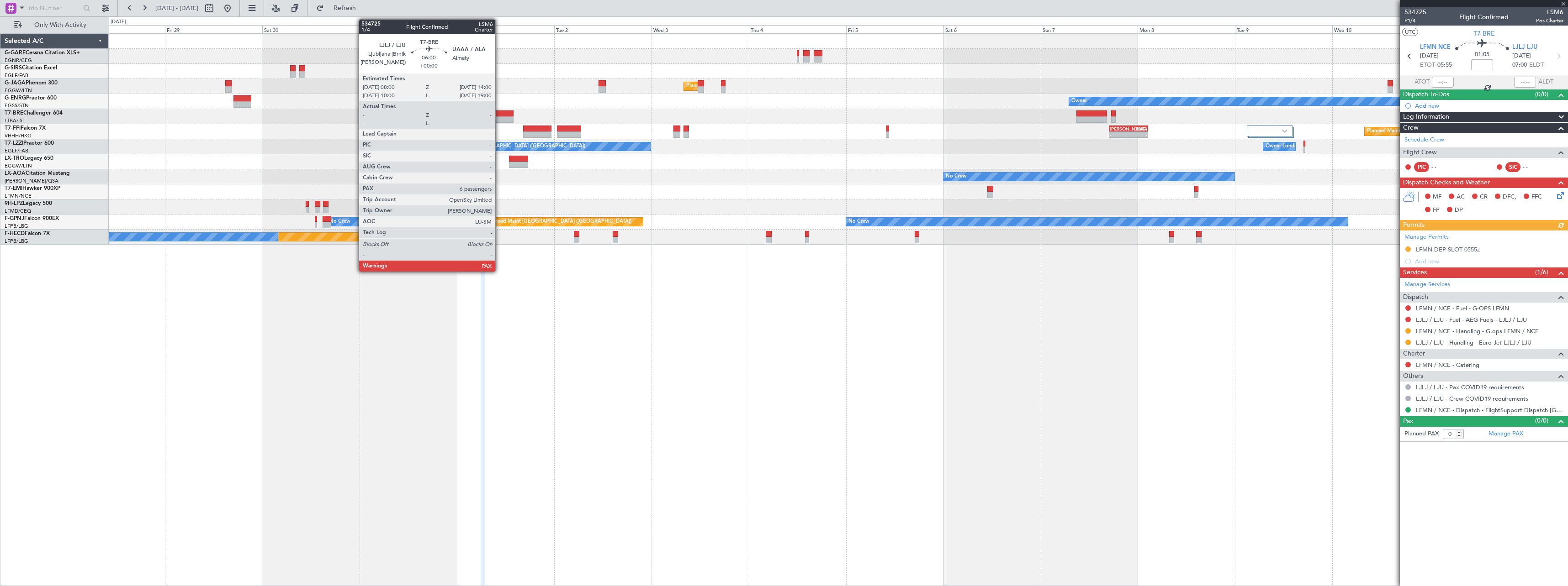
click at [499, 114] on div at bounding box center [501, 114] width 25 height 7
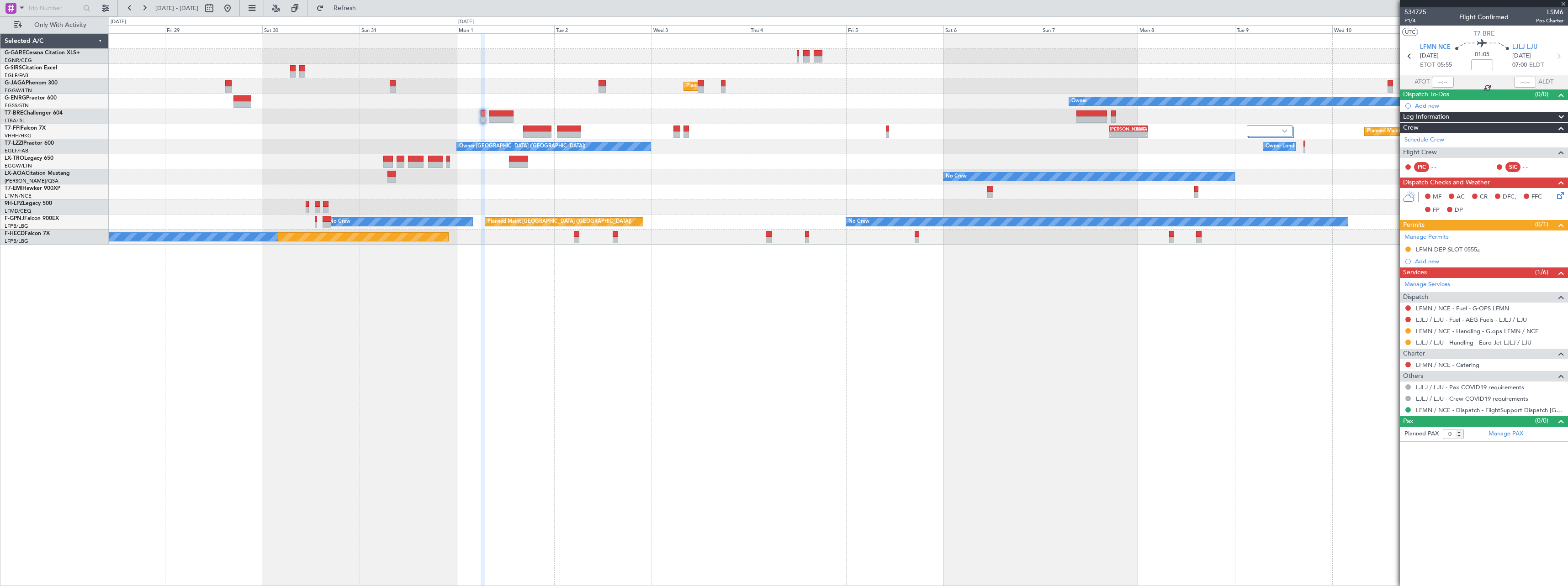
type input "6"
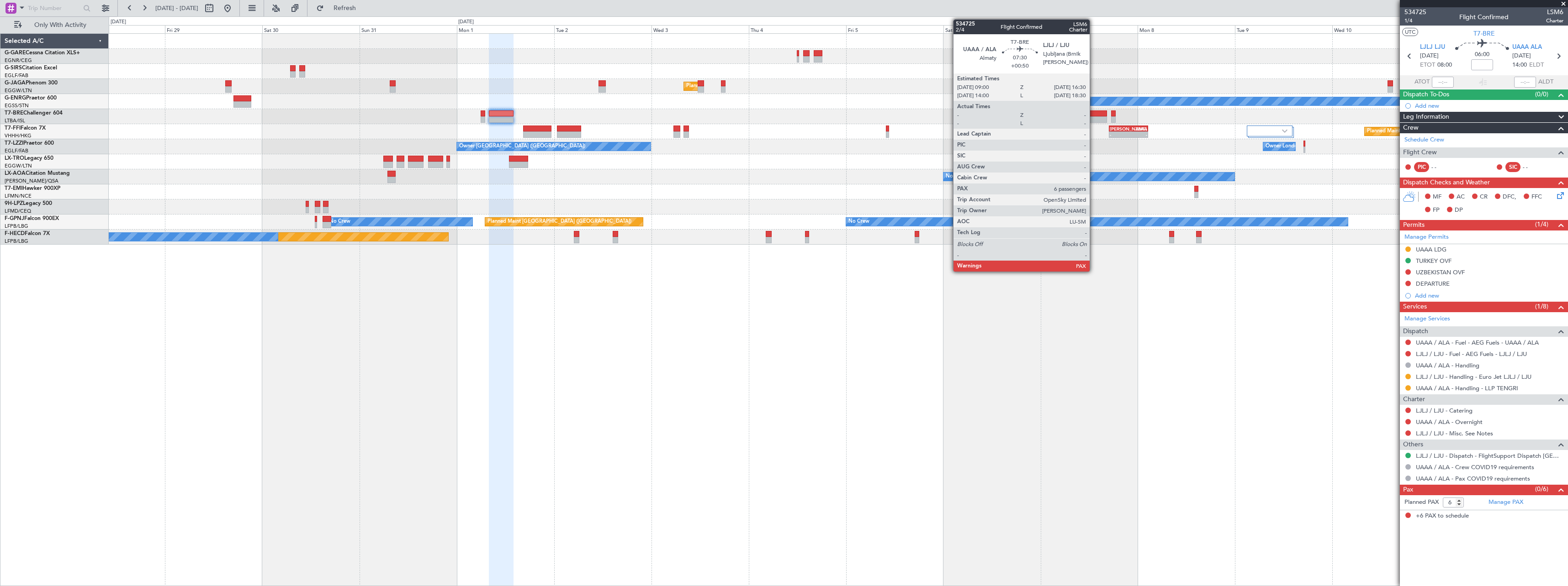
click at [1093, 115] on div at bounding box center [1091, 114] width 31 height 7
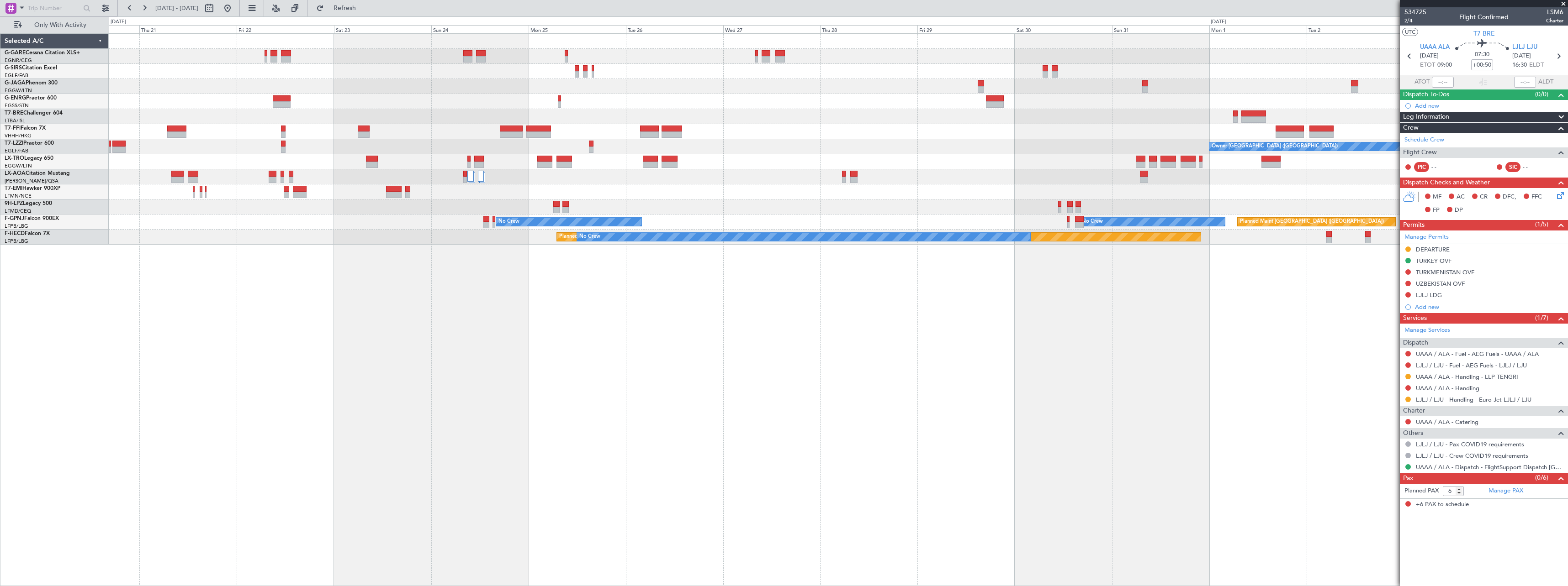
click at [1095, 355] on div "Planned Maint London (Luton) Owner VHHH 02:00 Z LTFE 13:00 Z - - - - LIEO 17:00…" at bounding box center [838, 310] width 1459 height 553
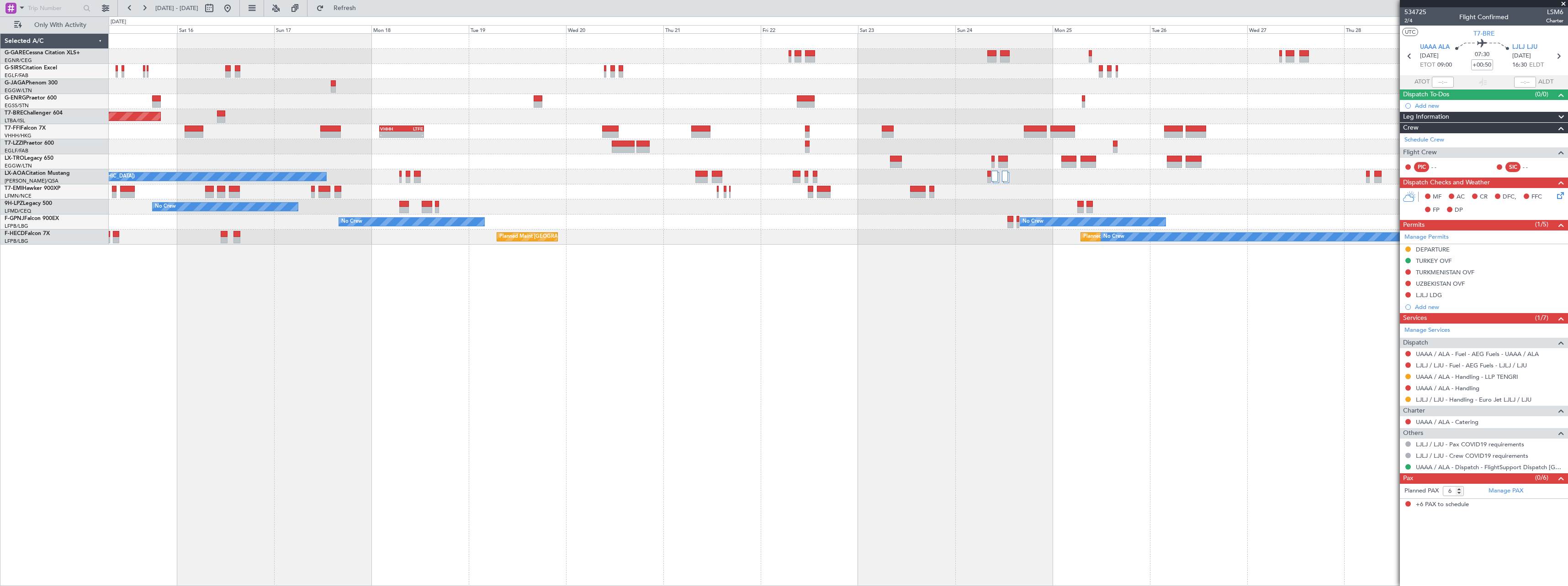
click at [1008, 394] on div "Planned Maint London (Farnborough) No Crew Planned Maint London (Stansted) Plan…" at bounding box center [838, 310] width 1459 height 553
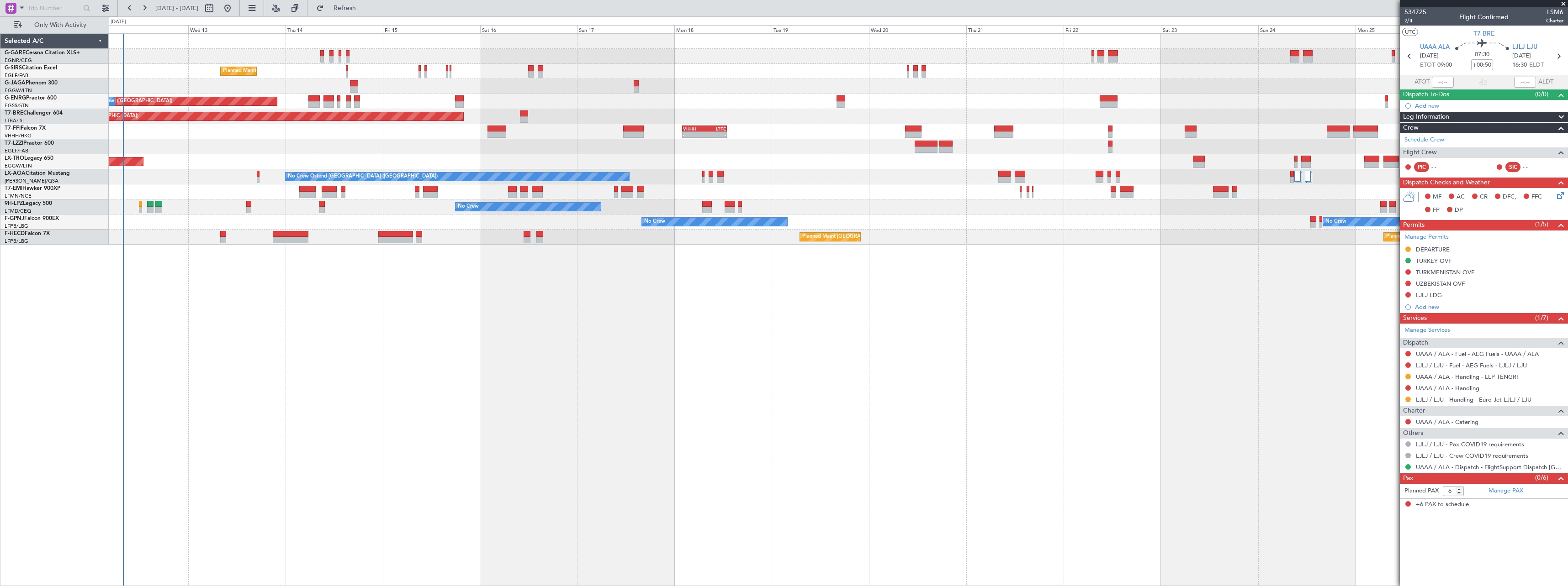
click at [749, 424] on div "Planned Maint London (Farnborough) Planned Maint London (Stansted) No Crew Plan…" at bounding box center [838, 310] width 1459 height 553
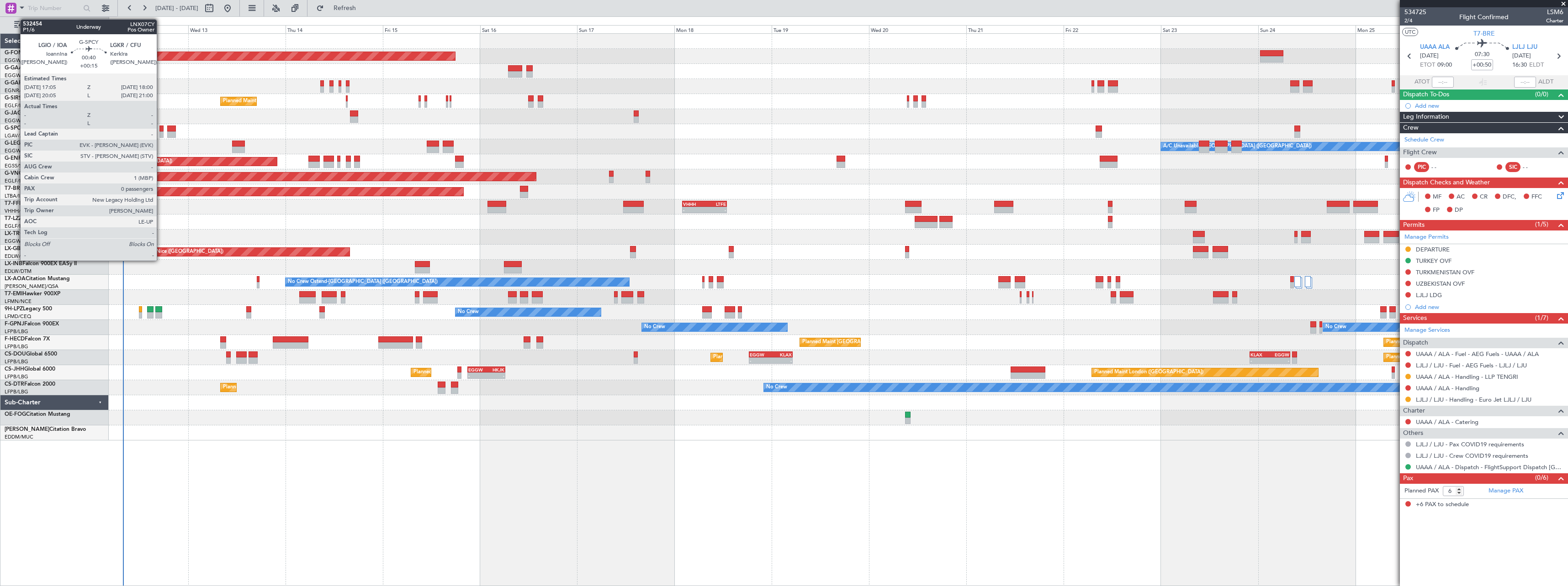
click at [161, 129] on div at bounding box center [161, 129] width 4 height 7
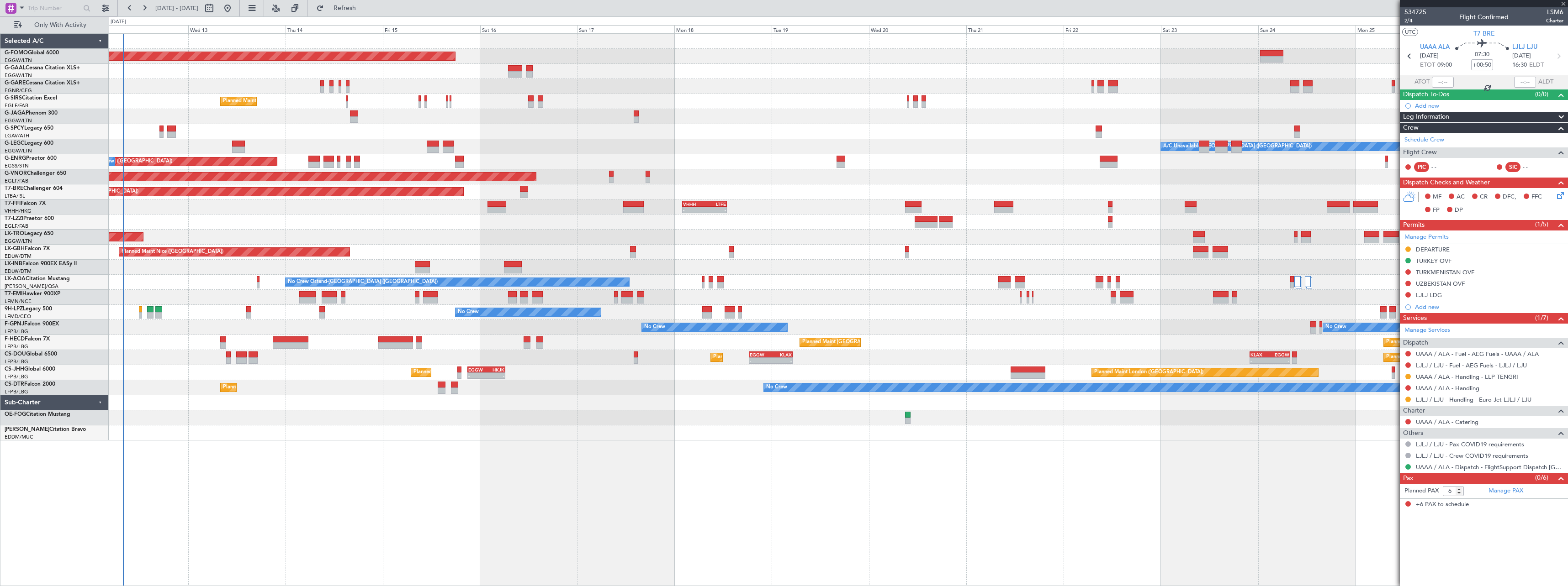
type input "+00:15"
type input "0"
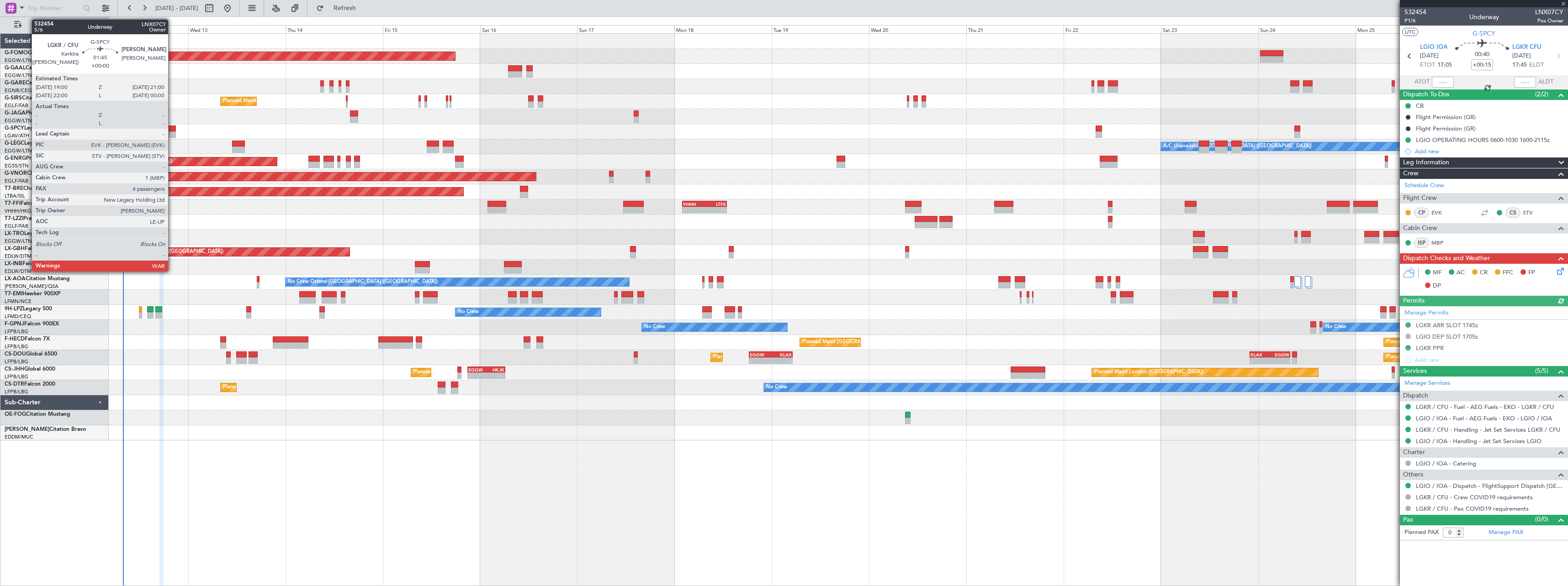
click at [172, 128] on div at bounding box center [171, 129] width 8 height 7
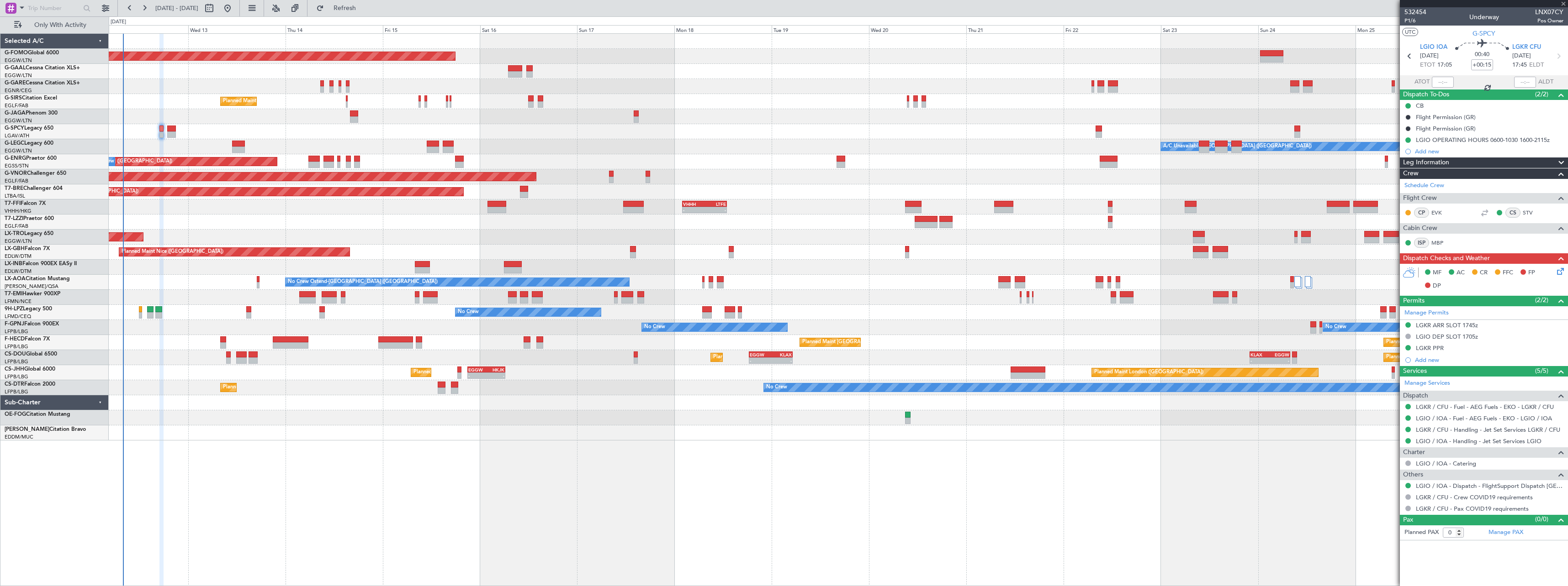
type input "4"
